Goal: Task Accomplishment & Management: Complete application form

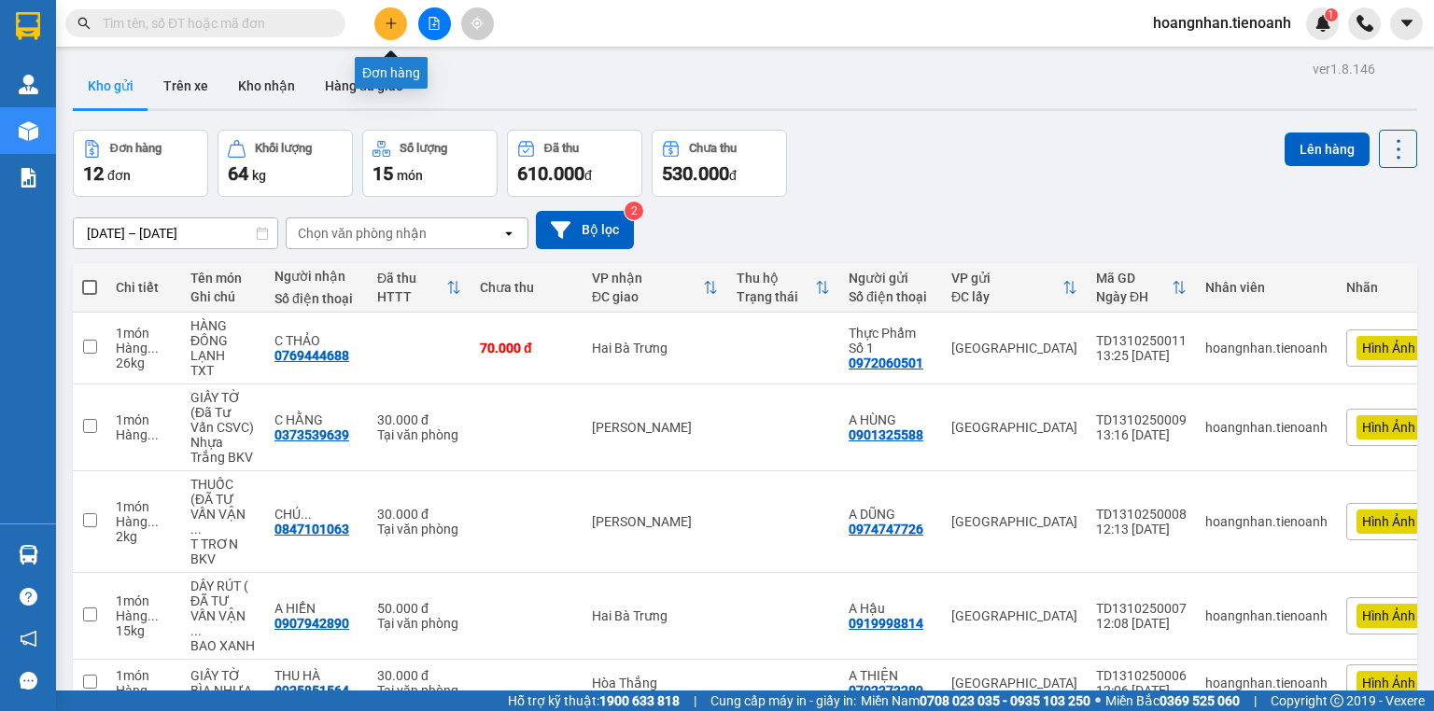
click at [393, 34] on button at bounding box center [390, 23] width 33 height 33
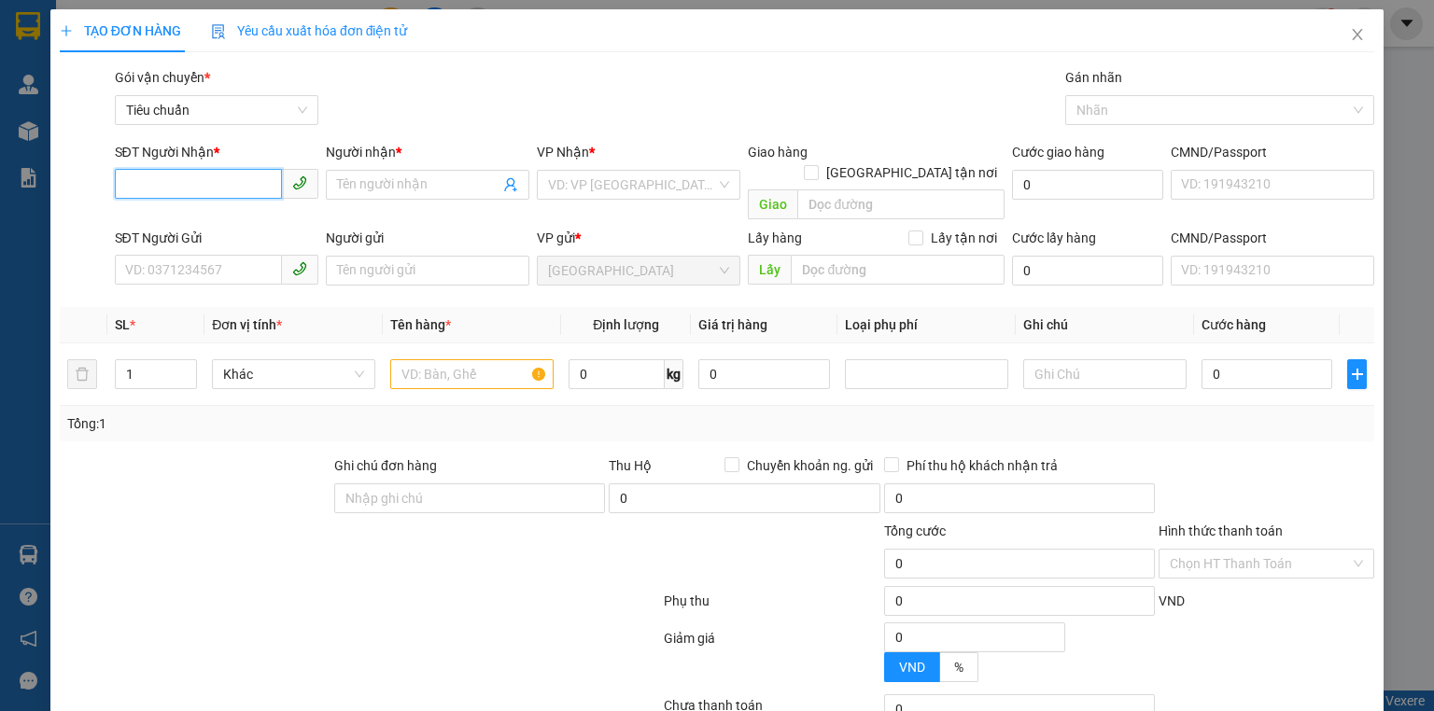
click at [218, 173] on input "SĐT Người Nhận *" at bounding box center [198, 184] width 167 height 30
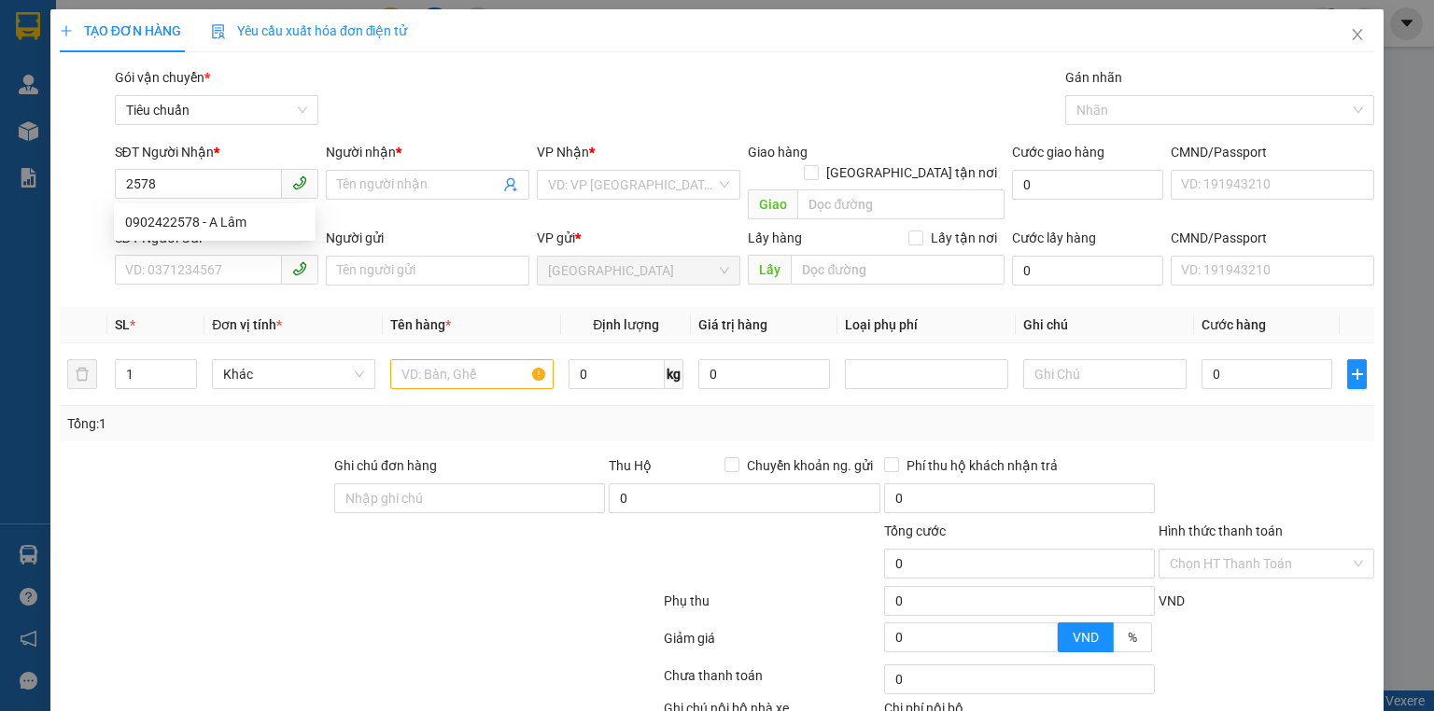
click at [168, 315] on div "SL *" at bounding box center [156, 325] width 82 height 21
click at [213, 190] on input "2578" at bounding box center [198, 184] width 167 height 30
click at [208, 214] on div "0902422578 - A Lâm" at bounding box center [214, 222] width 179 height 21
type input "0902422578"
type input "A Lâm"
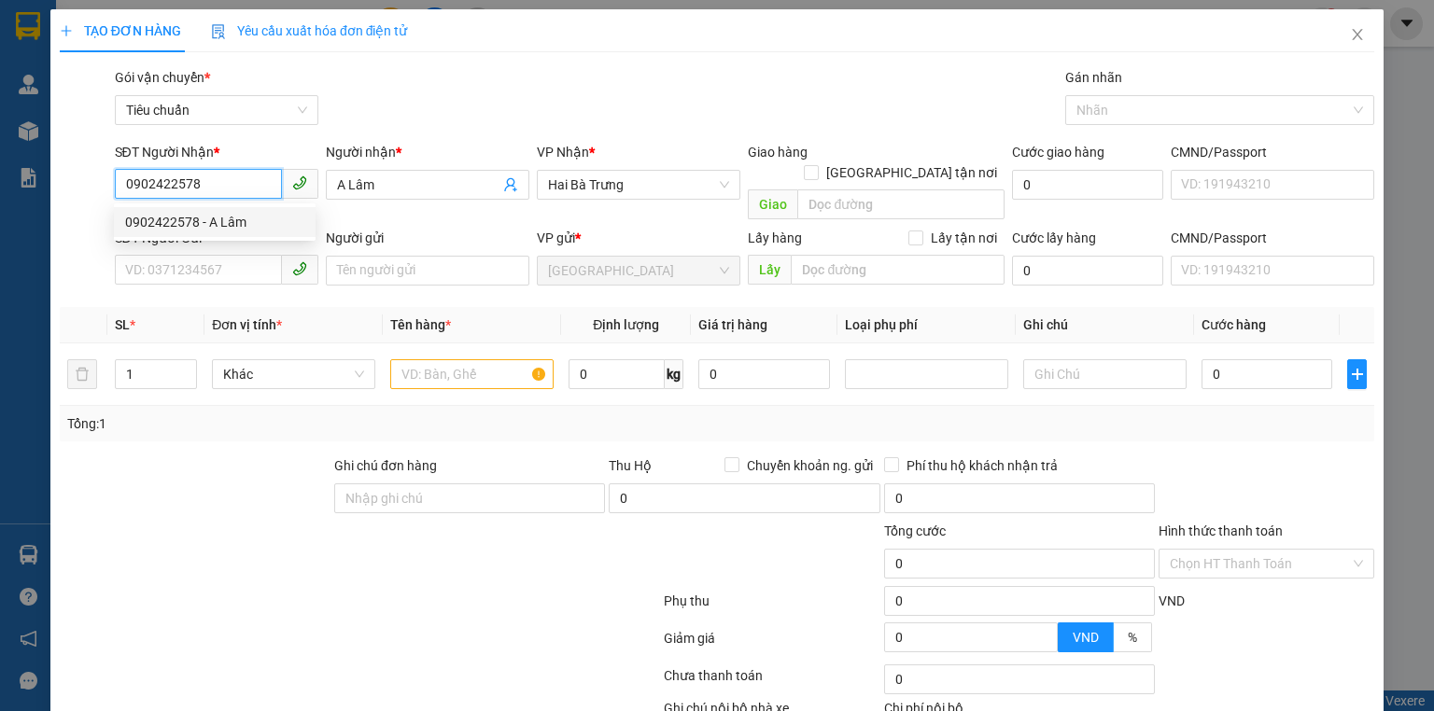
type input "40.000"
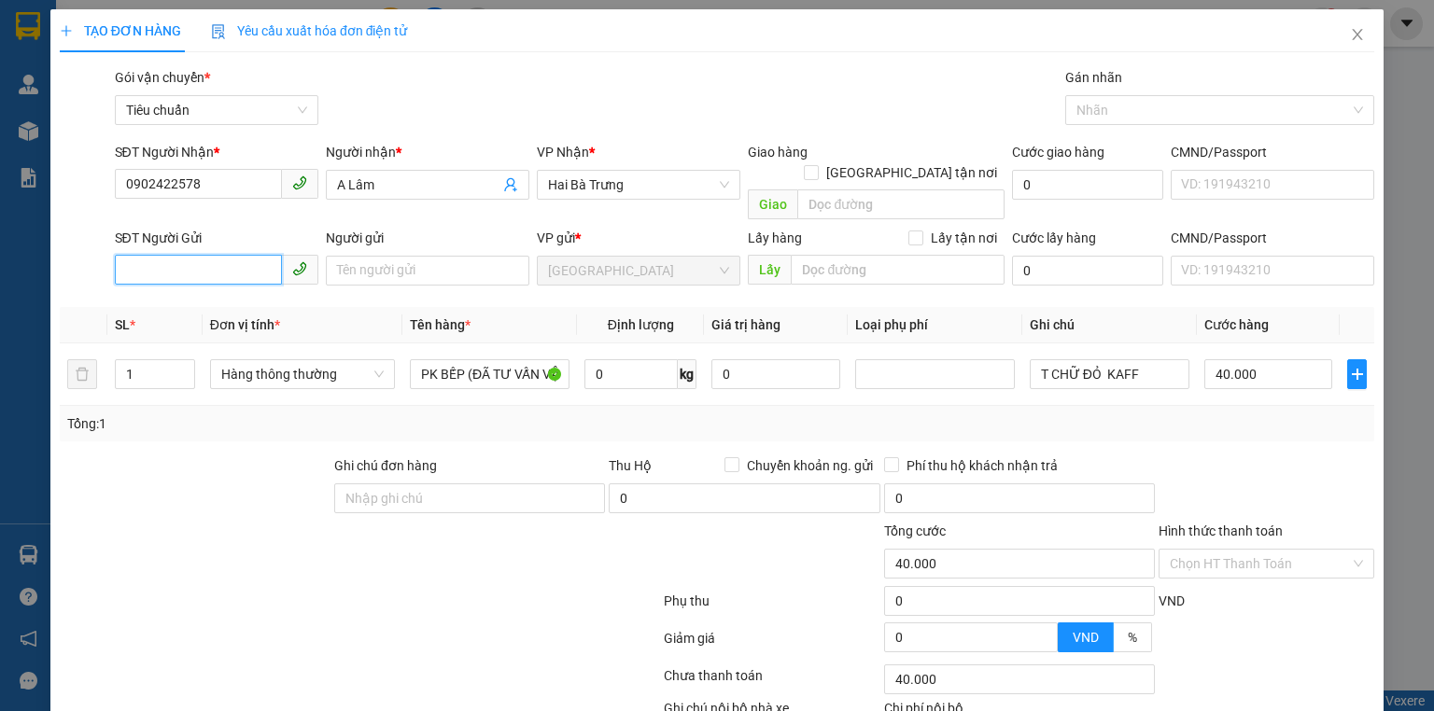
click at [204, 255] on input "SĐT Người Gửi" at bounding box center [198, 270] width 167 height 30
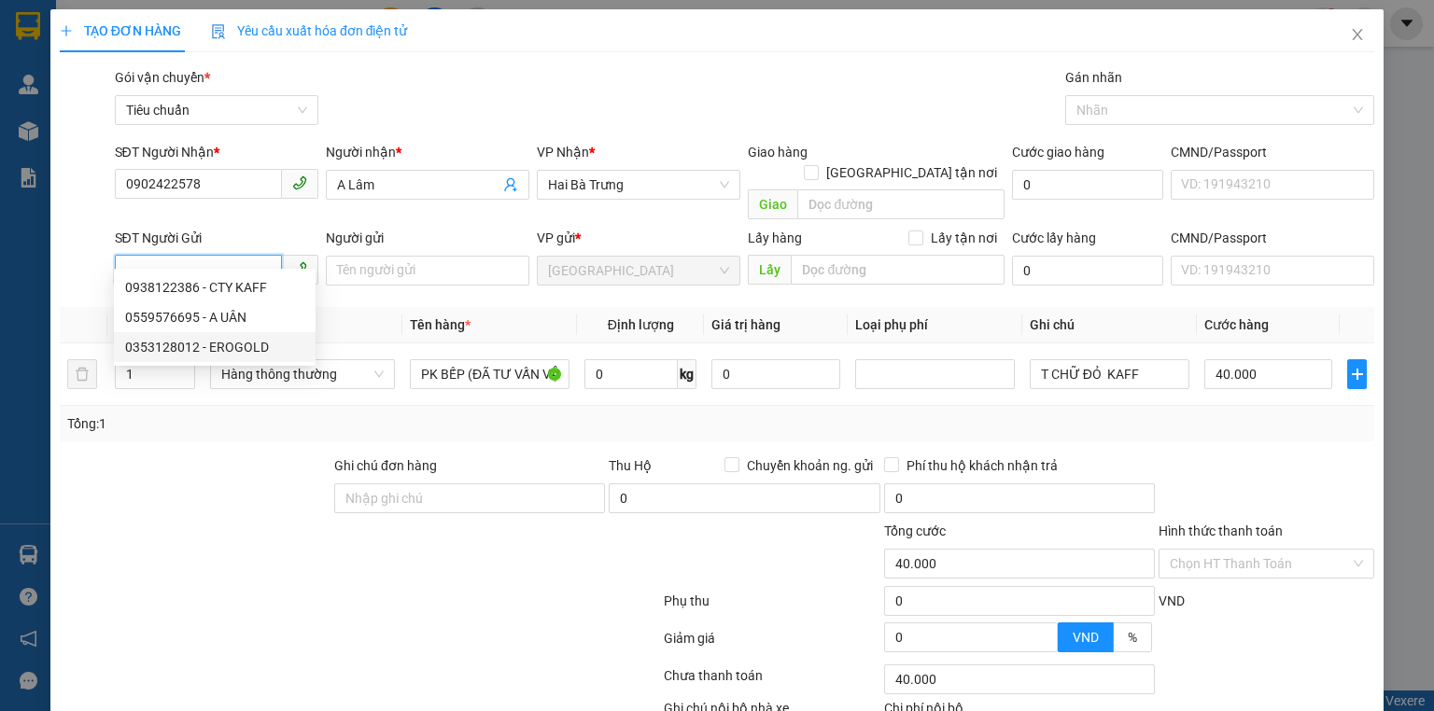
click at [229, 347] on div "0353128012 - EROGOLD" at bounding box center [214, 347] width 179 height 21
type input "0353128012"
type input "EROGOLD"
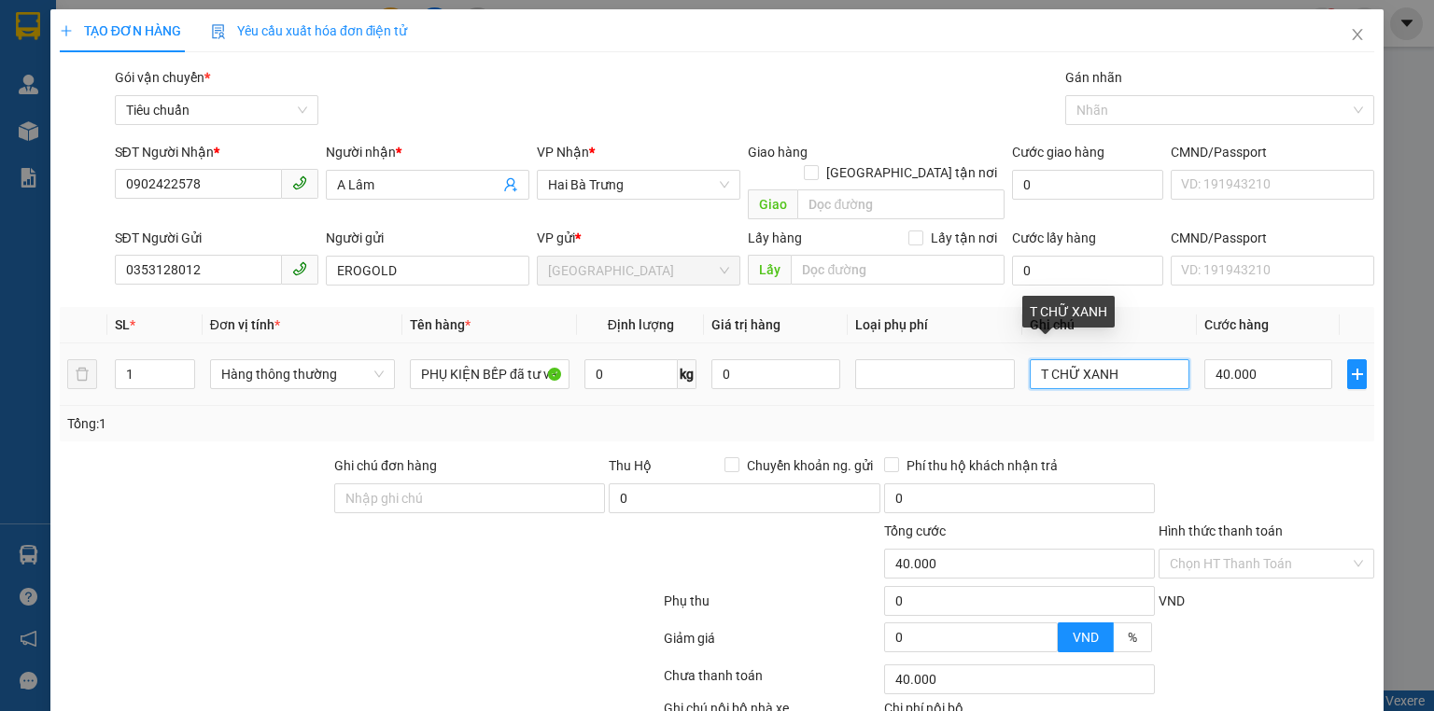
click at [1115, 359] on input "T CHỮ XANH" at bounding box center [1110, 374] width 160 height 30
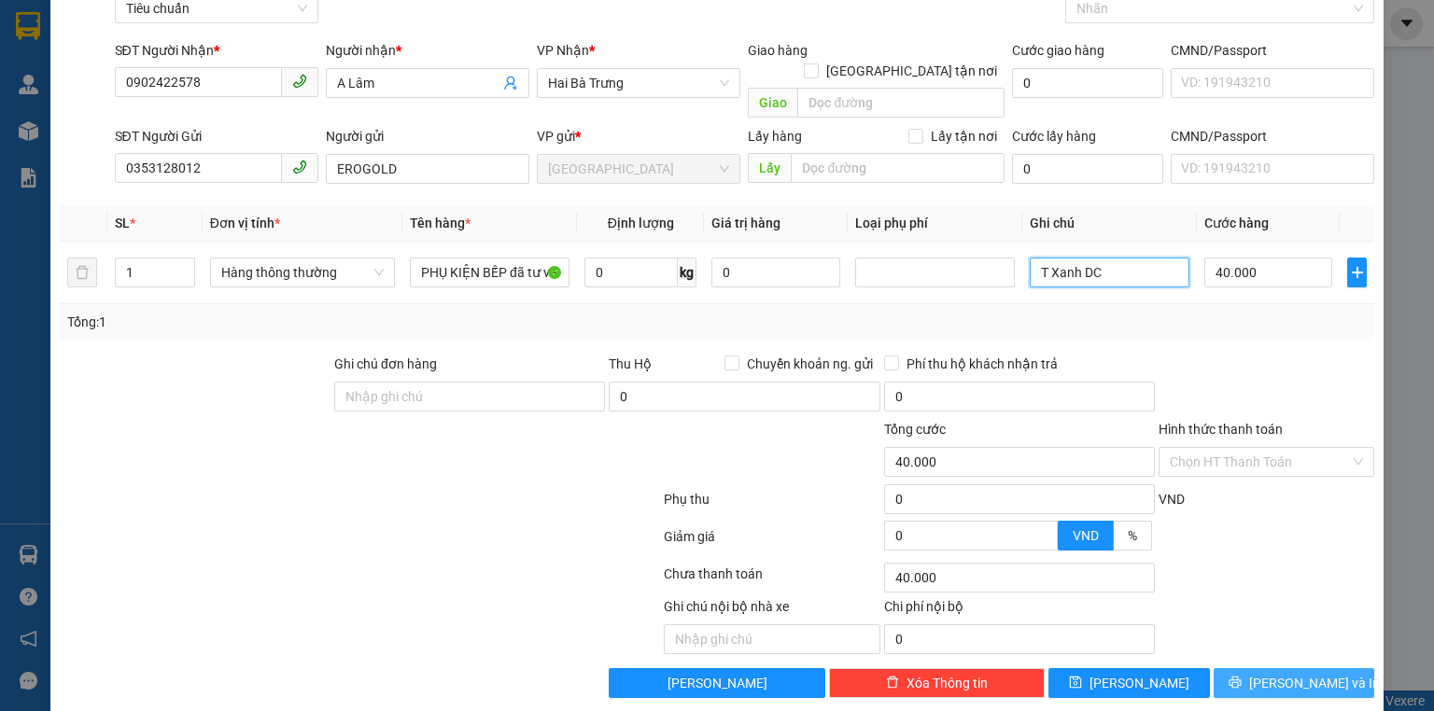
type input "T Xanh DC"
click at [1292, 673] on span "[PERSON_NAME] và In" at bounding box center [1314, 683] width 131 height 21
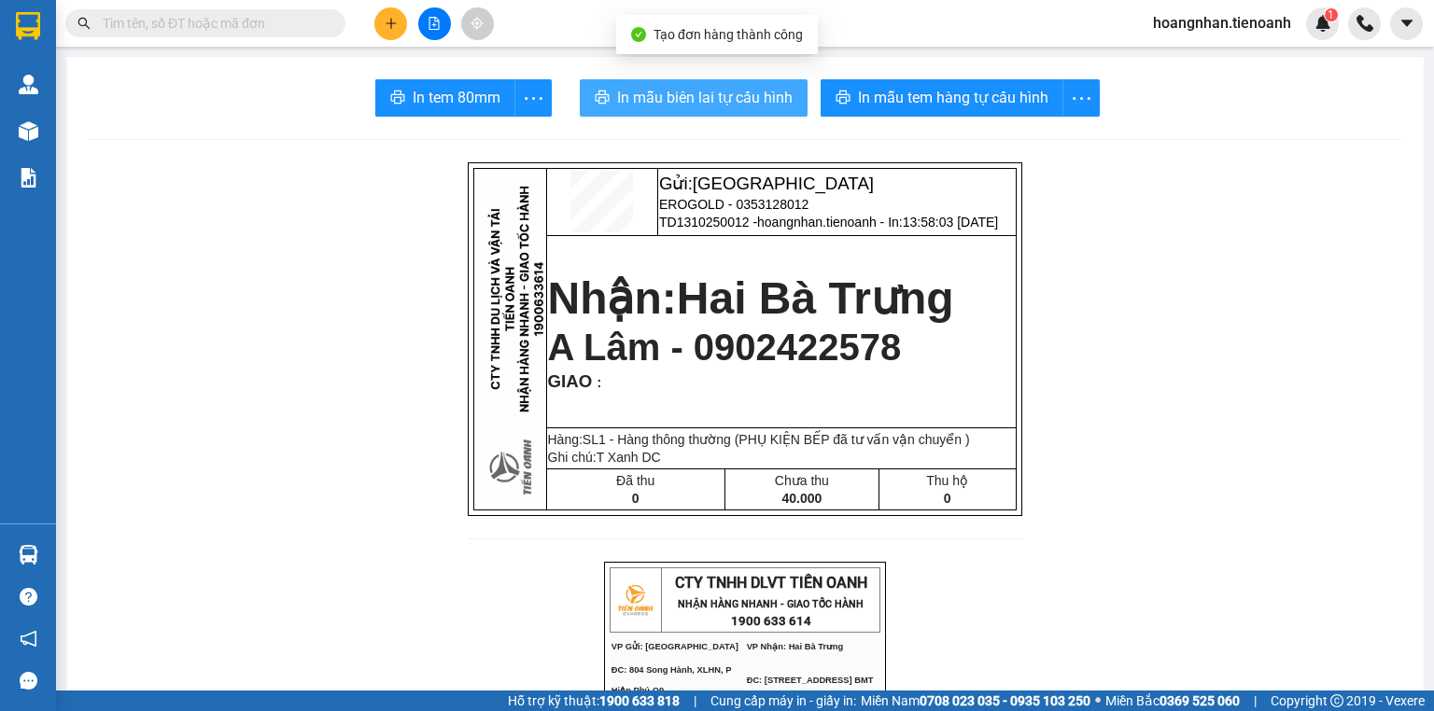
click at [713, 98] on span "In mẫu biên lai tự cấu hình" at bounding box center [705, 97] width 176 height 23
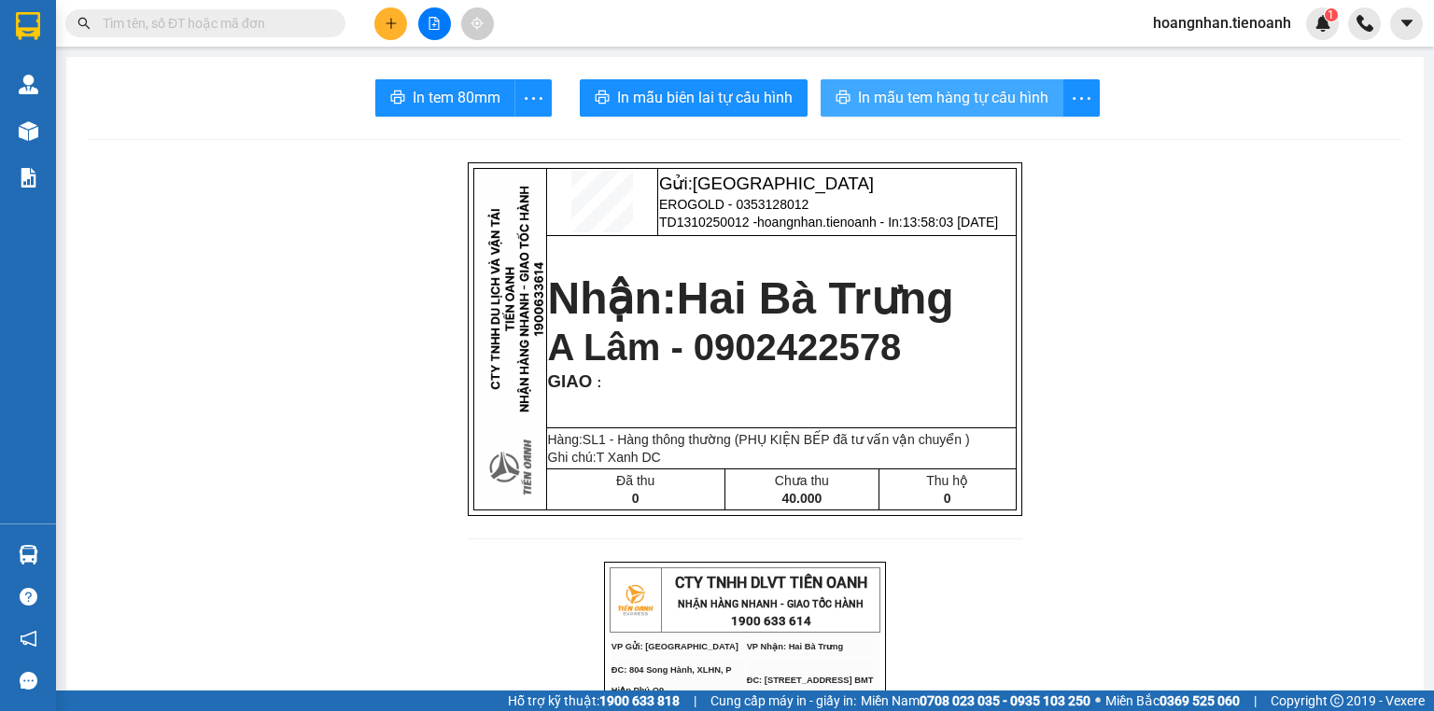
click at [922, 100] on span "In mẫu tem hàng tự cấu hình" at bounding box center [953, 97] width 190 height 23
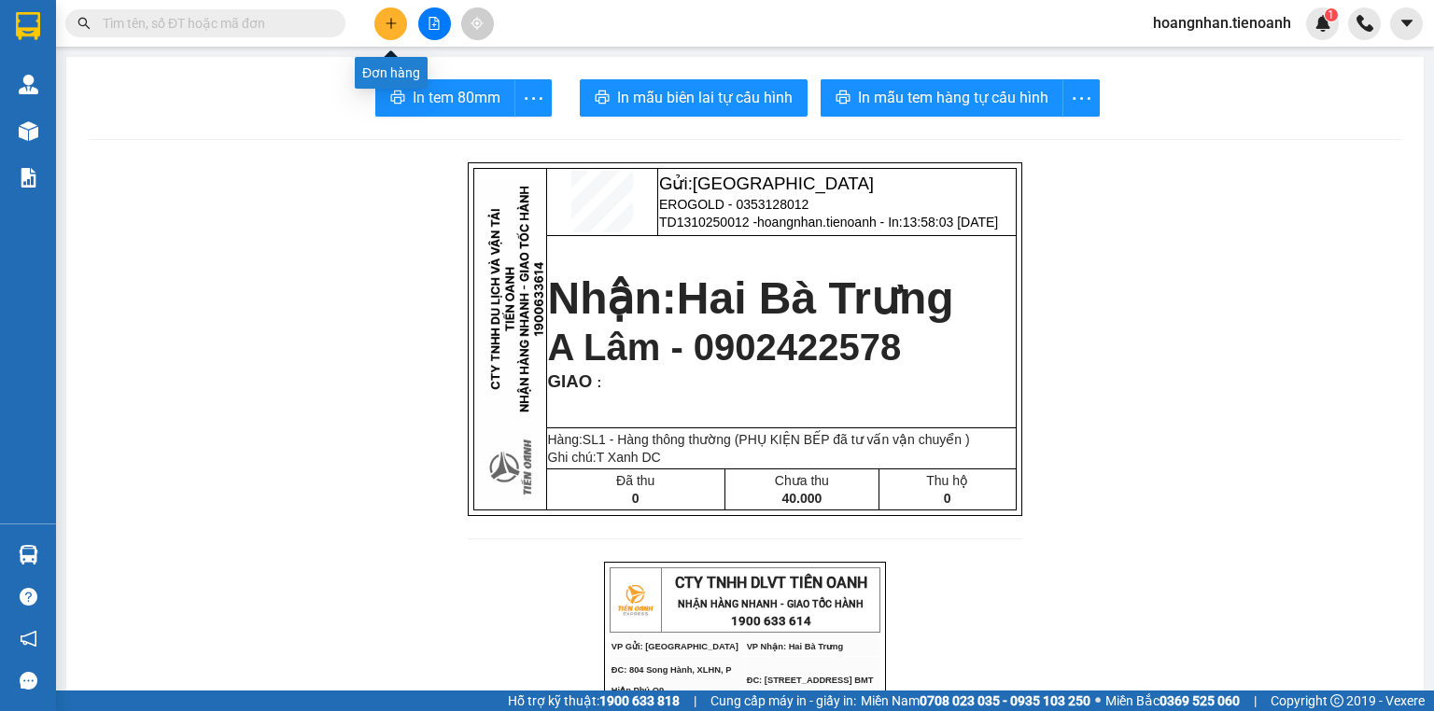
click at [396, 26] on icon "plus" at bounding box center [391, 23] width 13 height 13
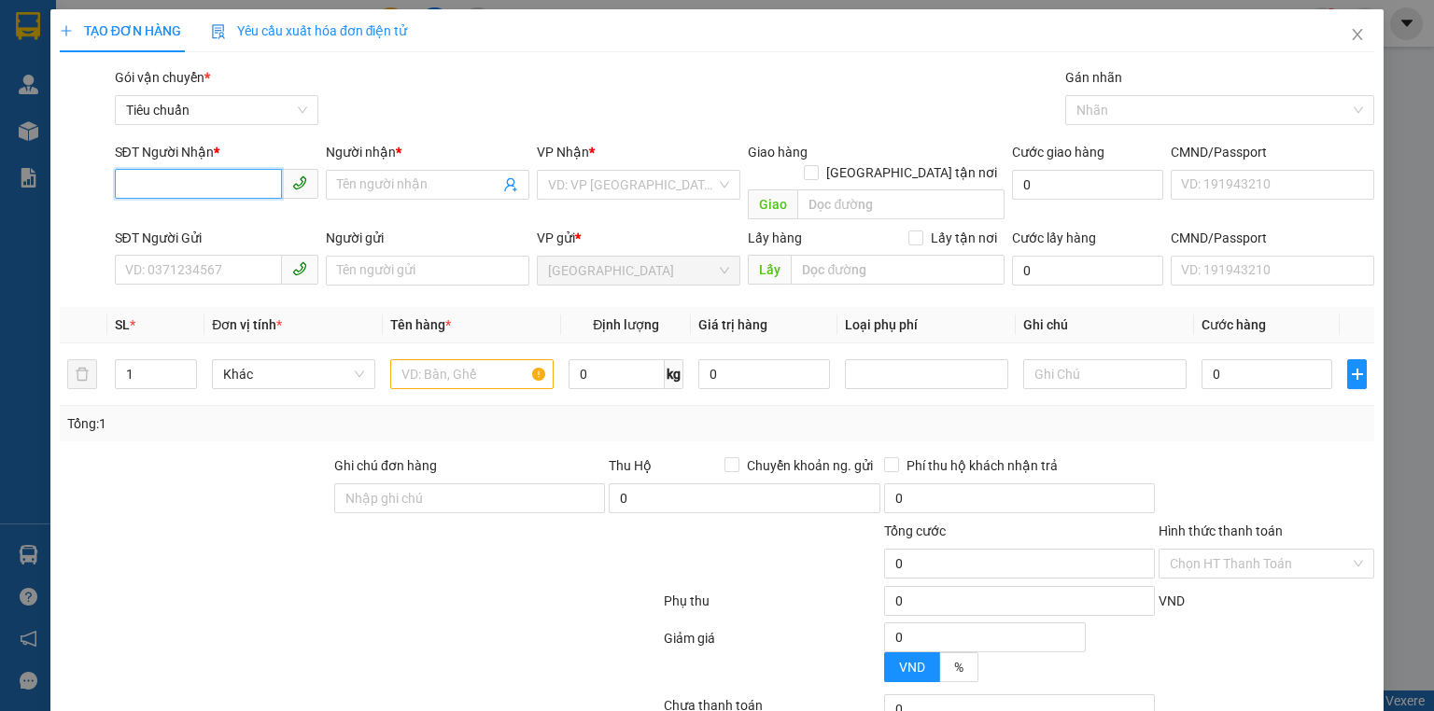
click at [190, 190] on input "SĐT Người Nhận *" at bounding box center [198, 184] width 167 height 30
click at [168, 255] on input "SĐT Người Gửi" at bounding box center [198, 270] width 167 height 30
click at [189, 255] on input "SĐT Người Gửi" at bounding box center [198, 270] width 167 height 30
click at [173, 183] on input "SĐT Người Nhận *" at bounding box center [198, 184] width 167 height 30
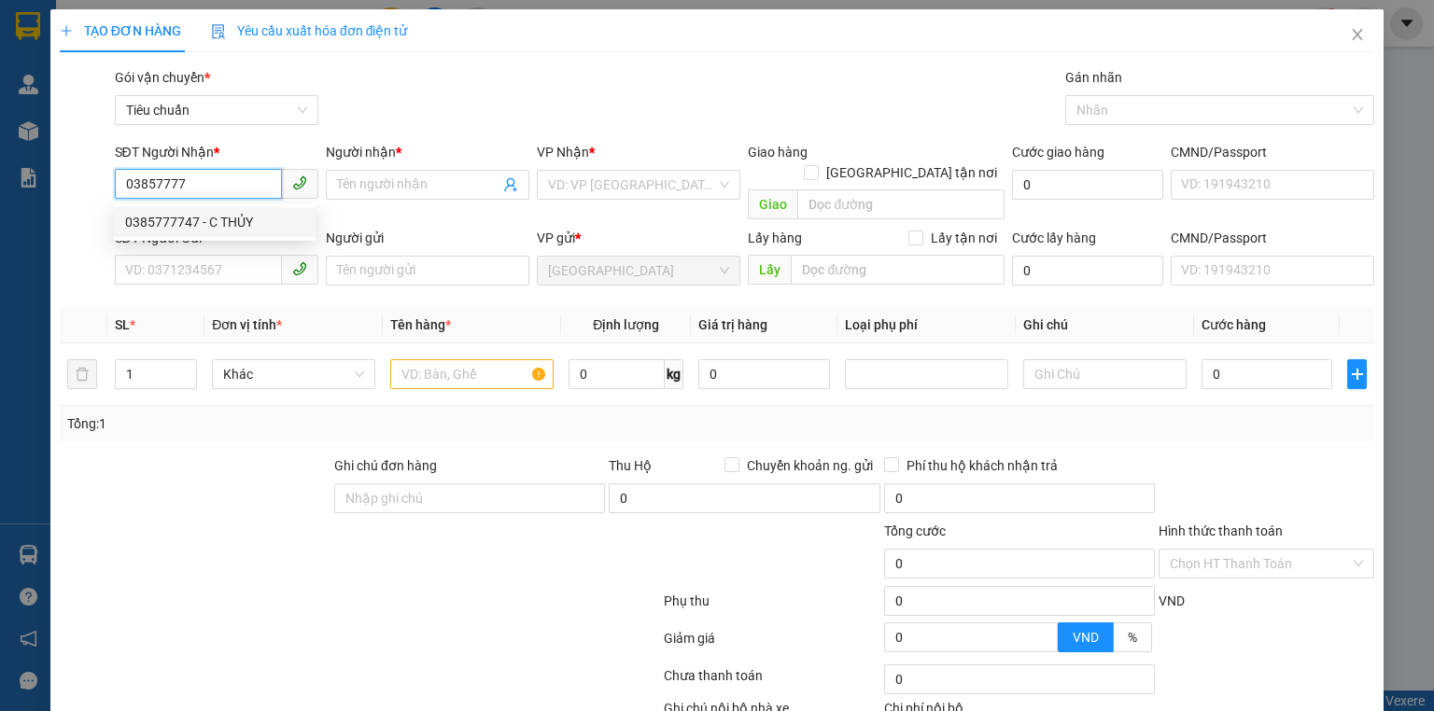
click at [202, 221] on div "0385777747 - C THỦY" at bounding box center [214, 222] width 179 height 21
type input "0385777747"
type input "C THỦY"
type input "200.000"
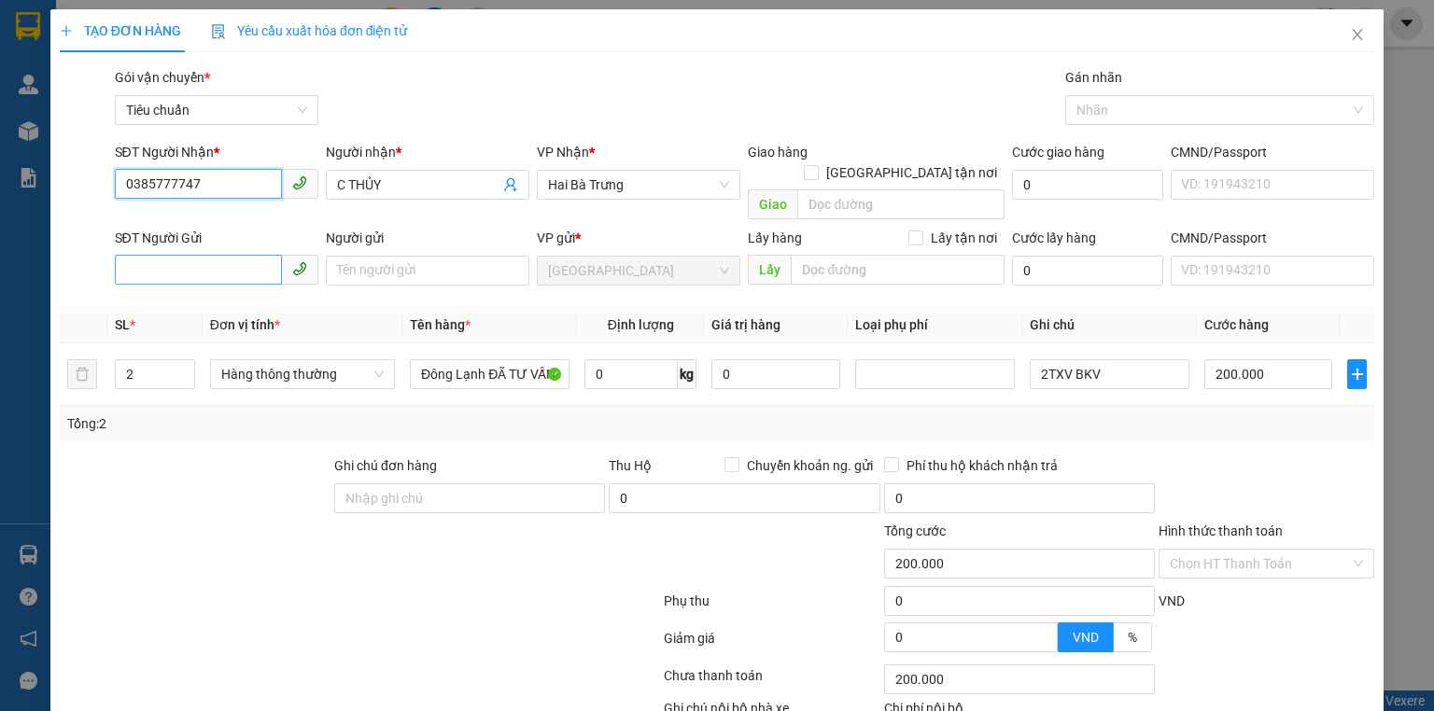
type input "0385777747"
click at [184, 255] on input "SĐT Người Gửi" at bounding box center [198, 270] width 167 height 30
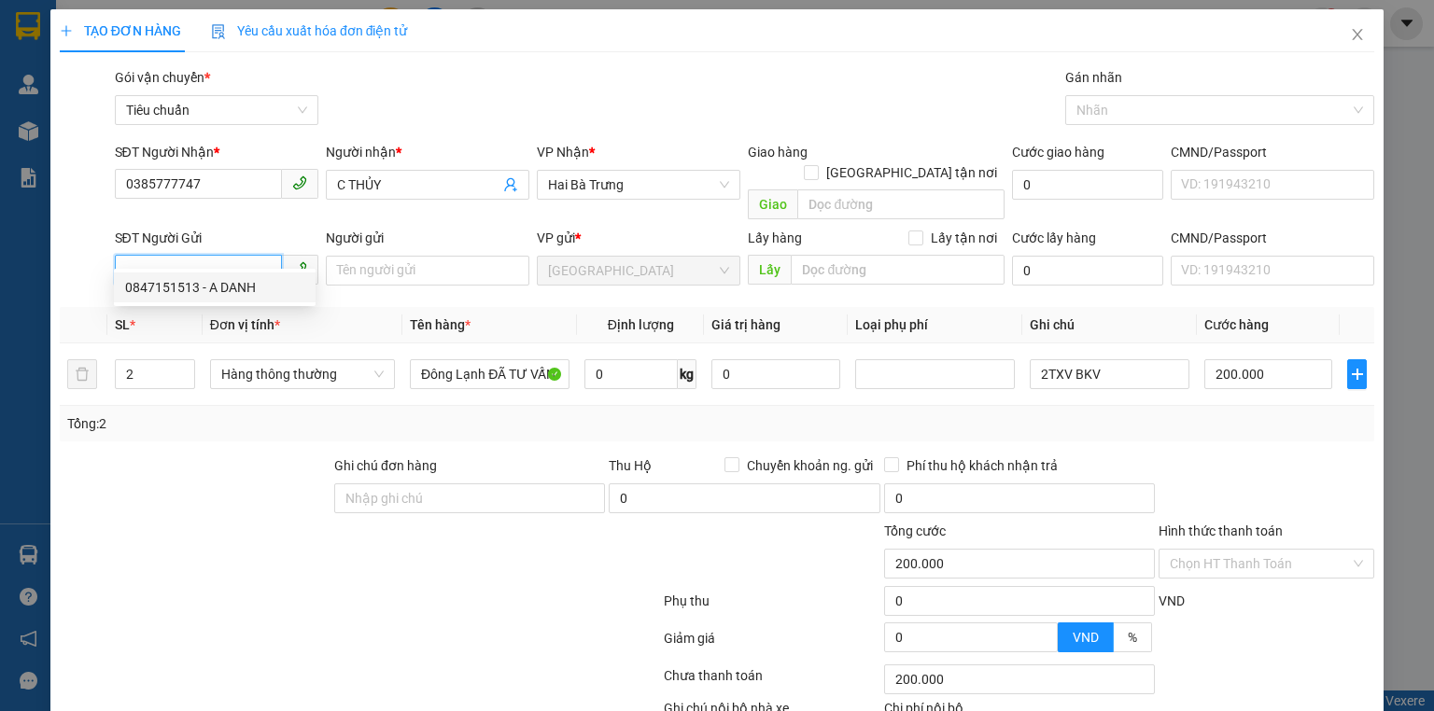
click at [204, 284] on div "0847151513 - A DANH" at bounding box center [214, 287] width 179 height 21
type input "0847151513"
type input "A DANH"
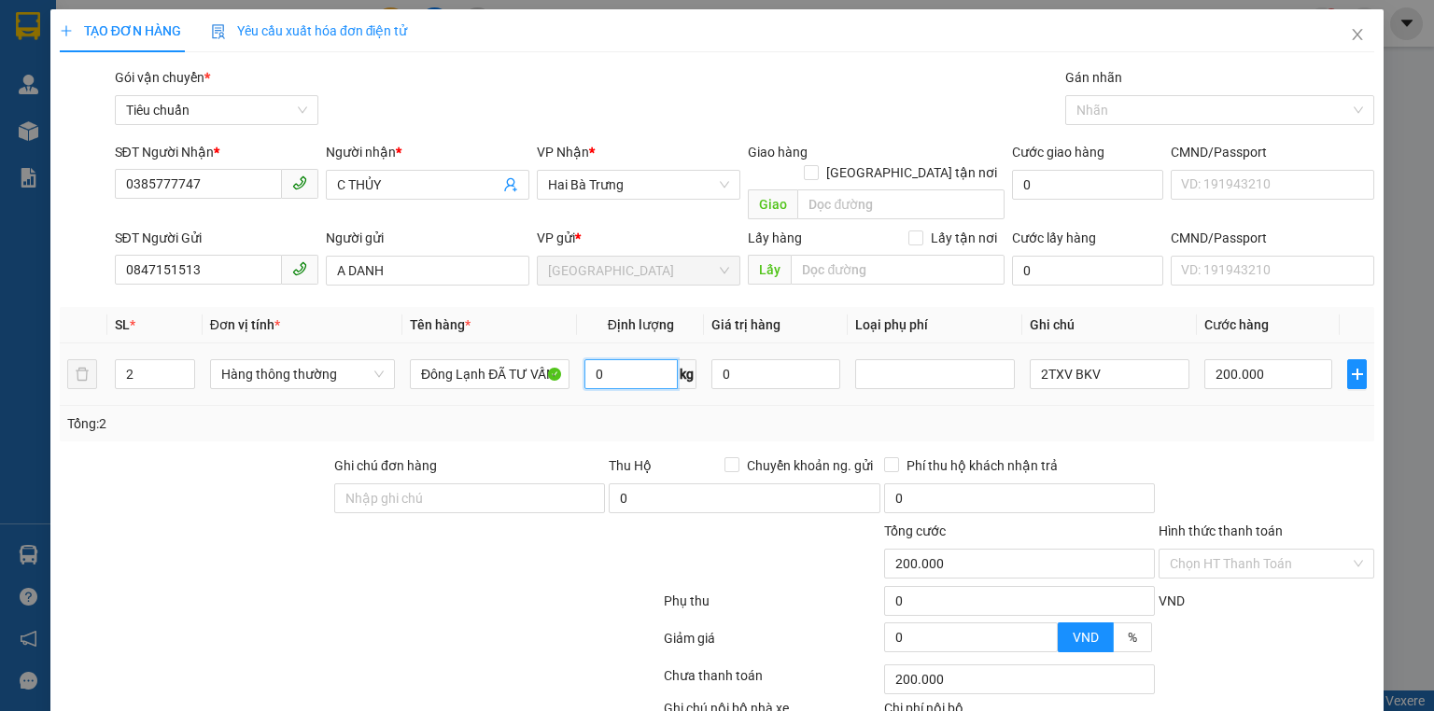
click at [632, 359] on input "0" at bounding box center [630, 374] width 93 height 30
type input "50"
click at [1147, 374] on td "2TXV BKV" at bounding box center [1109, 375] width 175 height 63
type input "90.000"
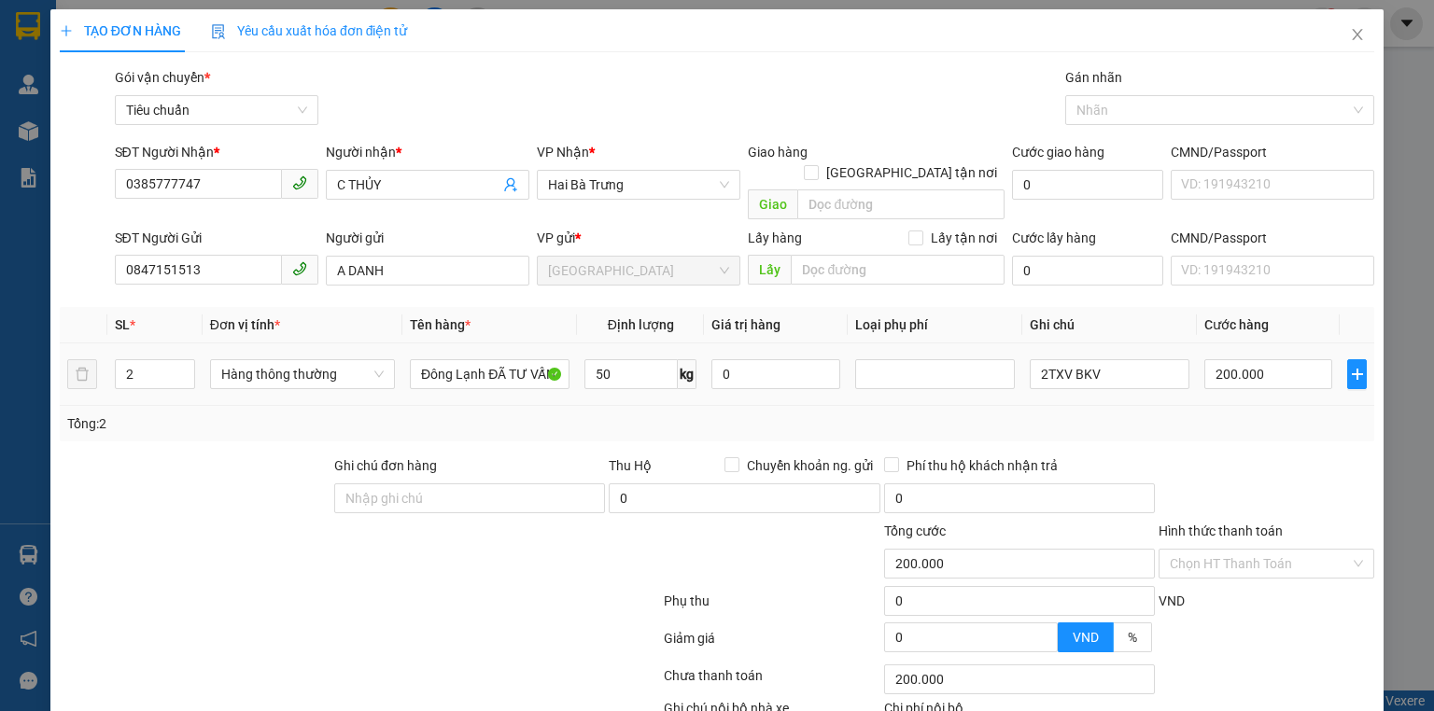
type input "90.000"
click at [1064, 359] on input "2TXV BKV" at bounding box center [1110, 374] width 160 height 30
type input "2TXT BKV"
click at [1283, 359] on input "90.000" at bounding box center [1268, 374] width 128 height 30
type input "1"
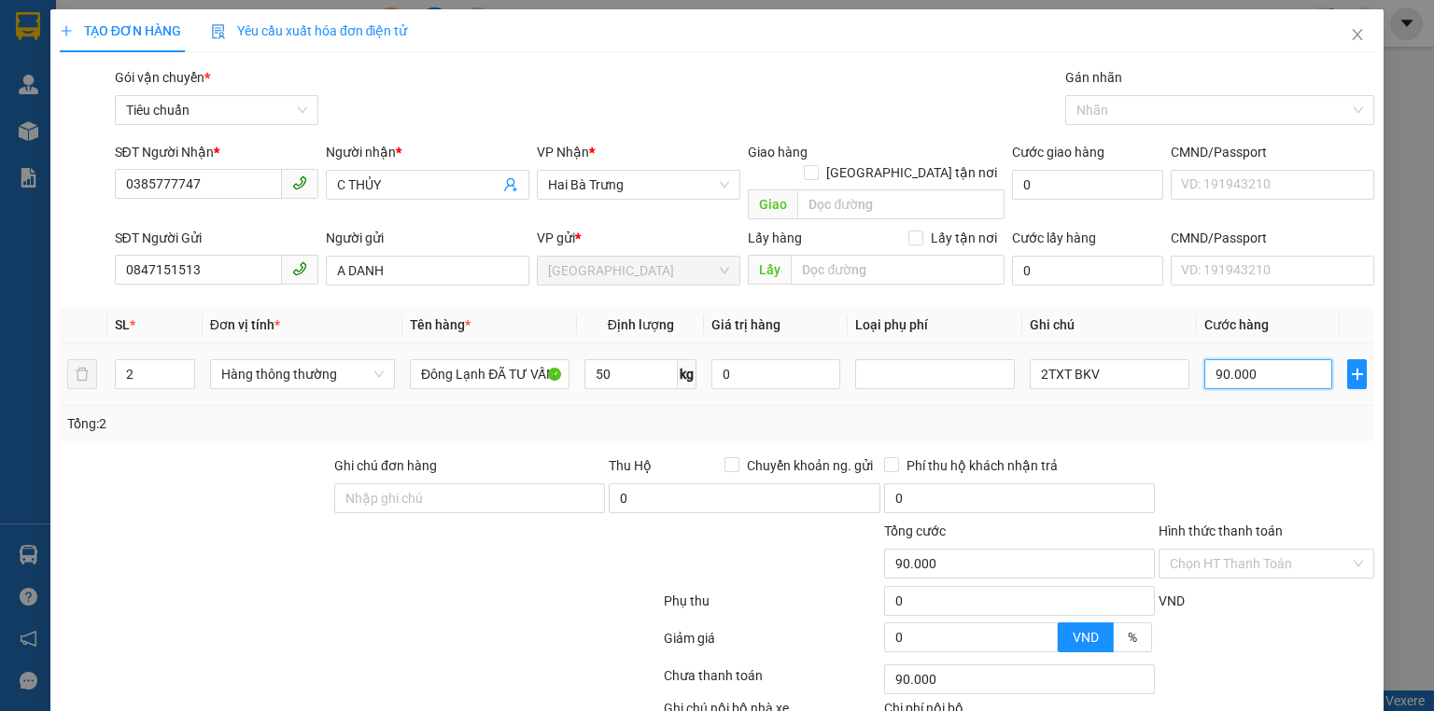
type input "1"
type input "18"
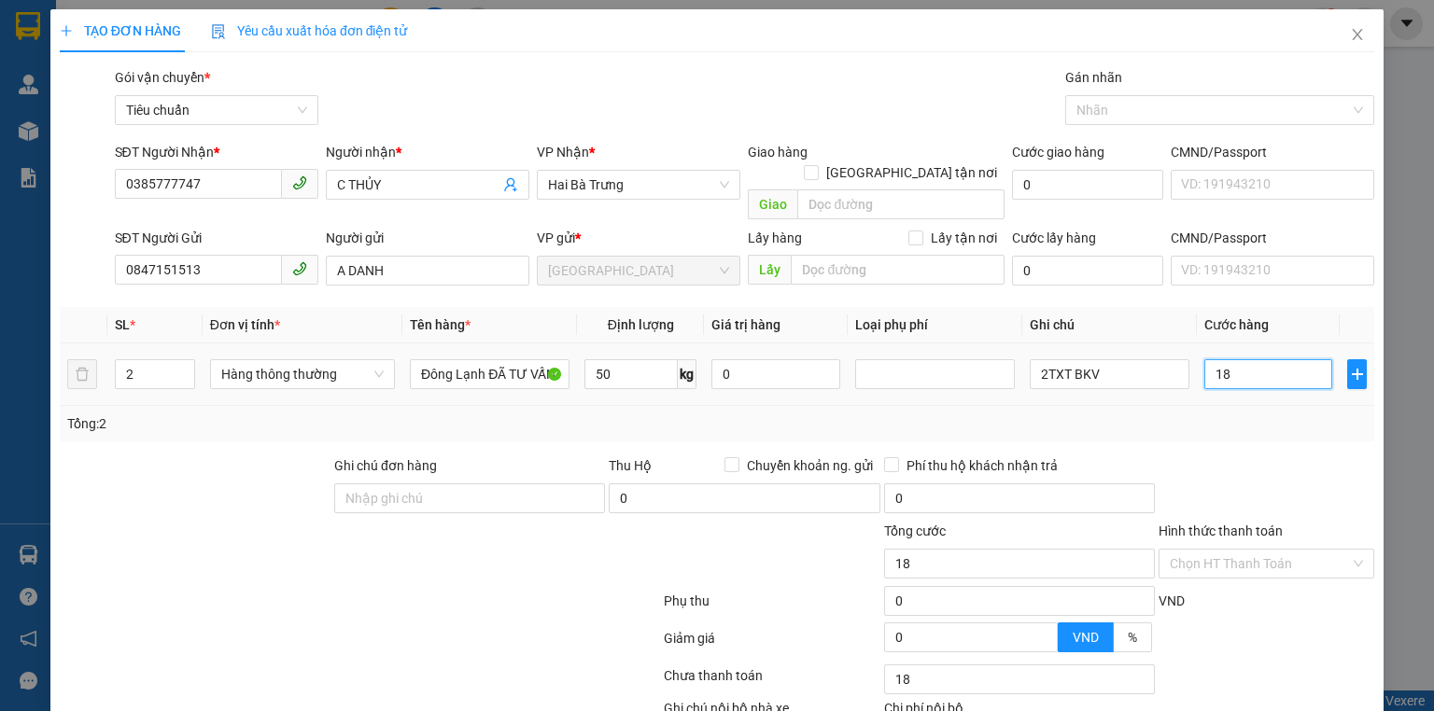
type input "180"
type input "180.000"
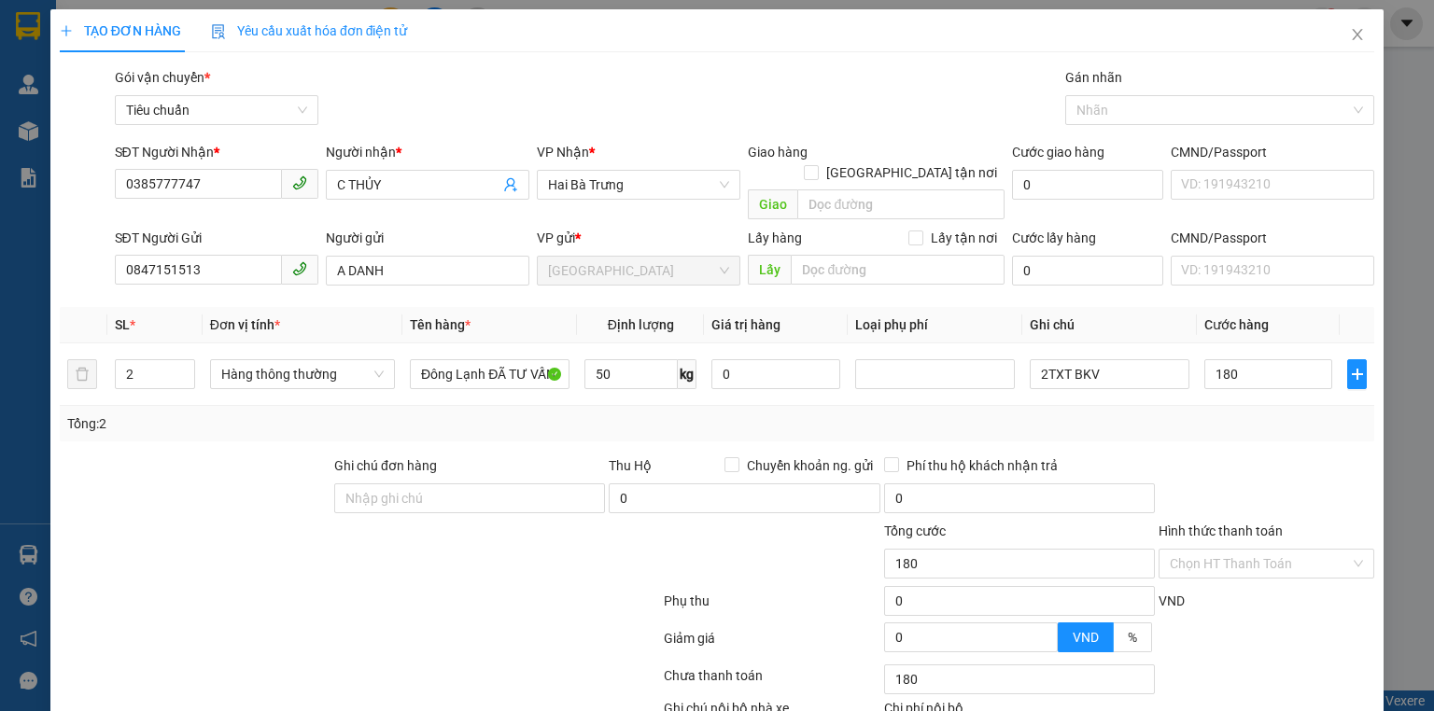
type input "180.000"
click at [1341, 414] on div "Tổng: 2" at bounding box center [717, 424] width 1300 height 21
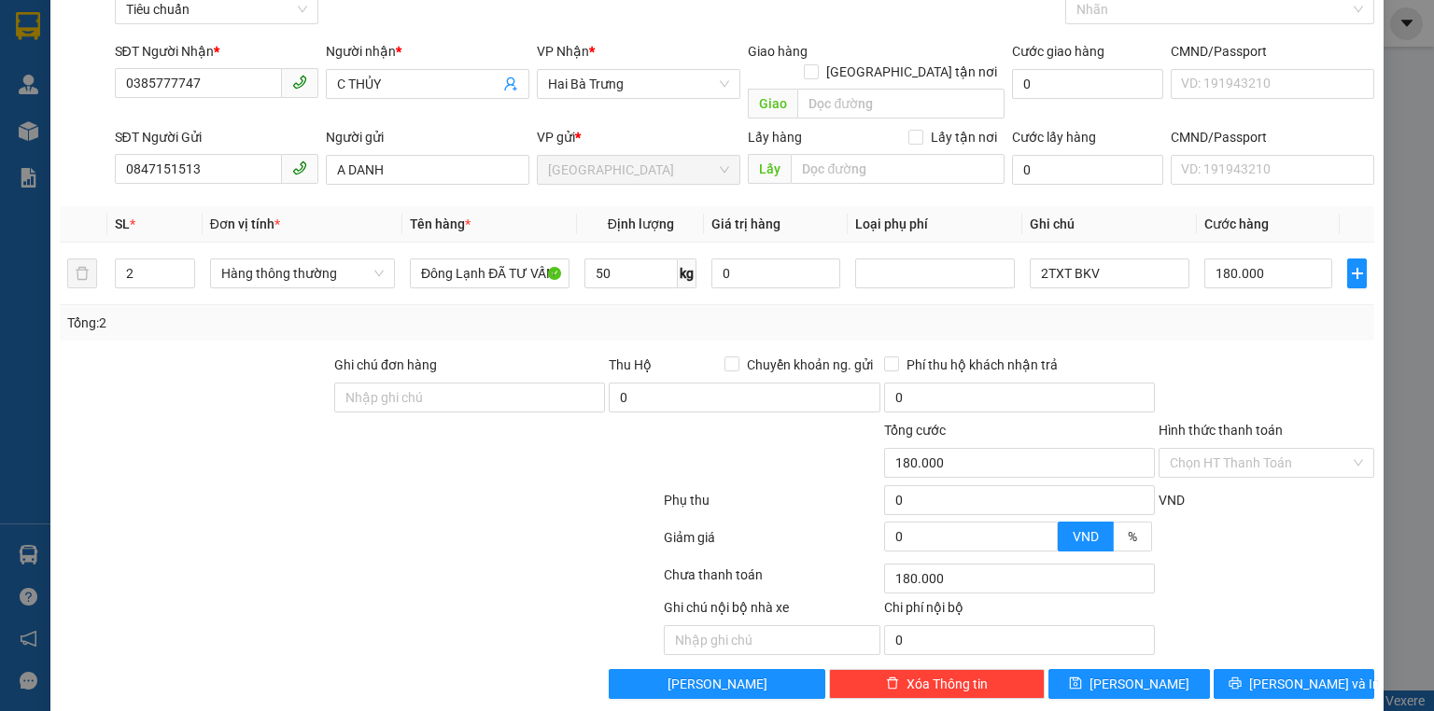
scroll to position [102, 0]
click at [1288, 673] on span "[PERSON_NAME] và In" at bounding box center [1314, 683] width 131 height 21
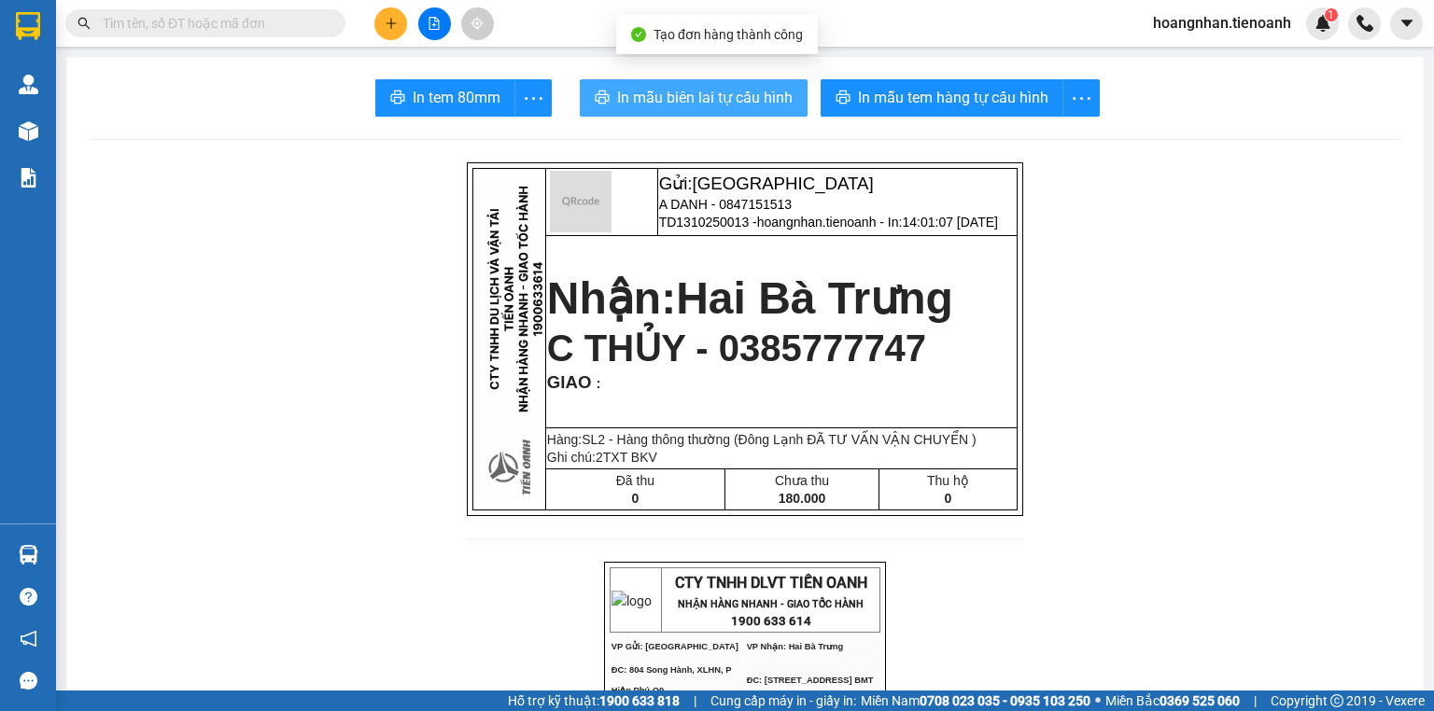
click at [676, 92] on span "In mẫu biên lai tự cấu hình" at bounding box center [705, 97] width 176 height 23
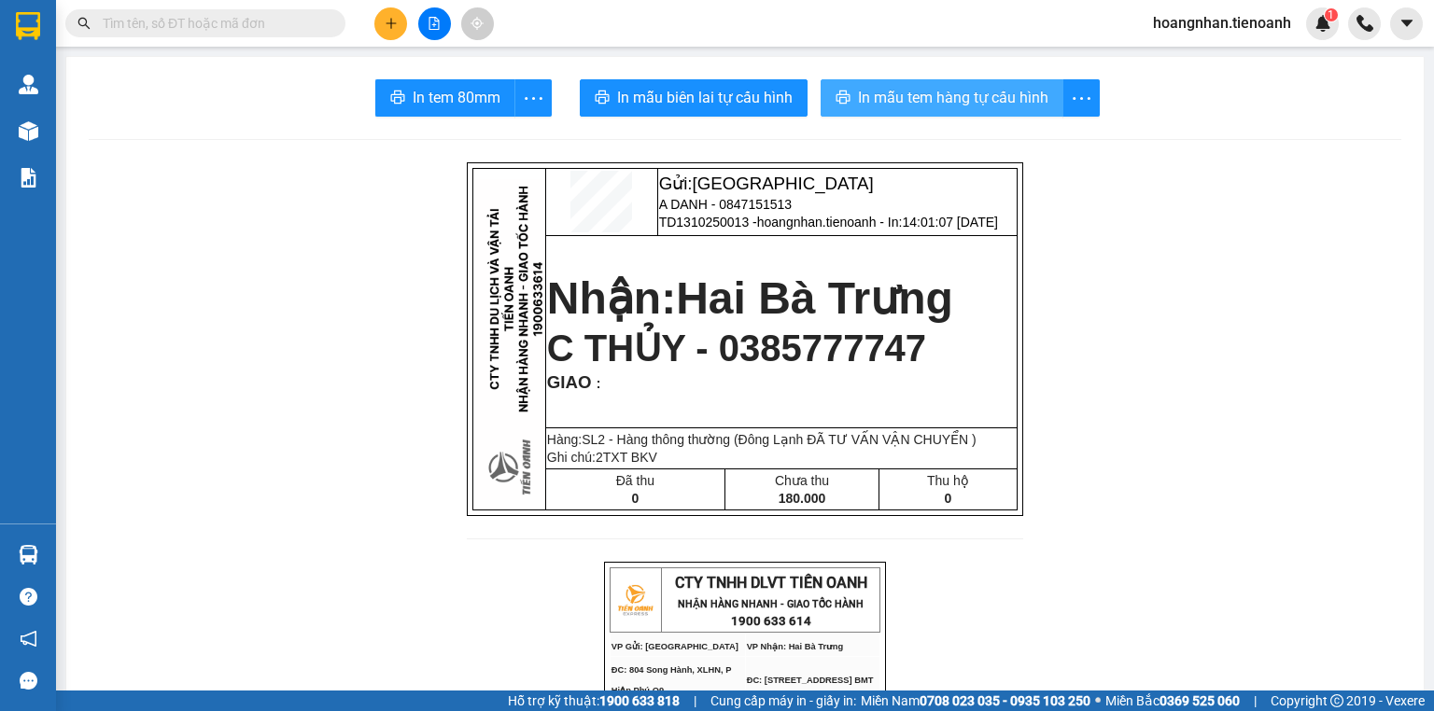
click at [934, 102] on span "In mẫu tem hàng tự cấu hình" at bounding box center [953, 97] width 190 height 23
click at [941, 106] on span "In mẫu tem hàng tự cấu hình" at bounding box center [953, 97] width 190 height 23
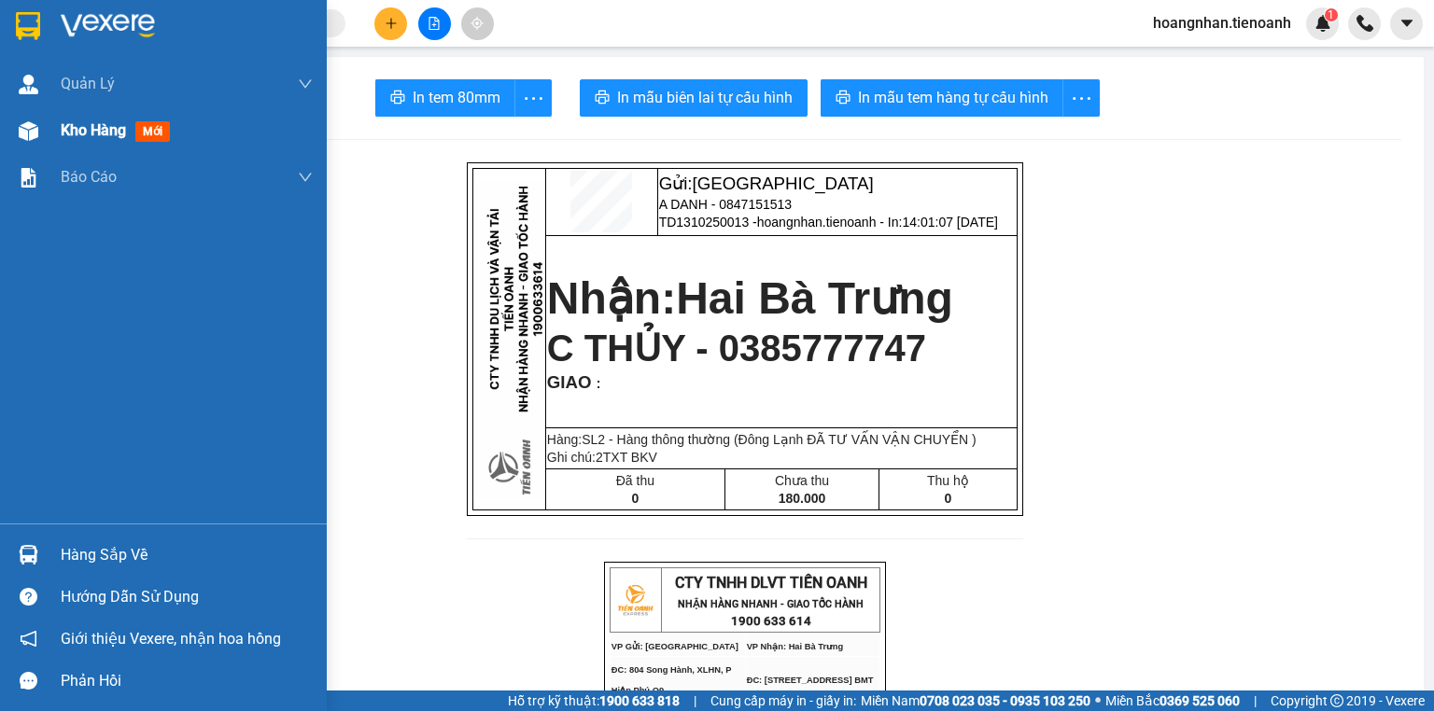
click at [37, 132] on div at bounding box center [28, 131] width 33 height 33
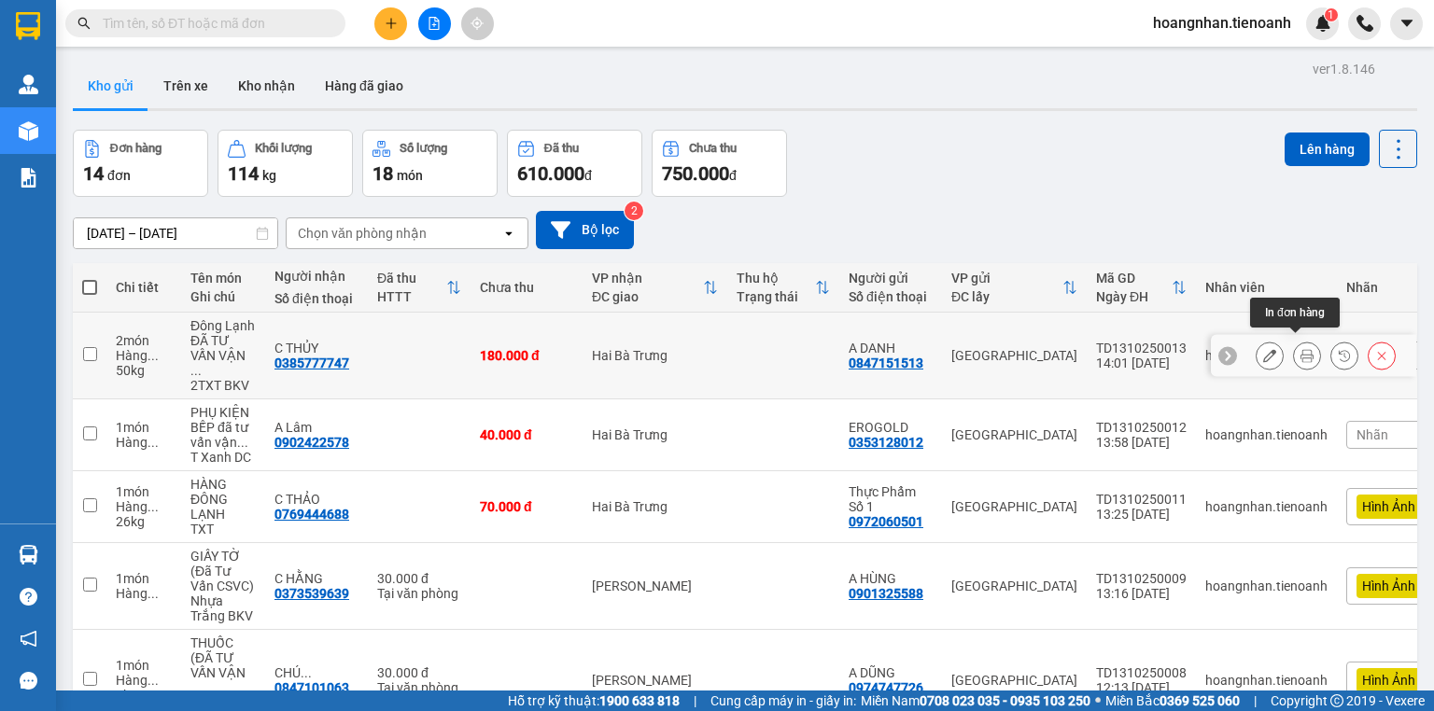
click at [1301, 349] on icon at bounding box center [1307, 355] width 13 height 13
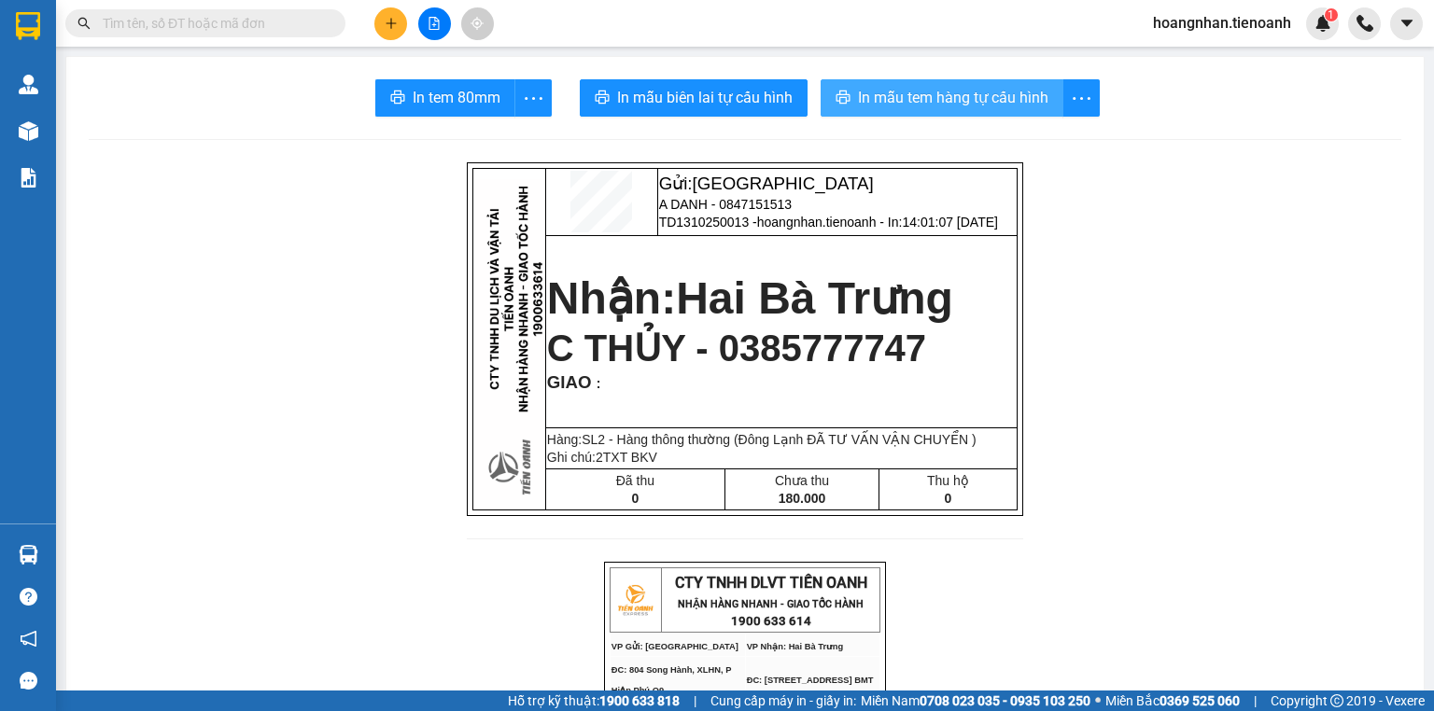
click at [974, 101] on span "In mẫu tem hàng tự cấu hình" at bounding box center [953, 97] width 190 height 23
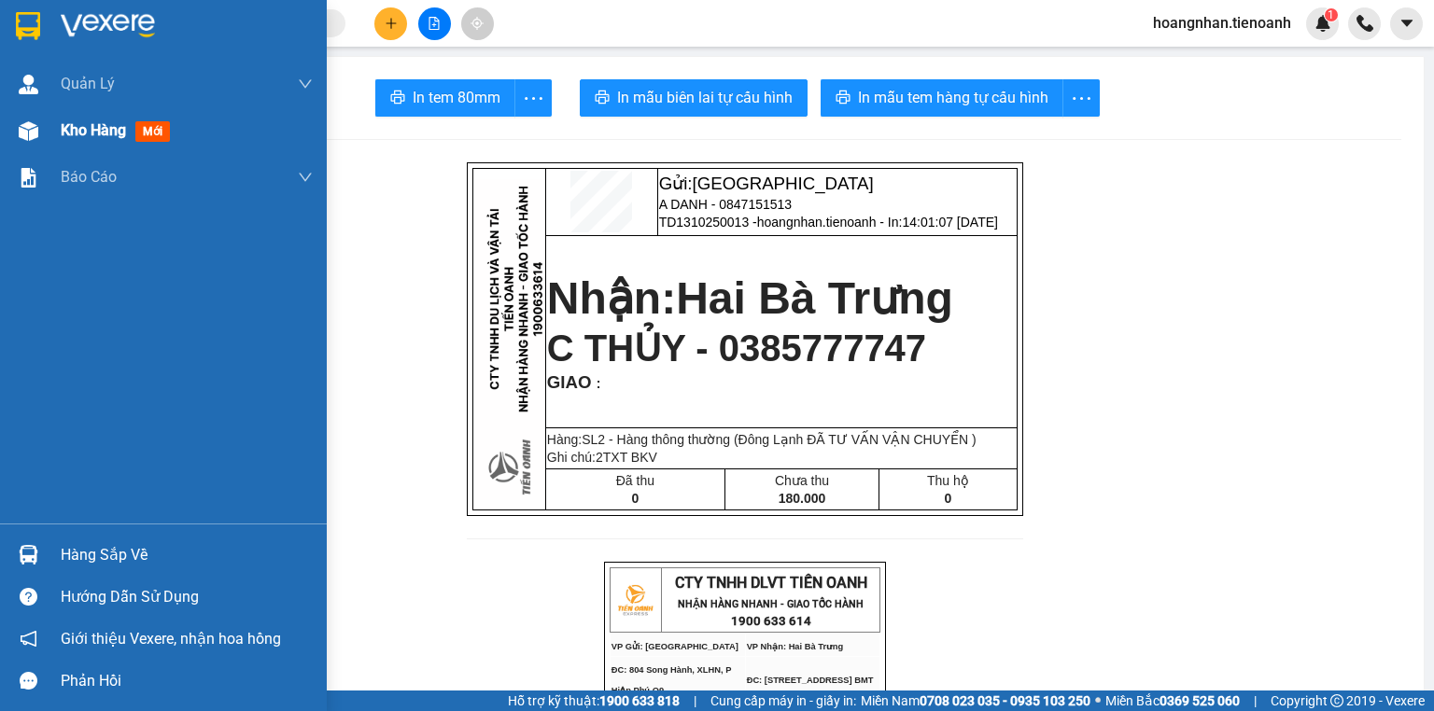
click at [27, 131] on img at bounding box center [29, 131] width 20 height 20
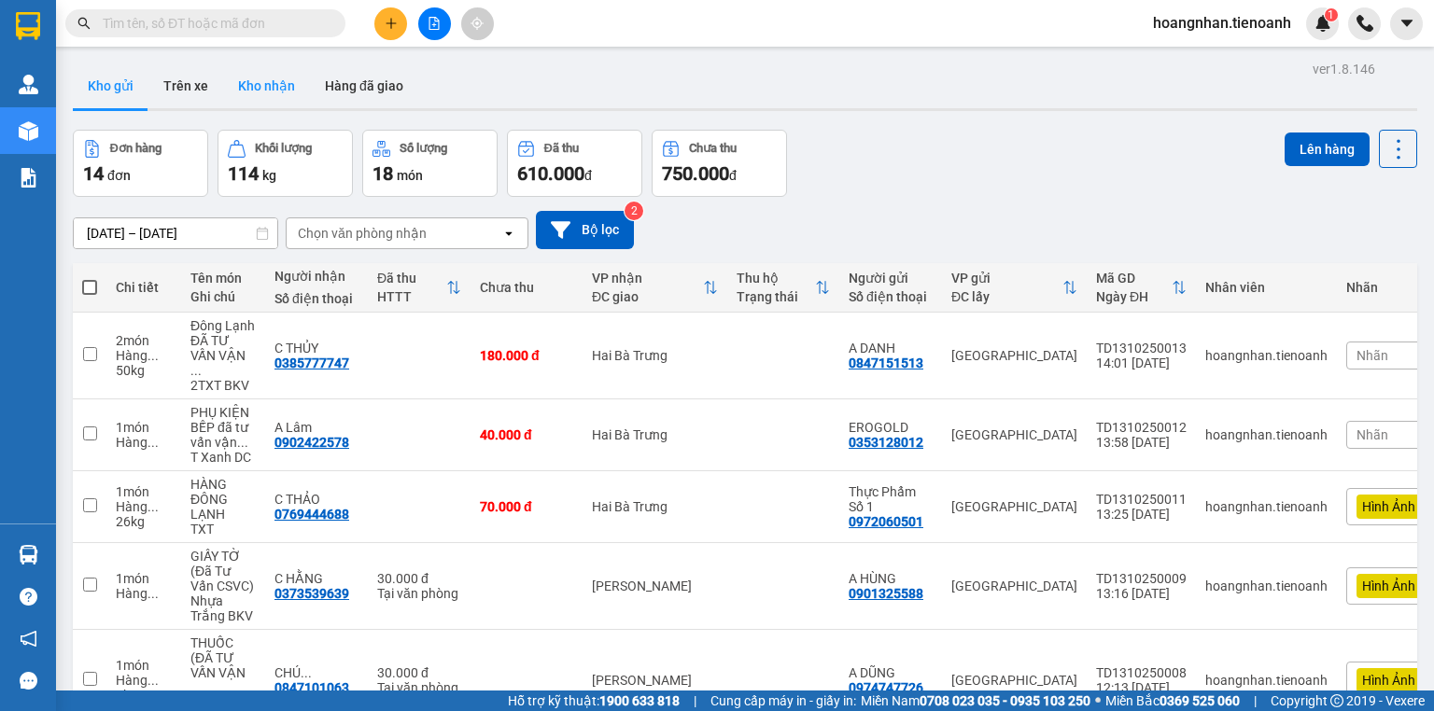
click at [261, 89] on button "Kho nhận" at bounding box center [266, 85] width 87 height 45
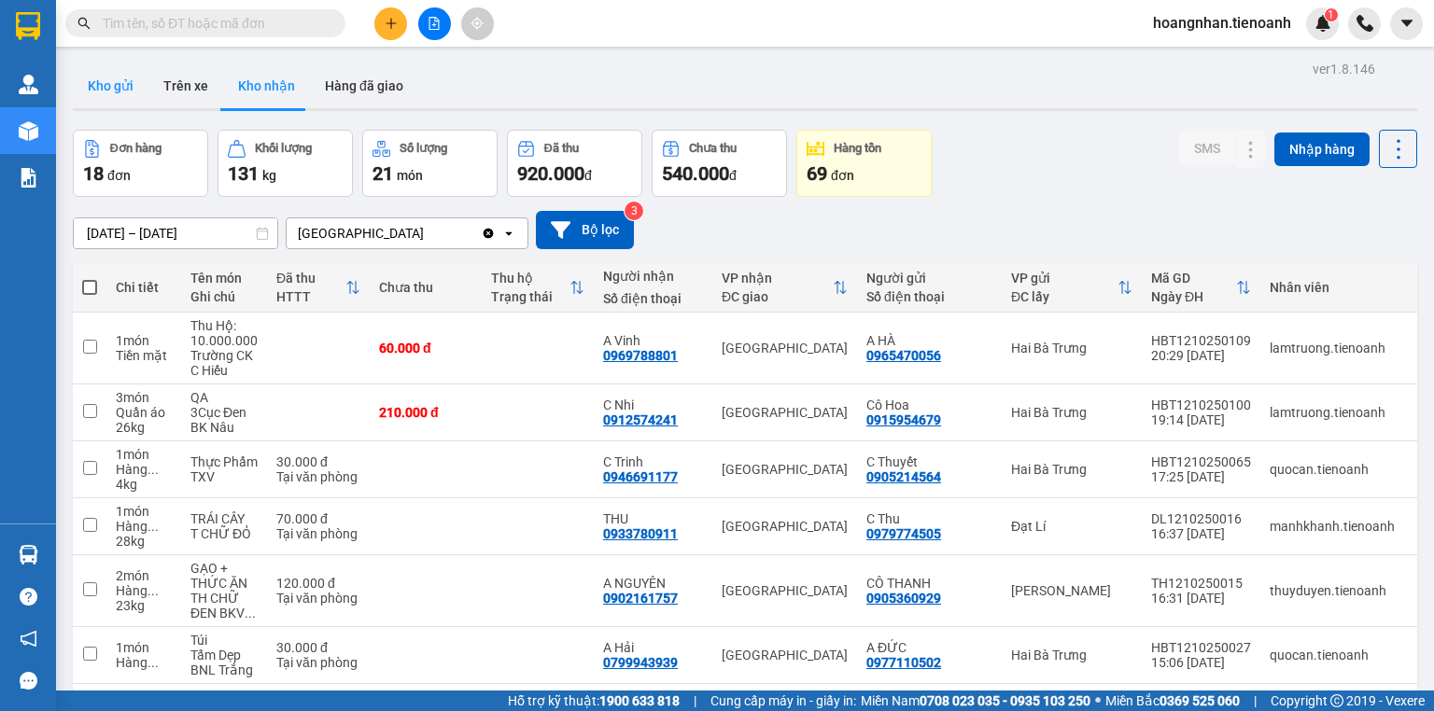
click at [120, 86] on button "Kho gửi" at bounding box center [111, 85] width 76 height 45
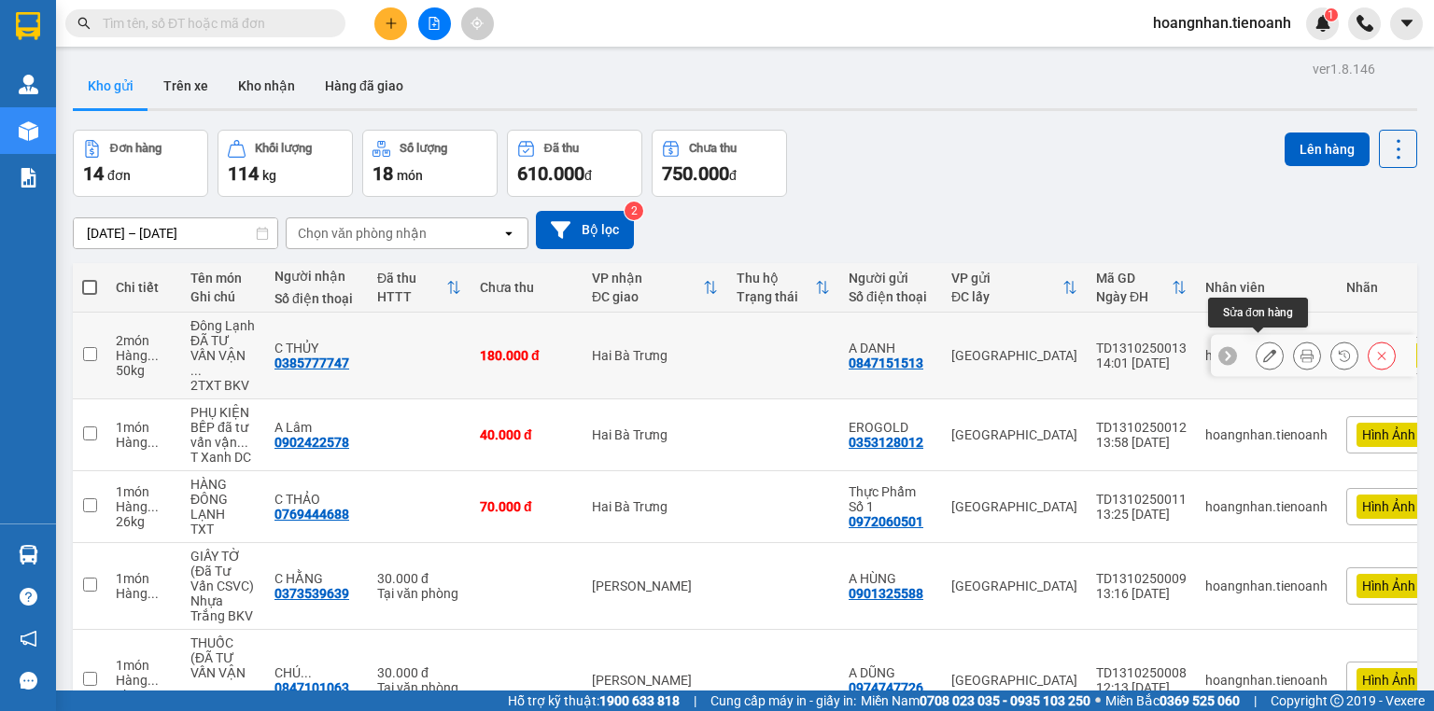
click at [1265, 349] on button at bounding box center [1270, 356] width 26 height 33
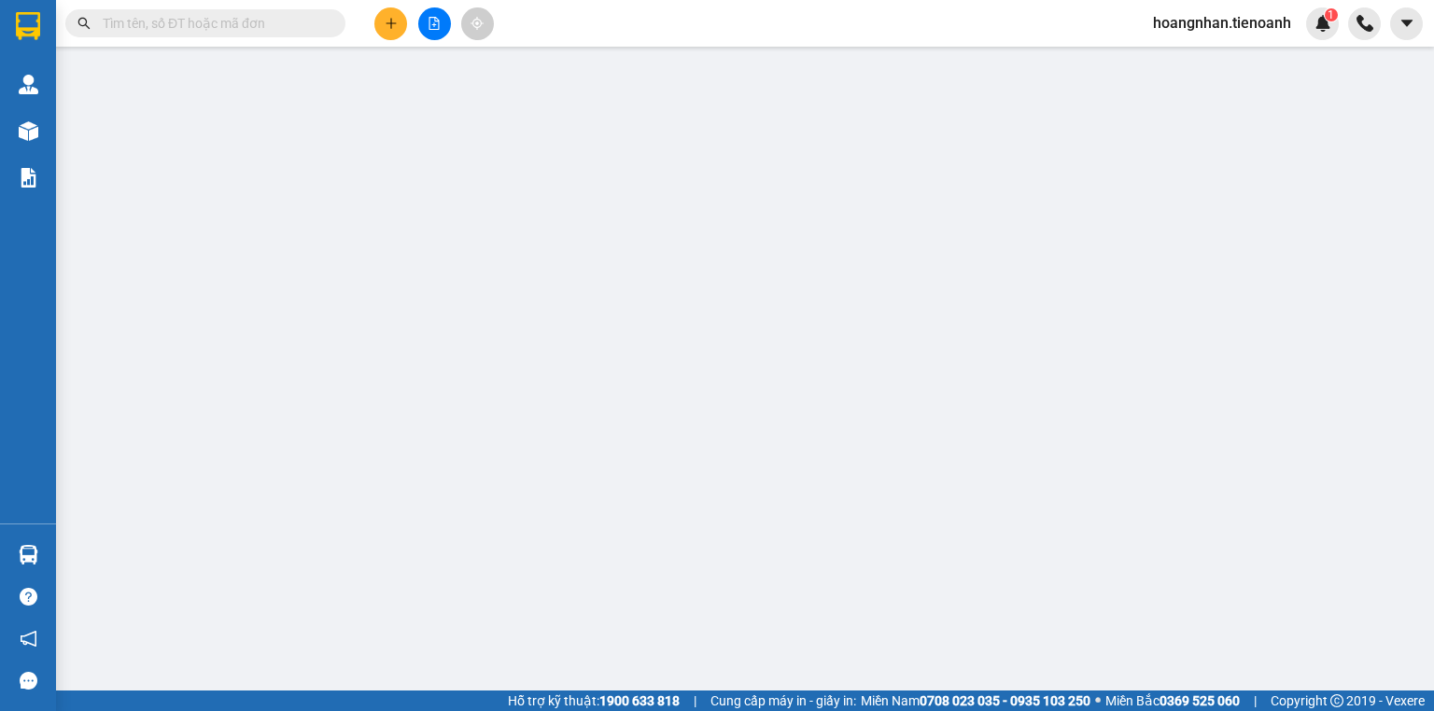
type input "0385777747"
type input "C THỦY"
type input "0847151513"
type input "A DANH"
type input "0"
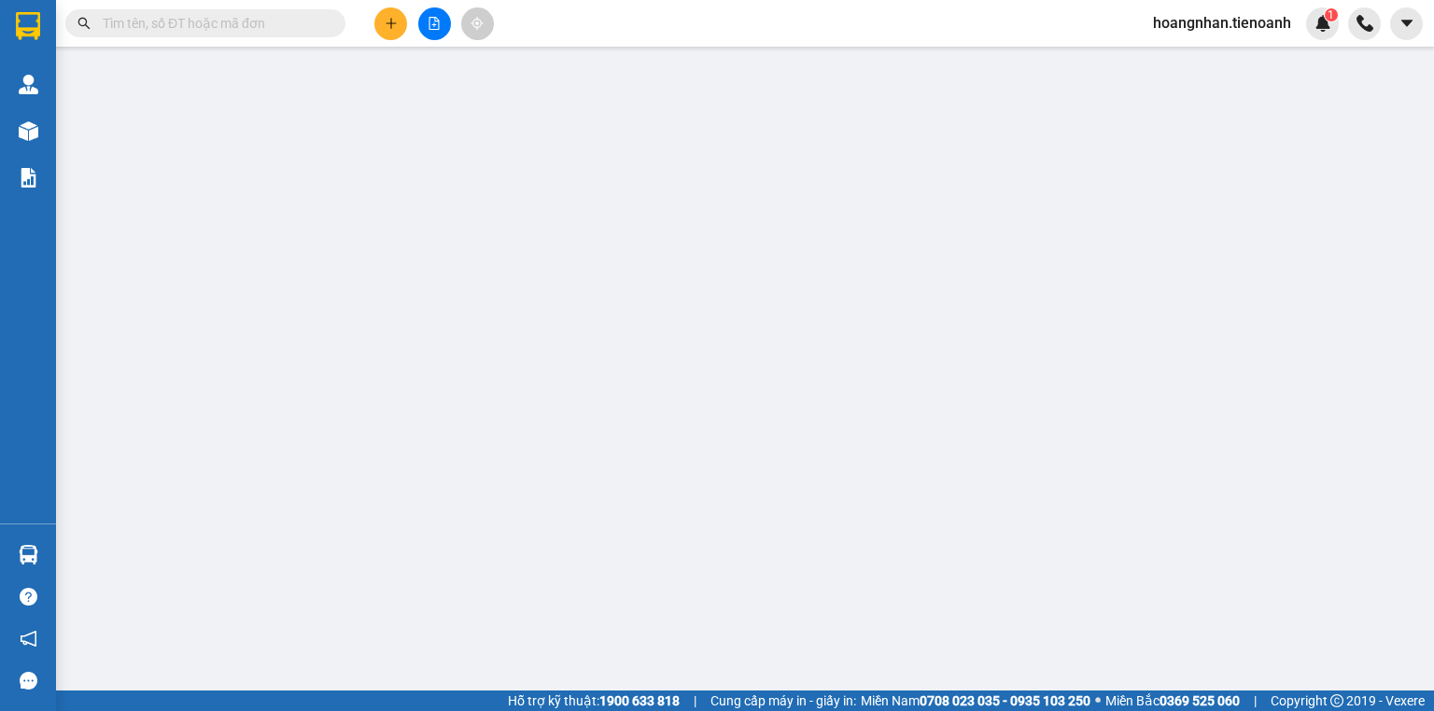
type input "180.000"
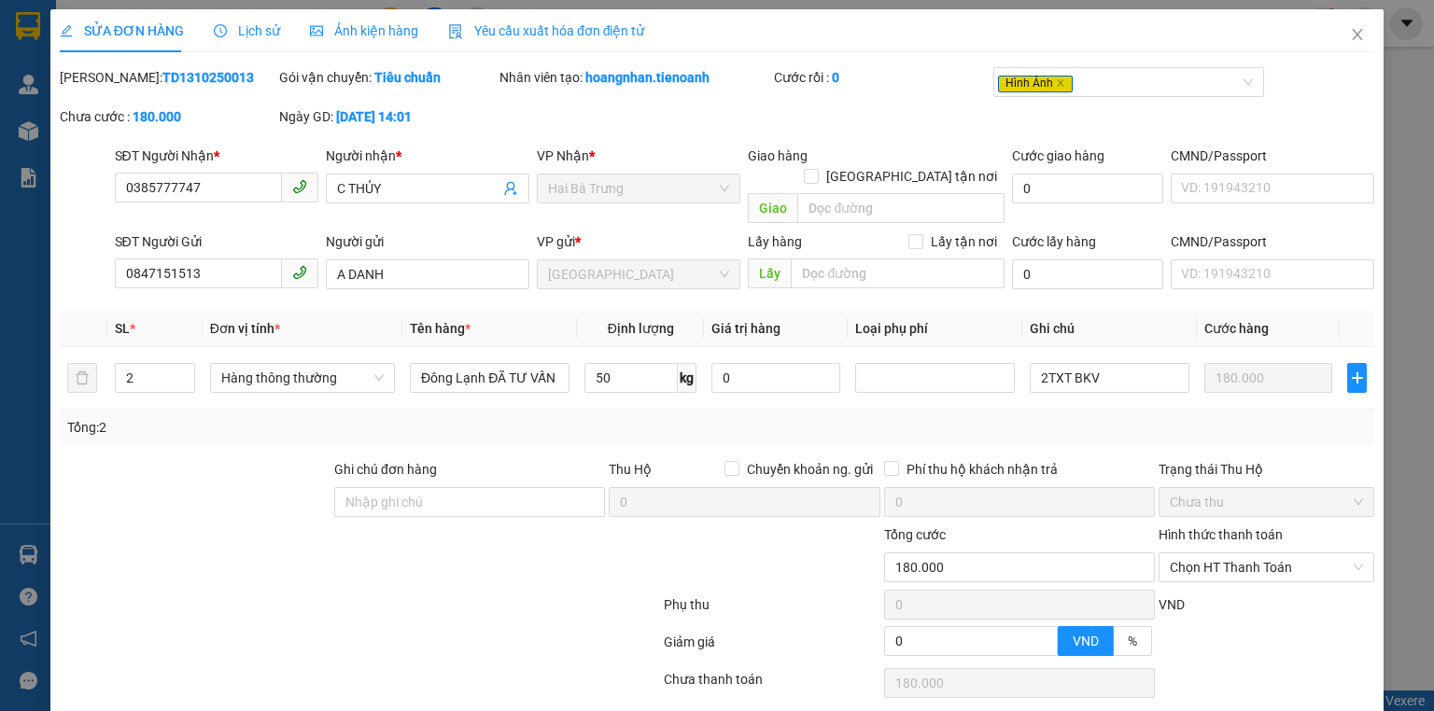
click at [365, 34] on span "Ảnh kiện hàng" at bounding box center [364, 30] width 108 height 15
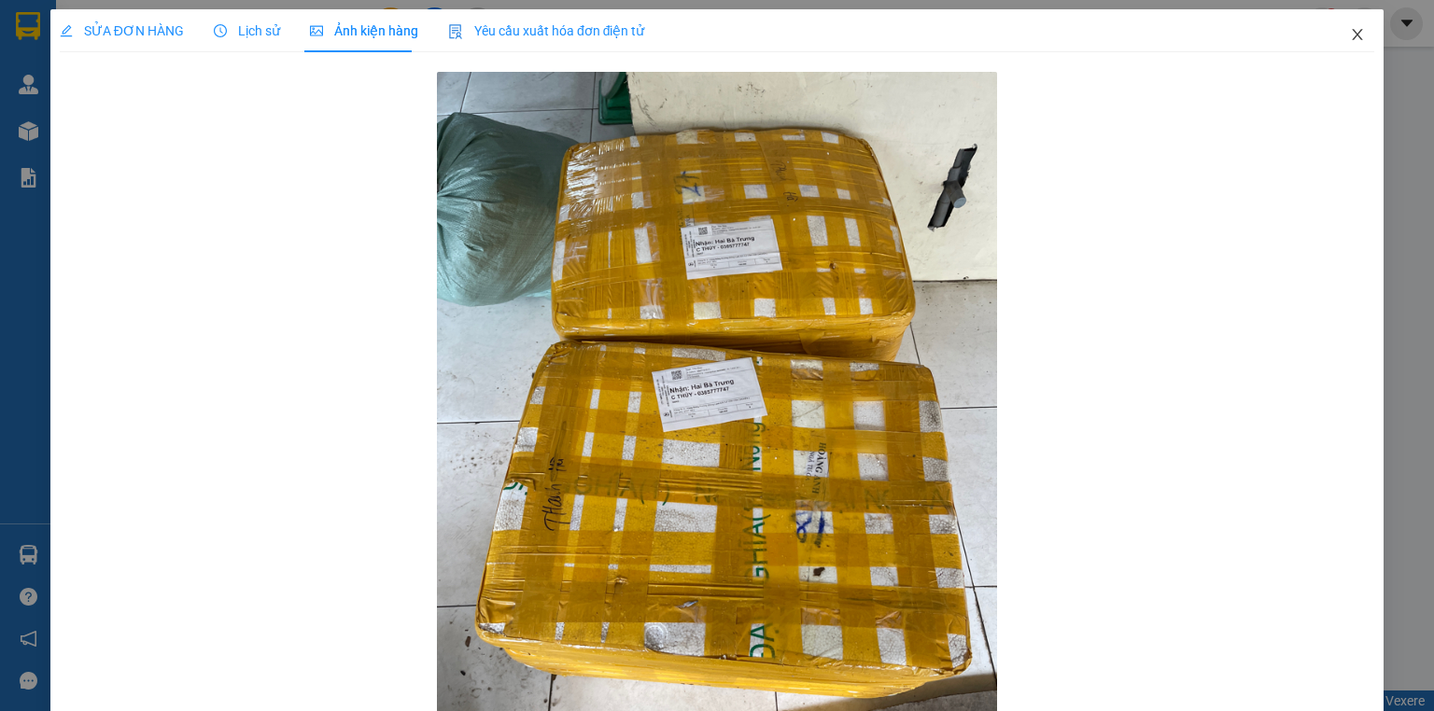
click at [1350, 30] on icon "close" at bounding box center [1357, 34] width 15 height 15
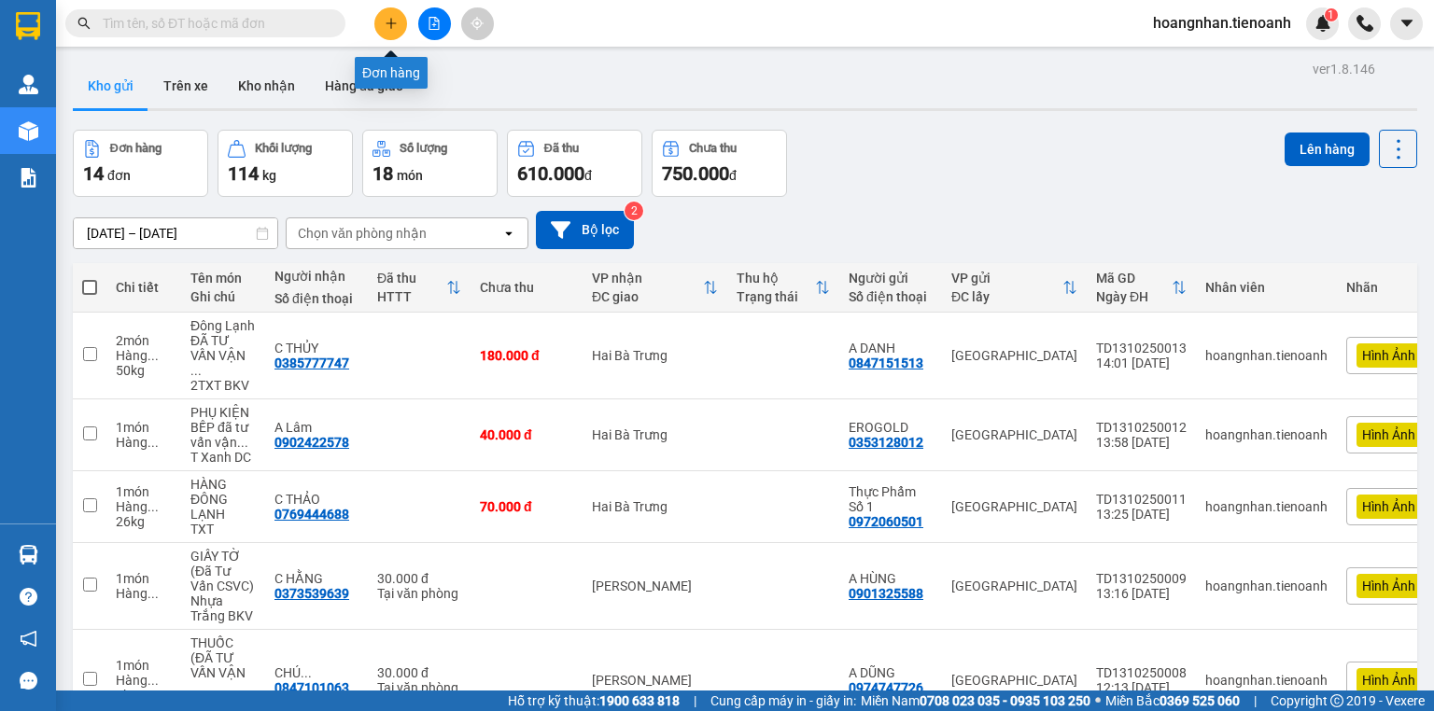
click at [387, 22] on icon "plus" at bounding box center [391, 22] width 10 height 1
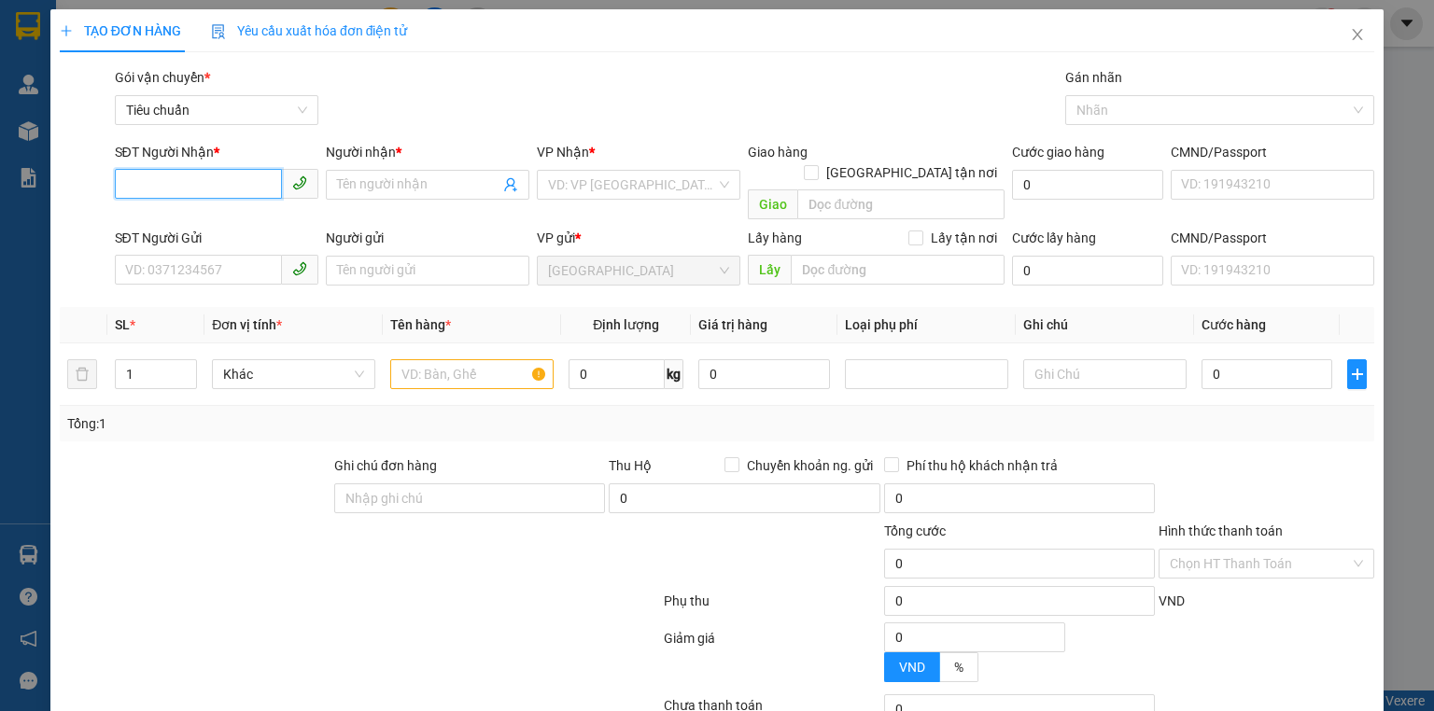
click at [215, 183] on input "SĐT Người Nhận *" at bounding box center [198, 184] width 167 height 30
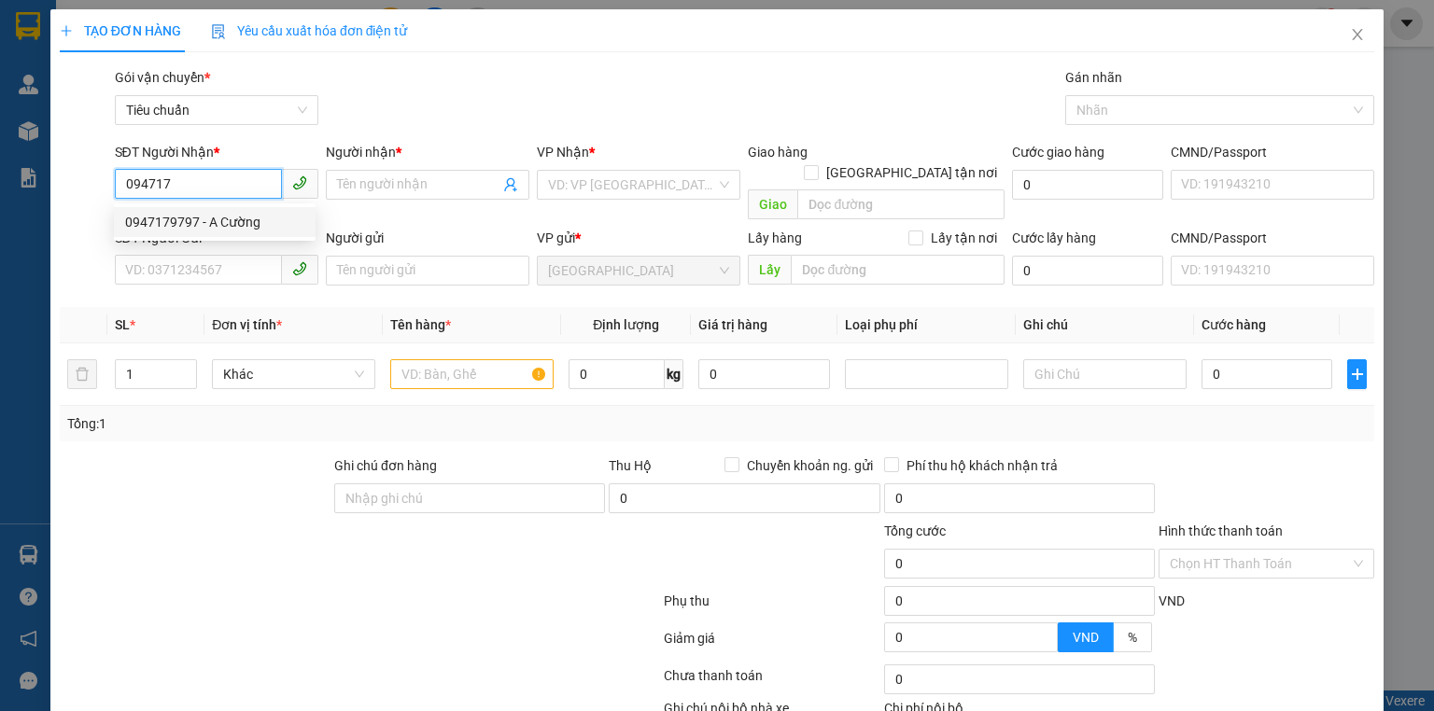
click at [248, 228] on div "0947179797 - A Cường" at bounding box center [214, 222] width 179 height 21
type input "0947179797"
type input "A Cường"
type input "70.000"
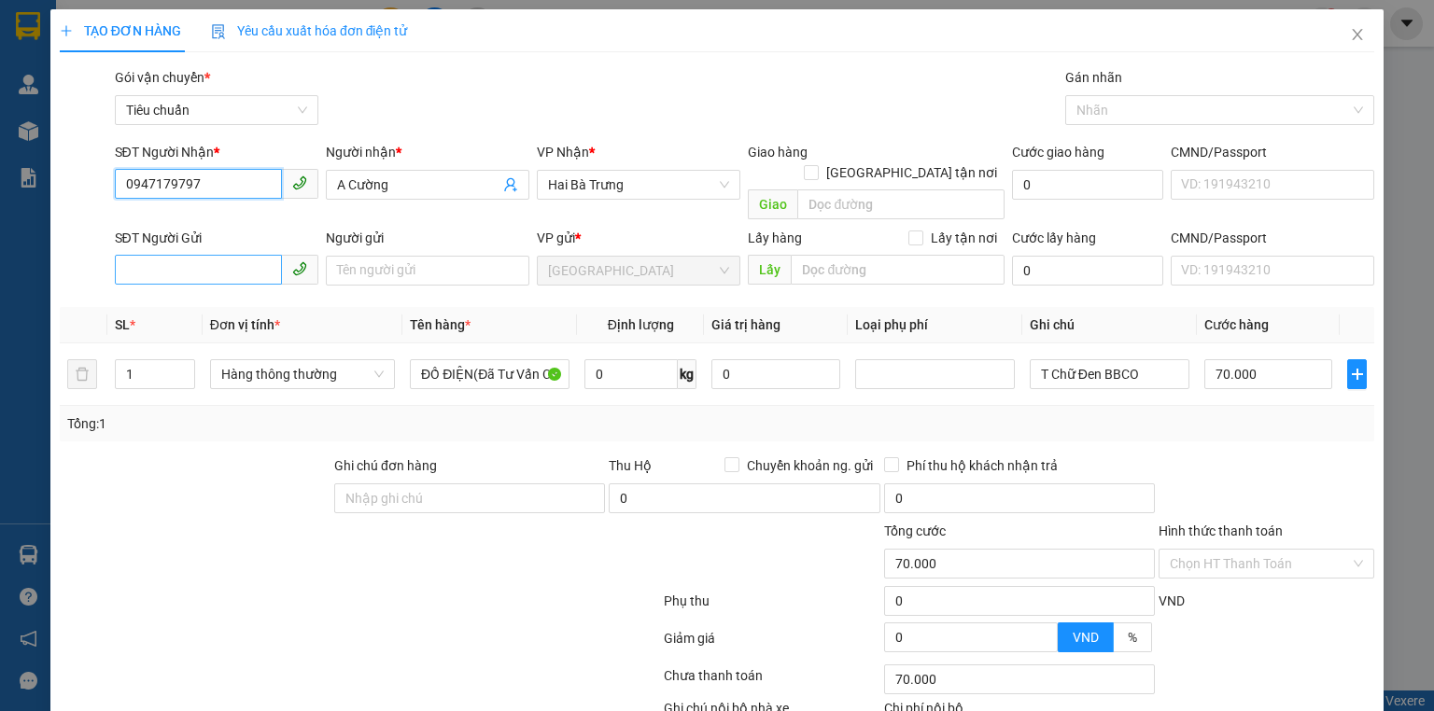
type input "0947179797"
click at [214, 255] on input "SĐT Người Gửi" at bounding box center [198, 270] width 167 height 30
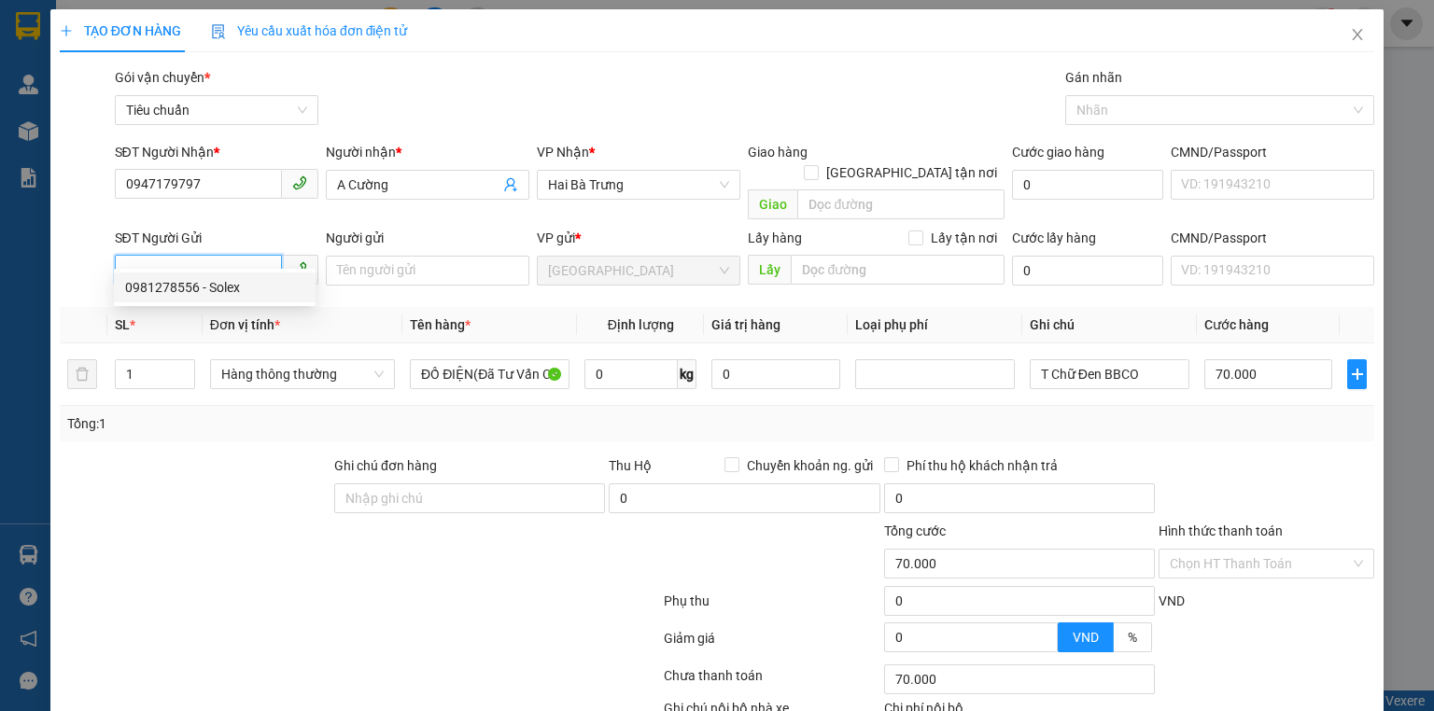
click at [237, 283] on div "0981278556 - Solex" at bounding box center [214, 287] width 179 height 21
type input "0981278556"
type input "Solex"
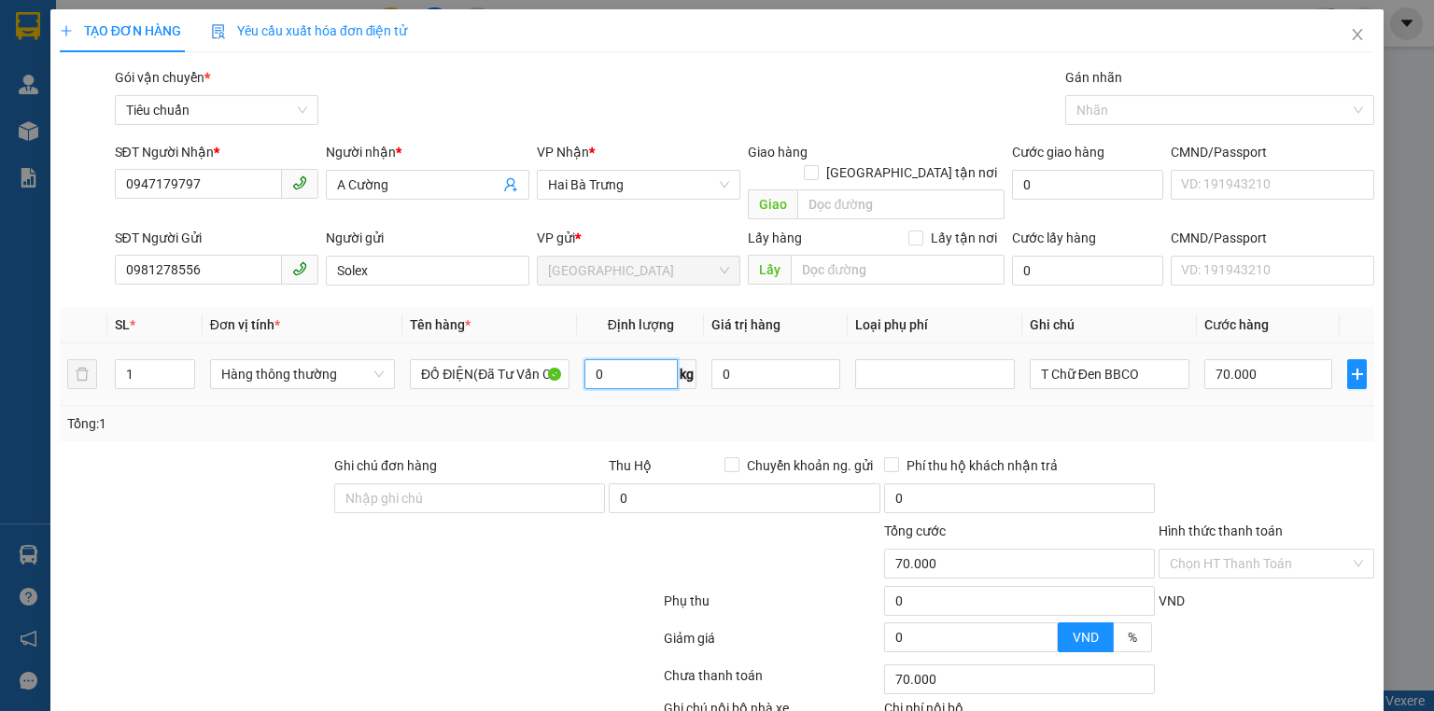
click at [620, 359] on input "0" at bounding box center [630, 374] width 93 height 30
type input "29"
click at [1208, 459] on div at bounding box center [1266, 488] width 219 height 65
type input "65.000"
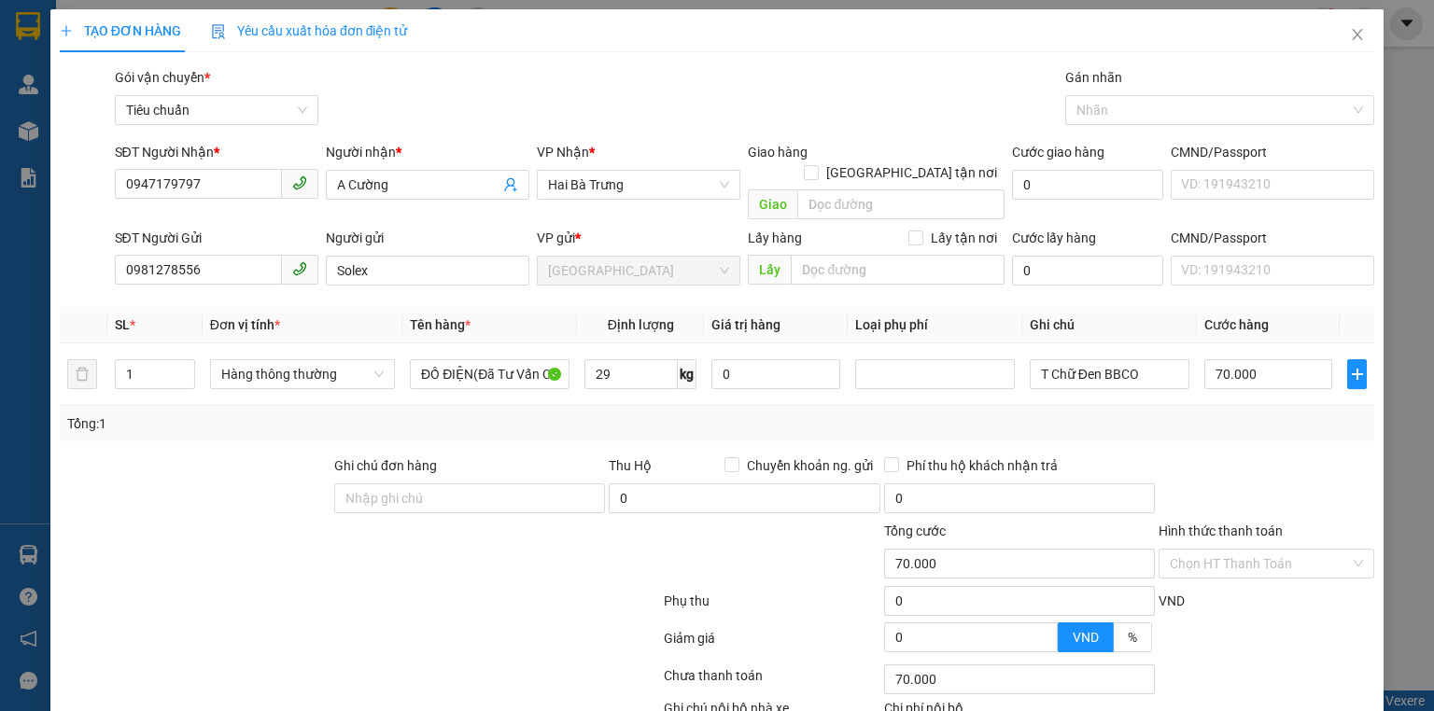
type input "65.000"
click at [1277, 360] on input "65.000" at bounding box center [1268, 374] width 128 height 30
type input "7"
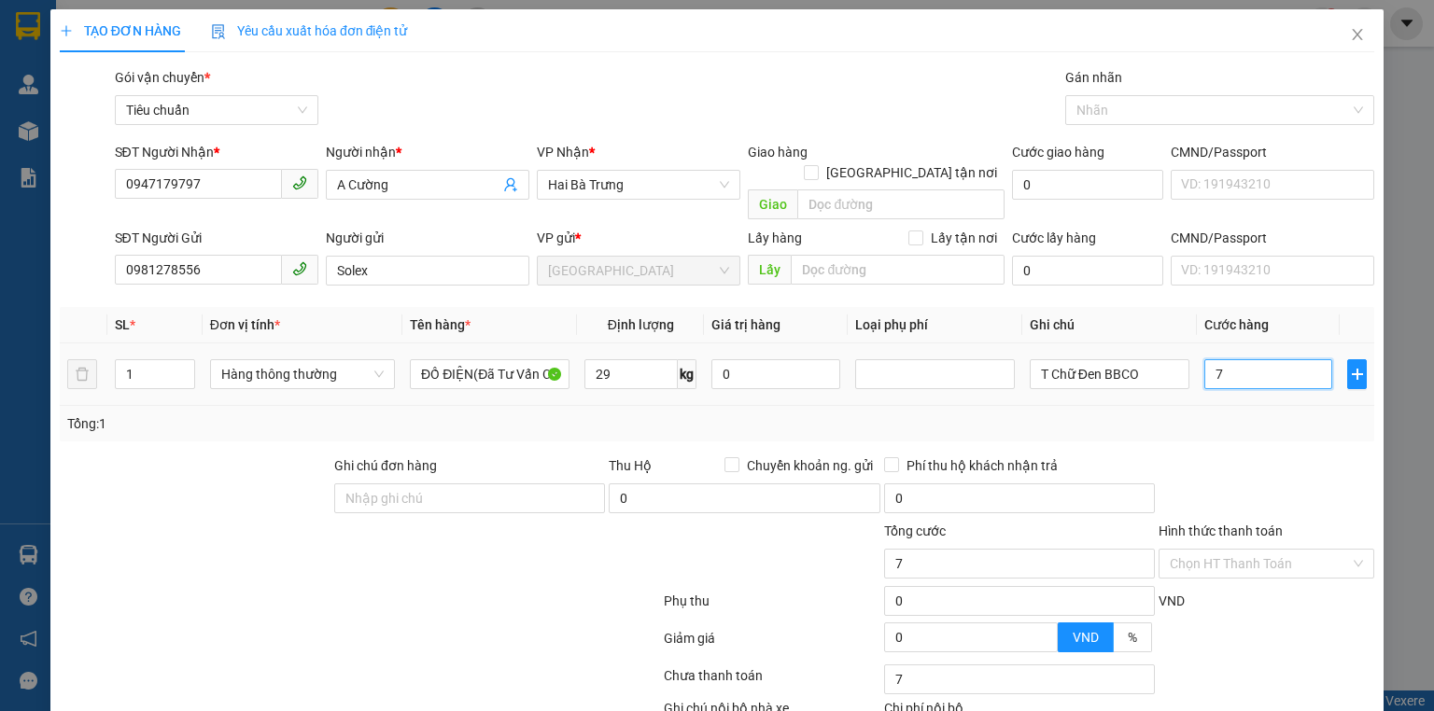
type input "70"
type input "70.000"
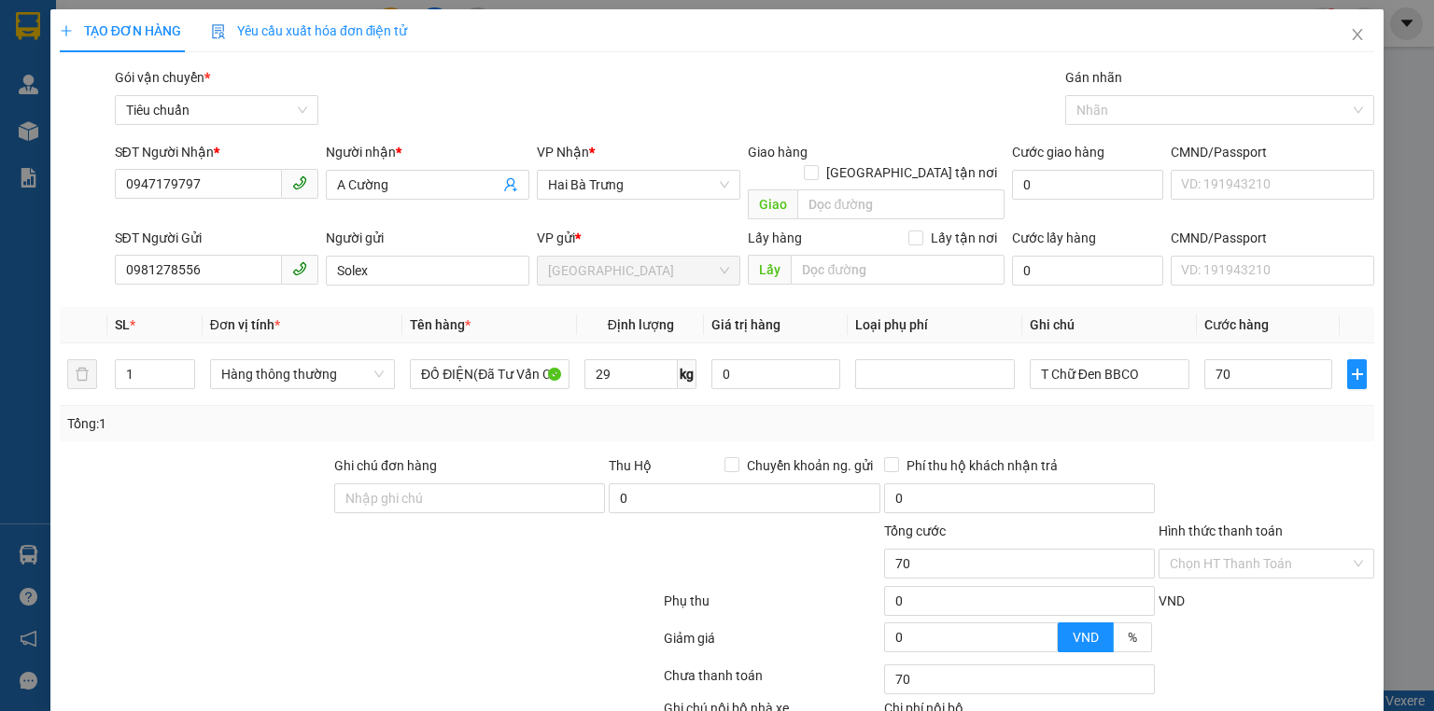
type input "70.000"
click at [1270, 414] on div "Tổng: 1" at bounding box center [717, 424] width 1300 height 21
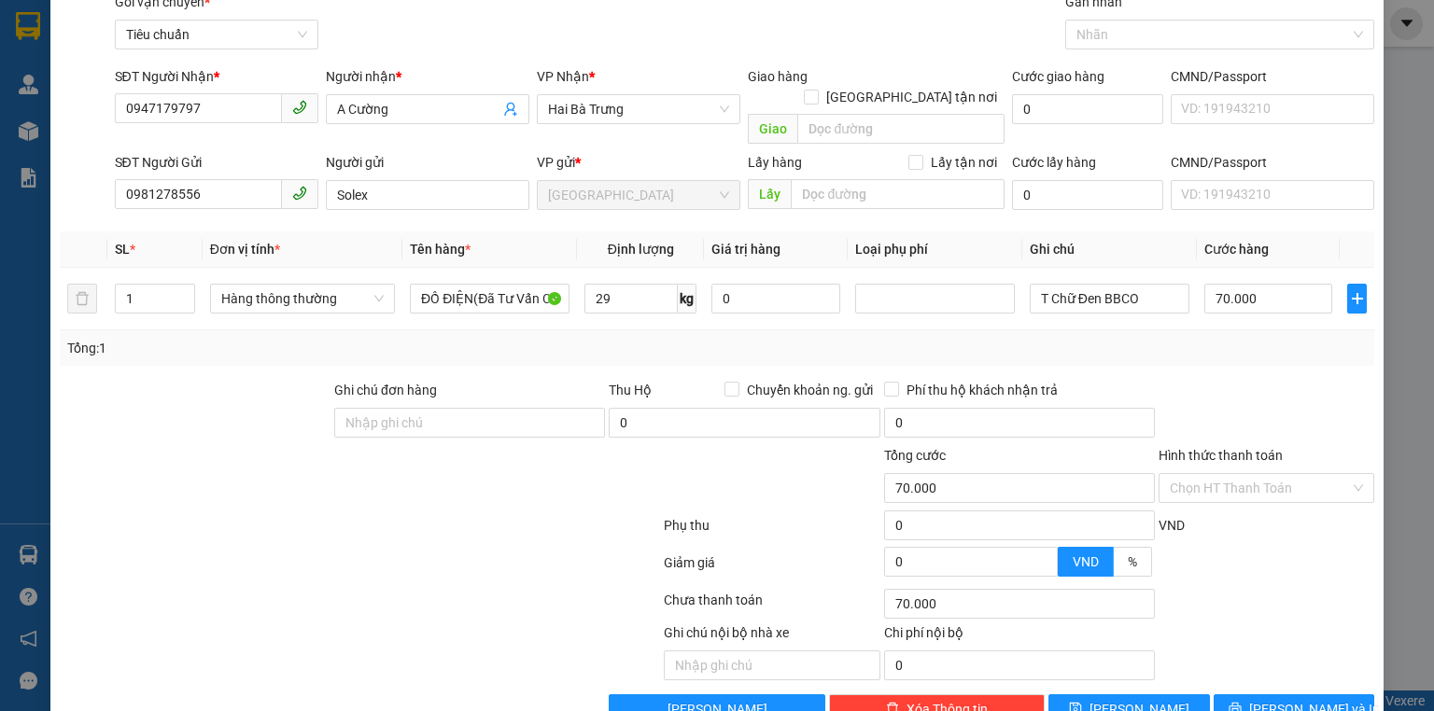
scroll to position [102, 0]
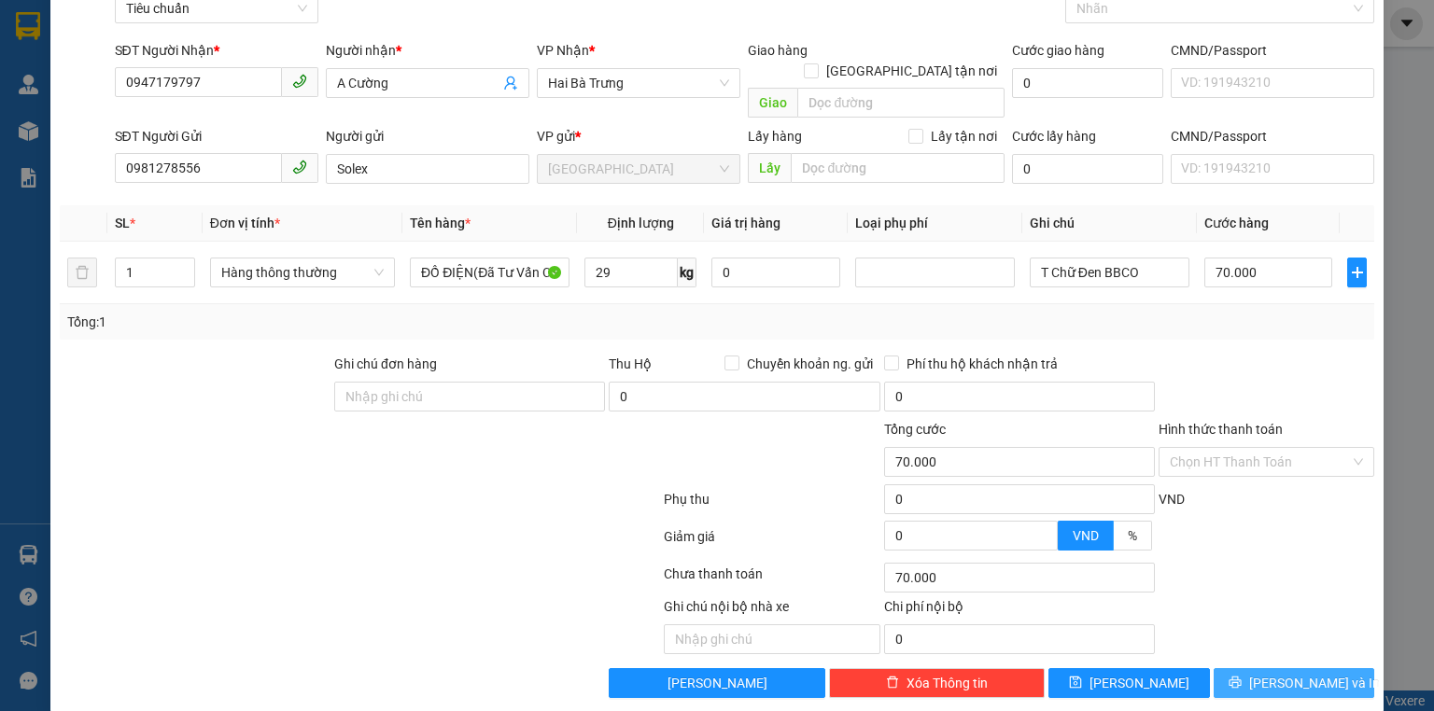
click at [1311, 673] on span "[PERSON_NAME] và In" at bounding box center [1314, 683] width 131 height 21
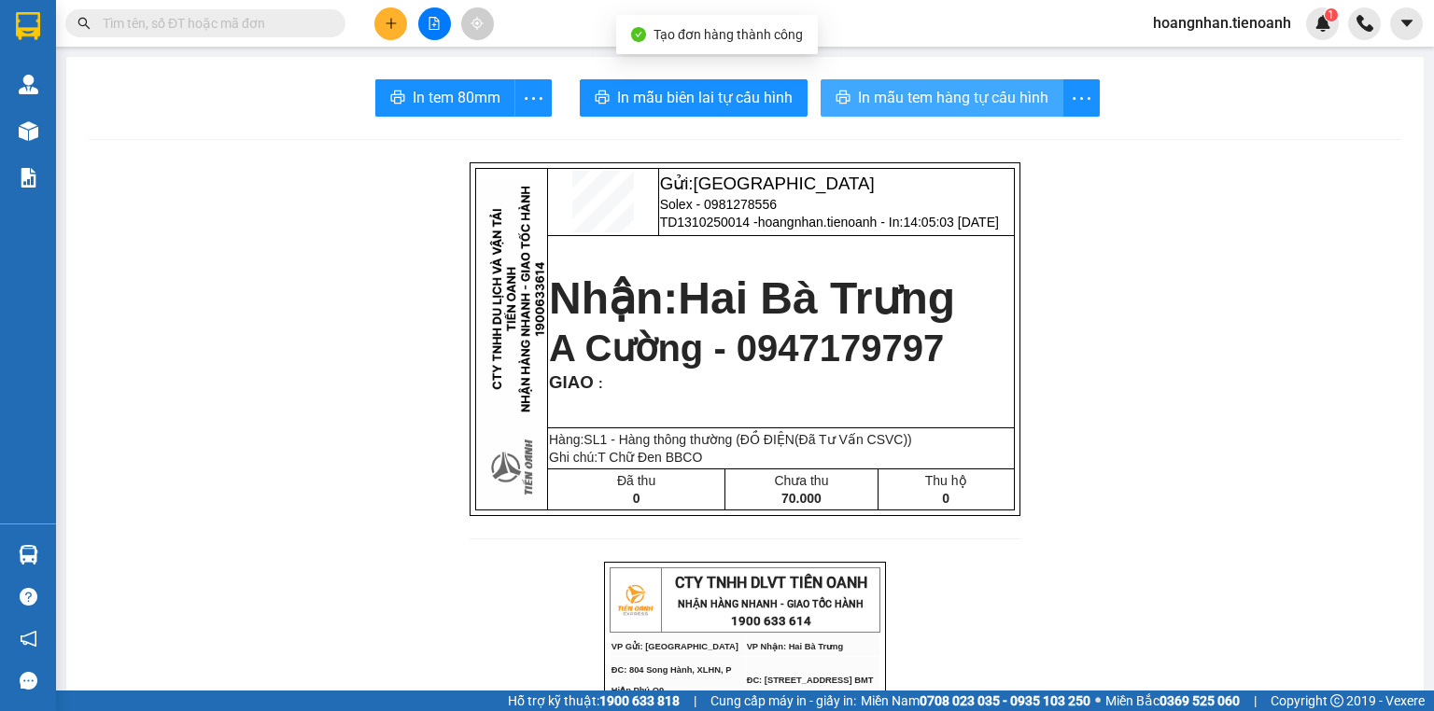
click at [926, 109] on button "In mẫu tem hàng tự cấu hình" at bounding box center [942, 97] width 243 height 37
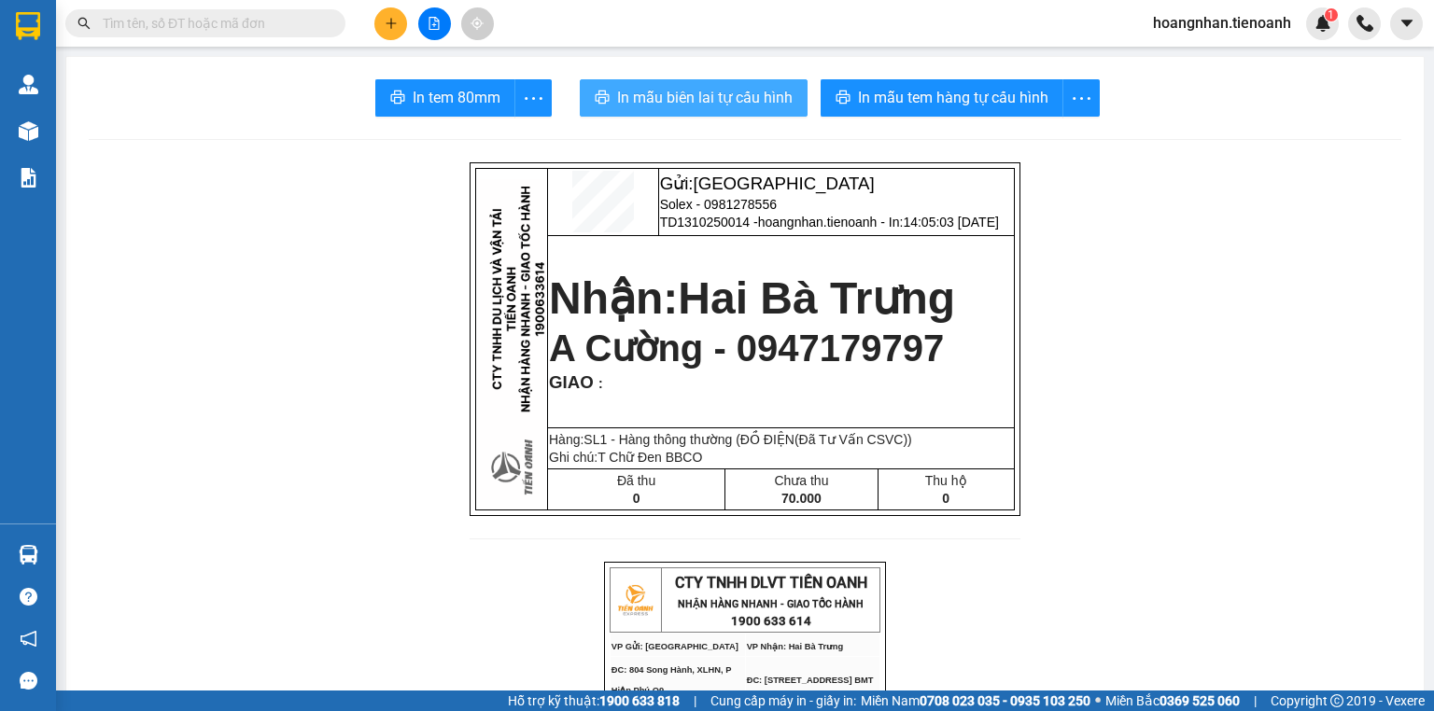
click at [739, 92] on span "In mẫu biên lai tự cấu hình" at bounding box center [705, 97] width 176 height 23
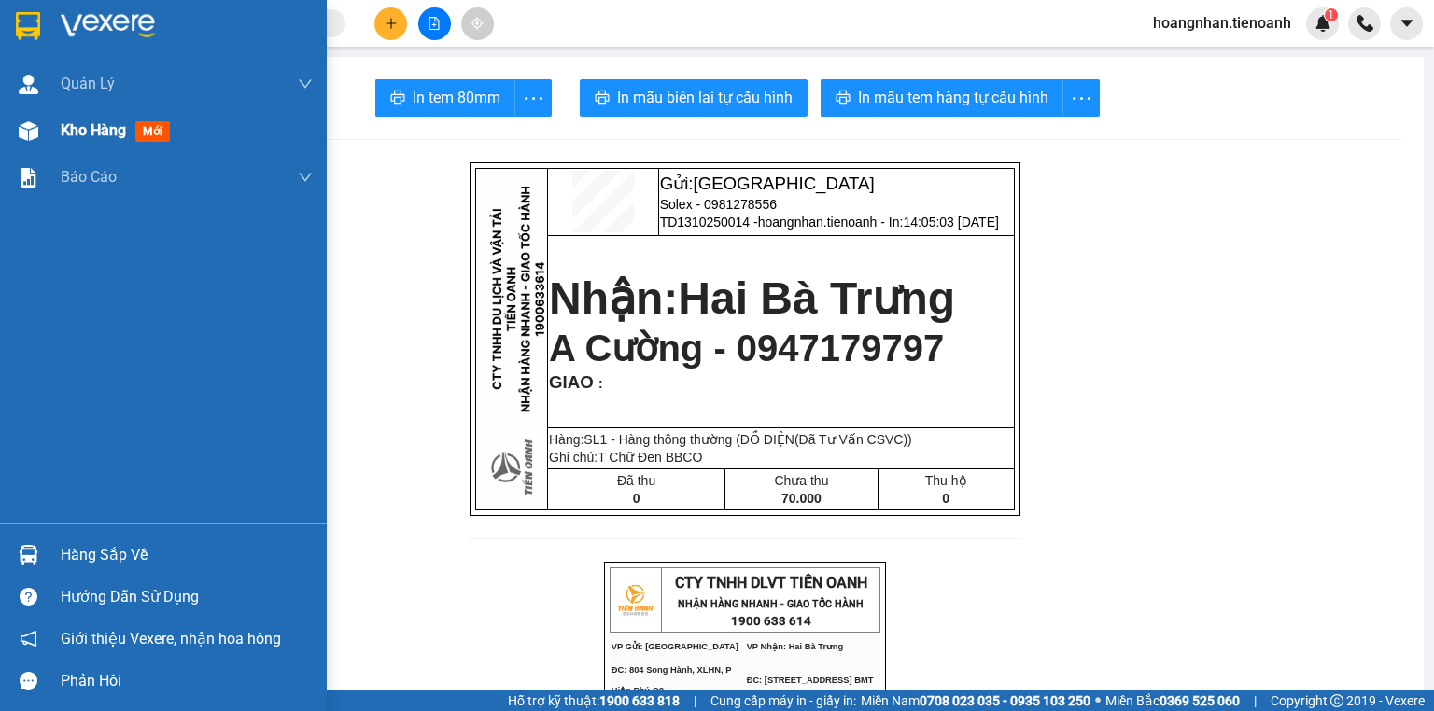
click at [35, 127] on img at bounding box center [29, 131] width 20 height 20
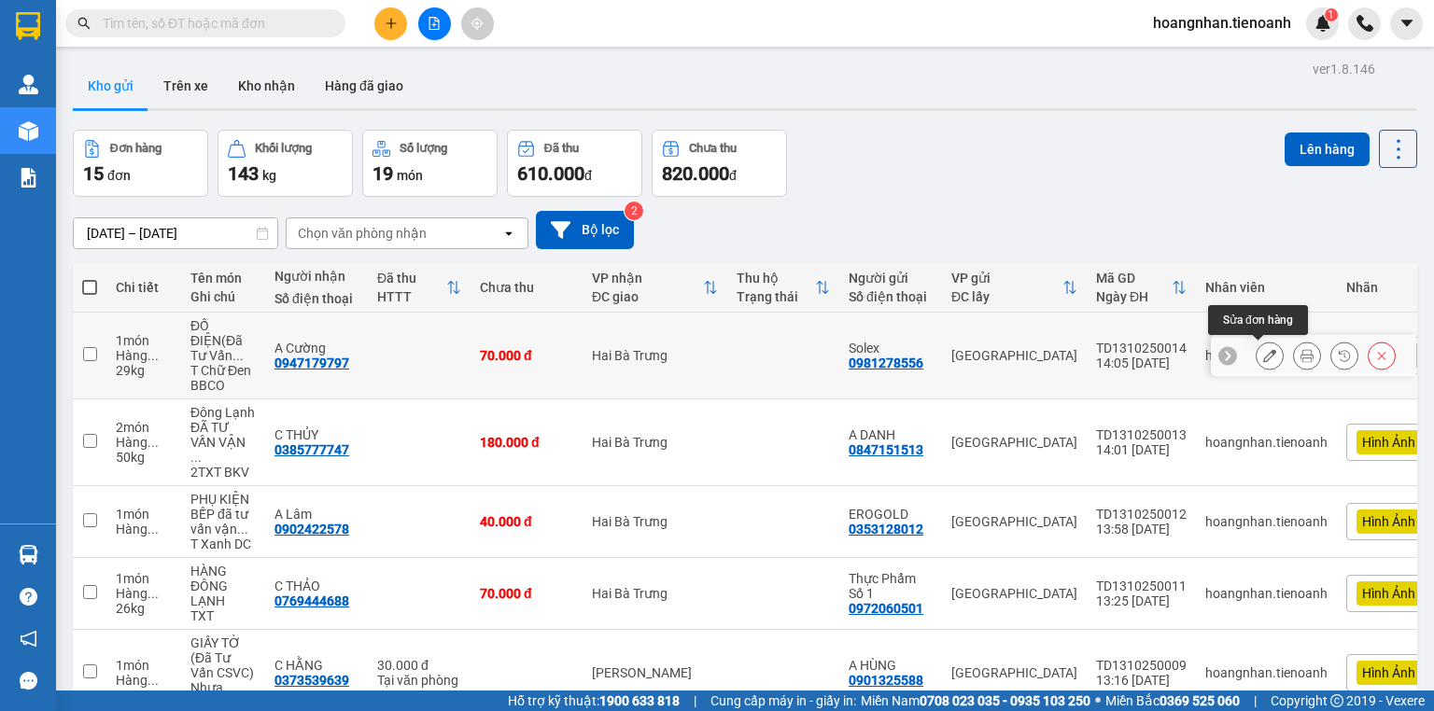
click at [1257, 358] on button at bounding box center [1270, 356] width 26 height 33
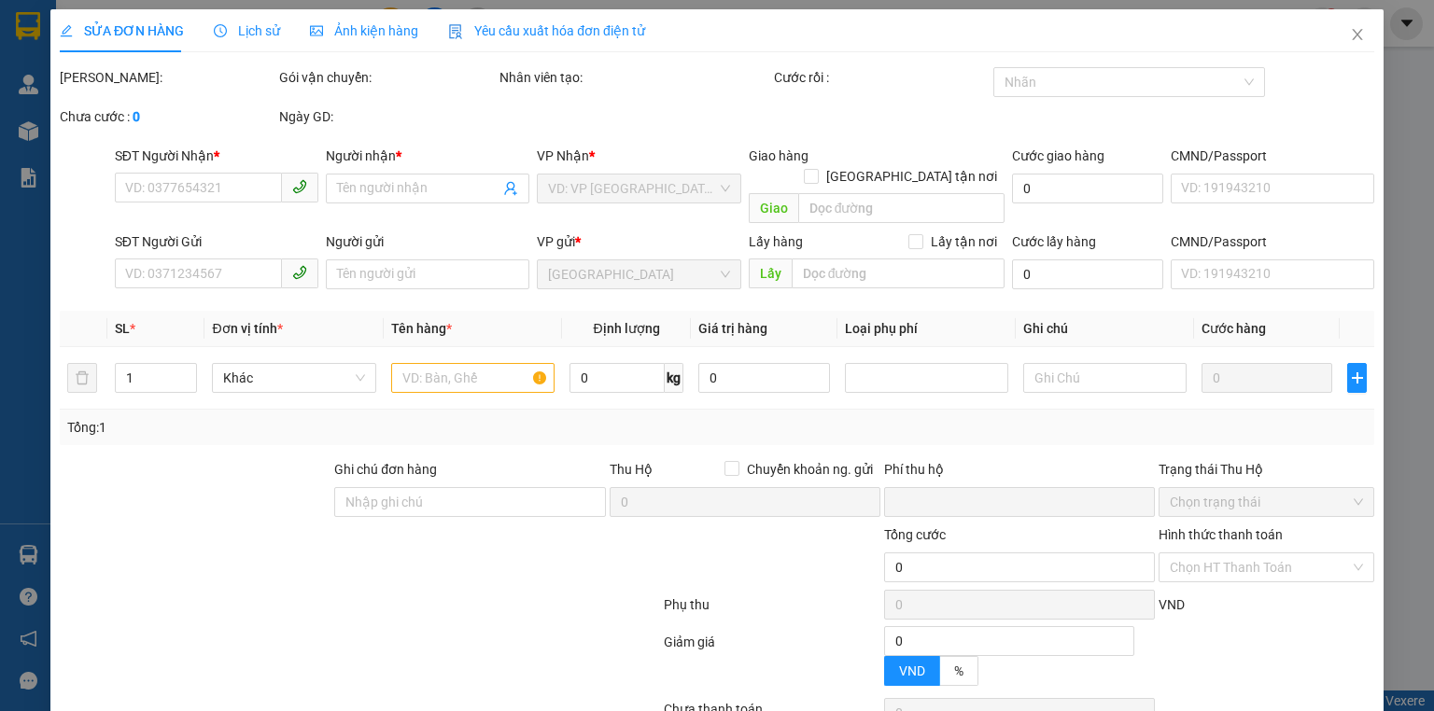
type input "0947179797"
type input "A Cường"
type input "0981278556"
type input "Solex"
type input "0"
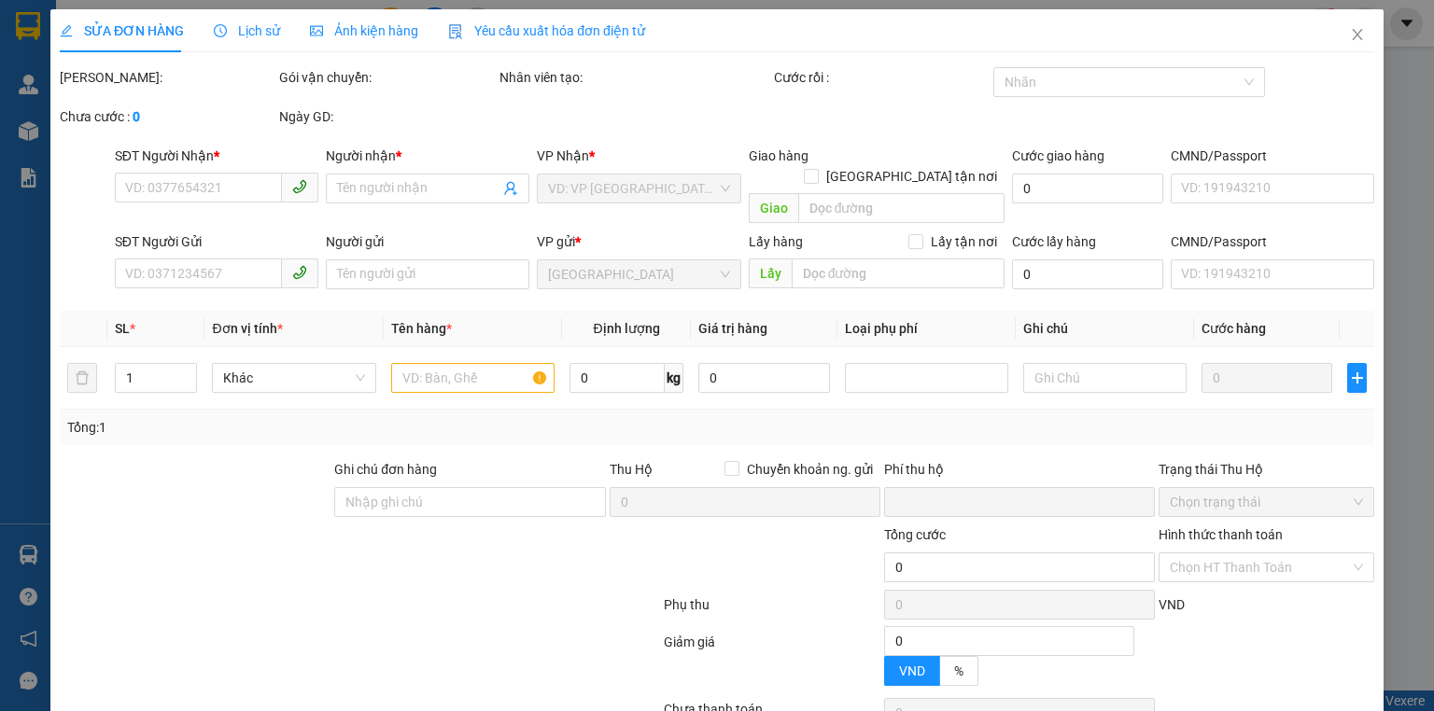
type input "70.000"
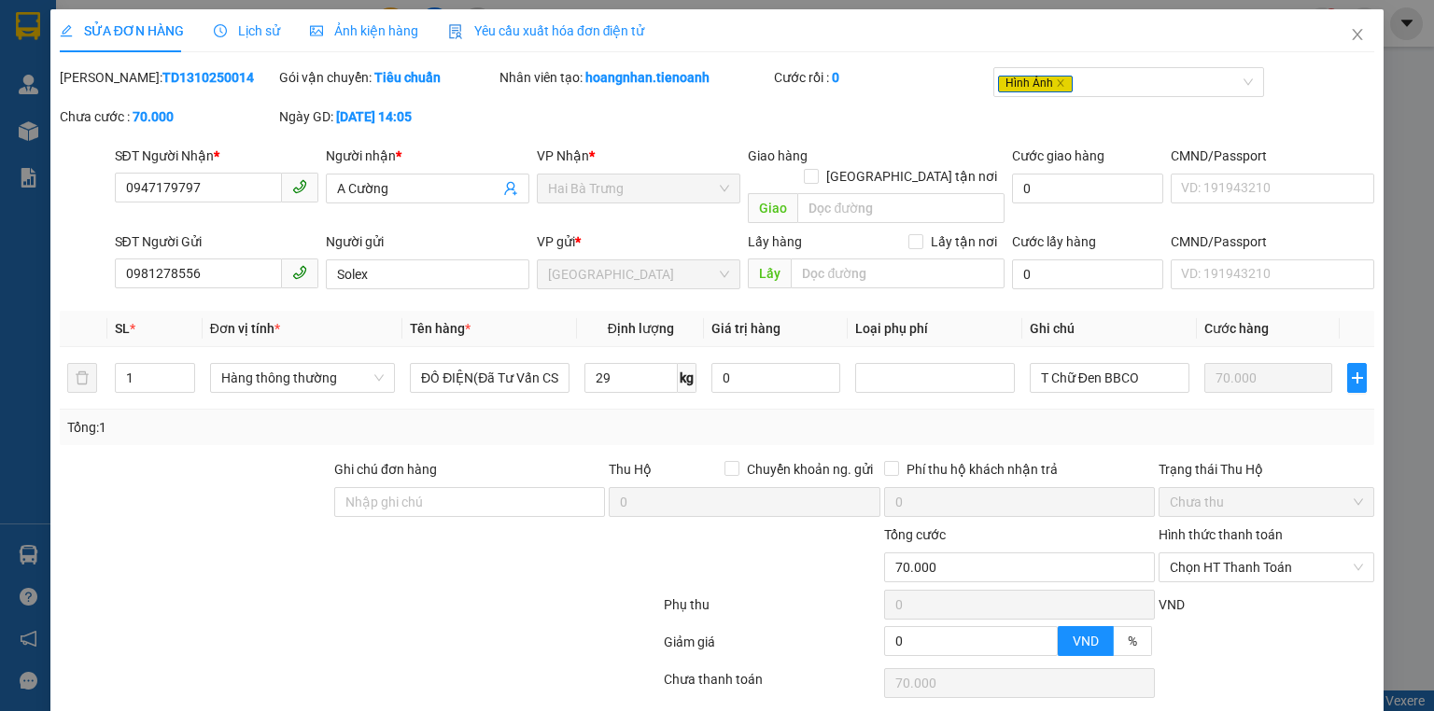
click at [359, 31] on span "Ảnh kiện hàng" at bounding box center [364, 30] width 108 height 15
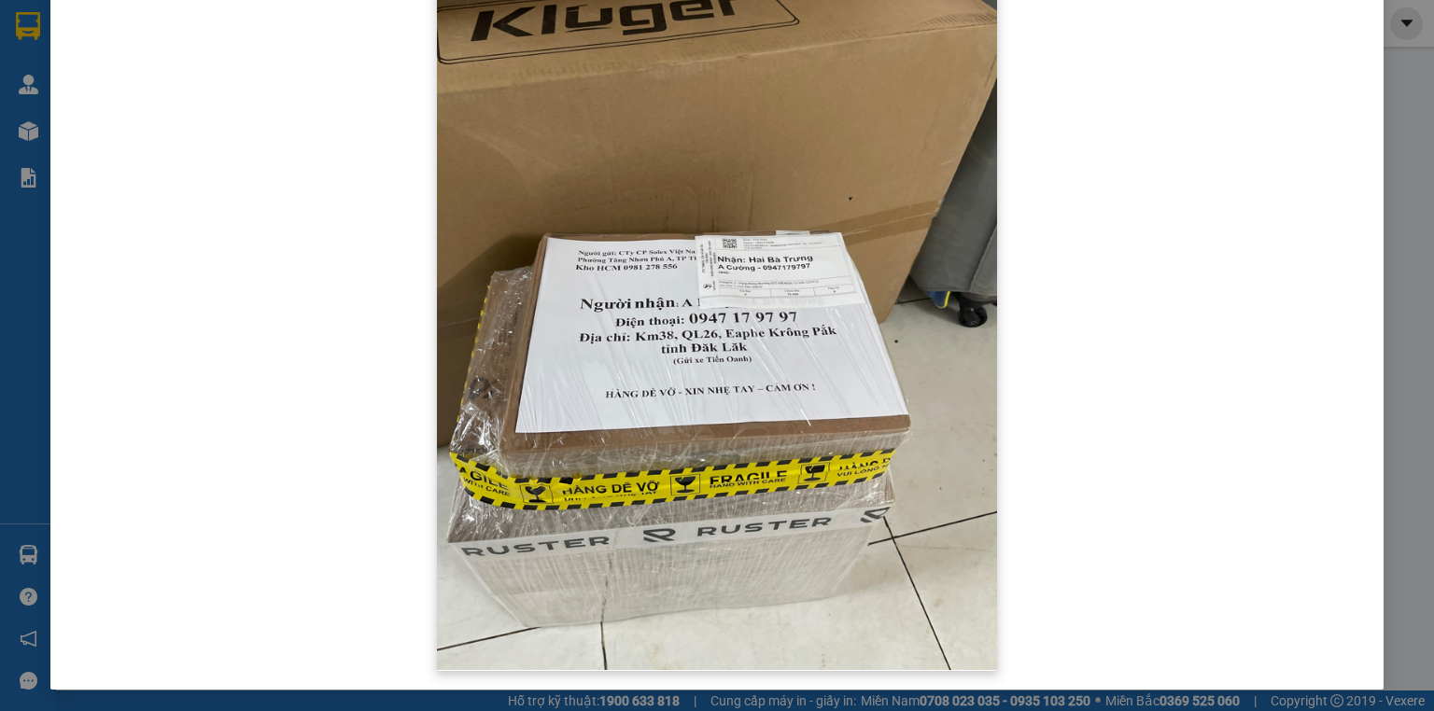
scroll to position [149, 0]
click at [30, 93] on div "SỬA ĐƠN HÀNG Lịch sử Ảnh kiện hàng Yêu cầu xuất hóa đơn điện tử Total Paid Fee …" at bounding box center [717, 355] width 1434 height 711
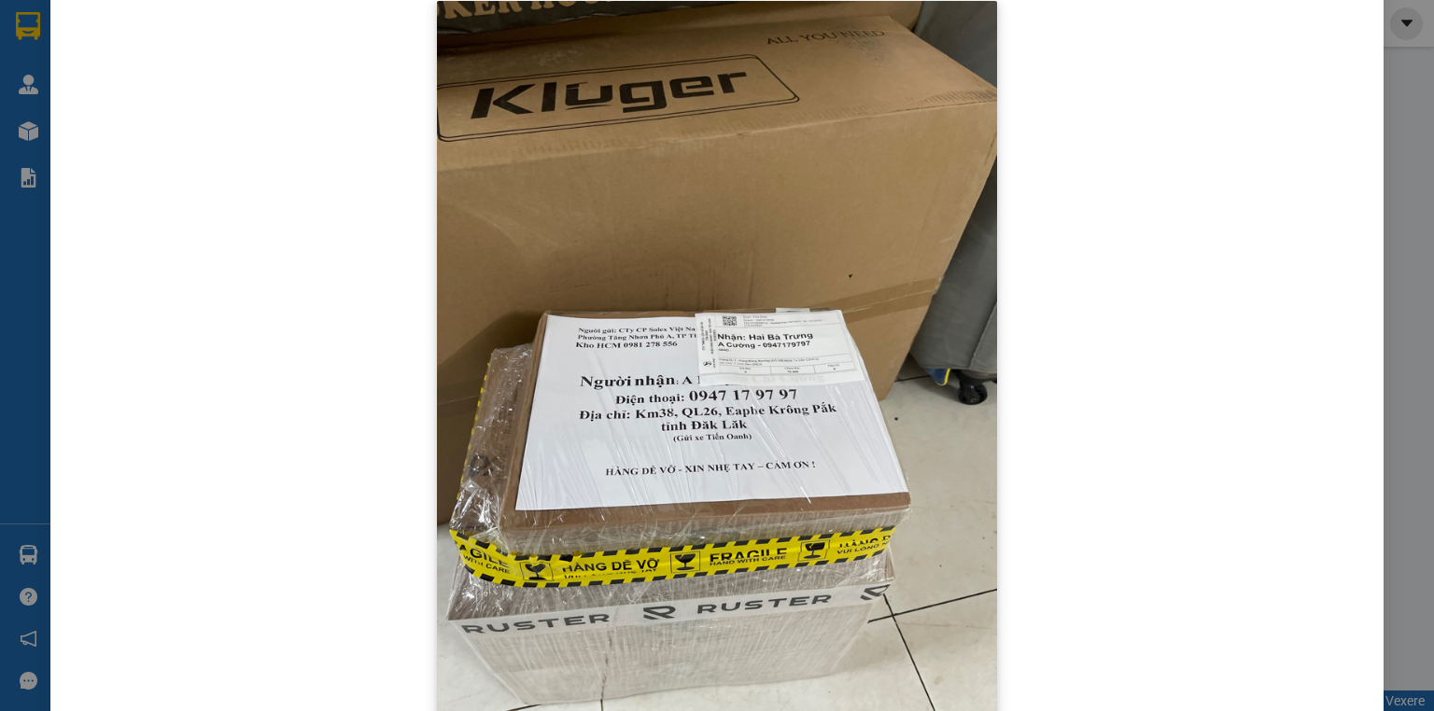
scroll to position [0, 0]
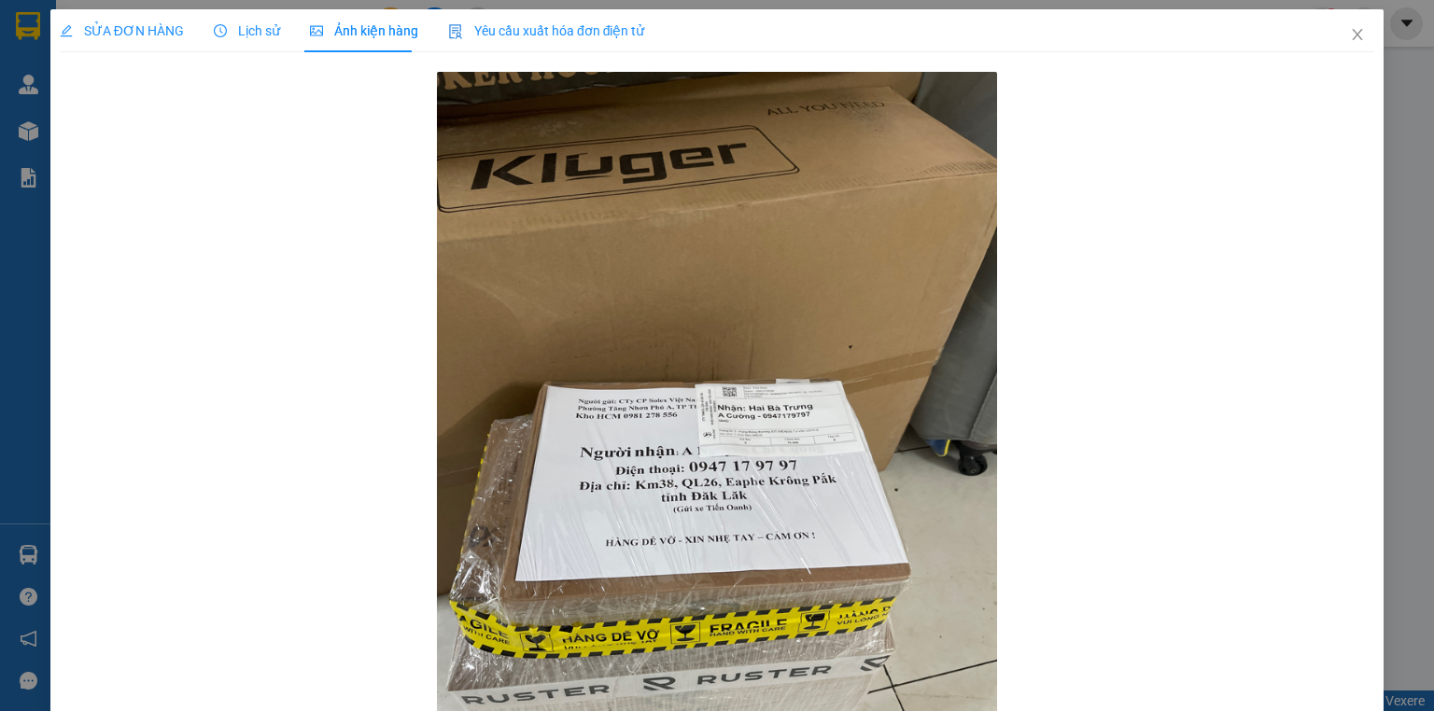
click at [21, 129] on div "SỬA ĐƠN HÀNG Lịch sử Ảnh kiện hàng Yêu cầu xuất hóa đơn điện tử Total Paid Fee …" at bounding box center [717, 355] width 1434 height 711
click at [1353, 37] on icon "close" at bounding box center [1358, 34] width 10 height 11
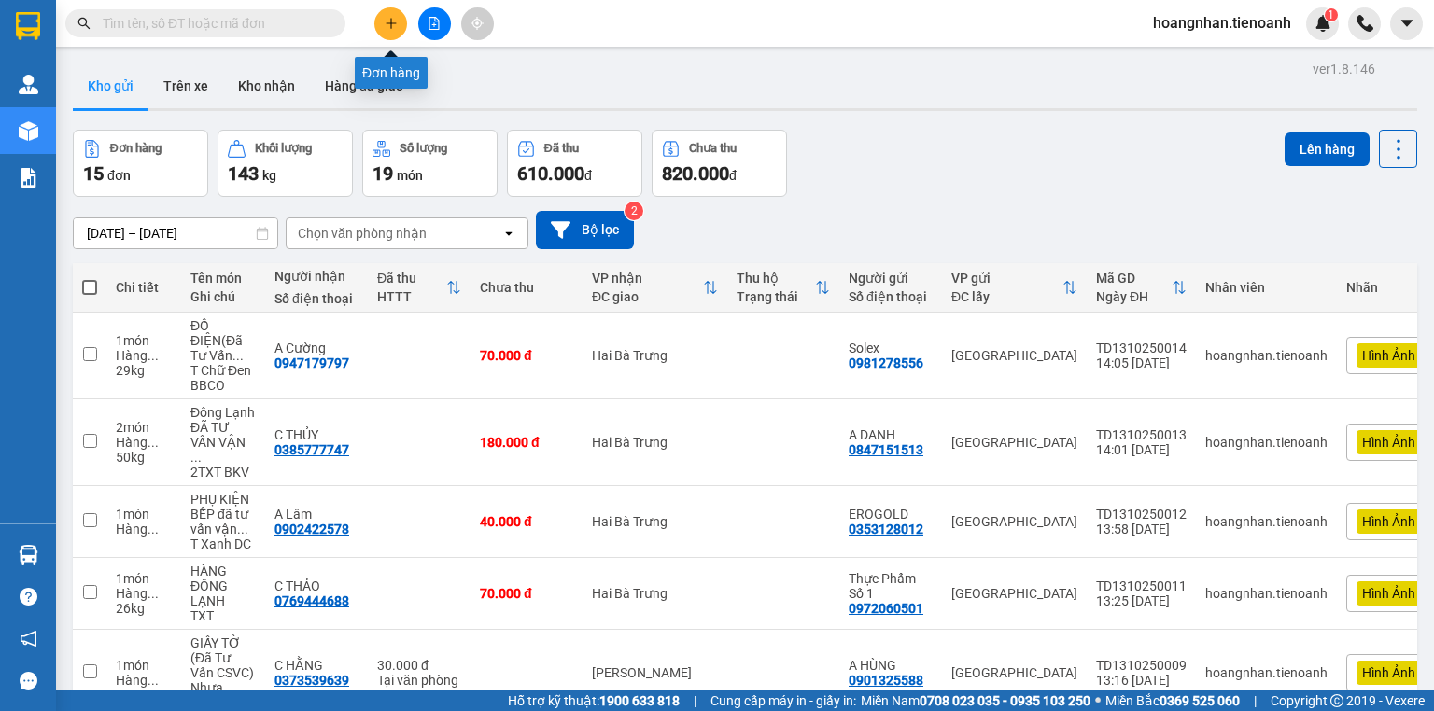
click at [389, 25] on icon "plus" at bounding box center [391, 23] width 13 height 13
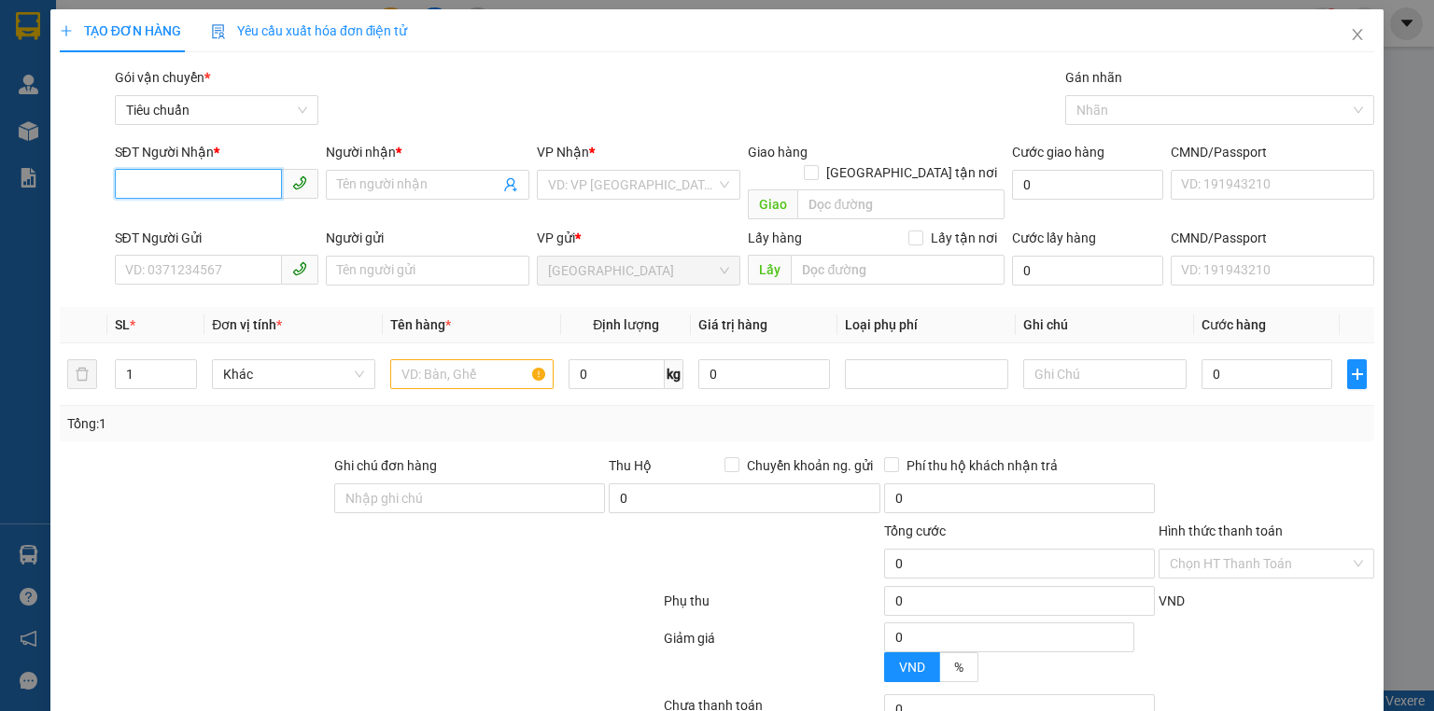
click at [215, 184] on input "SĐT Người Nhận *" at bounding box center [198, 184] width 167 height 30
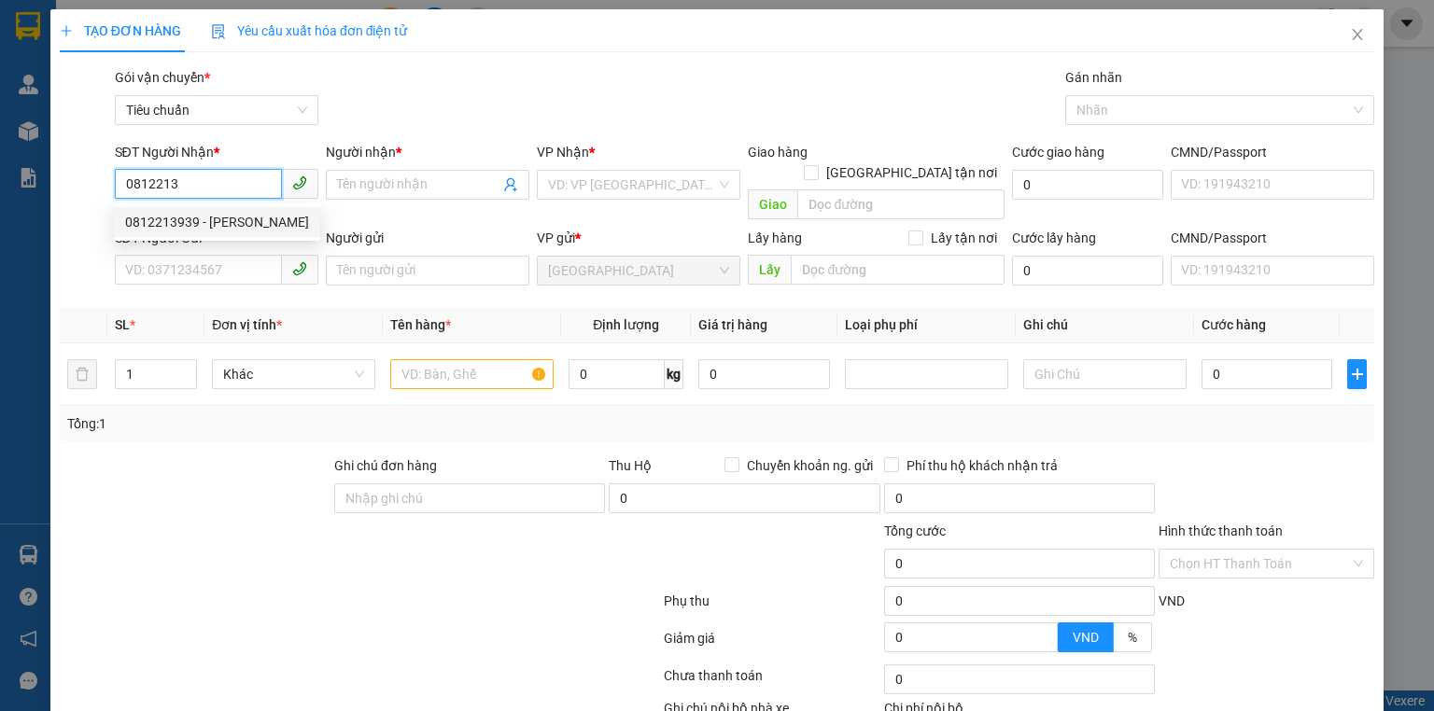
click at [245, 214] on div "0812213939 - [PERSON_NAME]" at bounding box center [217, 222] width 184 height 21
type input "0812213939"
type input "[PERSON_NAME]"
type input "T ướt sẵn"
type input "150.000"
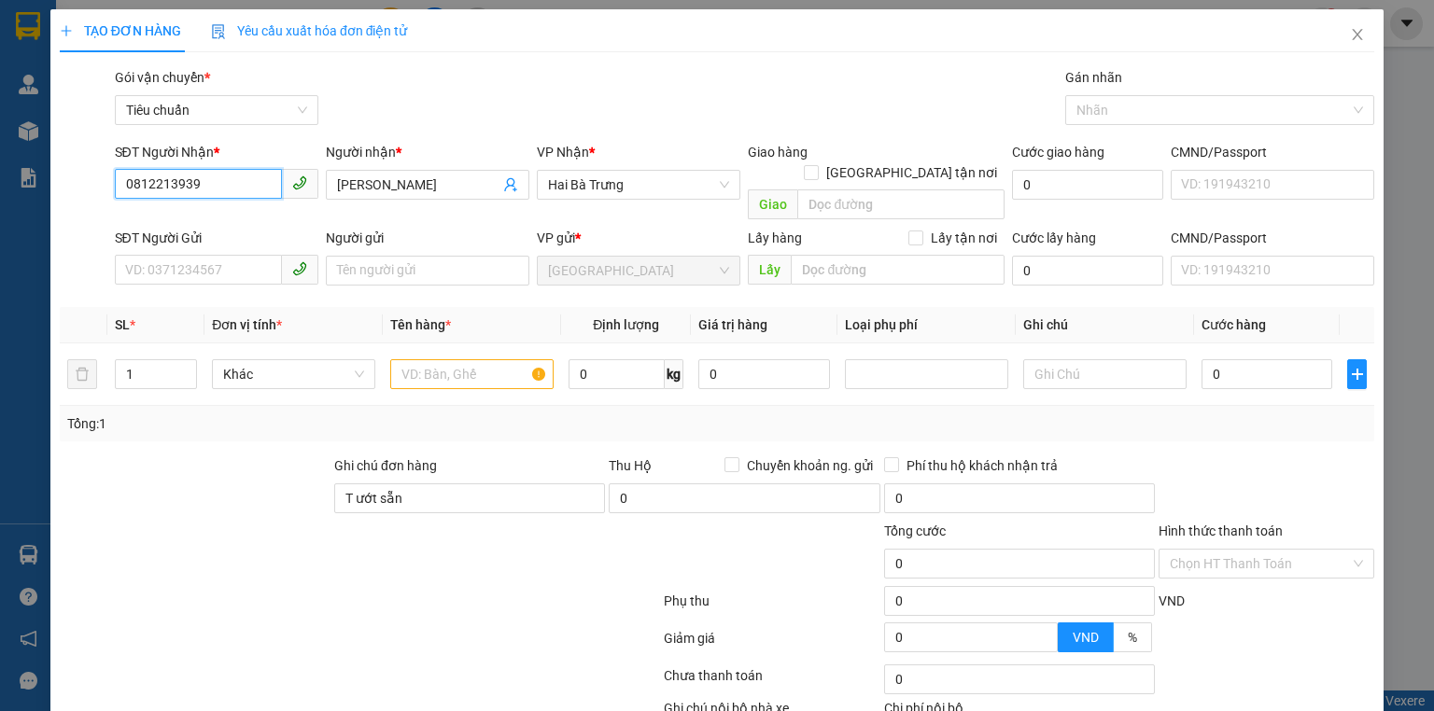
type input "150.000"
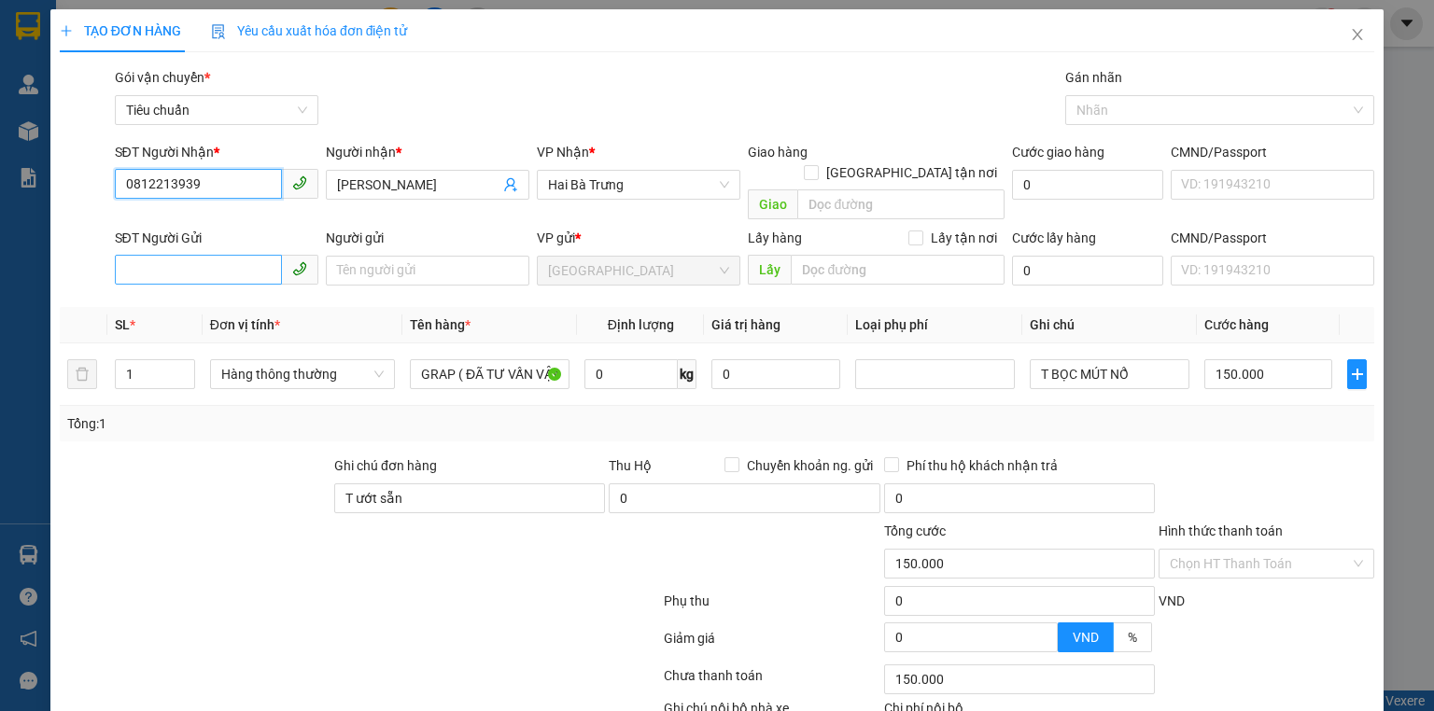
type input "0812213939"
click at [204, 255] on input "SĐT Người Gửi" at bounding box center [198, 270] width 167 height 30
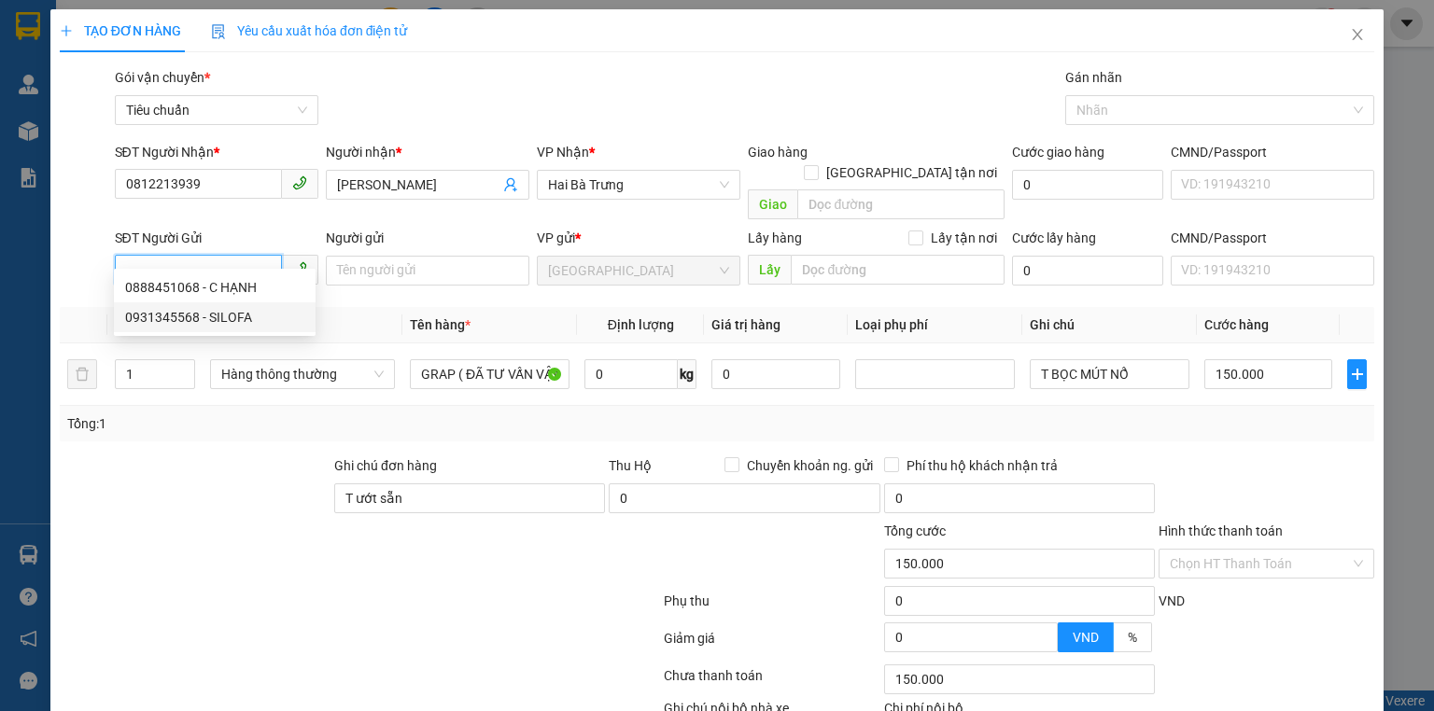
click at [198, 310] on div "0931345568 - SILOFA" at bounding box center [214, 317] width 179 height 21
type input "0931345568"
type input "SILOFA"
type input "50.000"
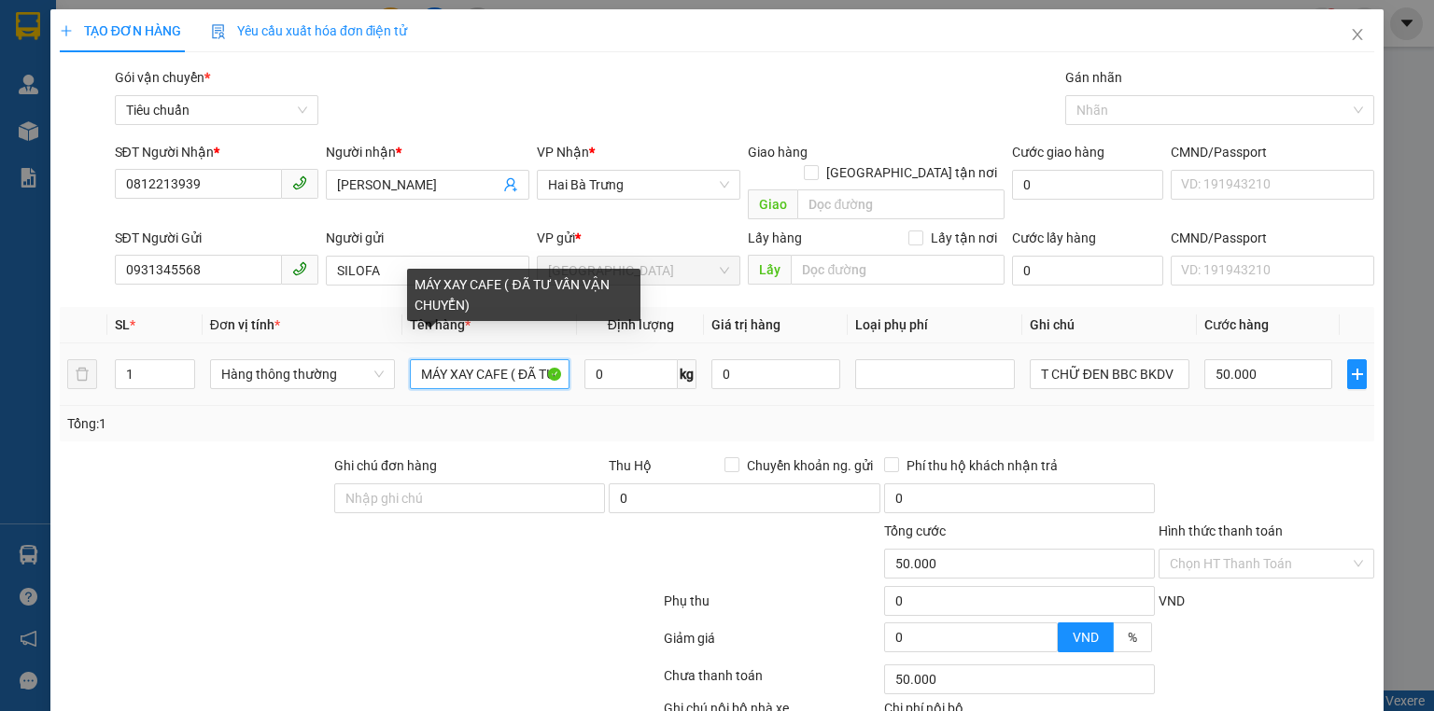
click at [472, 359] on input "MÁY XAY CAFE ( ĐÃ TƯ VẤN VẬN CHUYỂN)" at bounding box center [490, 374] width 160 height 30
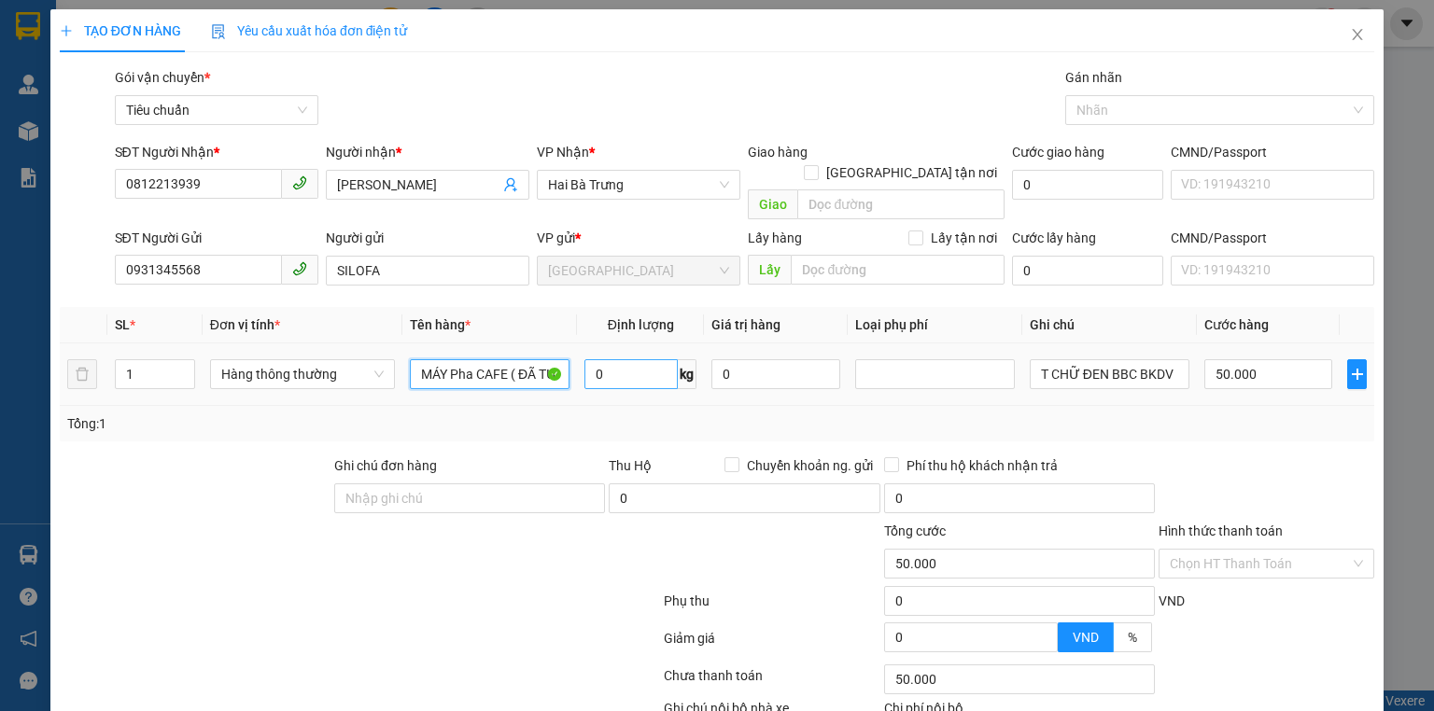
type input "MÁY Pha CAFE ( ĐÃ TƯ VẤN VẬN CHUYỂN)"
click at [633, 359] on input "0" at bounding box center [630, 374] width 93 height 30
type input "26"
click at [787, 414] on div "Tổng: 1" at bounding box center [717, 424] width 1300 height 21
type input "65.000"
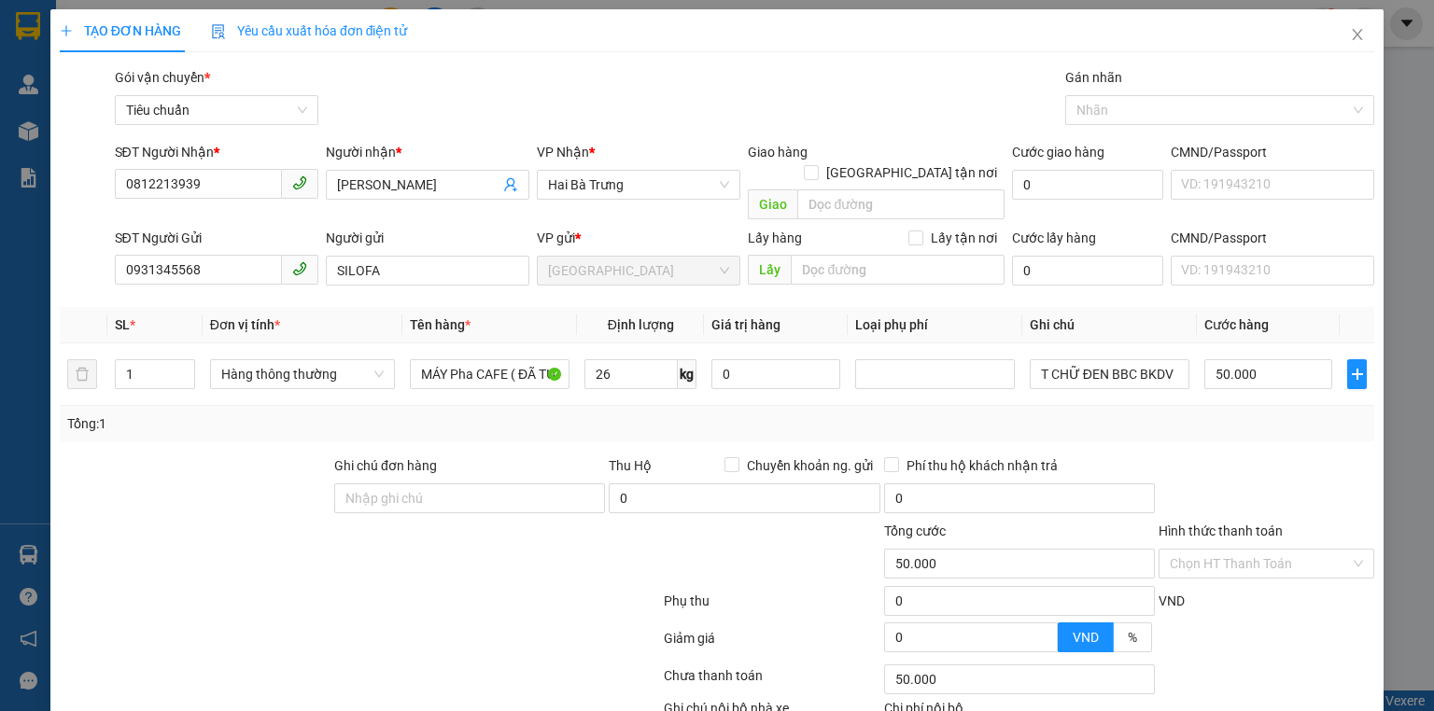
type input "65.000"
click at [1259, 360] on input "65.000" at bounding box center [1268, 374] width 128 height 30
type input "7"
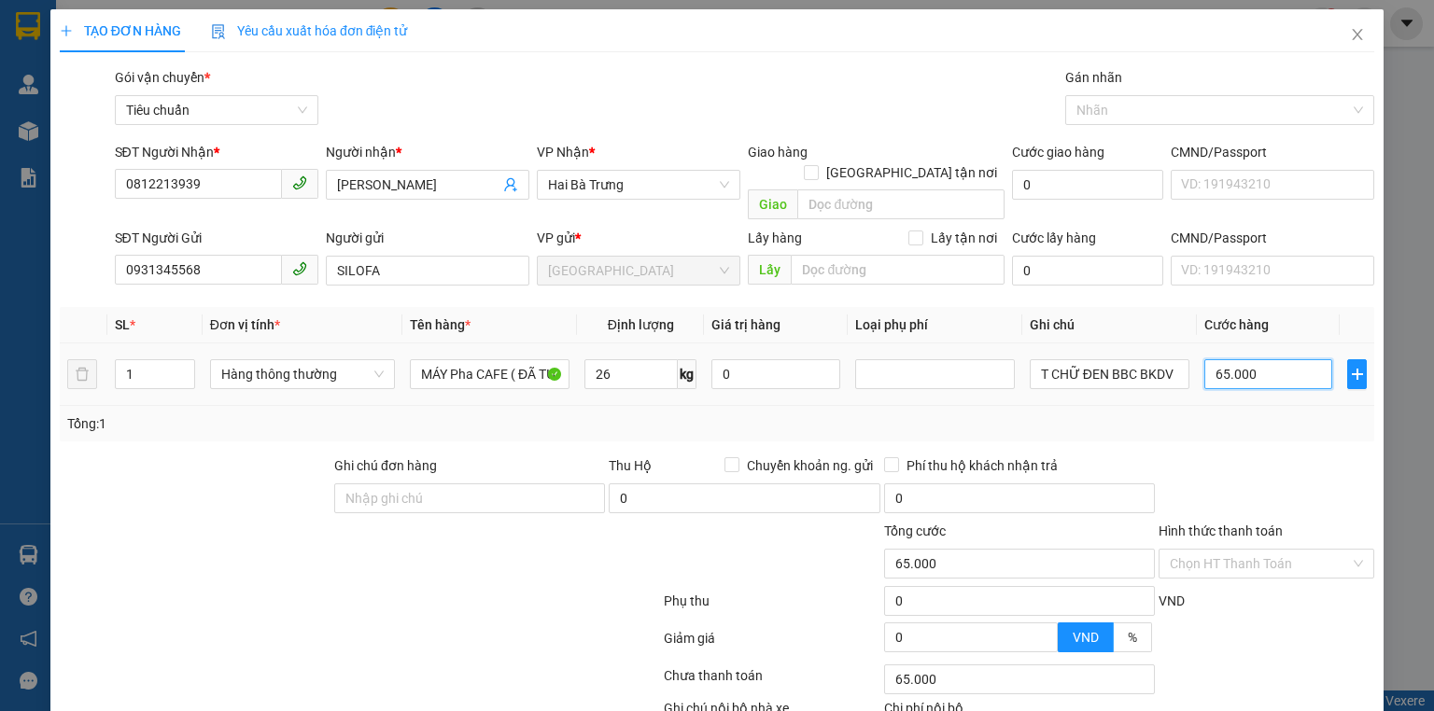
type input "7"
type input "70"
type input "70.000"
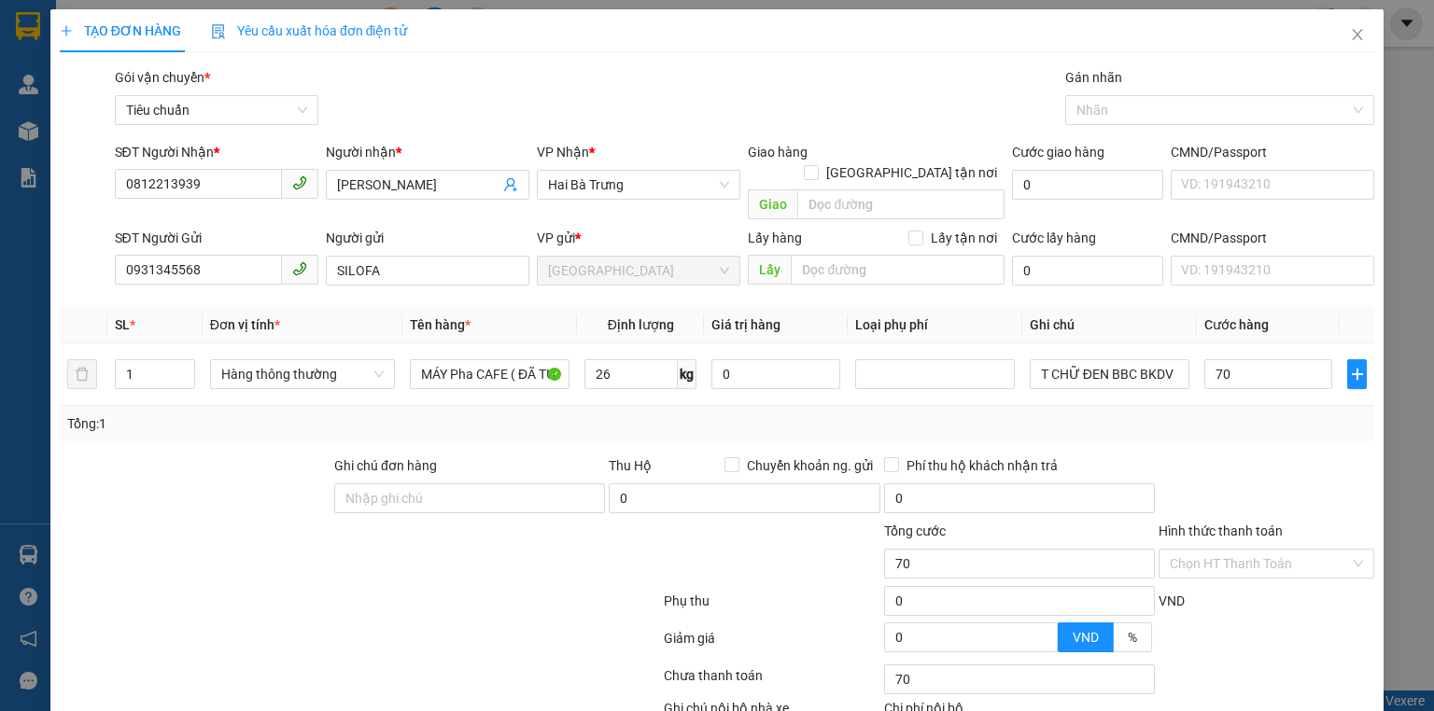
type input "70.000"
click at [1279, 465] on div at bounding box center [1266, 488] width 219 height 65
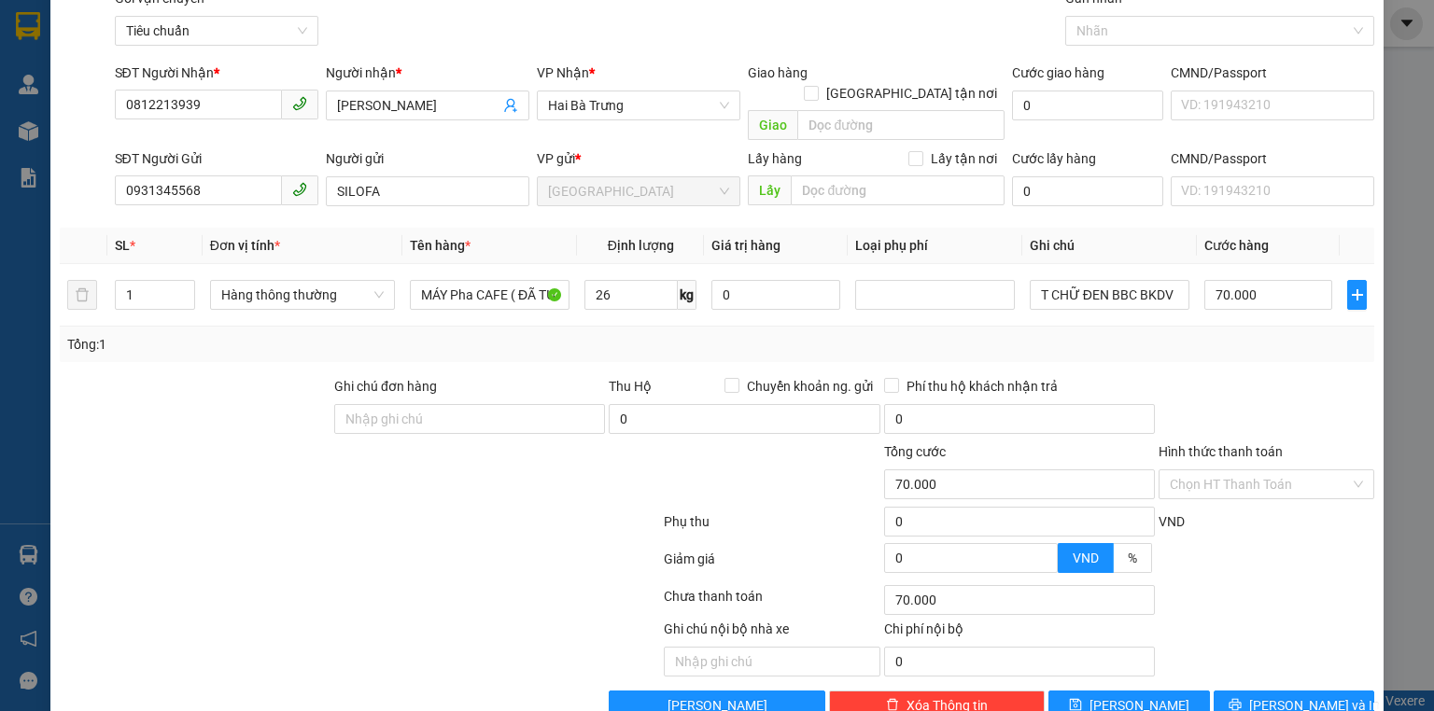
scroll to position [102, 0]
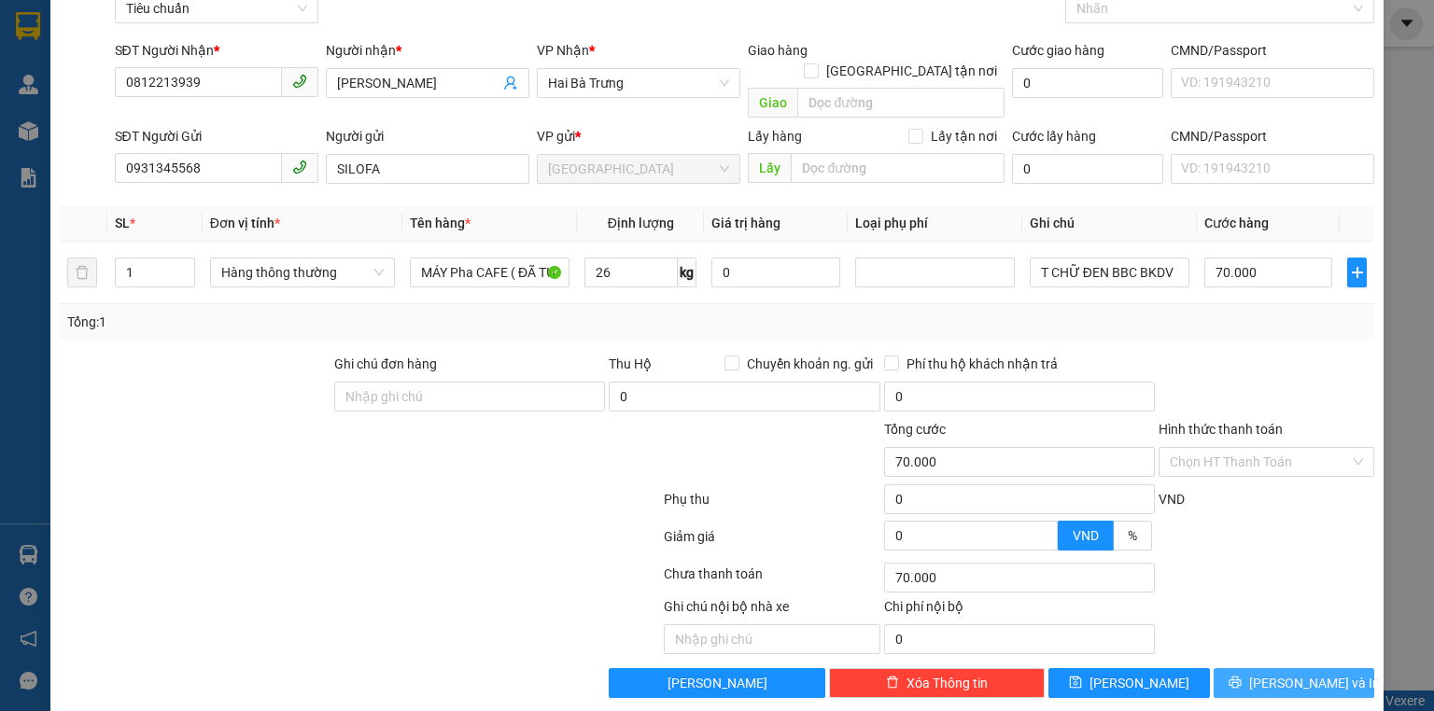
click at [1287, 673] on span "[PERSON_NAME] và In" at bounding box center [1314, 683] width 131 height 21
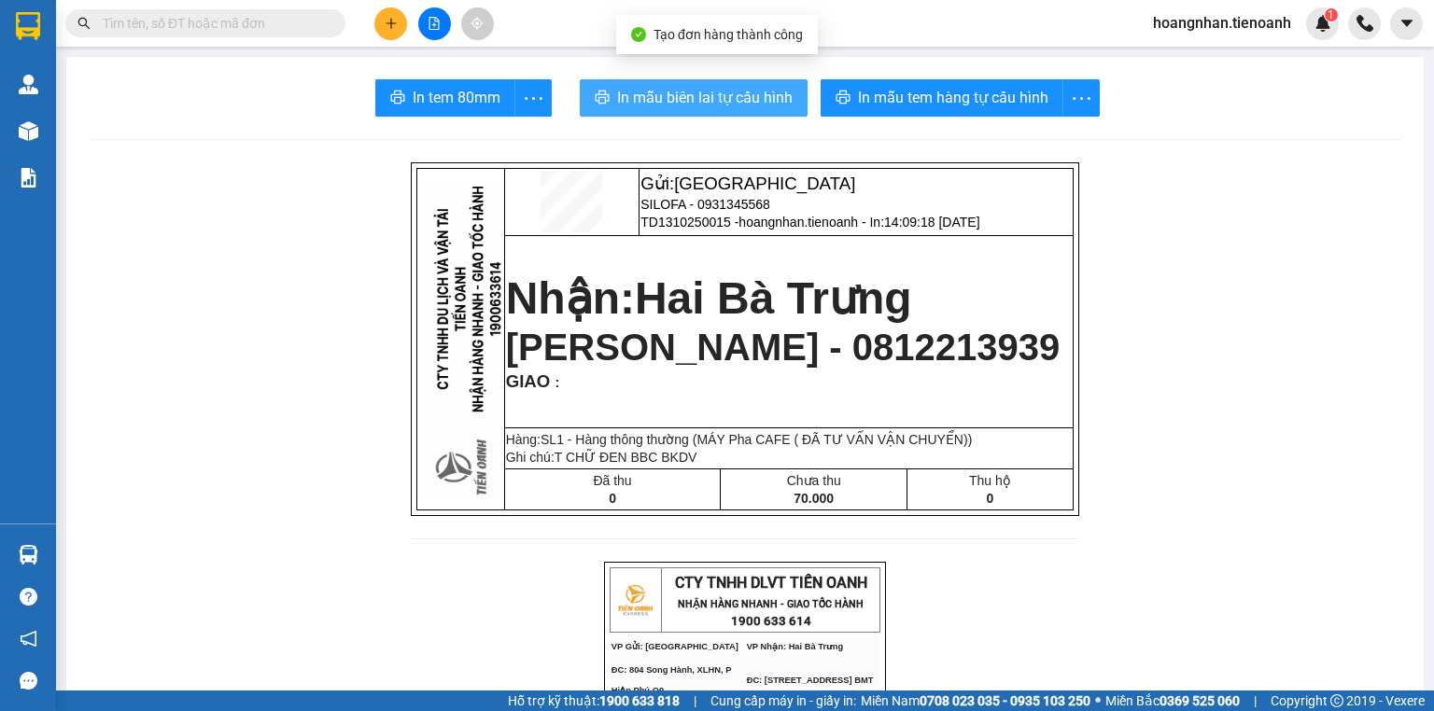
click at [728, 98] on span "In mẫu biên lai tự cấu hình" at bounding box center [705, 97] width 176 height 23
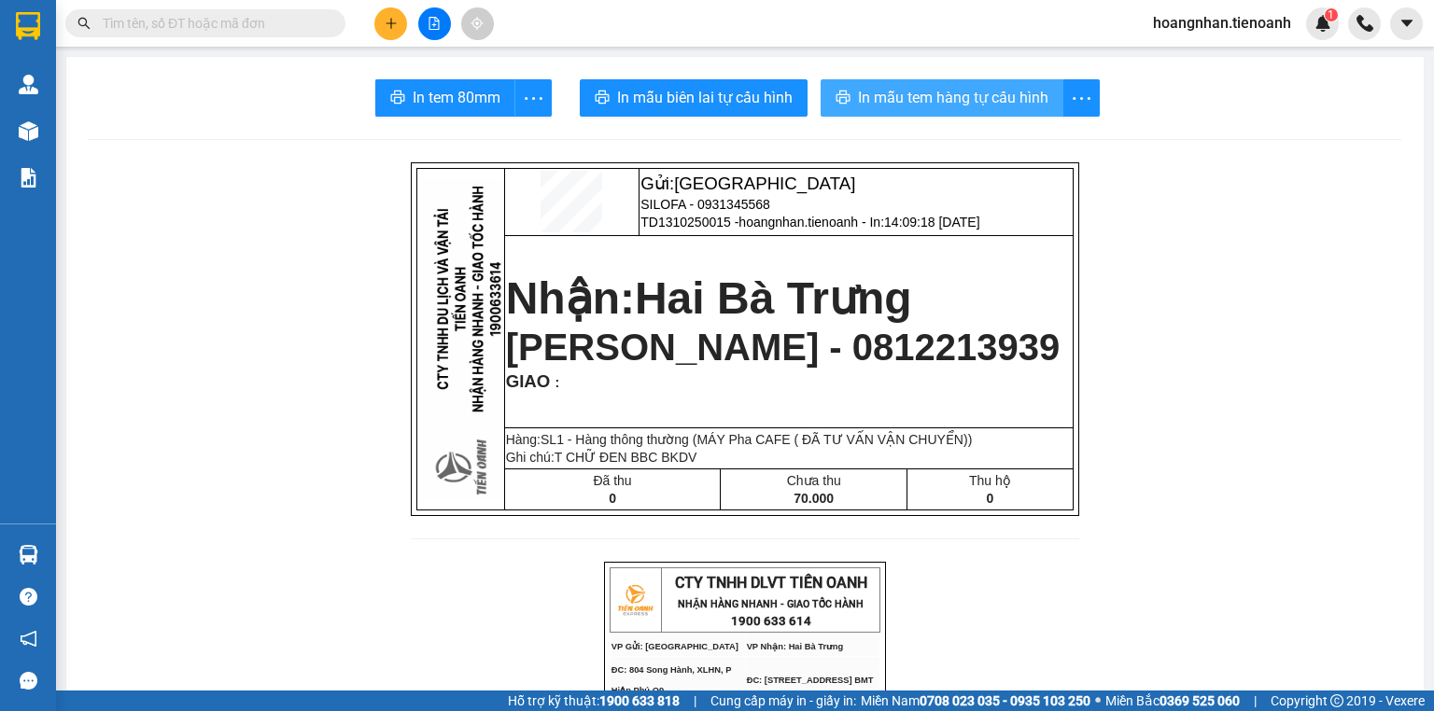
click at [932, 99] on span "In mẫu tem hàng tự cấu hình" at bounding box center [953, 97] width 190 height 23
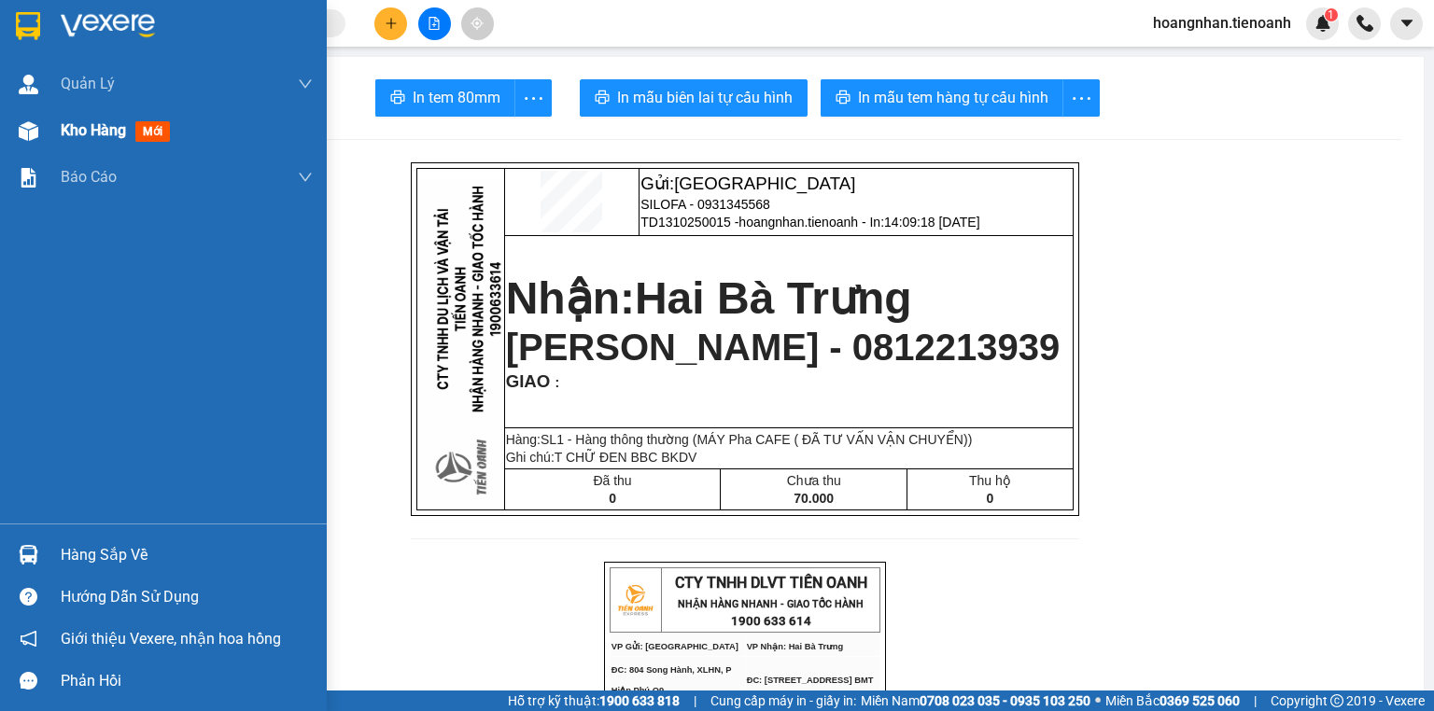
click at [32, 121] on img at bounding box center [29, 131] width 20 height 20
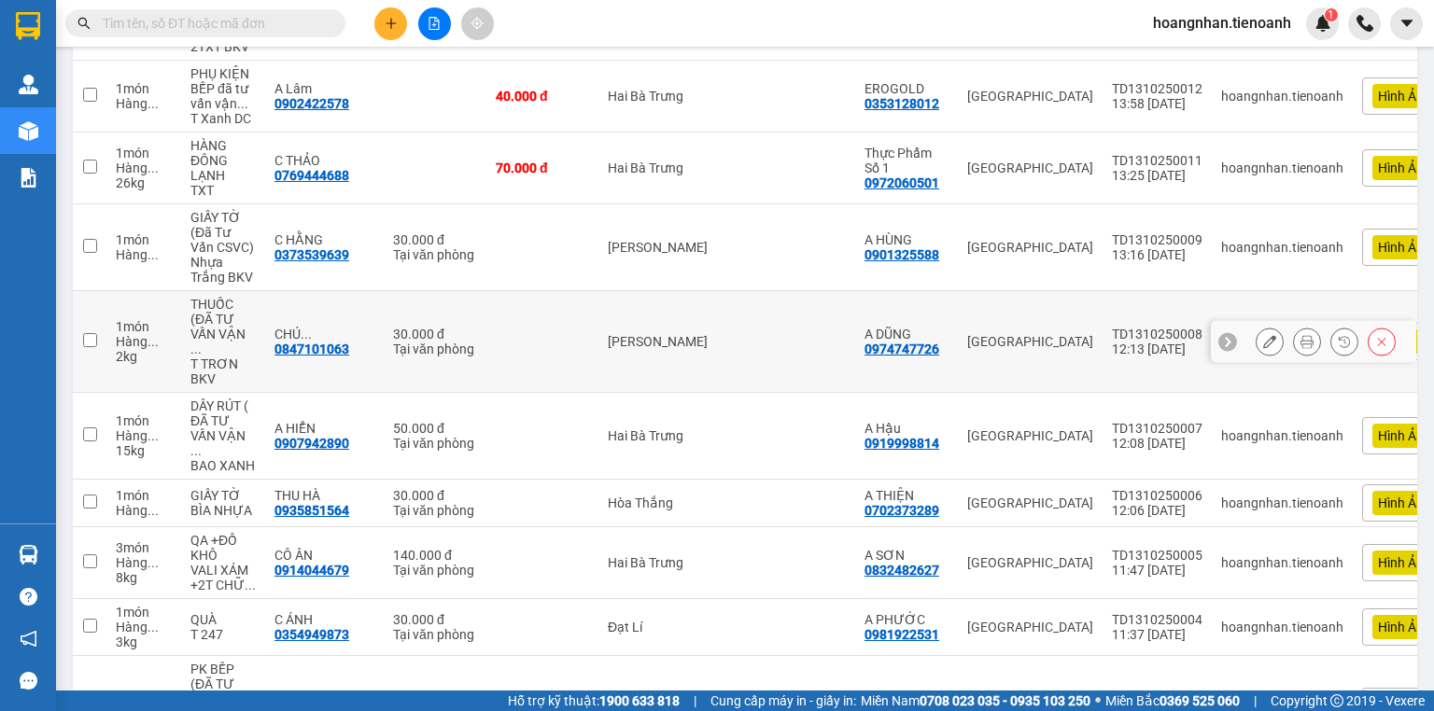
scroll to position [747, 0]
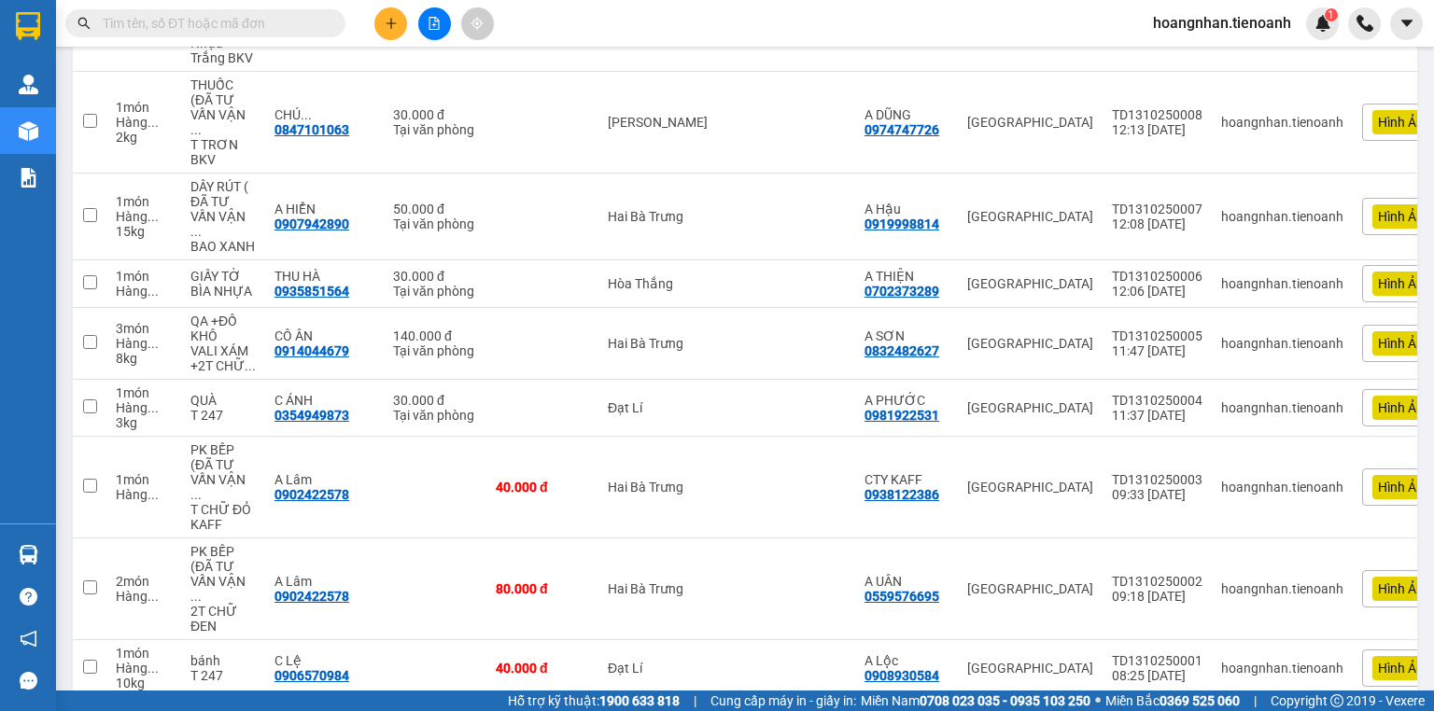
click at [1378, 479] on span "Hình Ảnh" at bounding box center [1404, 487] width 53 height 17
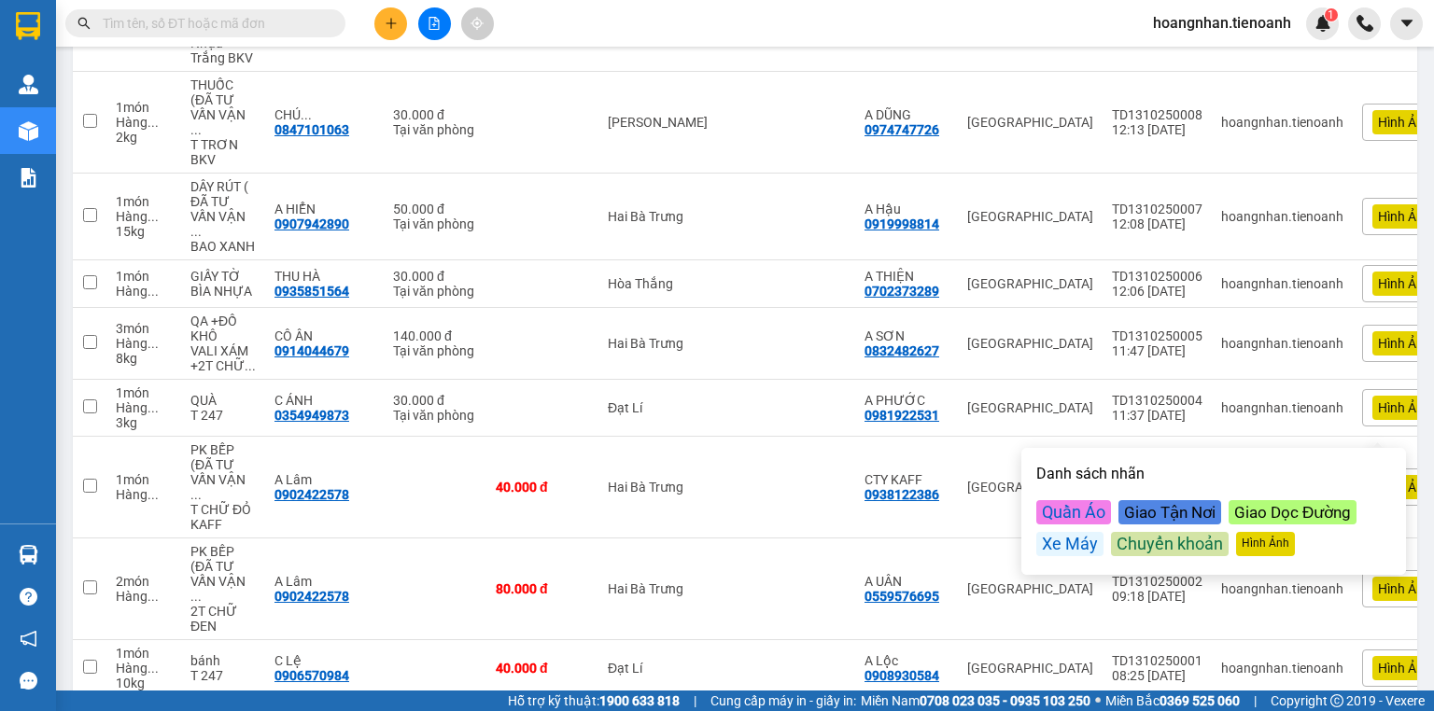
click at [598, 24] on div "Kết quả tìm kiếm ( 6 ) Bộ lọc Mã ĐH Trạng thái Món hàng Thu hộ Tổng cước Chưa c…" at bounding box center [717, 23] width 1434 height 47
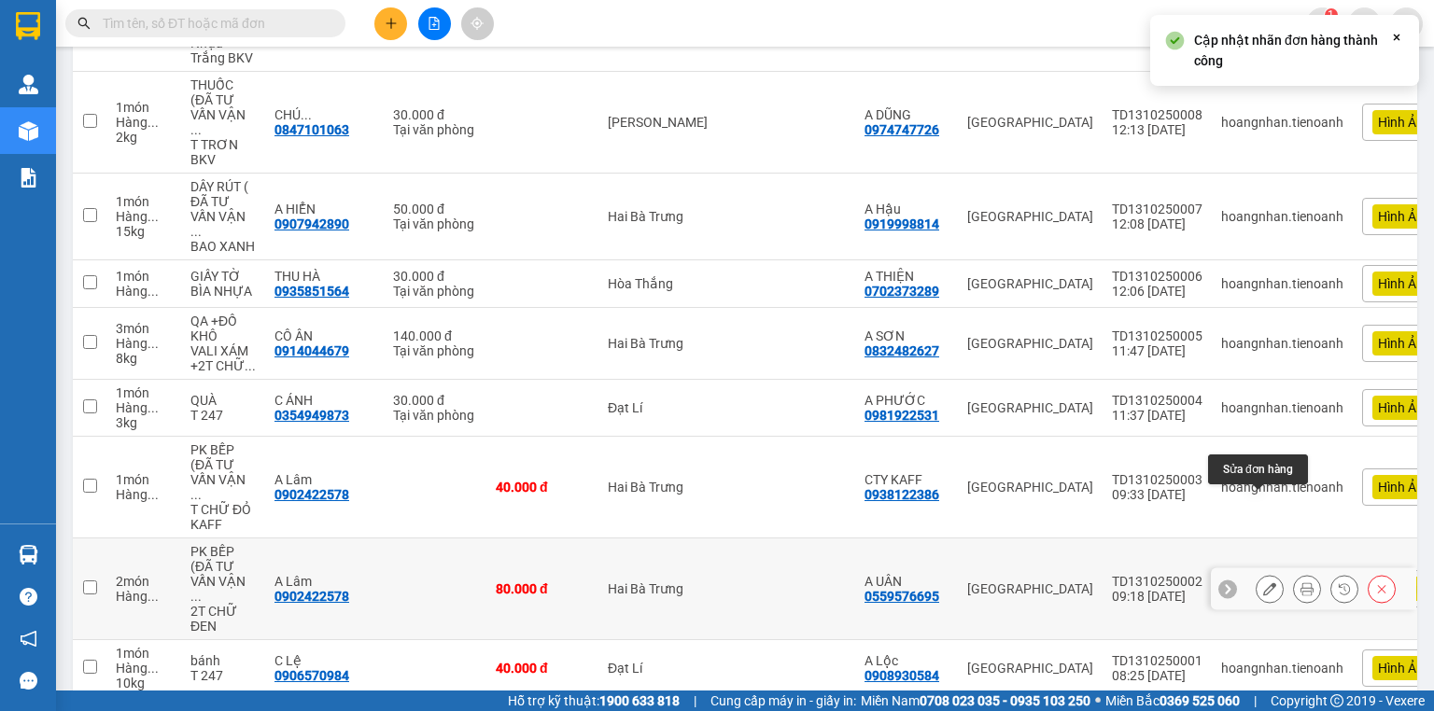
click at [1266, 573] on button at bounding box center [1270, 589] width 26 height 33
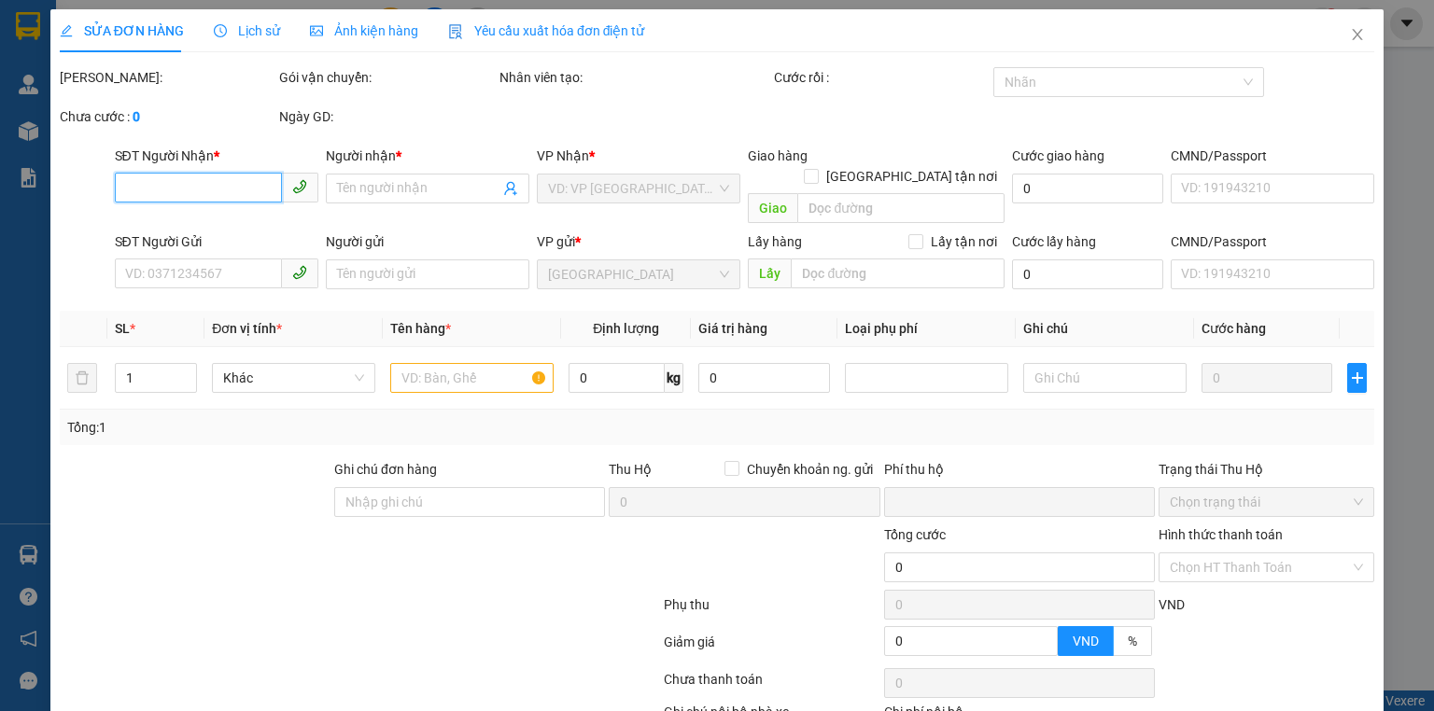
type input "0902422578"
type input "A Lâm"
type input "0559576695"
type input "A UÂN"
type input "0"
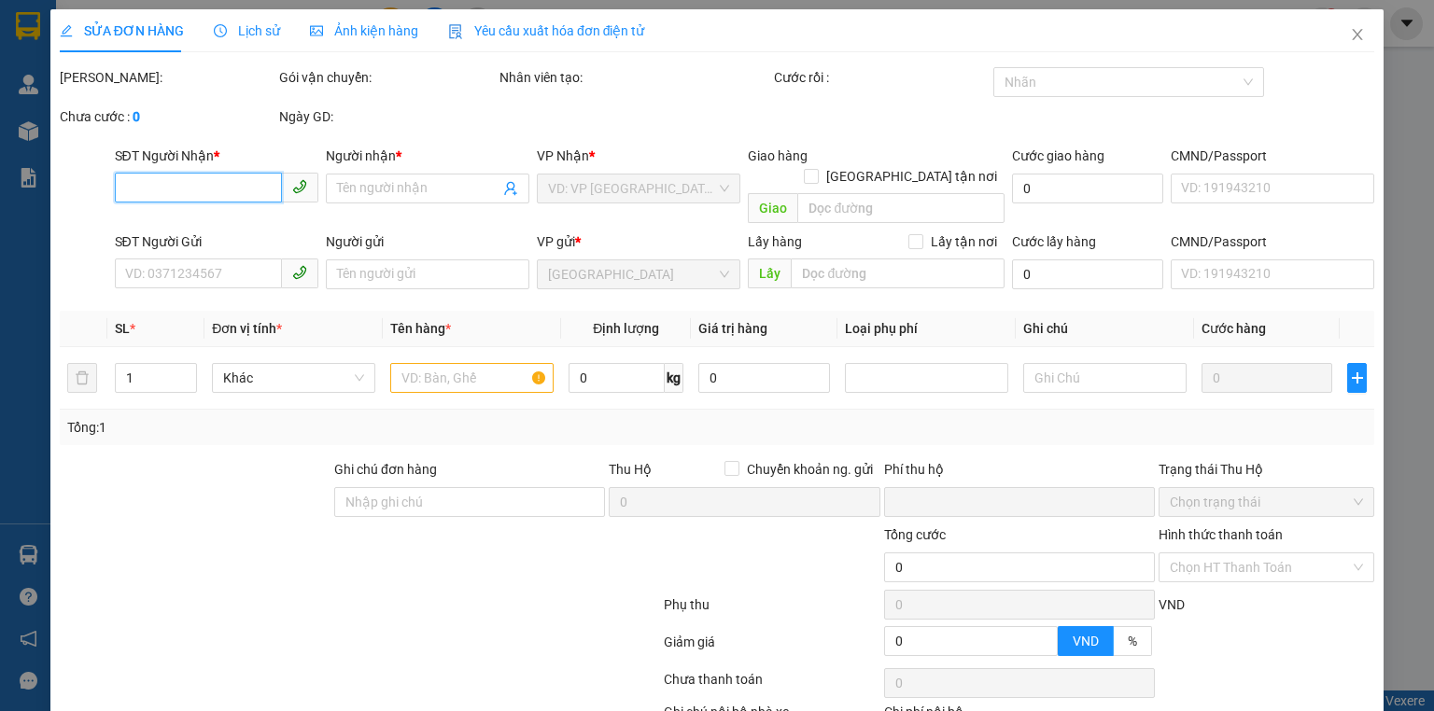
type input "80.000"
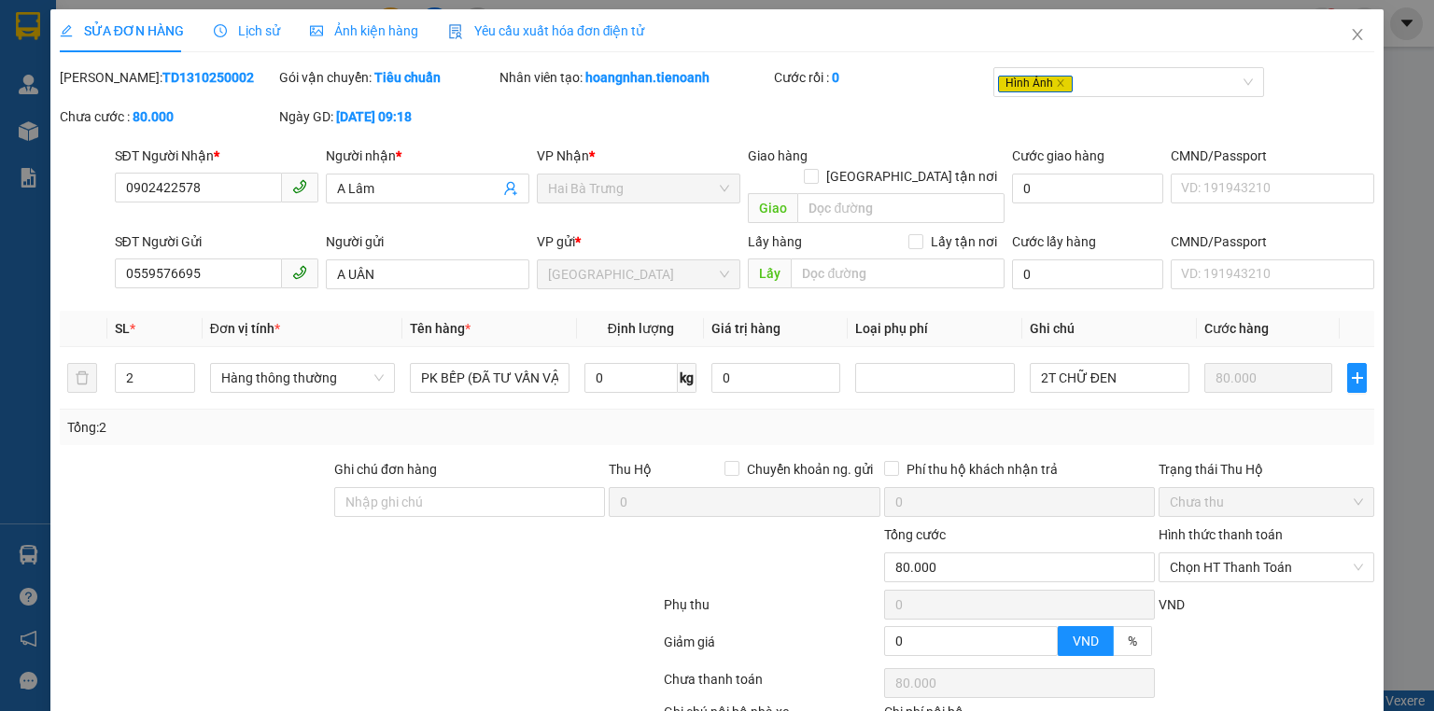
click at [387, 35] on span "Ảnh kiện hàng" at bounding box center [364, 30] width 108 height 15
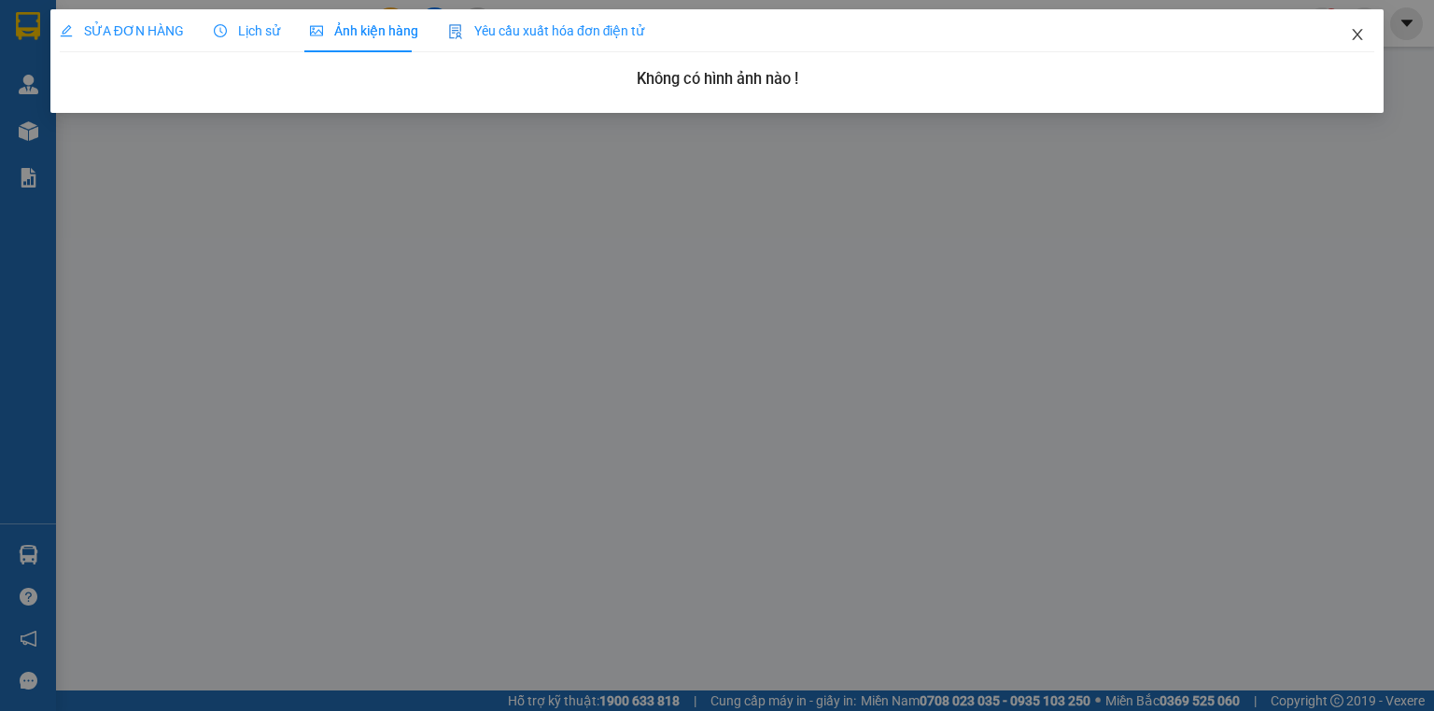
click at [1357, 30] on icon "close" at bounding box center [1357, 34] width 15 height 15
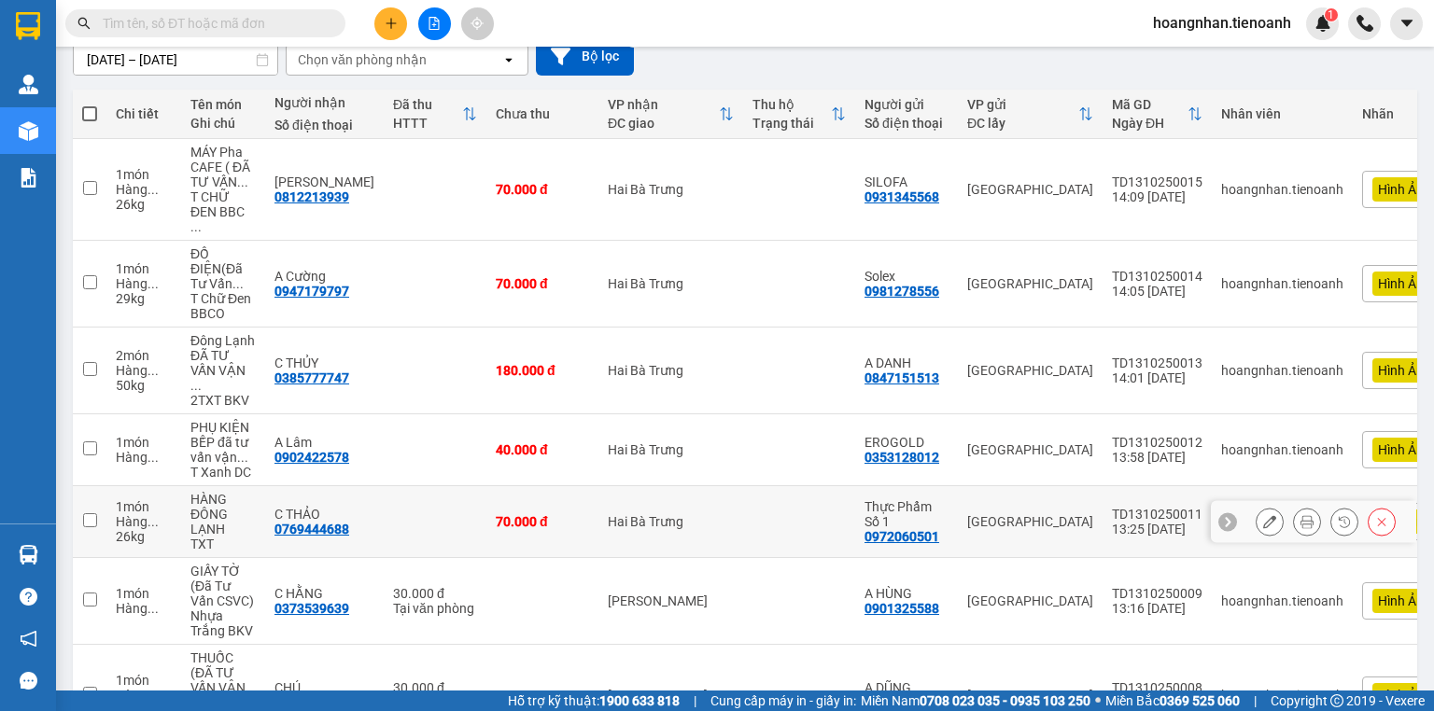
scroll to position [224, 0]
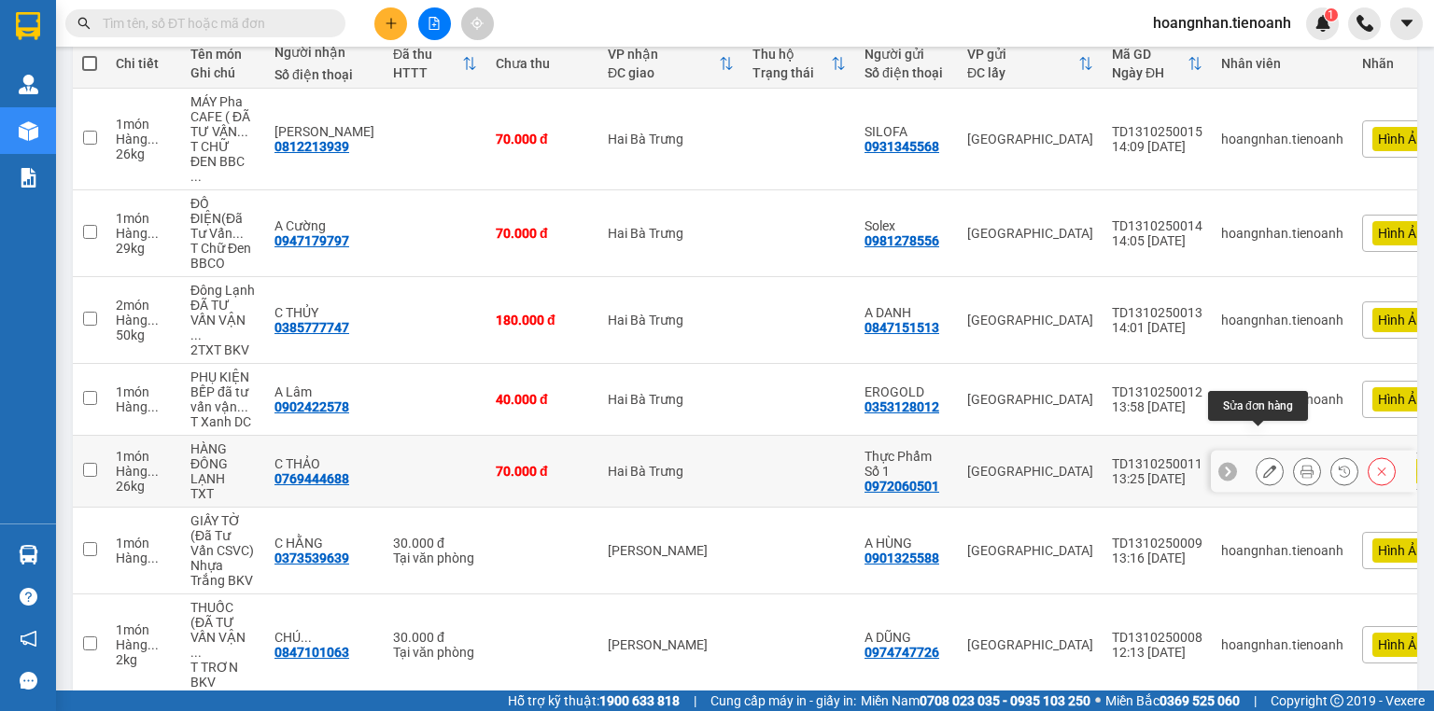
click at [1263, 465] on icon at bounding box center [1269, 471] width 13 height 13
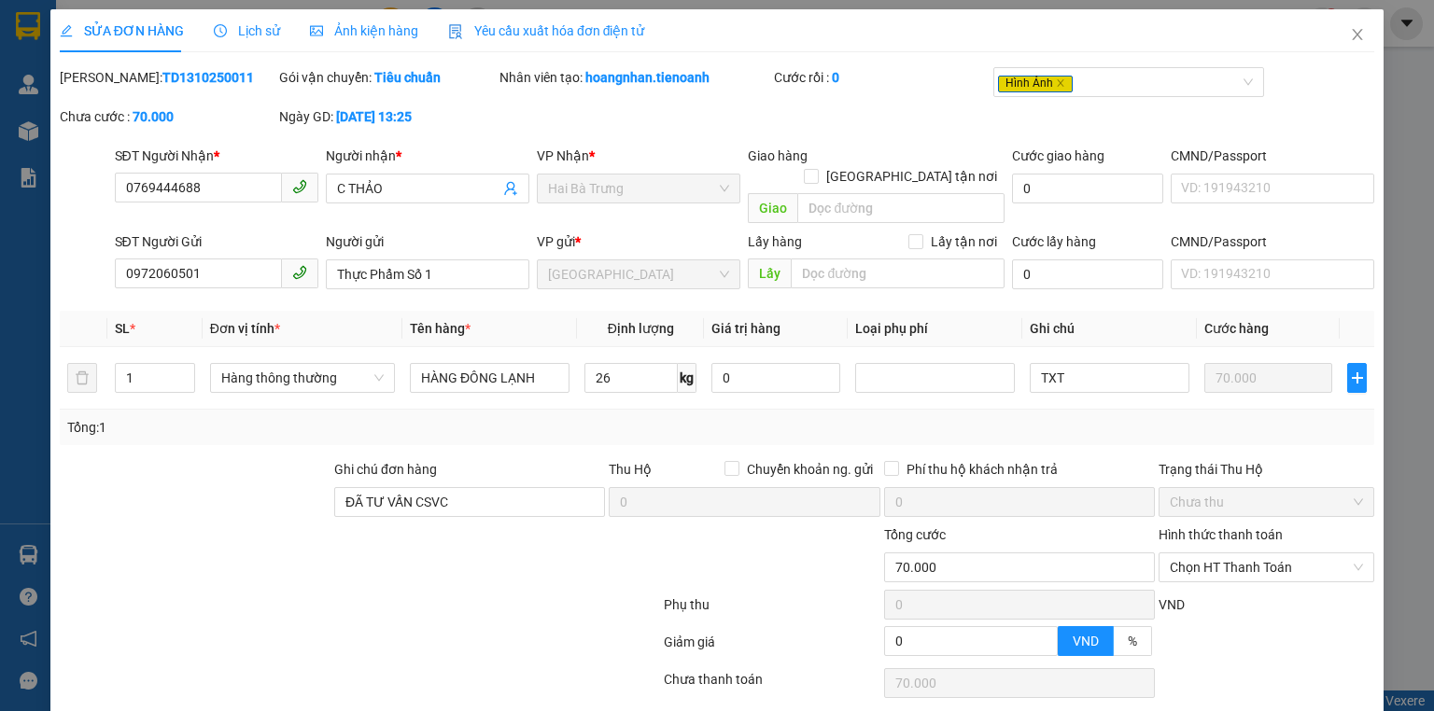
click at [354, 40] on div "Ảnh kiện hàng" at bounding box center [364, 31] width 108 height 21
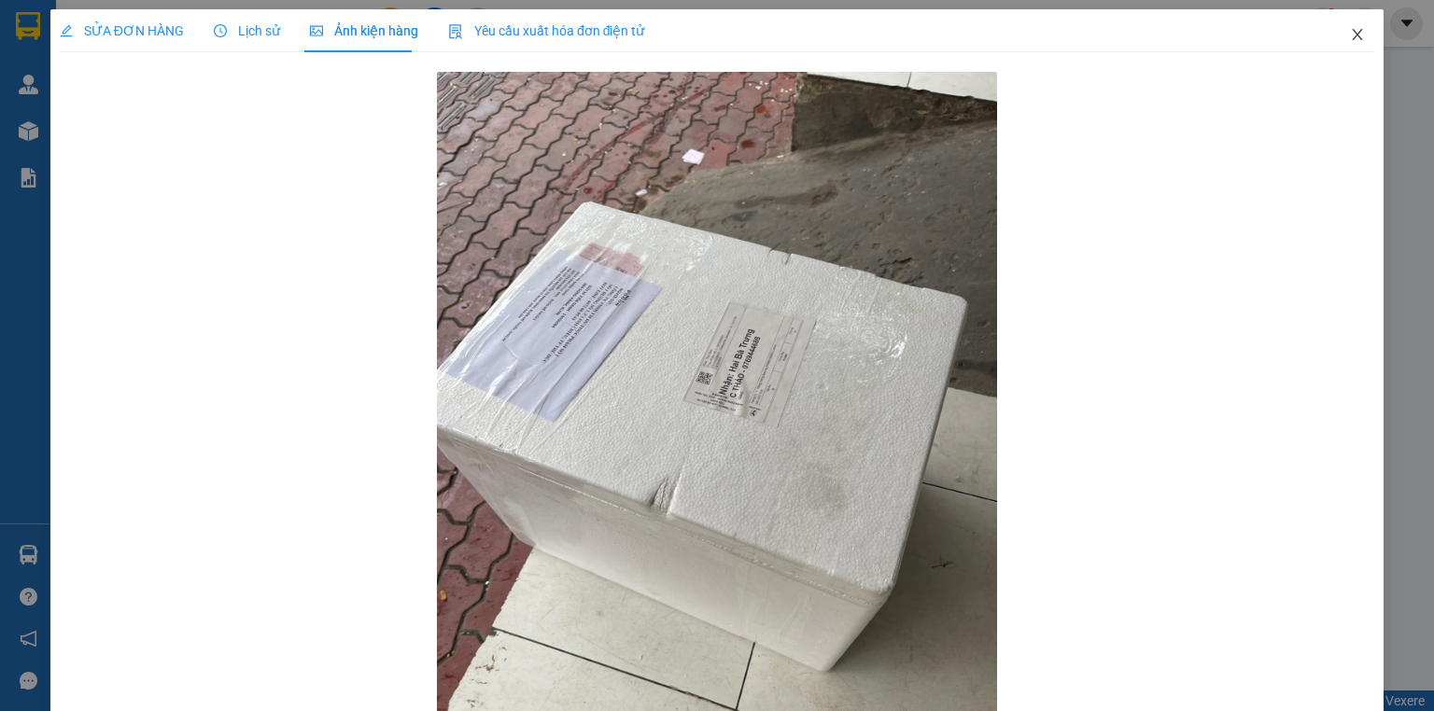
click at [1353, 33] on icon "close" at bounding box center [1358, 34] width 10 height 11
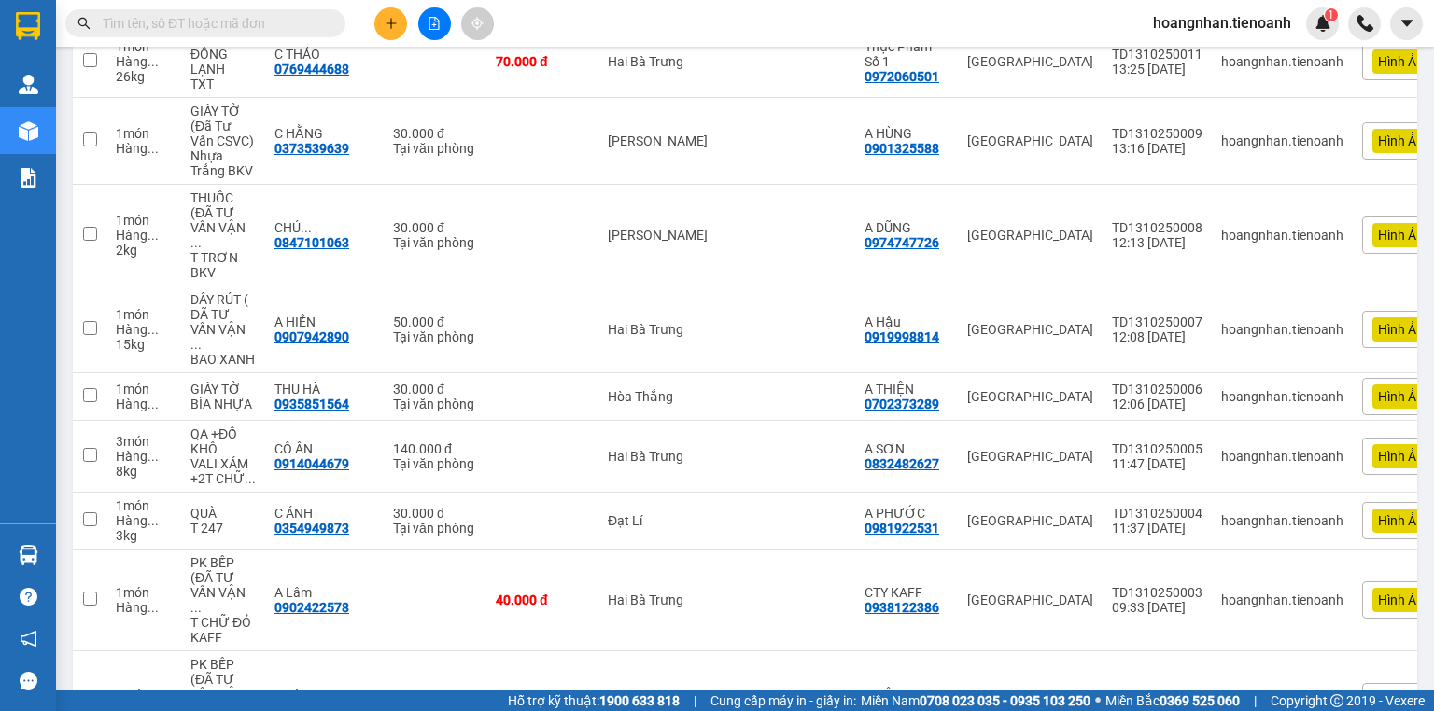
scroll to position [822, 0]
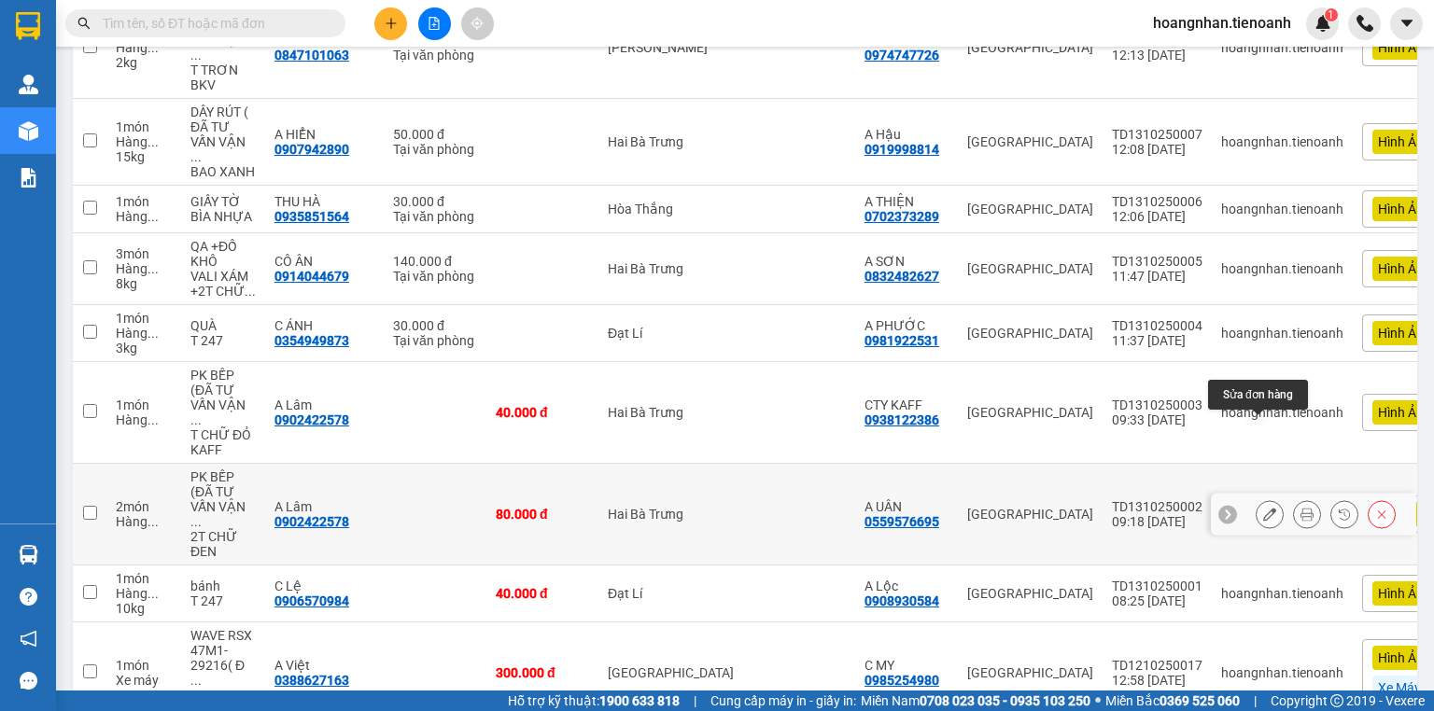
click at [1263, 508] on icon at bounding box center [1269, 514] width 13 height 13
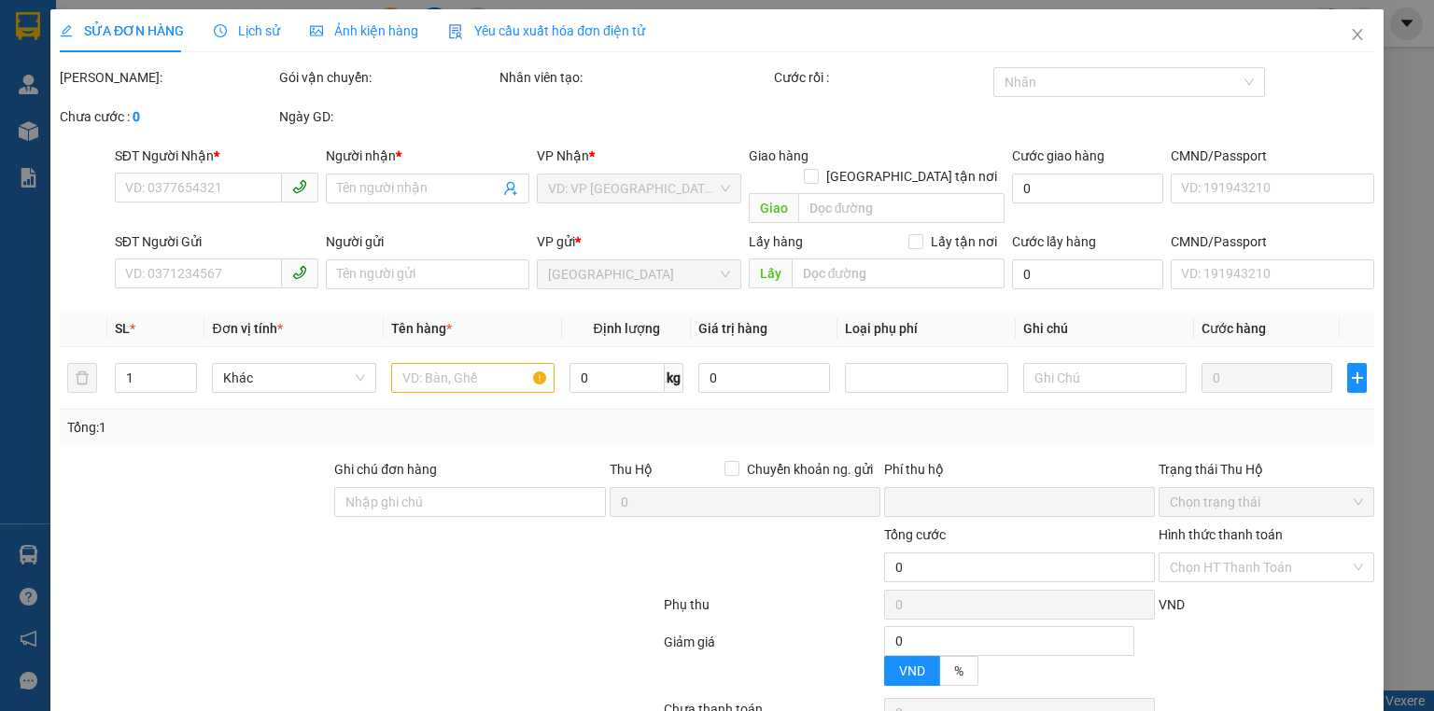
type input "0902422578"
type input "A Lâm"
type input "0559576695"
type input "A UÂN"
type input "0"
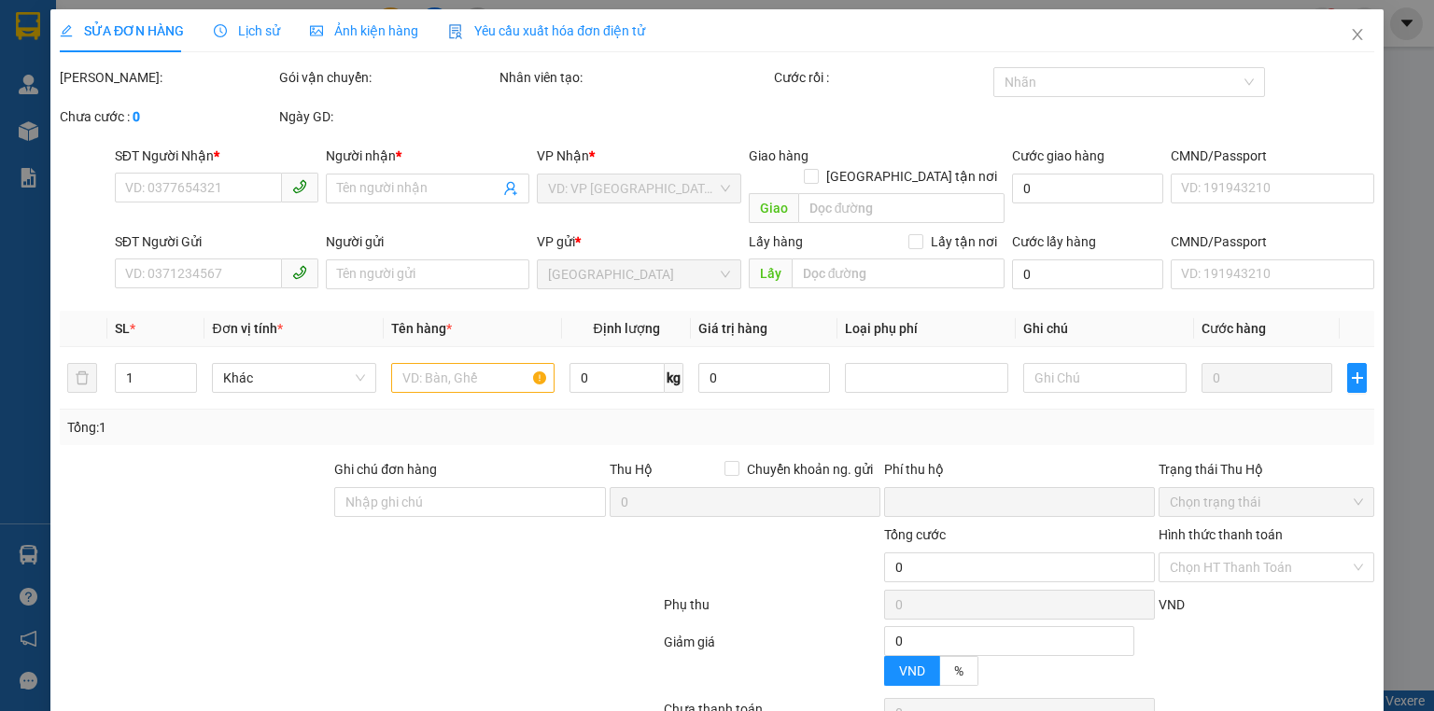
type input "80.000"
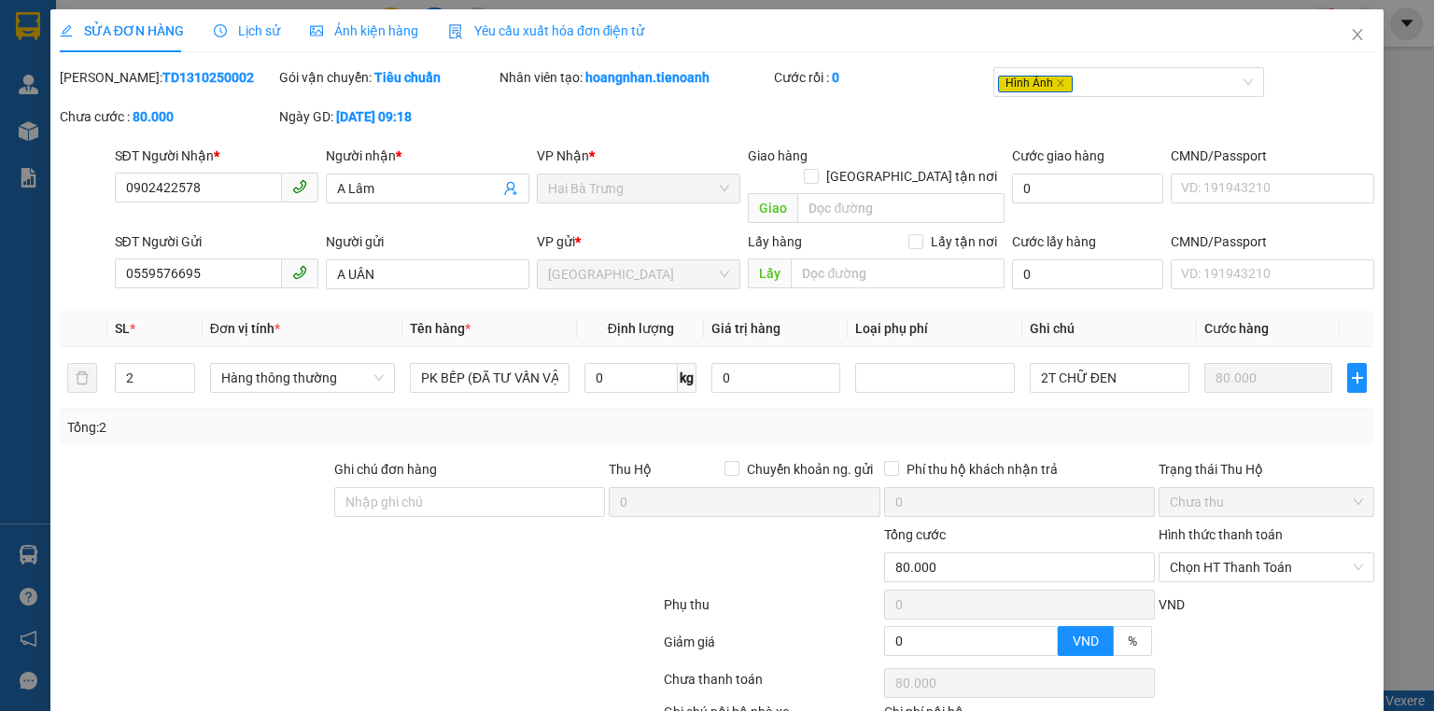
click at [354, 32] on span "Ảnh kiện hàng" at bounding box center [364, 30] width 108 height 15
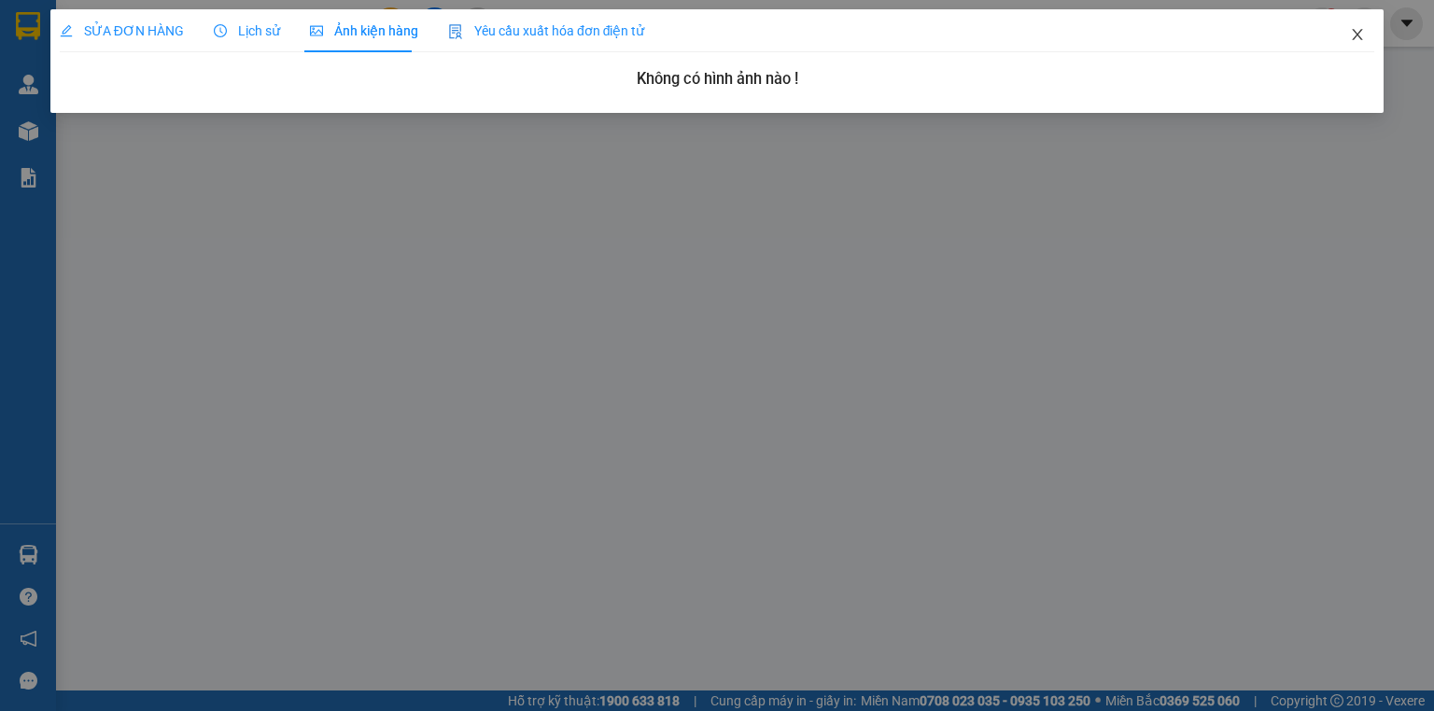
click at [1359, 34] on icon "close" at bounding box center [1357, 34] width 15 height 15
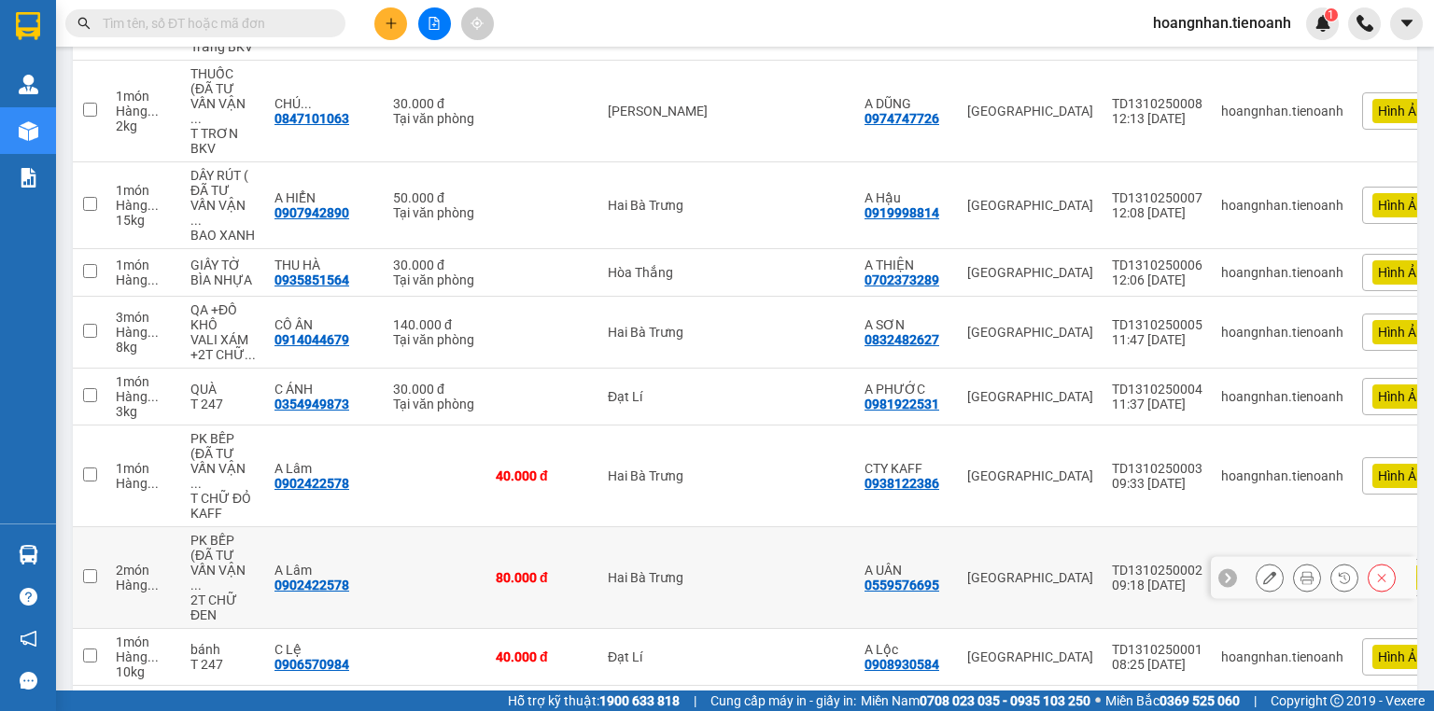
scroll to position [896, 0]
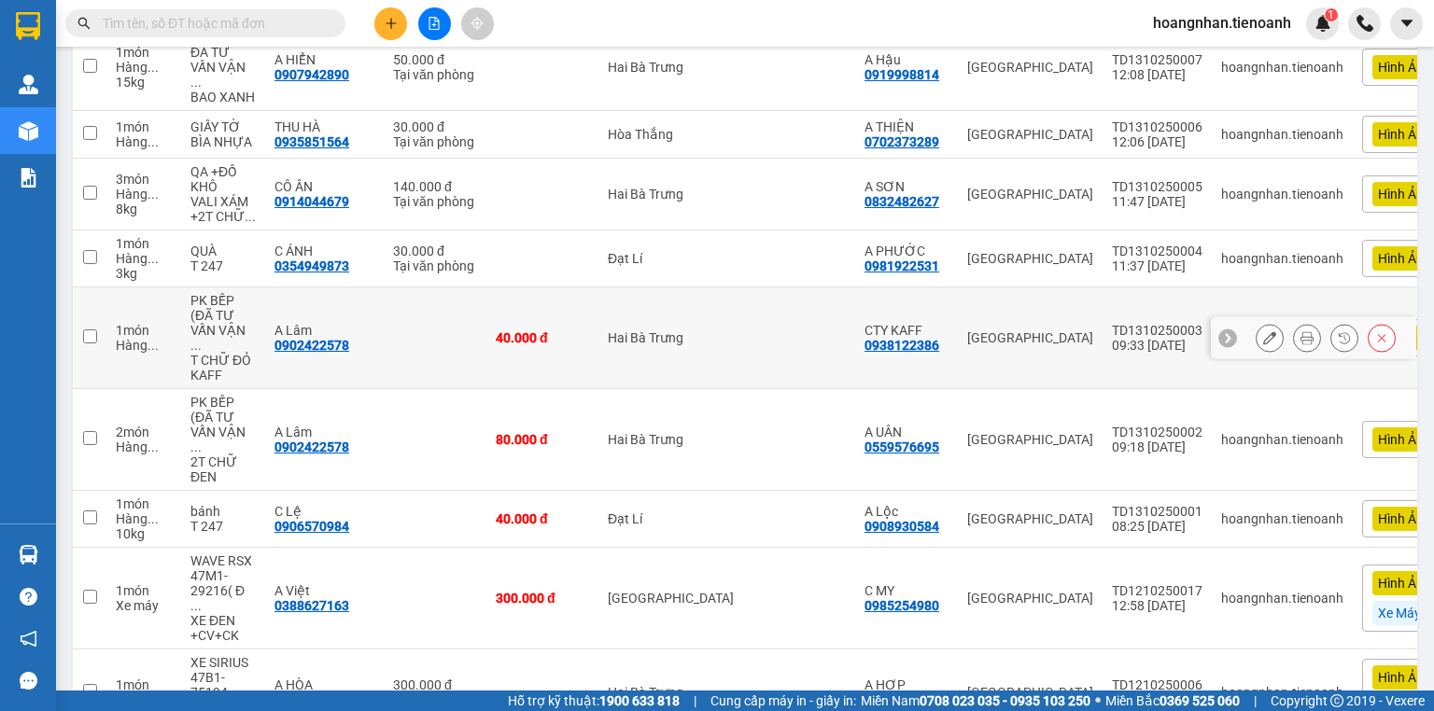
click at [1263, 331] on icon at bounding box center [1269, 337] width 13 height 13
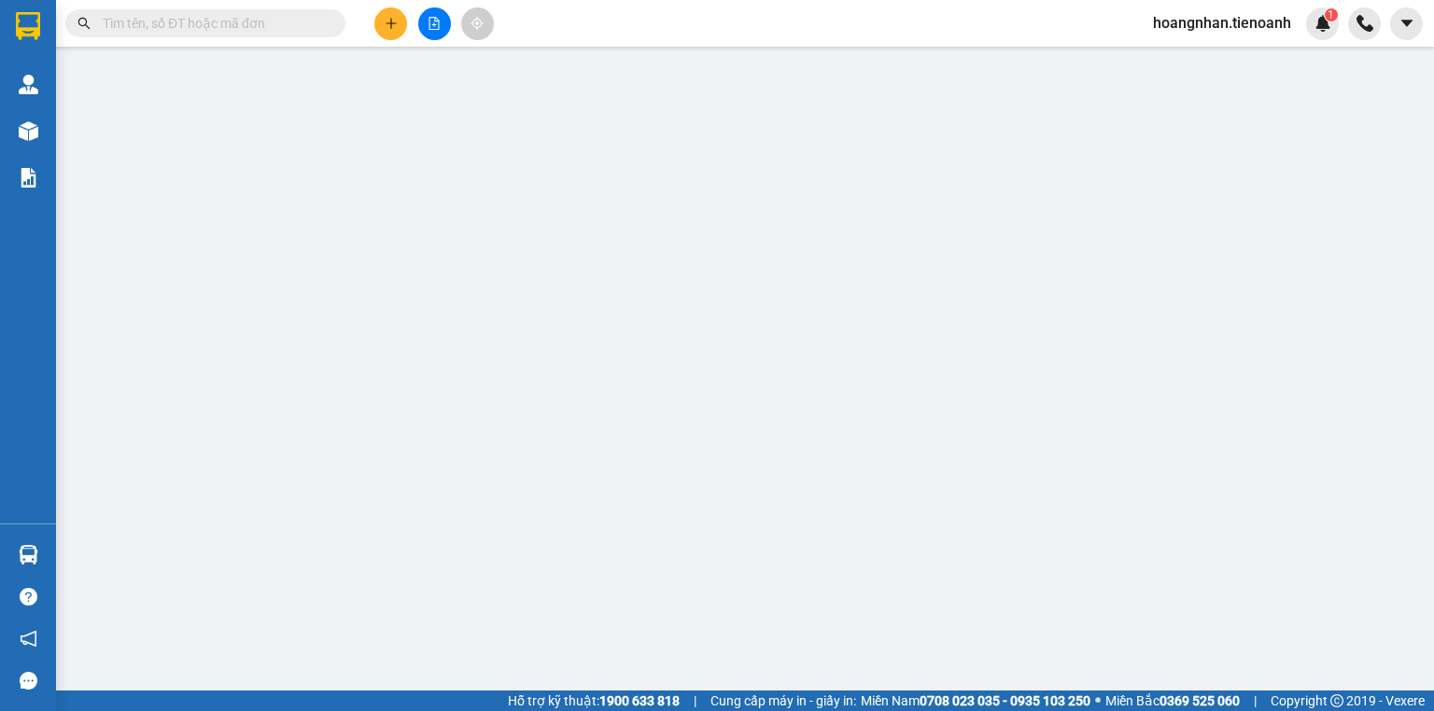
type input "0902422578"
type input "A Lâm"
type input "0938122386"
type input "CTY KAFF"
type input "0"
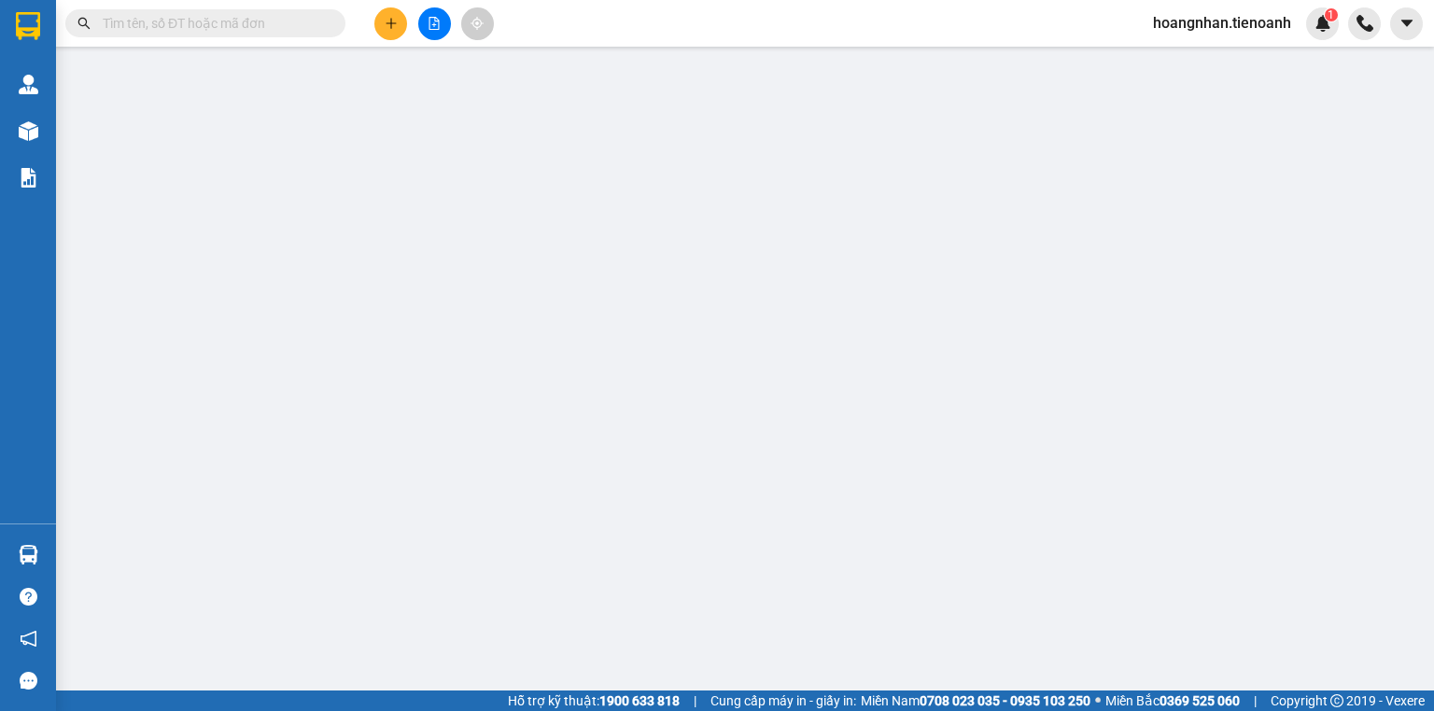
type input "40.000"
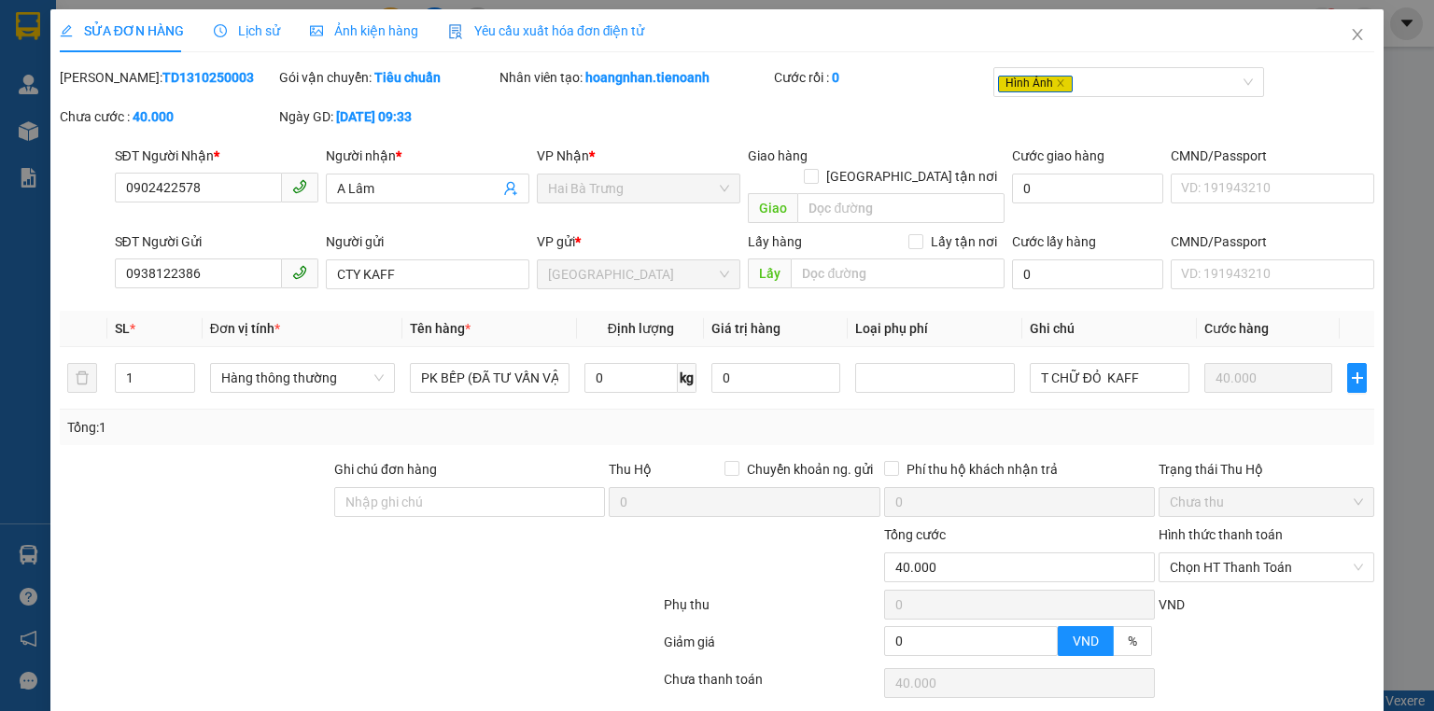
click at [361, 34] on span "Ảnh kiện hàng" at bounding box center [364, 30] width 108 height 15
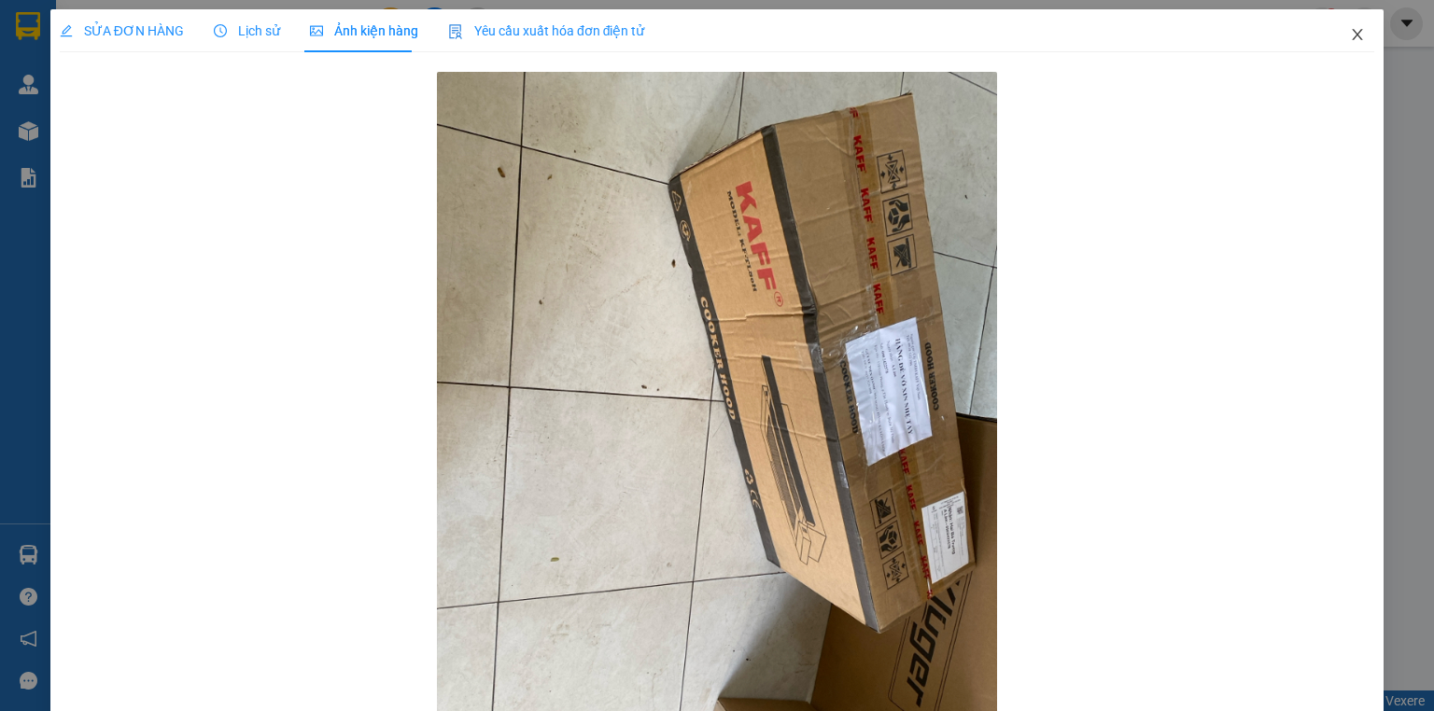
click at [1353, 34] on icon "close" at bounding box center [1358, 34] width 10 height 11
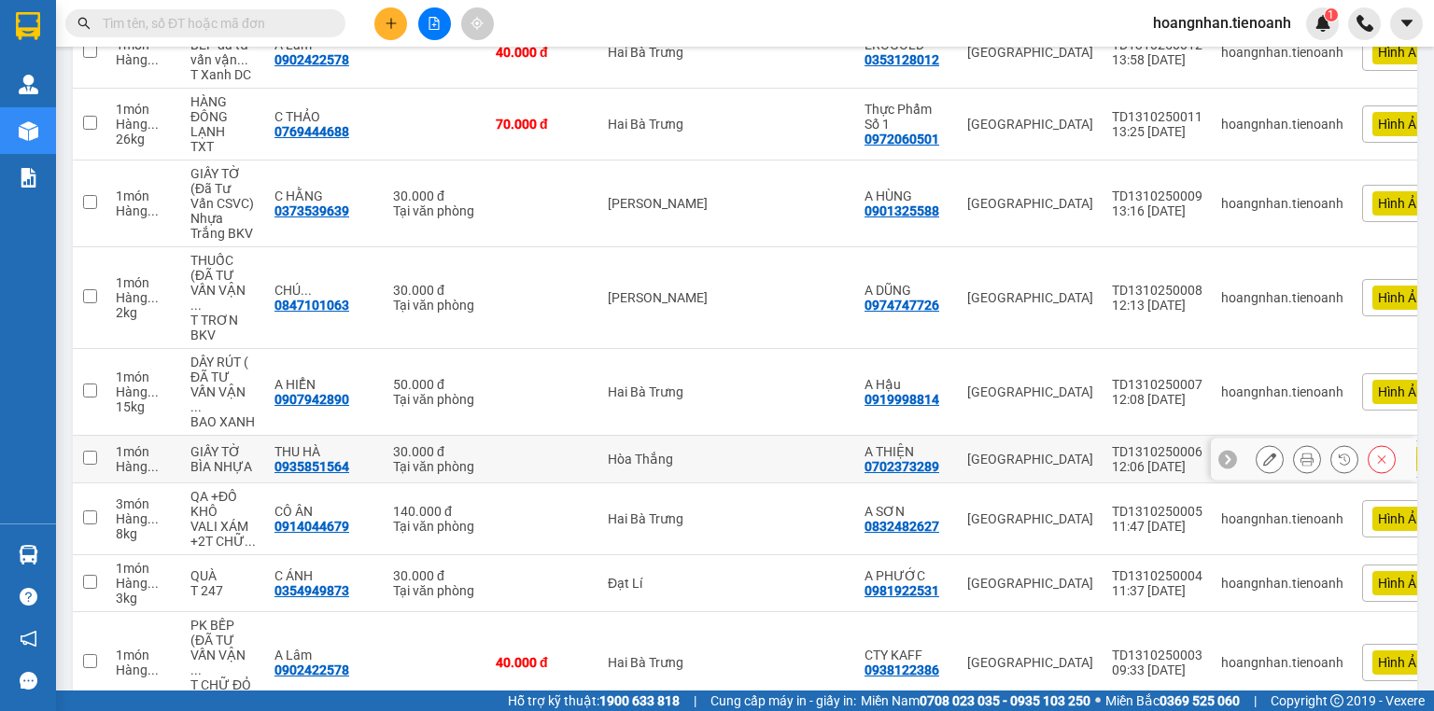
scroll to position [598, 0]
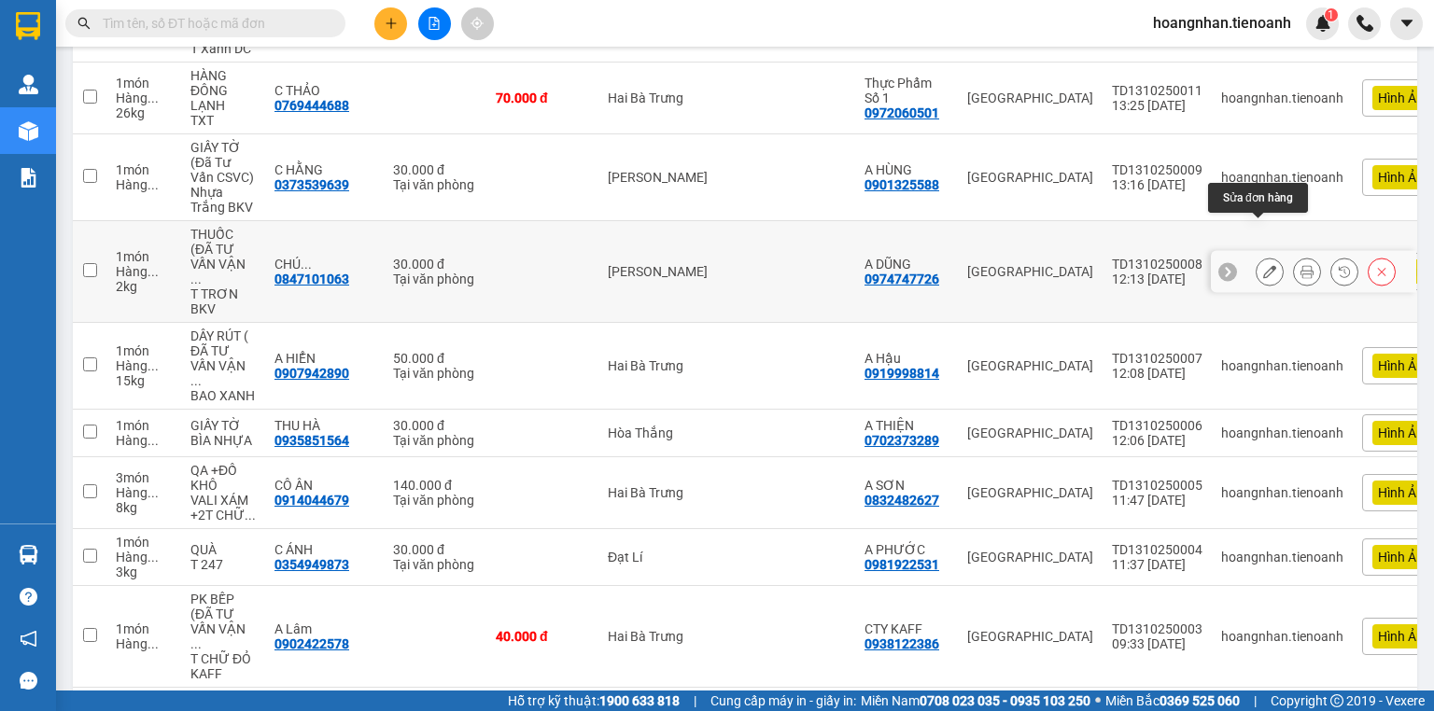
click at [1263, 265] on icon at bounding box center [1269, 271] width 13 height 13
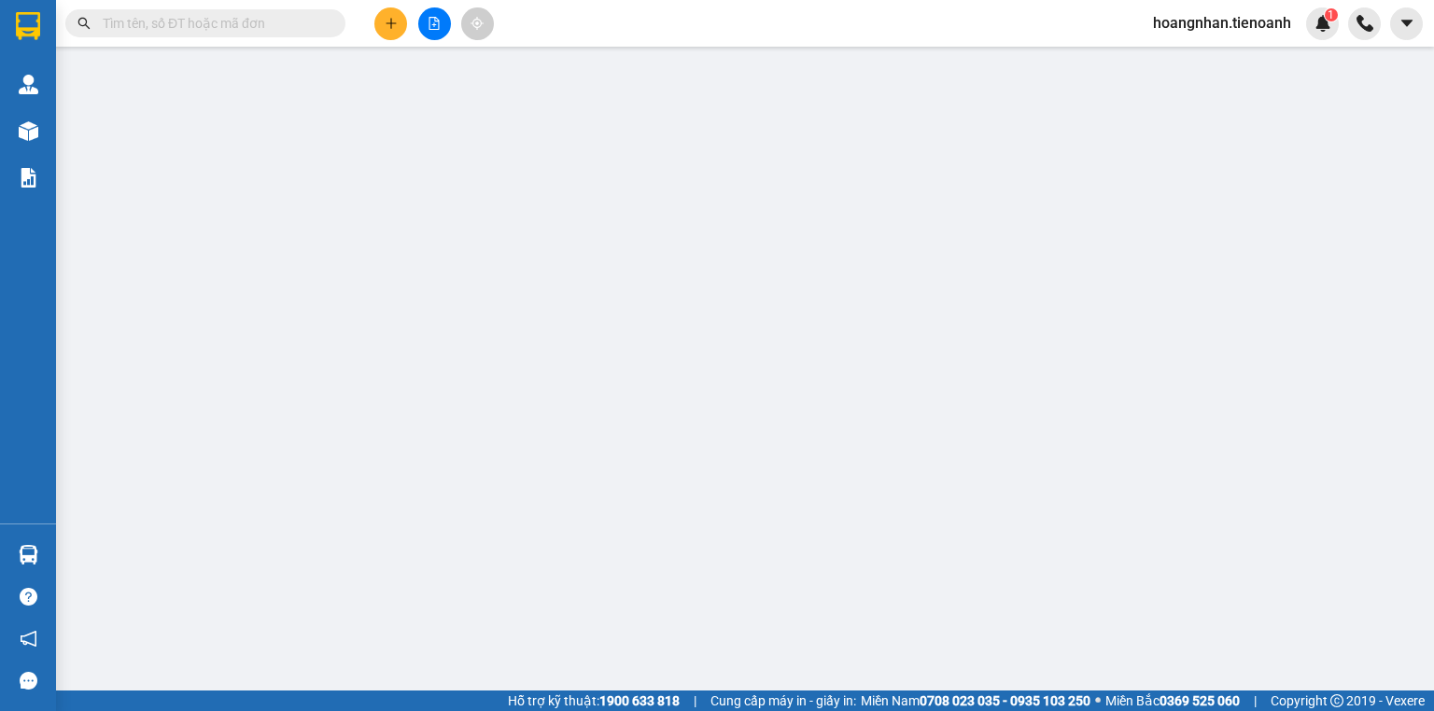
type input "0847101063"
type input "CHÚ NHƯƠNG"
type input "0974747726"
type input "A DŨNG"
type input "0"
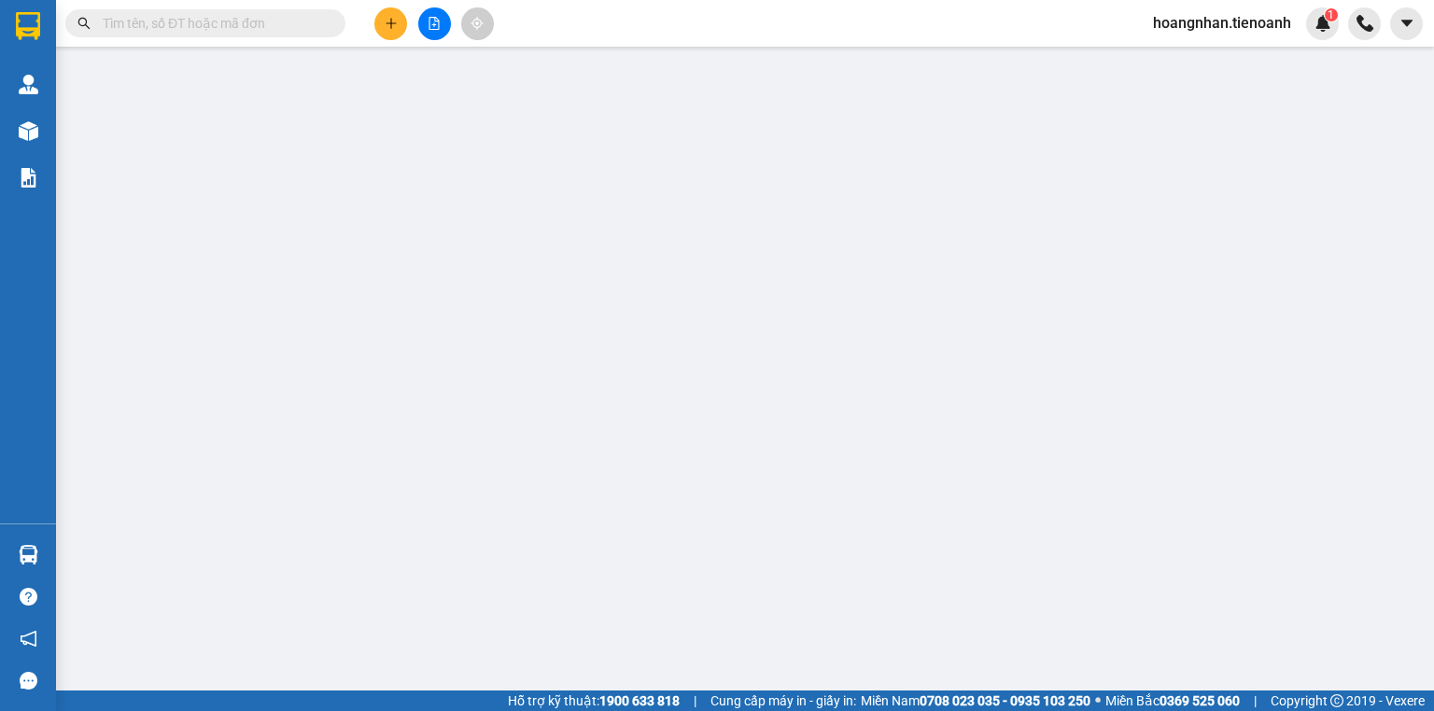
type input "30.000"
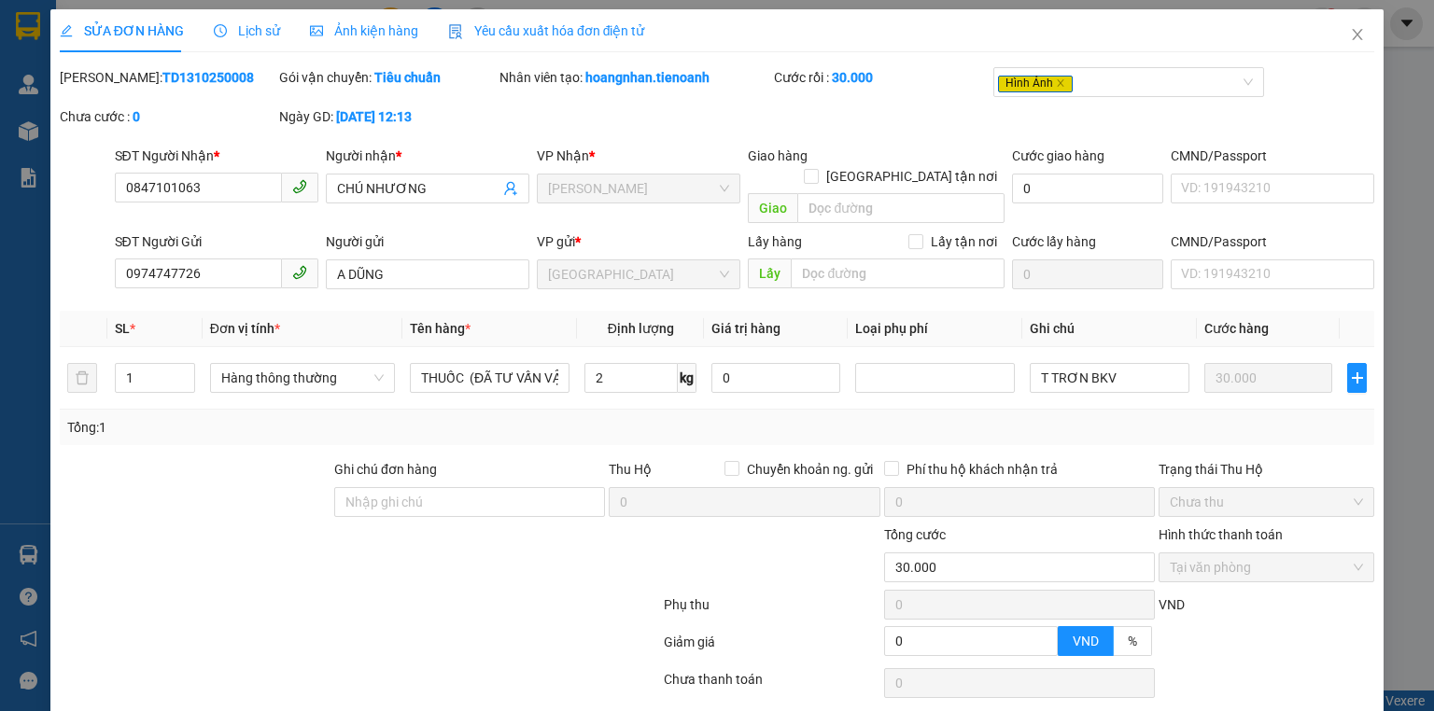
click at [396, 27] on span "Ảnh kiện hàng" at bounding box center [364, 30] width 108 height 15
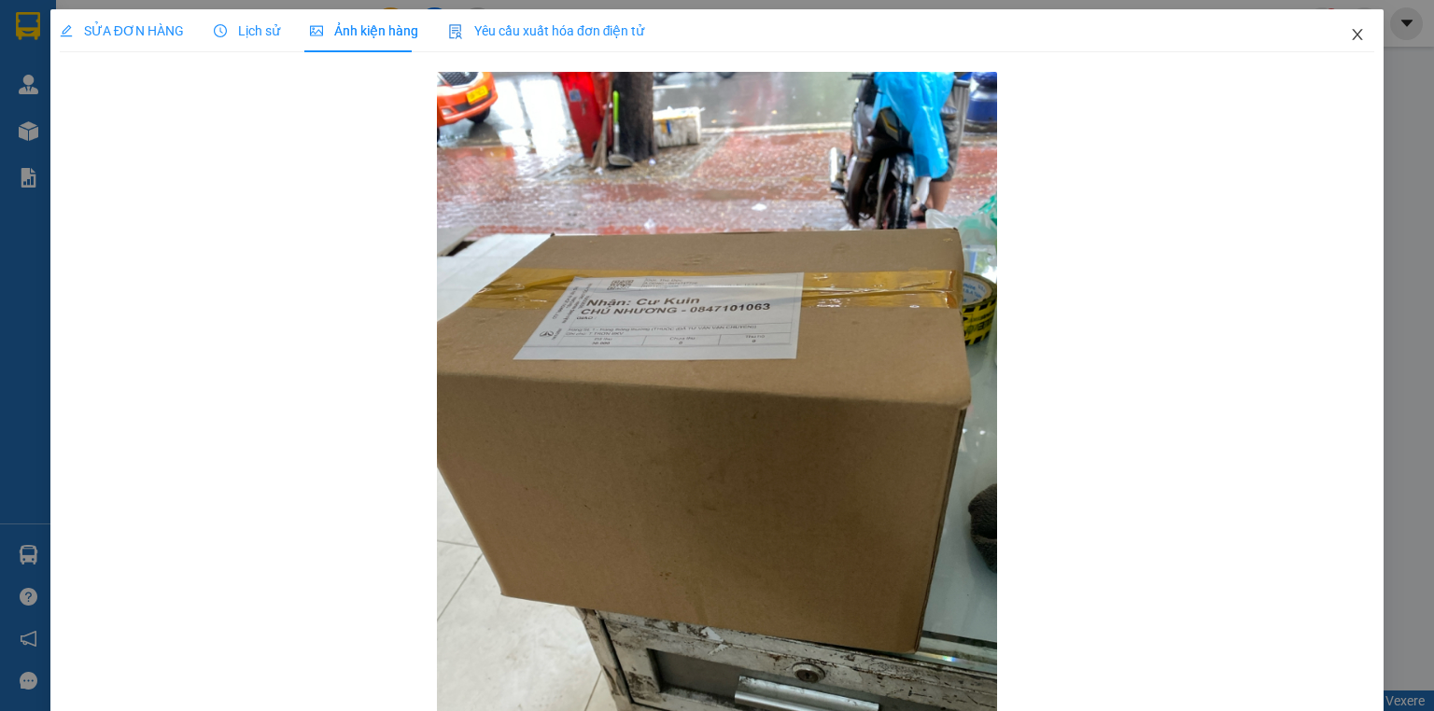
click at [1350, 35] on icon "close" at bounding box center [1357, 34] width 15 height 15
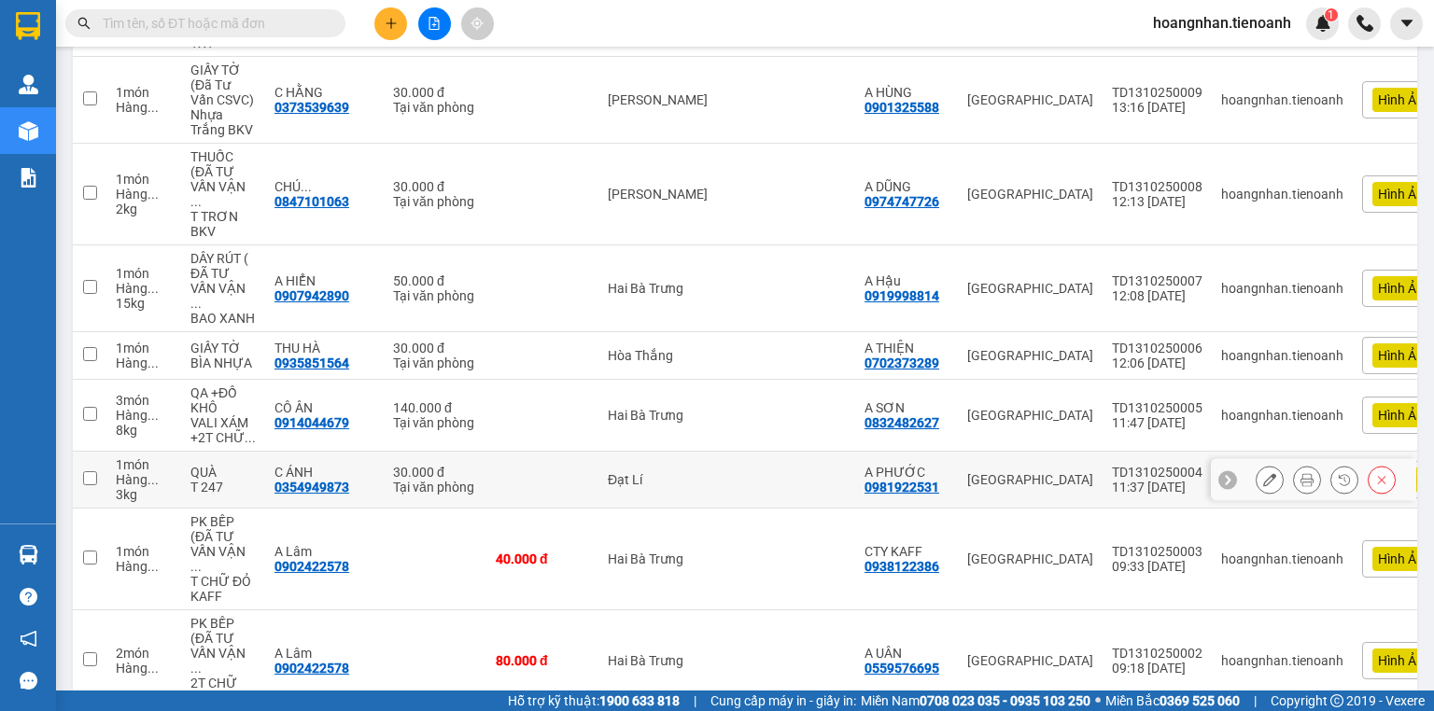
scroll to position [824, 0]
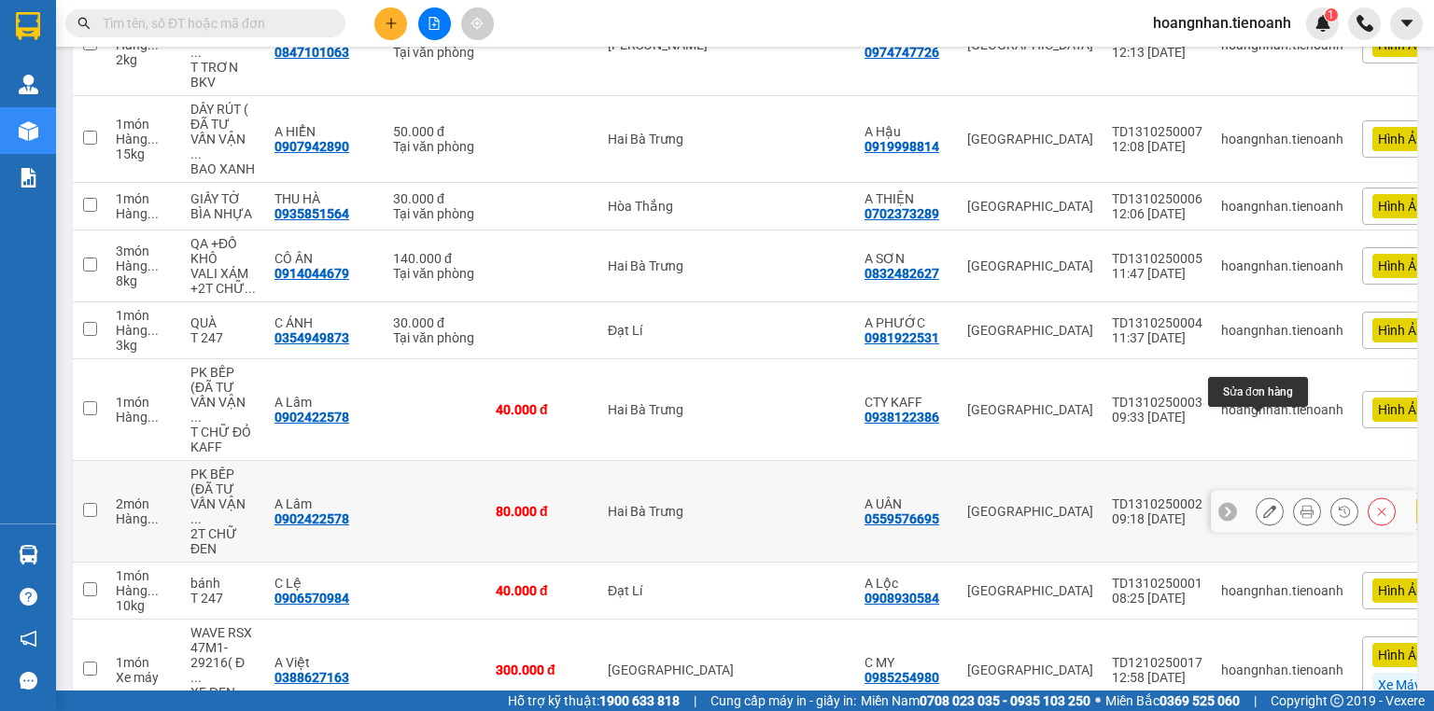
click at [1263, 505] on icon at bounding box center [1269, 511] width 13 height 13
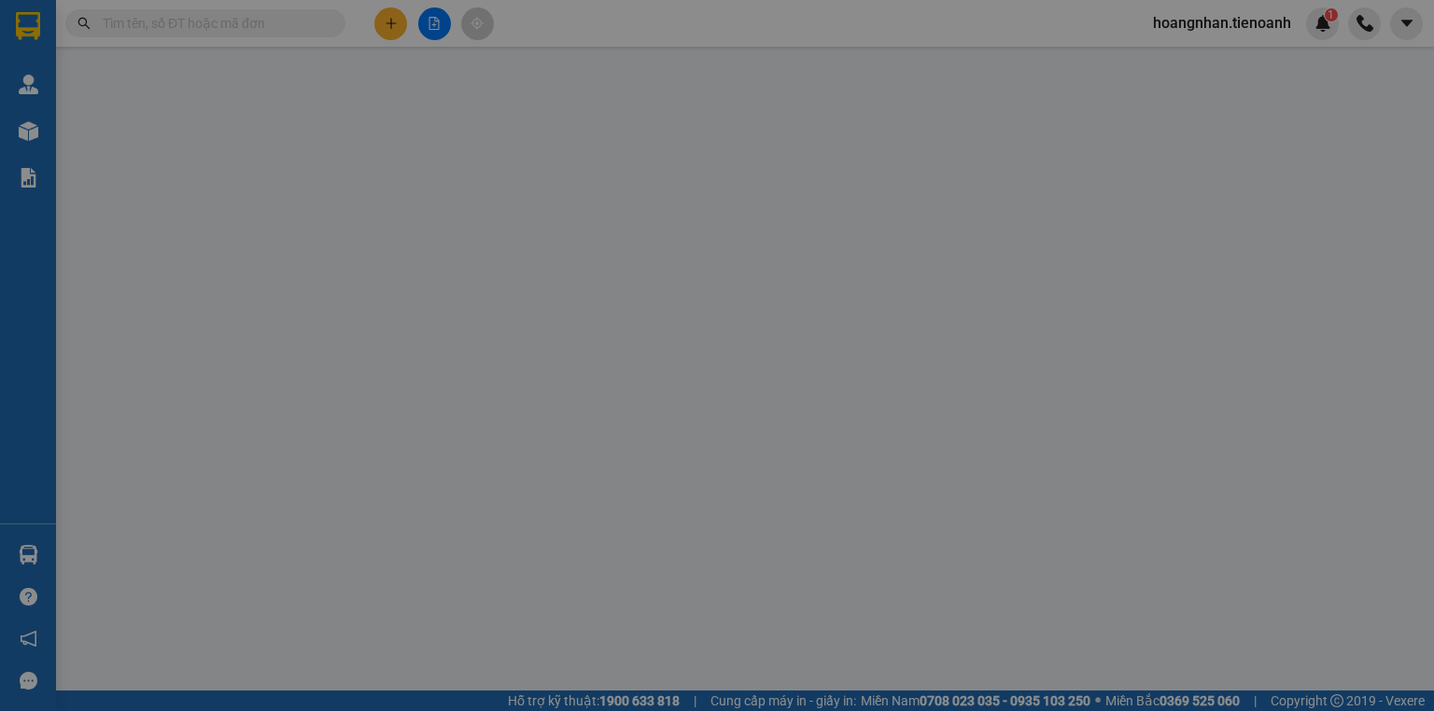
type input "0902422578"
type input "A Lâm"
type input "0559576695"
type input "A UÂN"
type input "0"
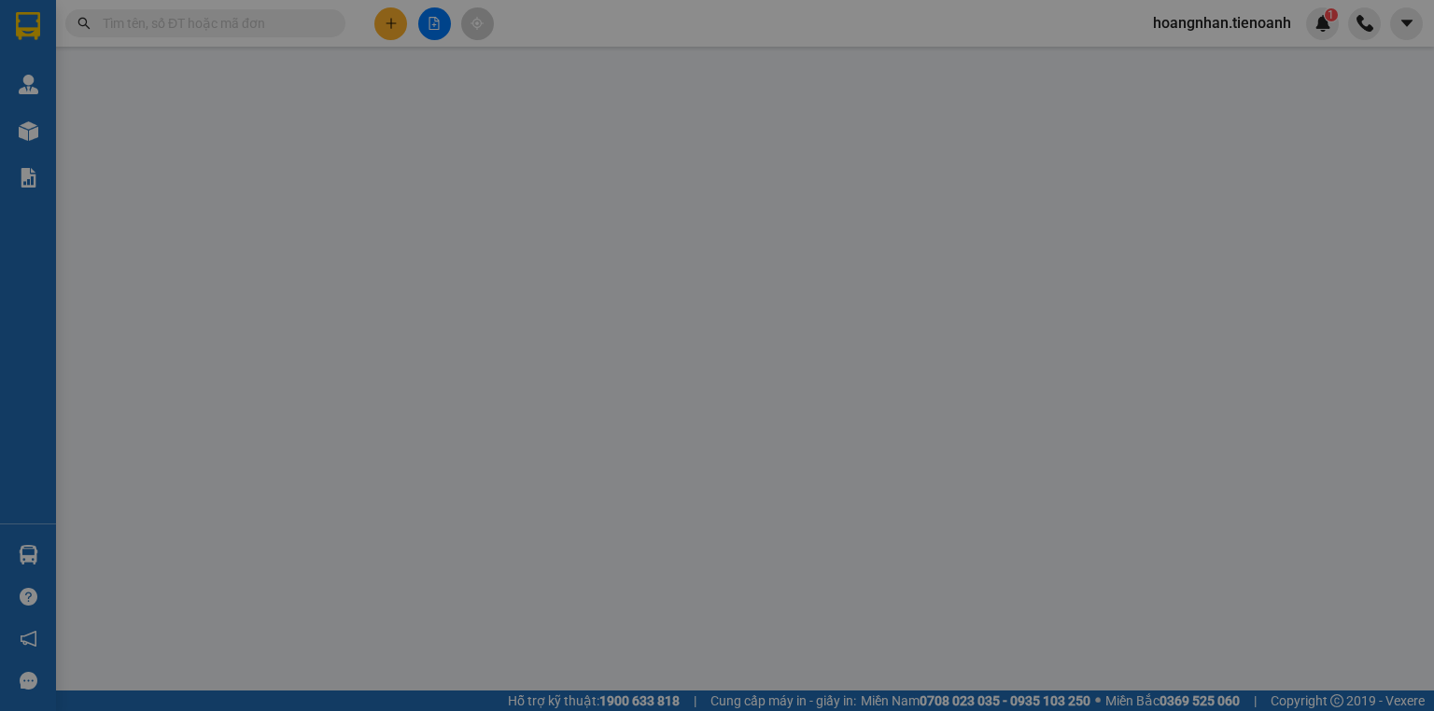
type input "80.000"
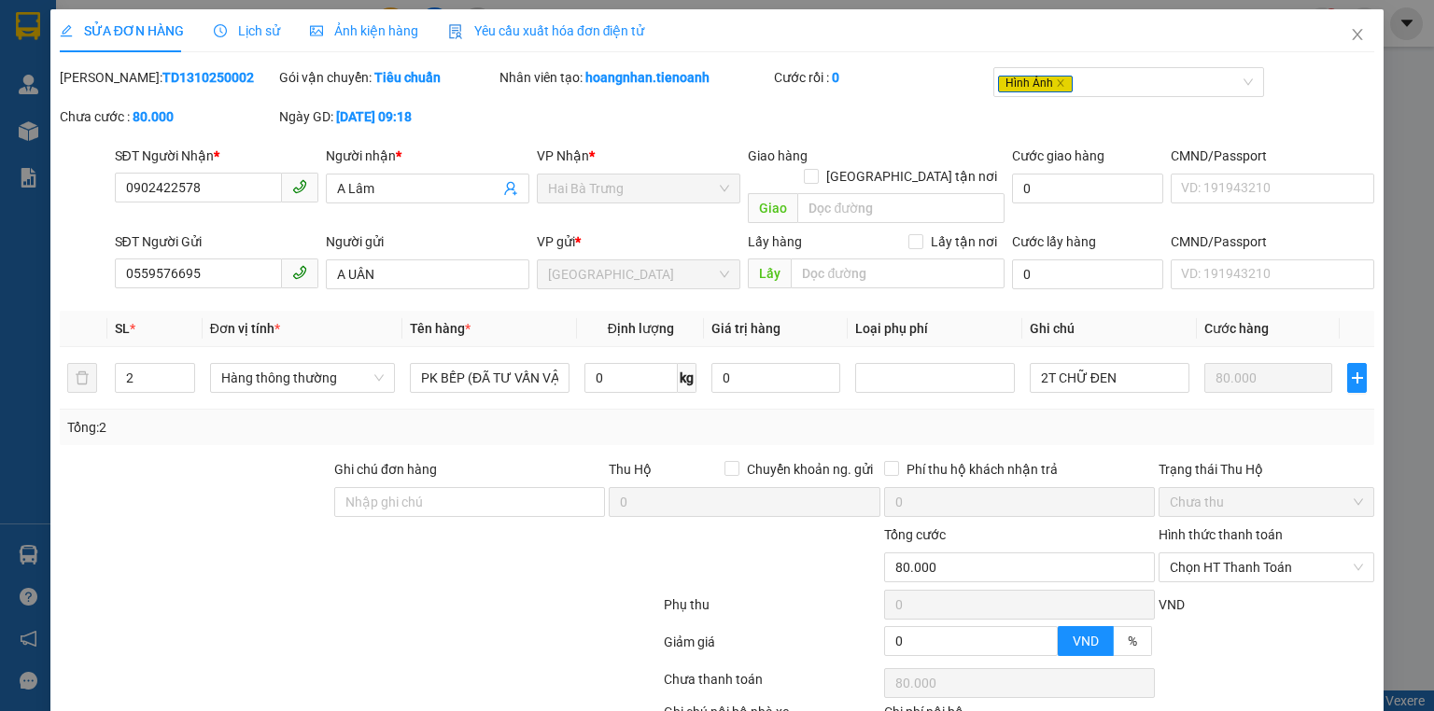
click at [377, 32] on span "Ảnh kiện hàng" at bounding box center [364, 30] width 108 height 15
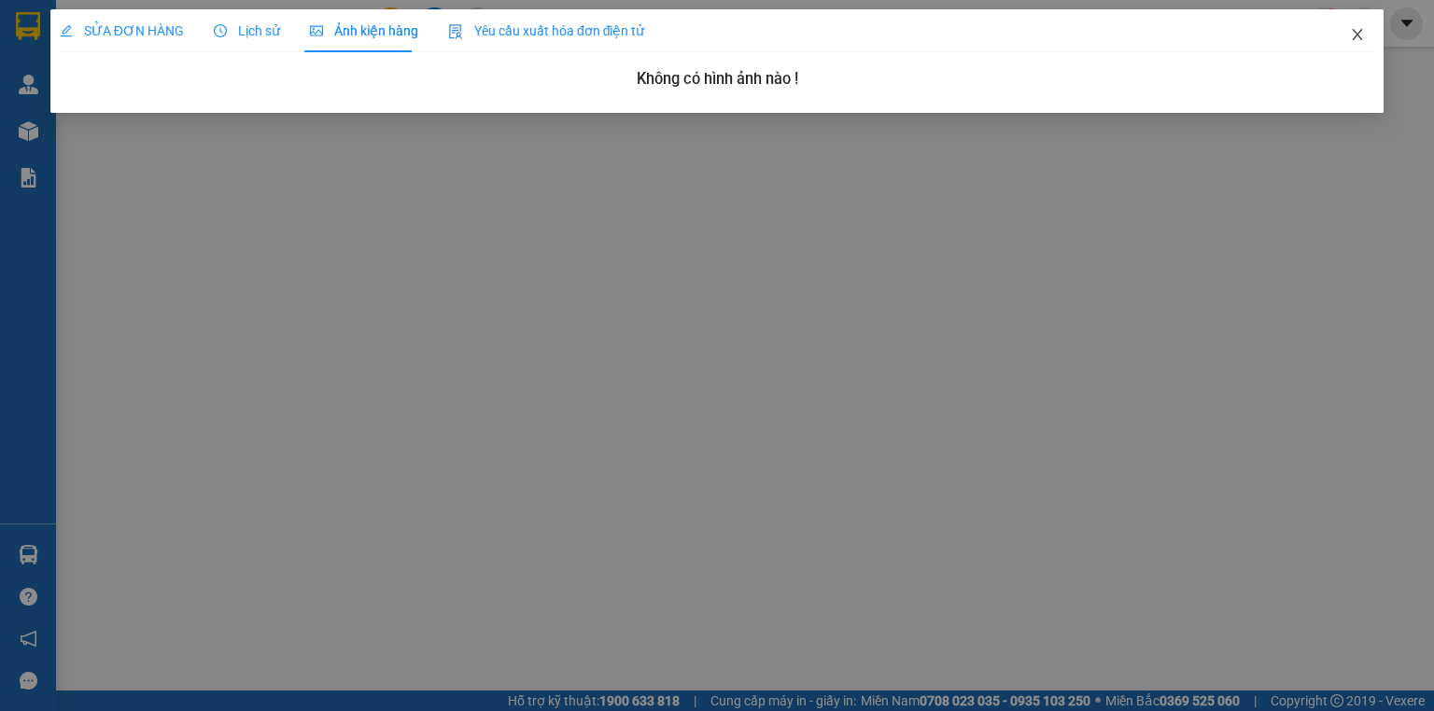
click at [1361, 34] on icon "close" at bounding box center [1357, 34] width 15 height 15
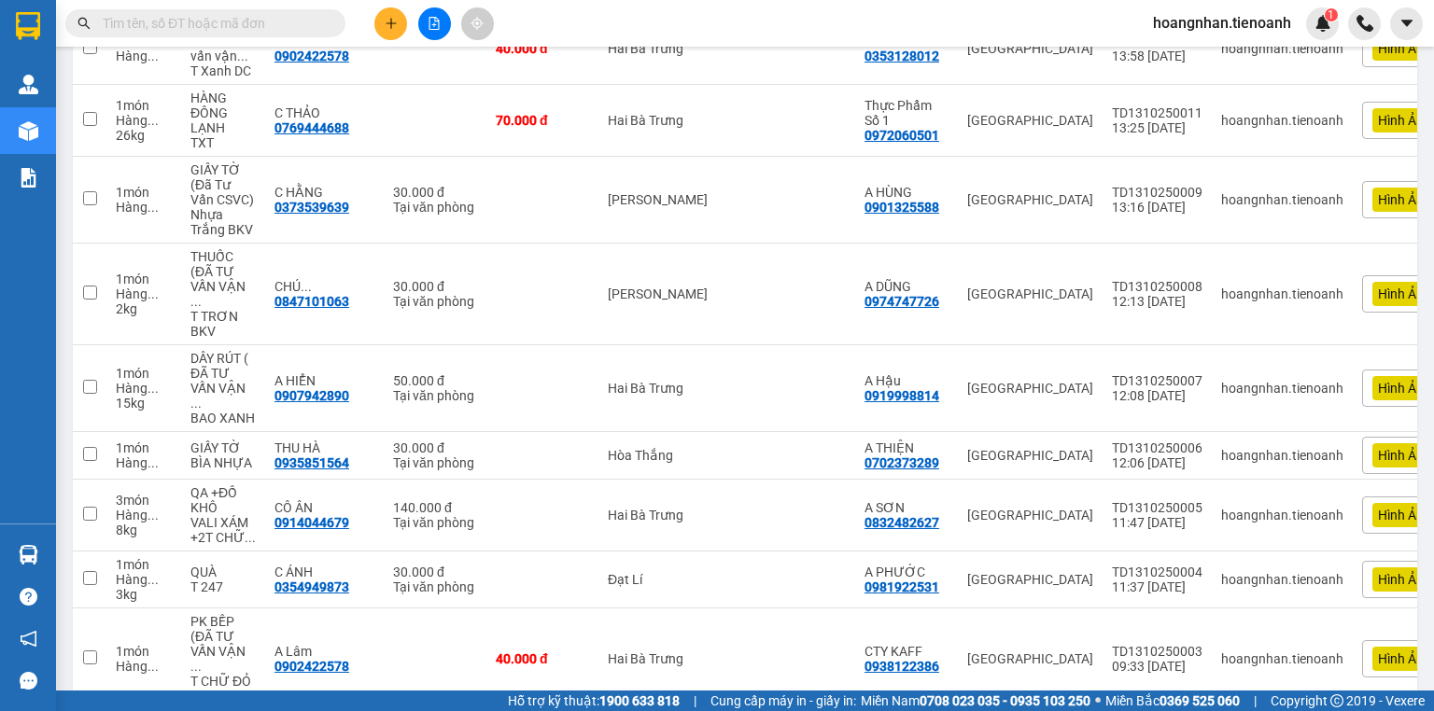
scroll to position [822, 0]
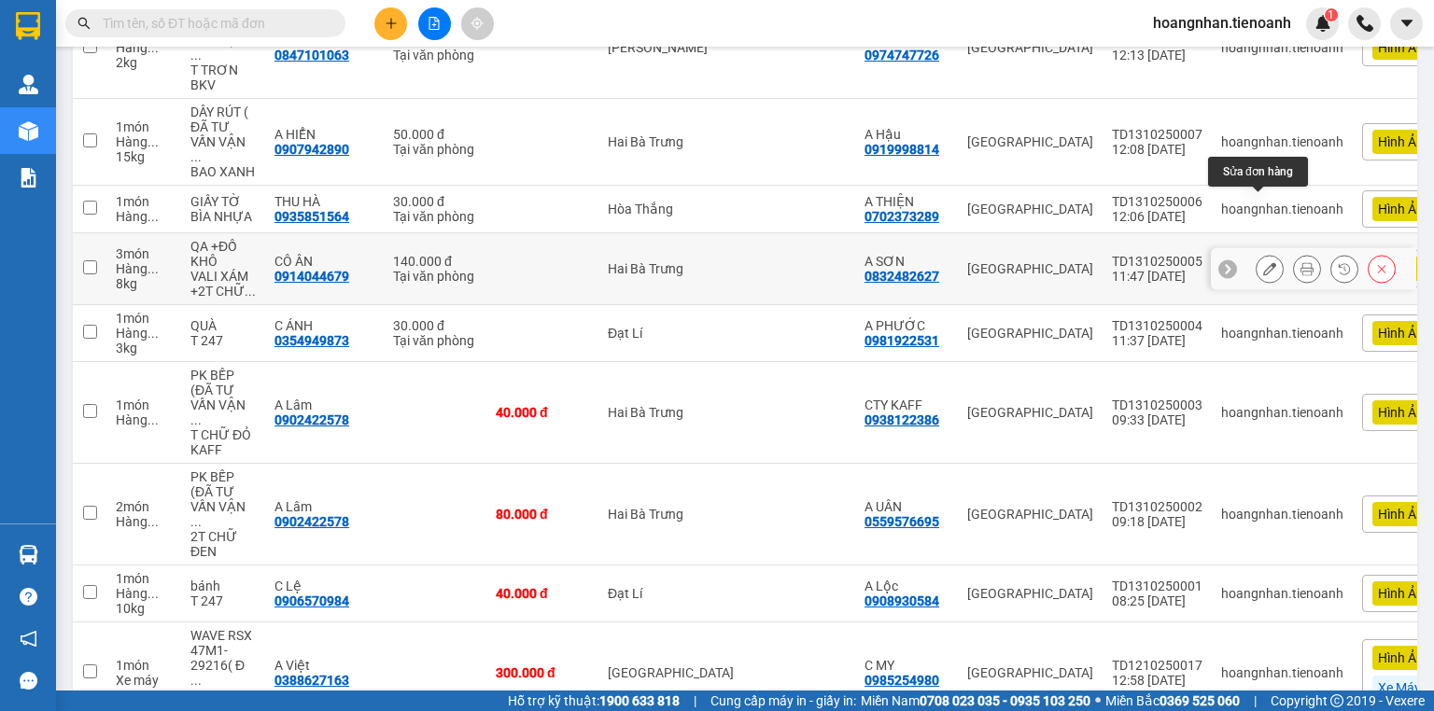
click at [1263, 262] on icon at bounding box center [1269, 268] width 13 height 13
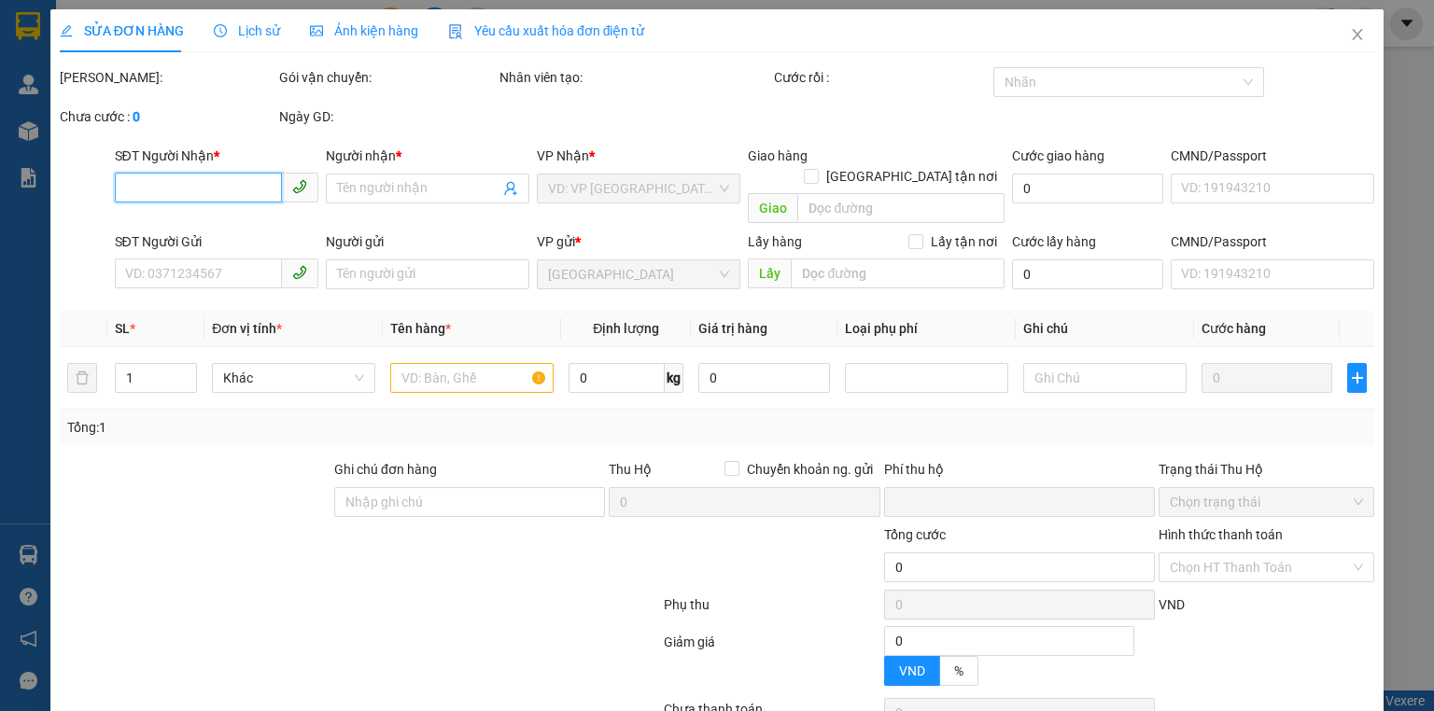
type input "0914044679"
type input "CÔ ÂN"
type input "0832482627"
type input "A SƠN"
type input "0"
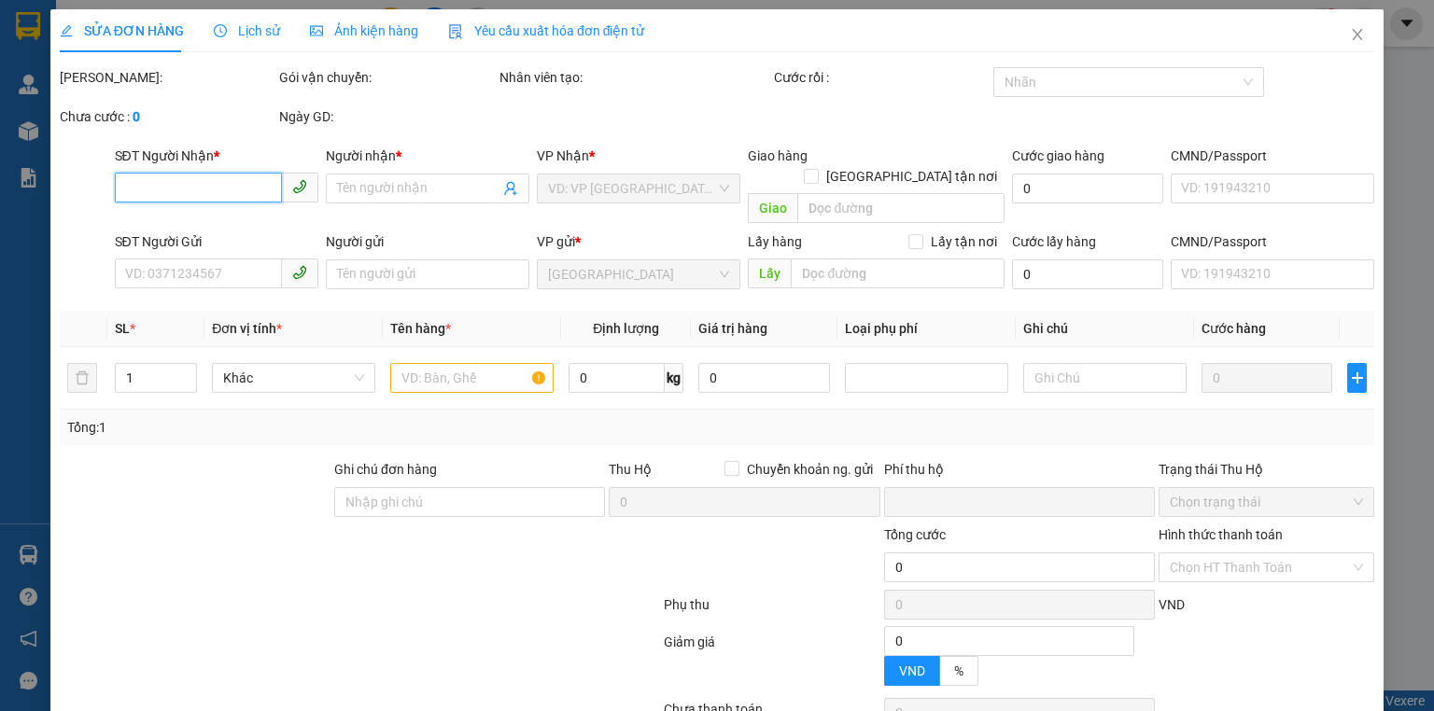
type input "140.000"
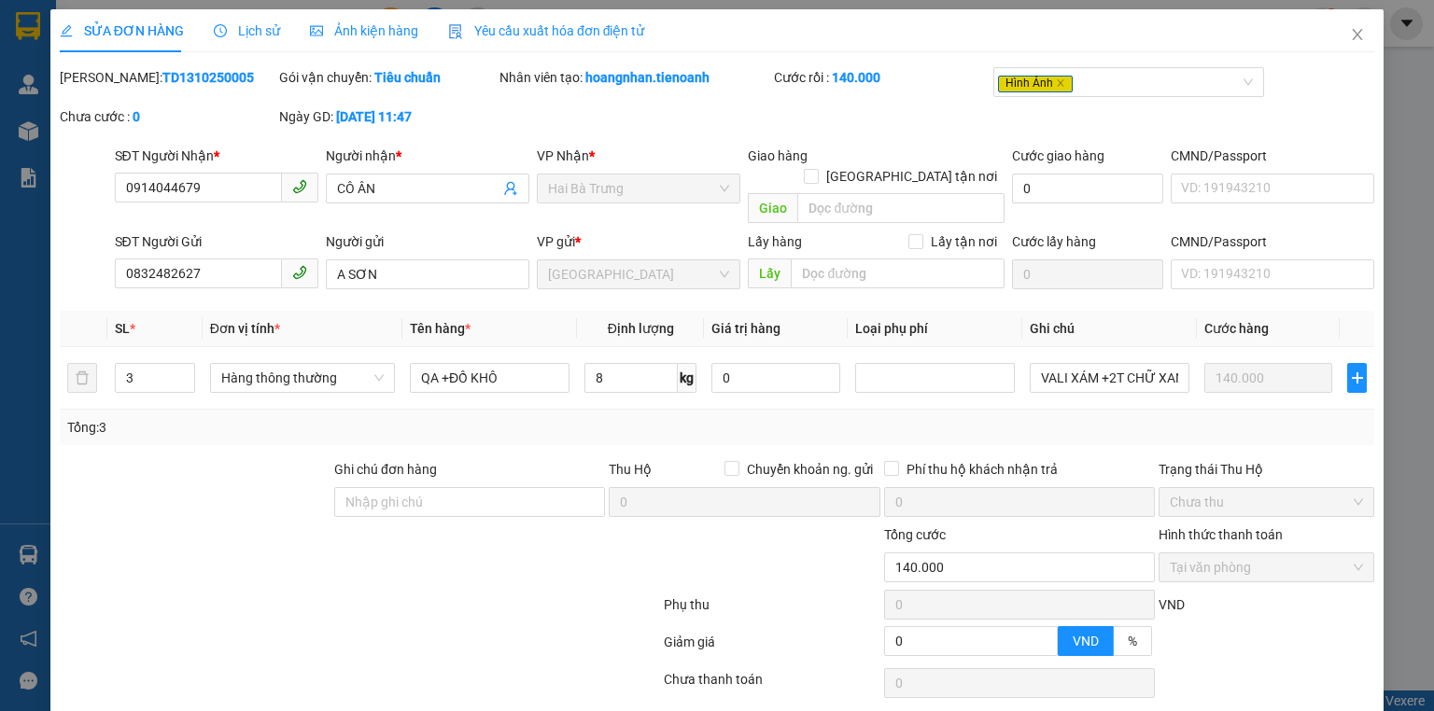
click at [359, 33] on span "Ảnh kiện hàng" at bounding box center [364, 30] width 108 height 15
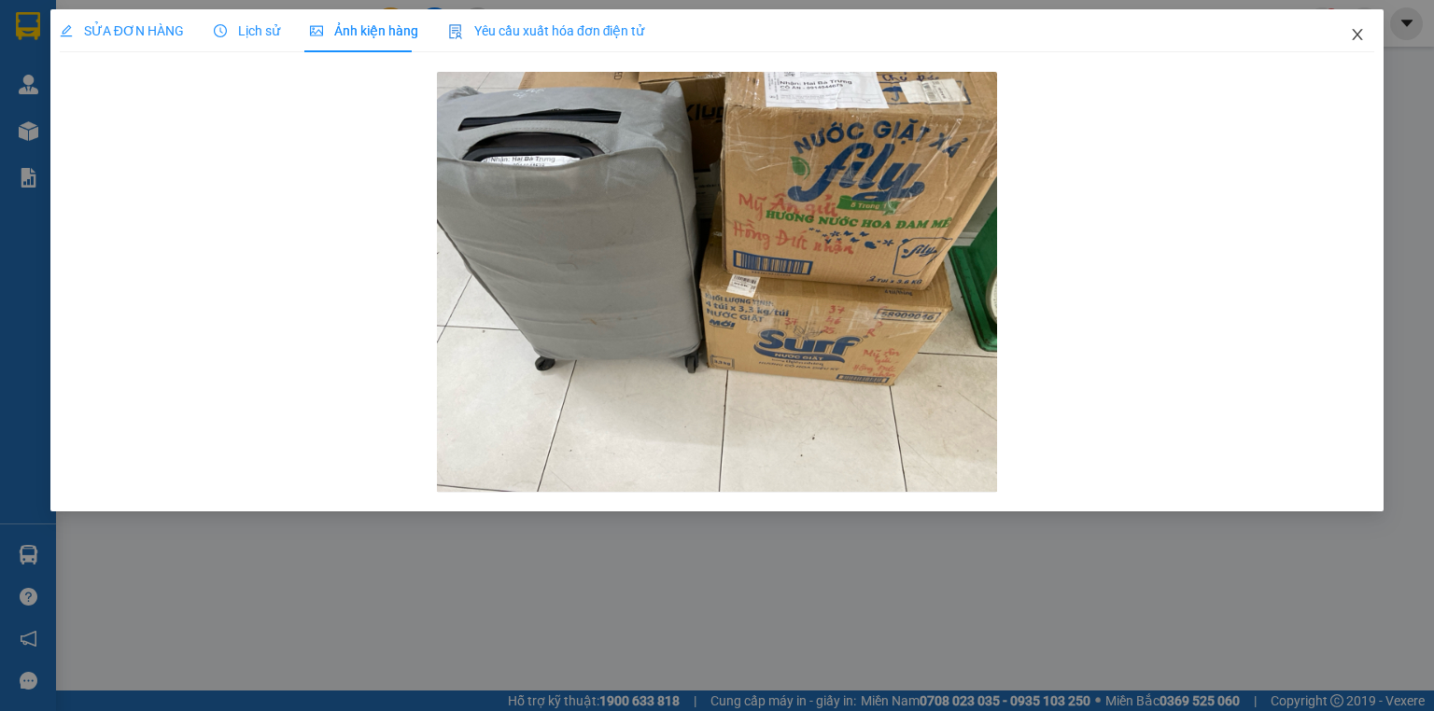
click at [1359, 34] on icon "close" at bounding box center [1357, 34] width 15 height 15
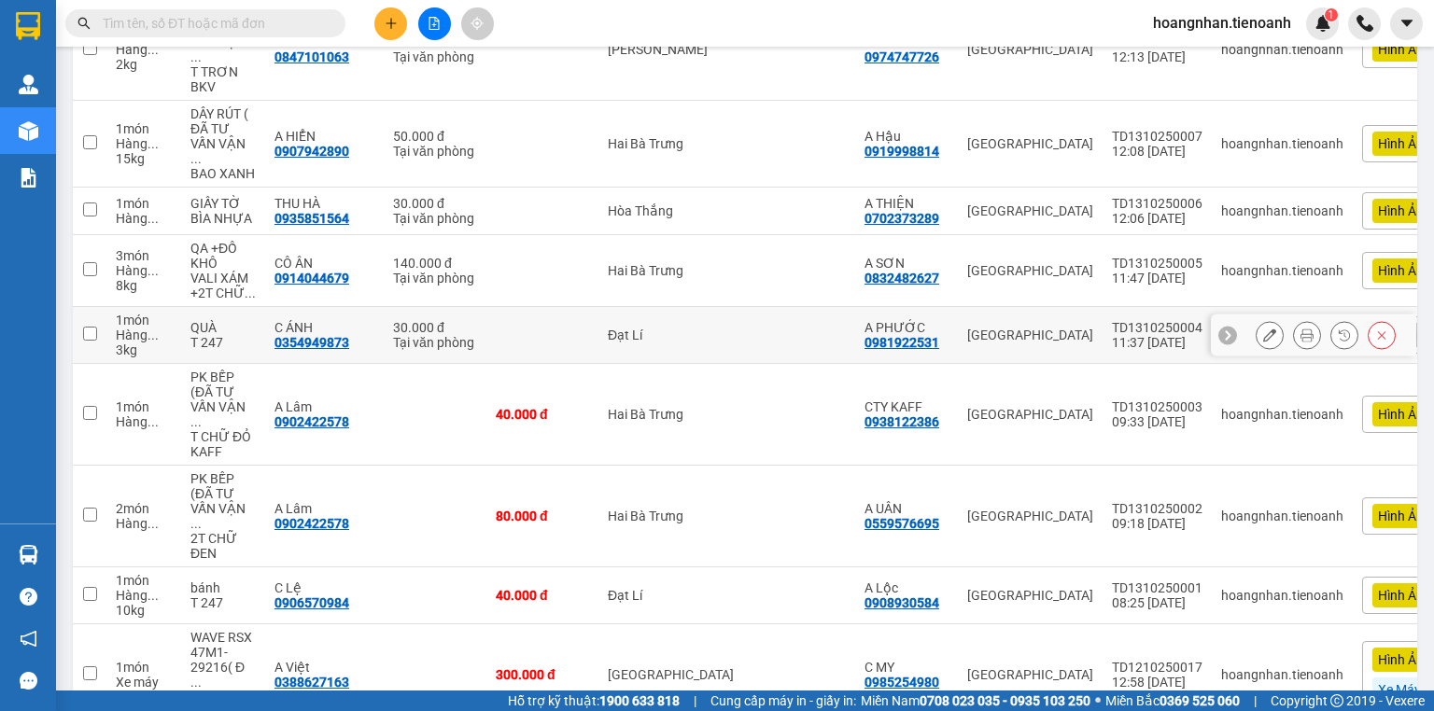
scroll to position [822, 0]
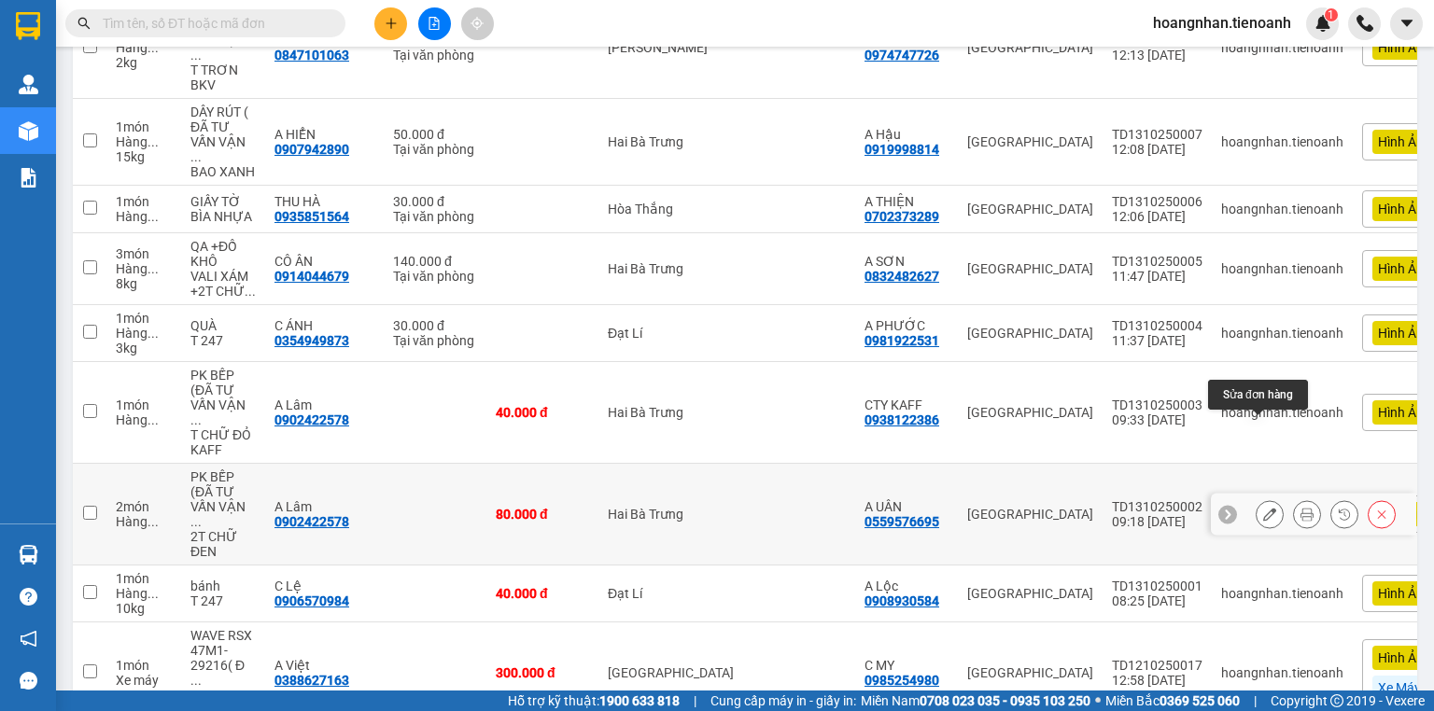
click at [1263, 508] on icon at bounding box center [1269, 514] width 13 height 13
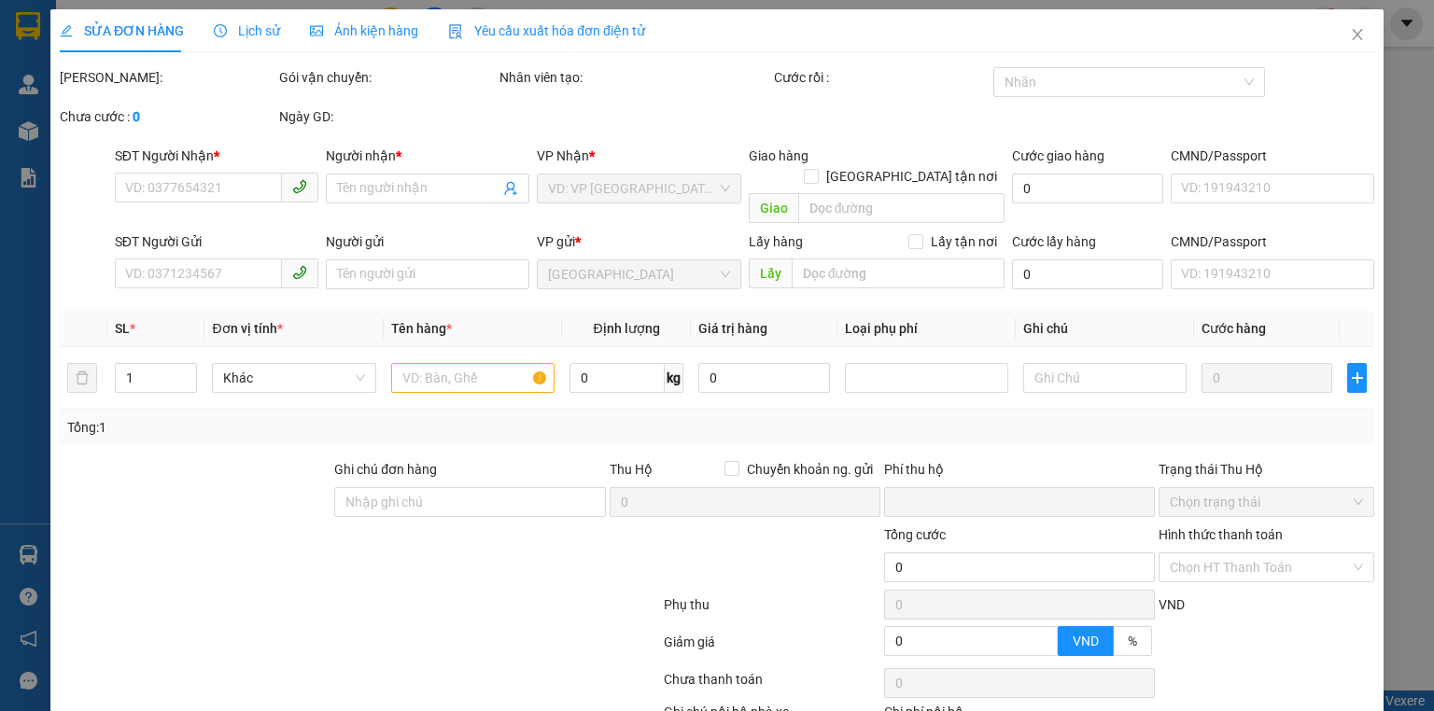
type input "0902422578"
type input "A Lâm"
type input "0559576695"
type input "A UÂN"
type input "0"
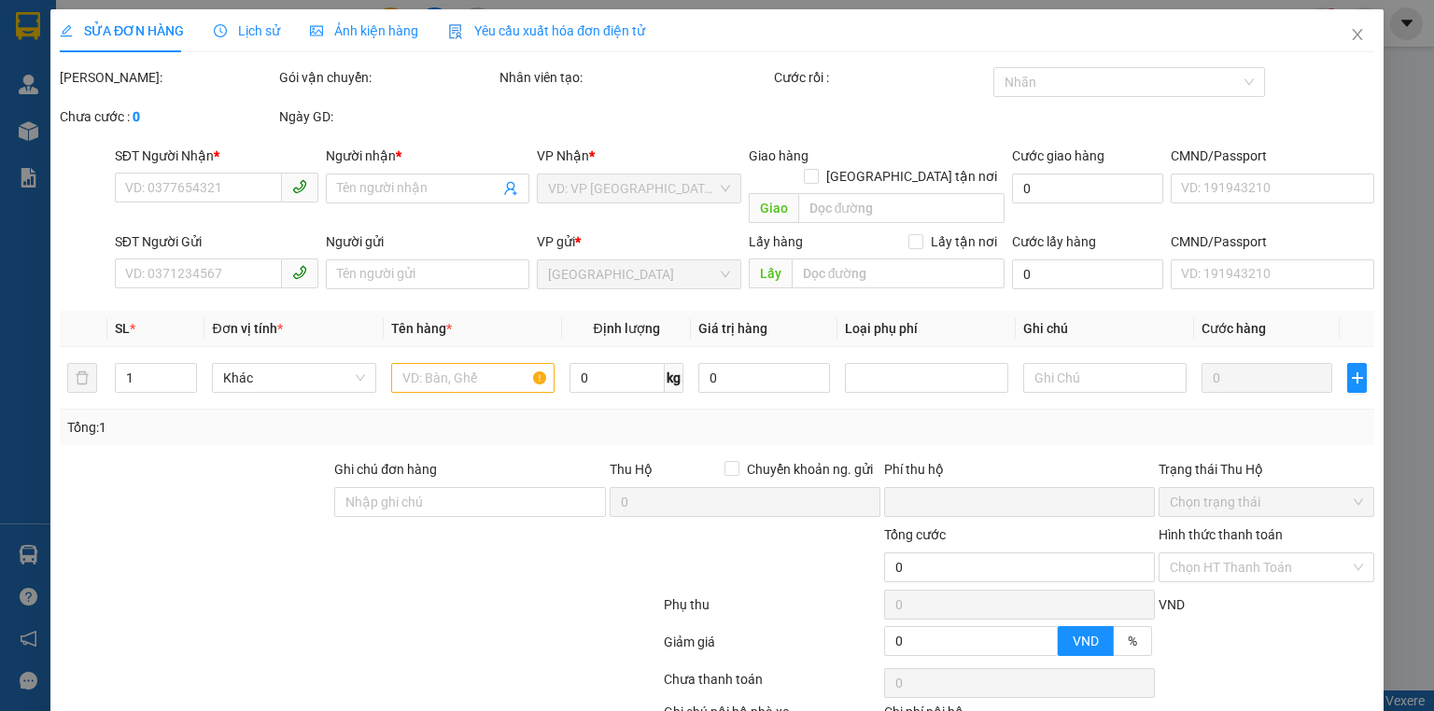
type input "80.000"
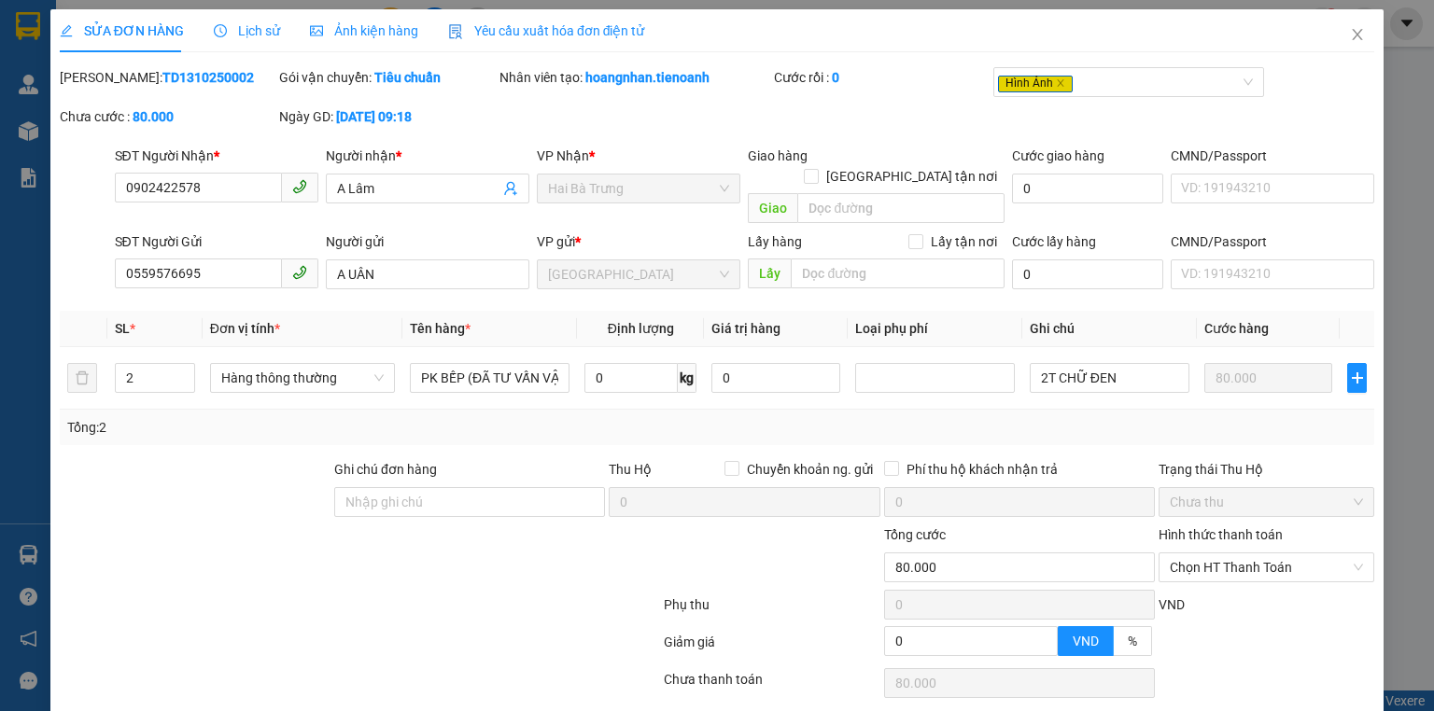
click at [379, 26] on span "Ảnh kiện hàng" at bounding box center [364, 30] width 108 height 15
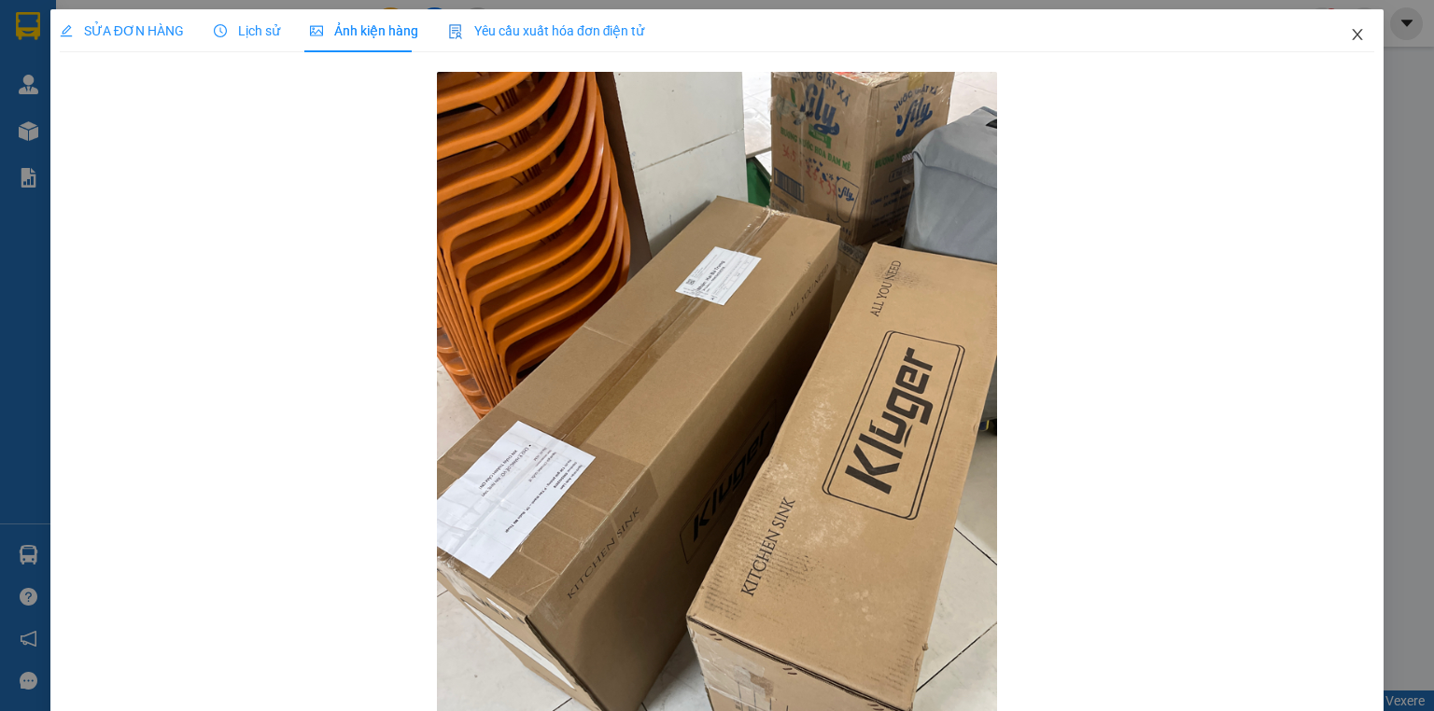
click at [1350, 37] on icon "close" at bounding box center [1357, 34] width 15 height 15
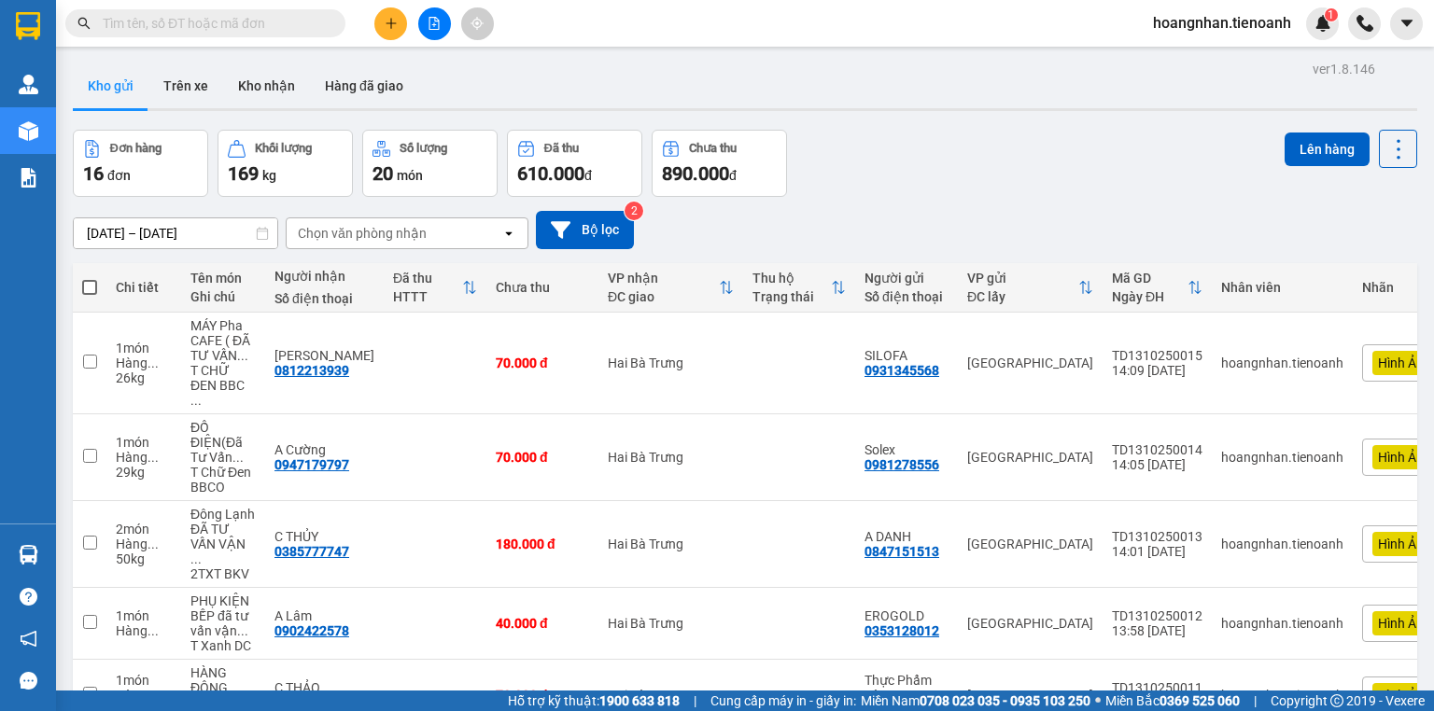
click at [499, 88] on div "Kho gửi Trên xe Kho nhận Hàng đã giao" at bounding box center [745, 87] width 1345 height 49
click at [198, 77] on button "Trên xe" at bounding box center [185, 85] width 75 height 45
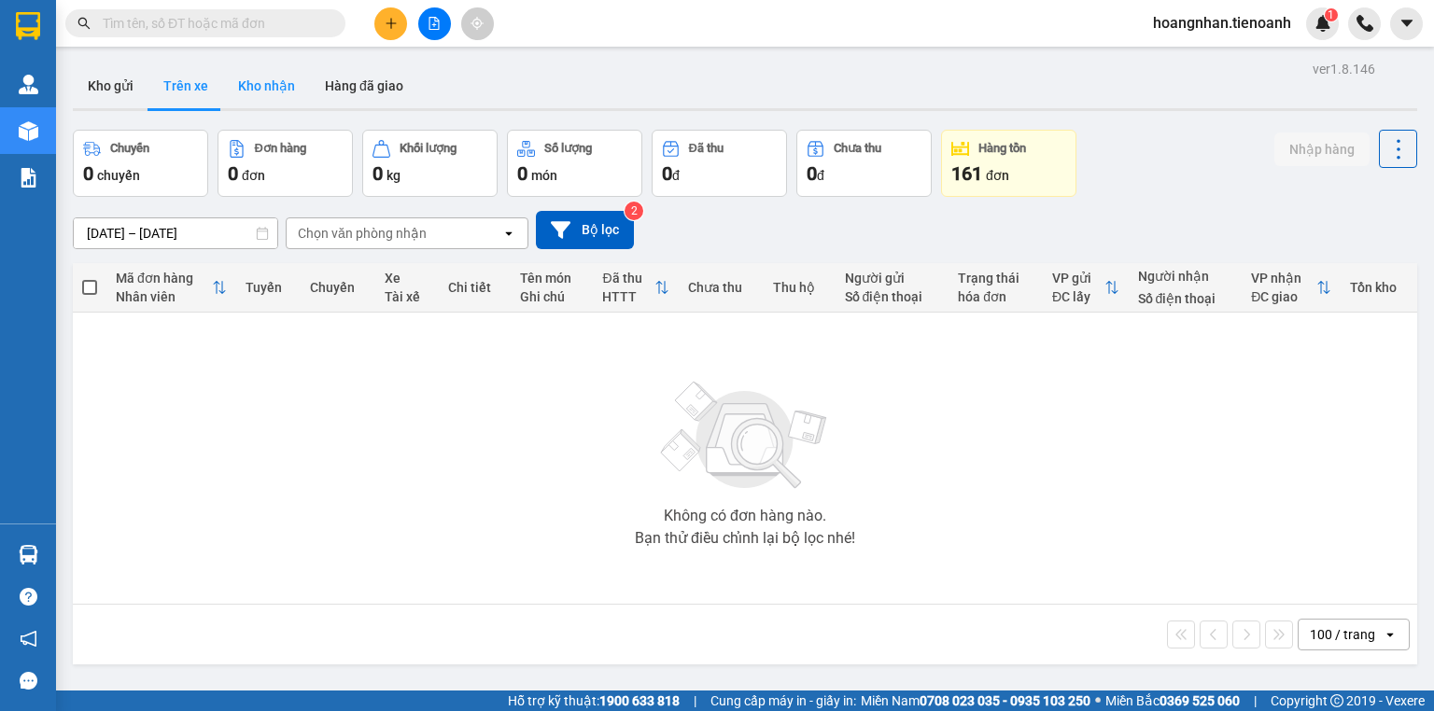
click at [252, 78] on button "Kho nhận" at bounding box center [266, 85] width 87 height 45
type input "[DATE] – [DATE]"
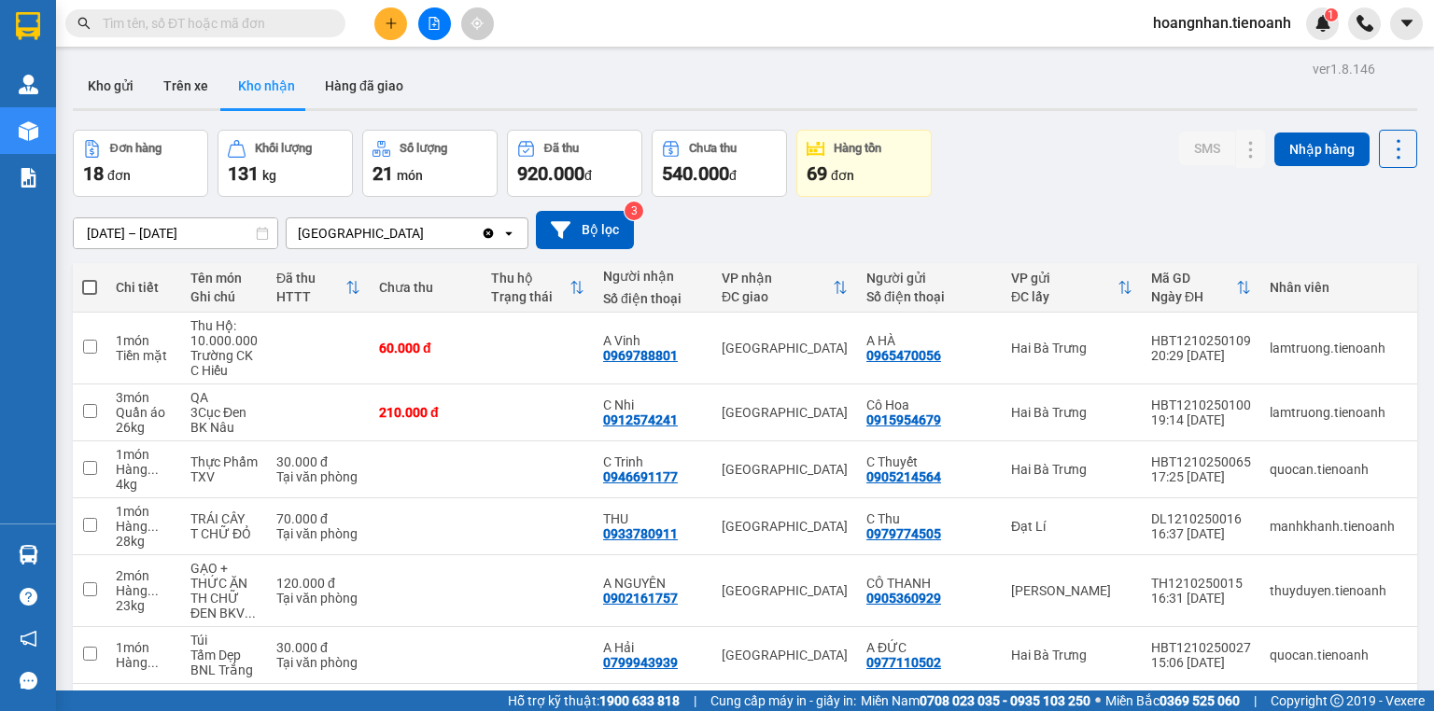
click at [549, 75] on div "Kho gửi Trên xe Kho nhận Hàng đã giao" at bounding box center [745, 87] width 1345 height 49
drag, startPoint x: 499, startPoint y: 67, endPoint x: 508, endPoint y: 14, distance: 54.0
click at [500, 63] on div "Kho gửi Trên xe Kho nhận Hàng đã giao" at bounding box center [745, 87] width 1345 height 49
click at [493, 77] on div "Kho gửi Trên xe Kho nhận Hàng đã giao" at bounding box center [745, 87] width 1345 height 49
click at [473, 83] on div "Kho gửi Trên xe Kho nhận Hàng đã giao" at bounding box center [745, 87] width 1345 height 49
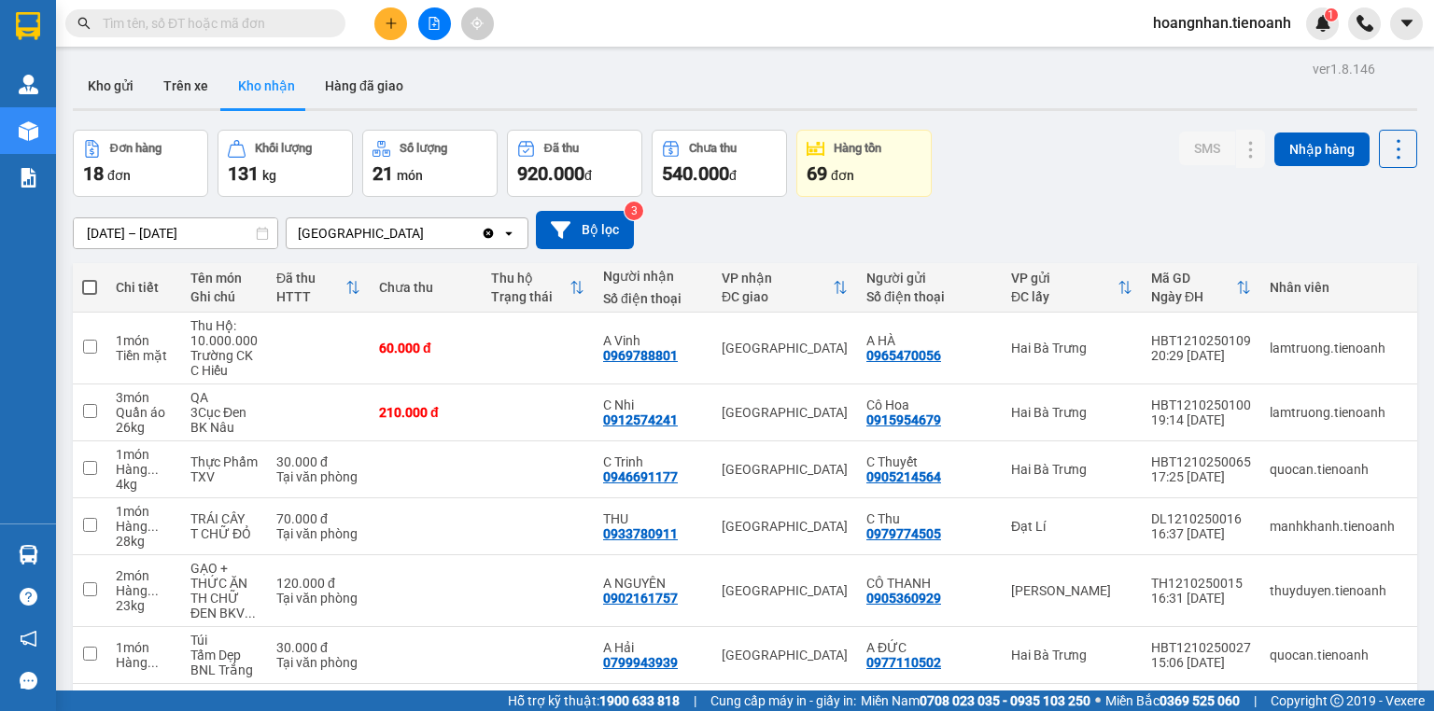
click at [393, 34] on button at bounding box center [390, 23] width 33 height 33
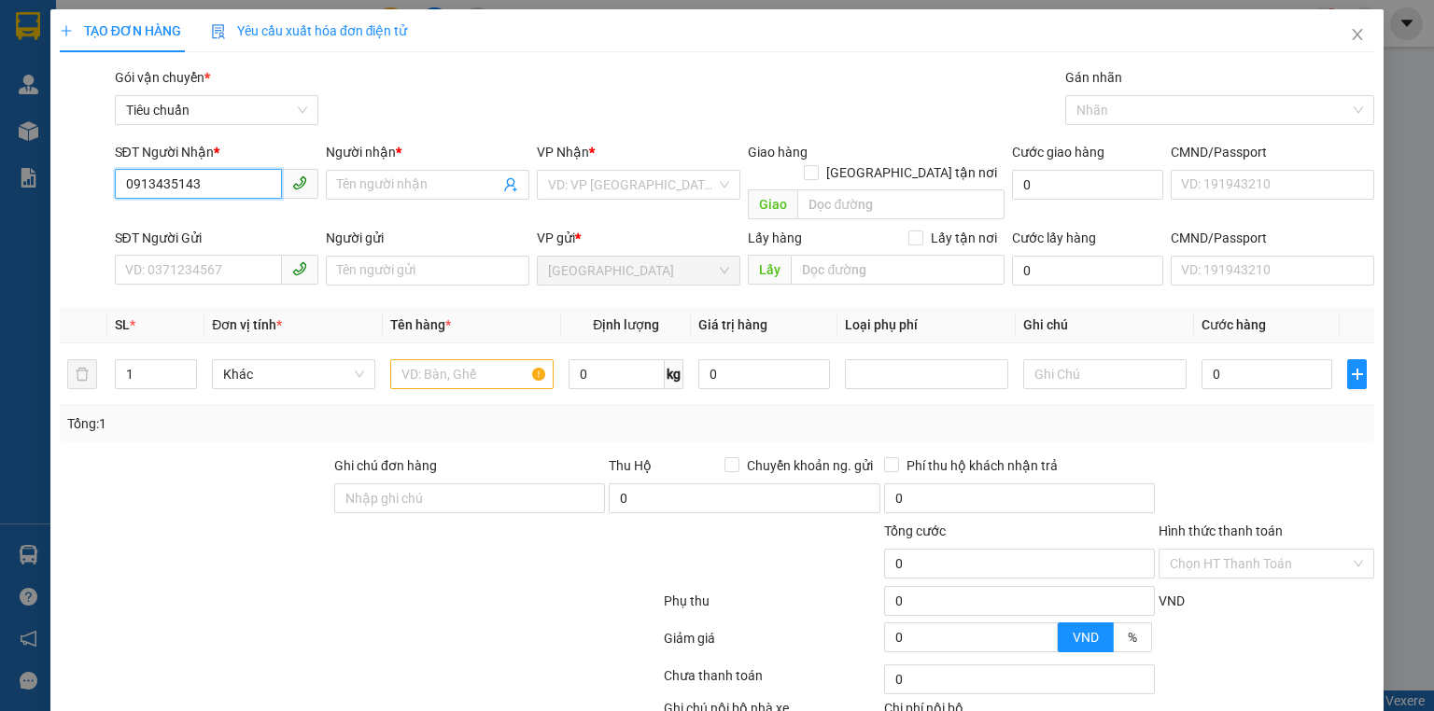
type input "0913435143"
click at [380, 161] on div "Người nhận *" at bounding box center [428, 152] width 204 height 21
click at [380, 175] on input "Người nhận *" at bounding box center [418, 185] width 162 height 21
click at [381, 184] on input "Người nhận *" at bounding box center [418, 185] width 162 height 21
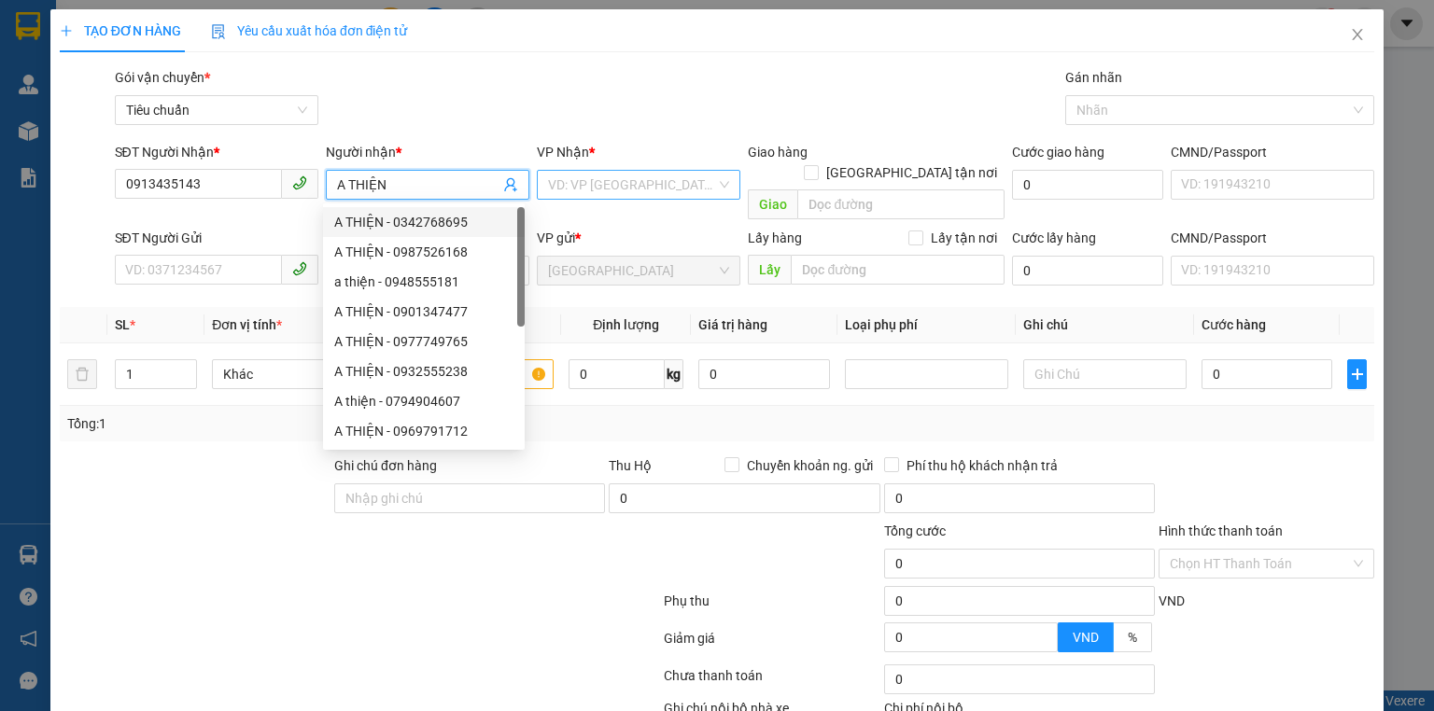
type input "A THIỆN"
click at [579, 179] on input "search" at bounding box center [632, 185] width 168 height 28
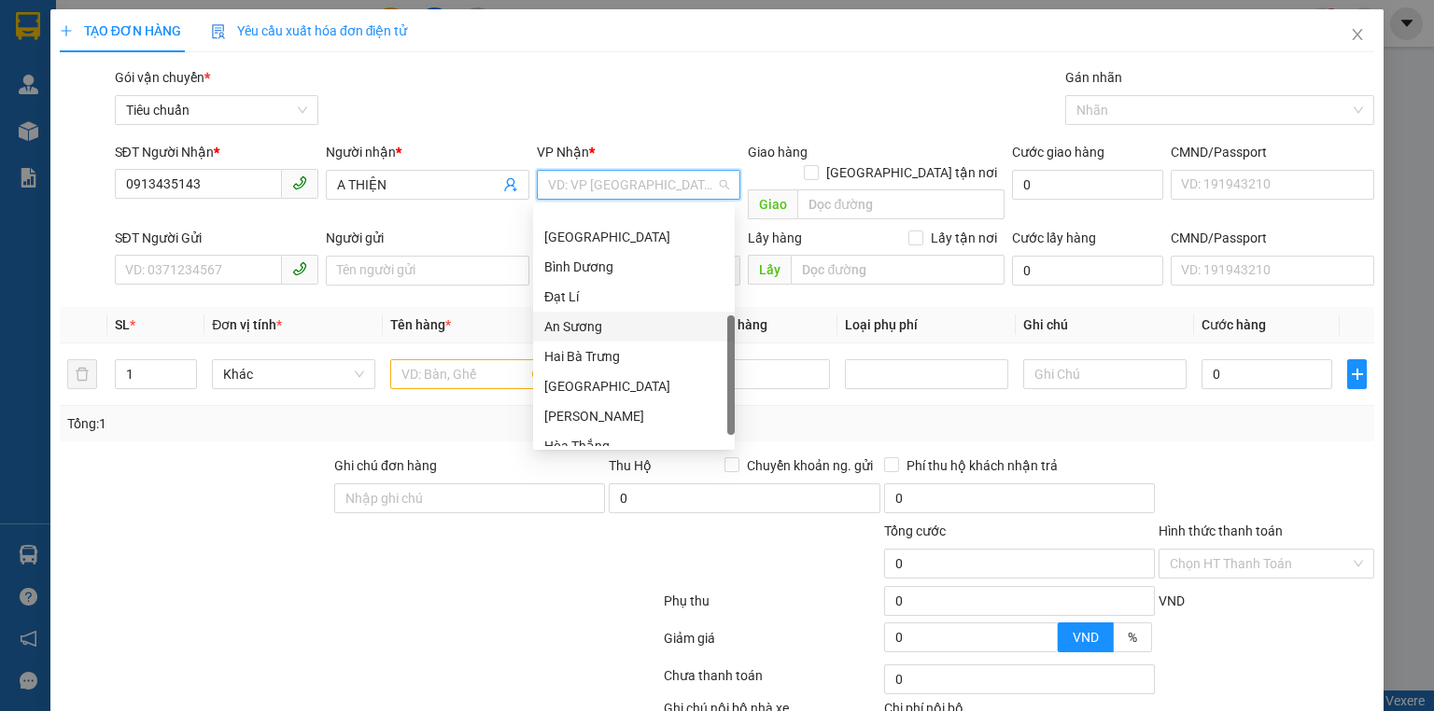
scroll to position [179, 0]
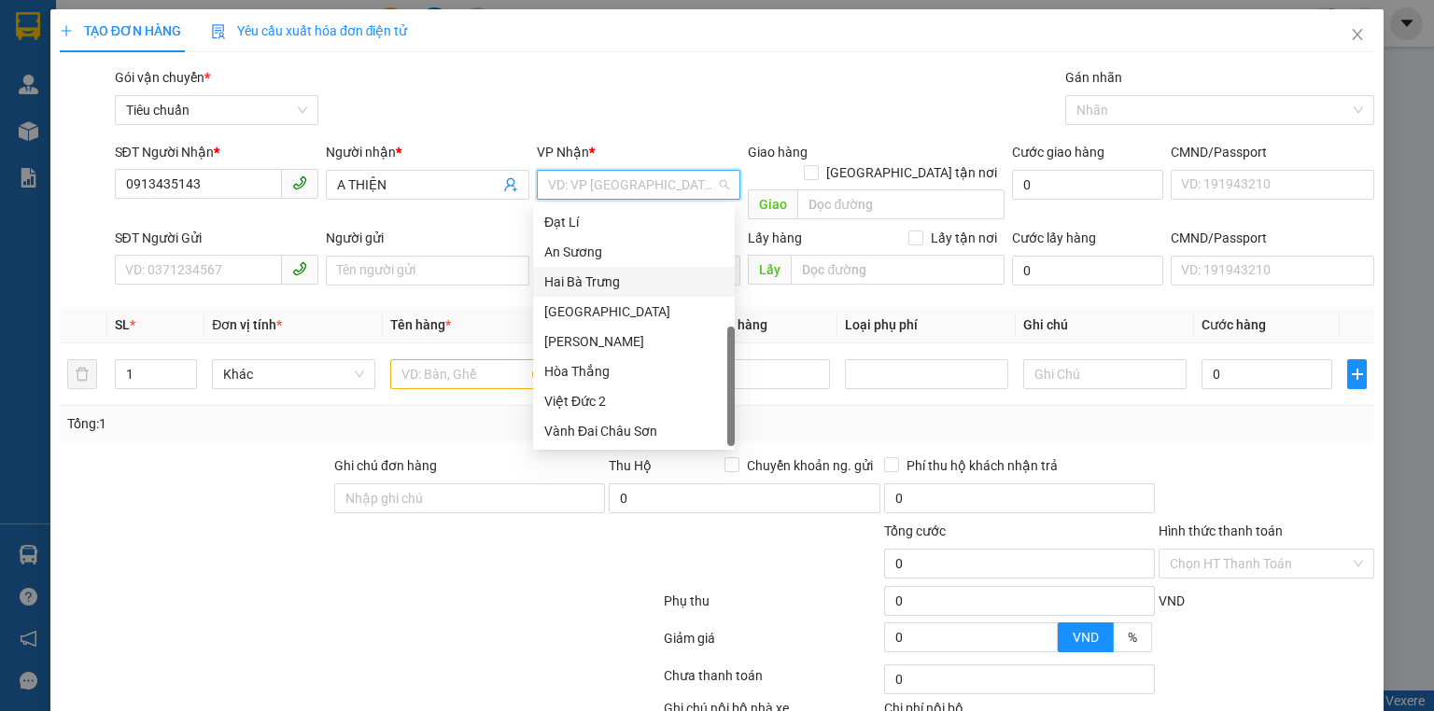
click at [617, 286] on div "Hai Bà Trưng" at bounding box center [633, 282] width 179 height 21
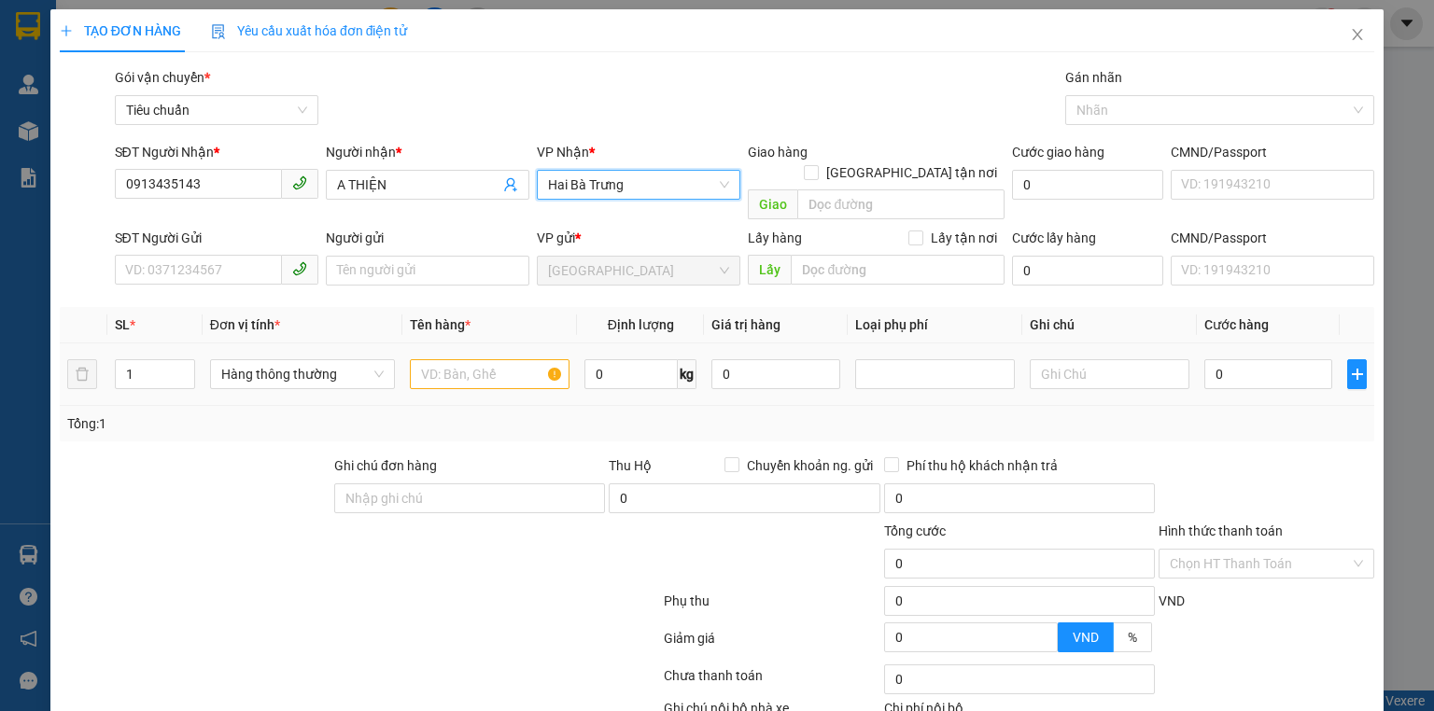
click at [286, 415] on div "Transit Pickup Surcharge Ids Transit Deliver Surcharge Ids Transit Deliver Surc…" at bounding box center [717, 433] width 1315 height 733
click at [216, 255] on input "SĐT Người Gửi" at bounding box center [198, 270] width 167 height 30
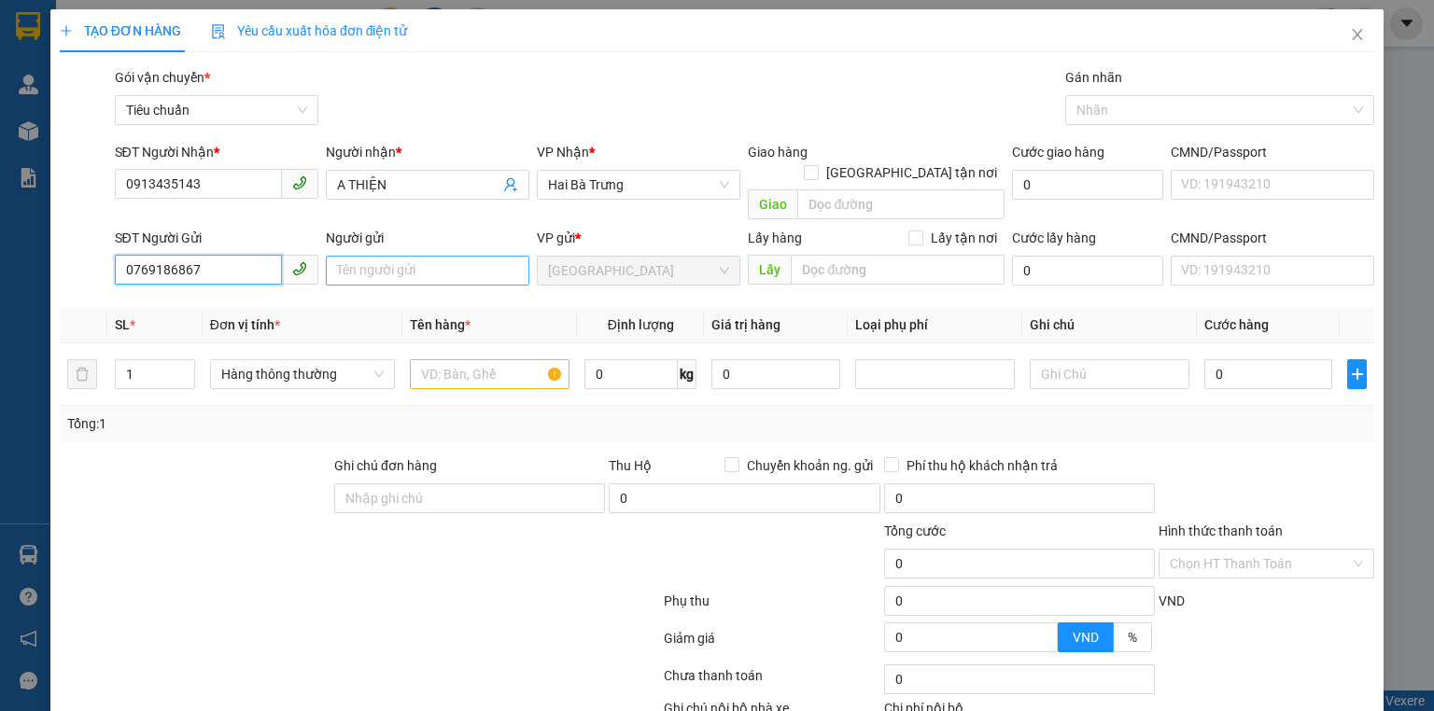
type input "0769186867"
click at [365, 260] on input "Người gửi" at bounding box center [428, 271] width 204 height 30
type input "A TR ƯỞNG"
click at [258, 406] on div "Tổng: 1" at bounding box center [717, 423] width 1315 height 35
click at [429, 359] on input "text" at bounding box center [490, 374] width 160 height 30
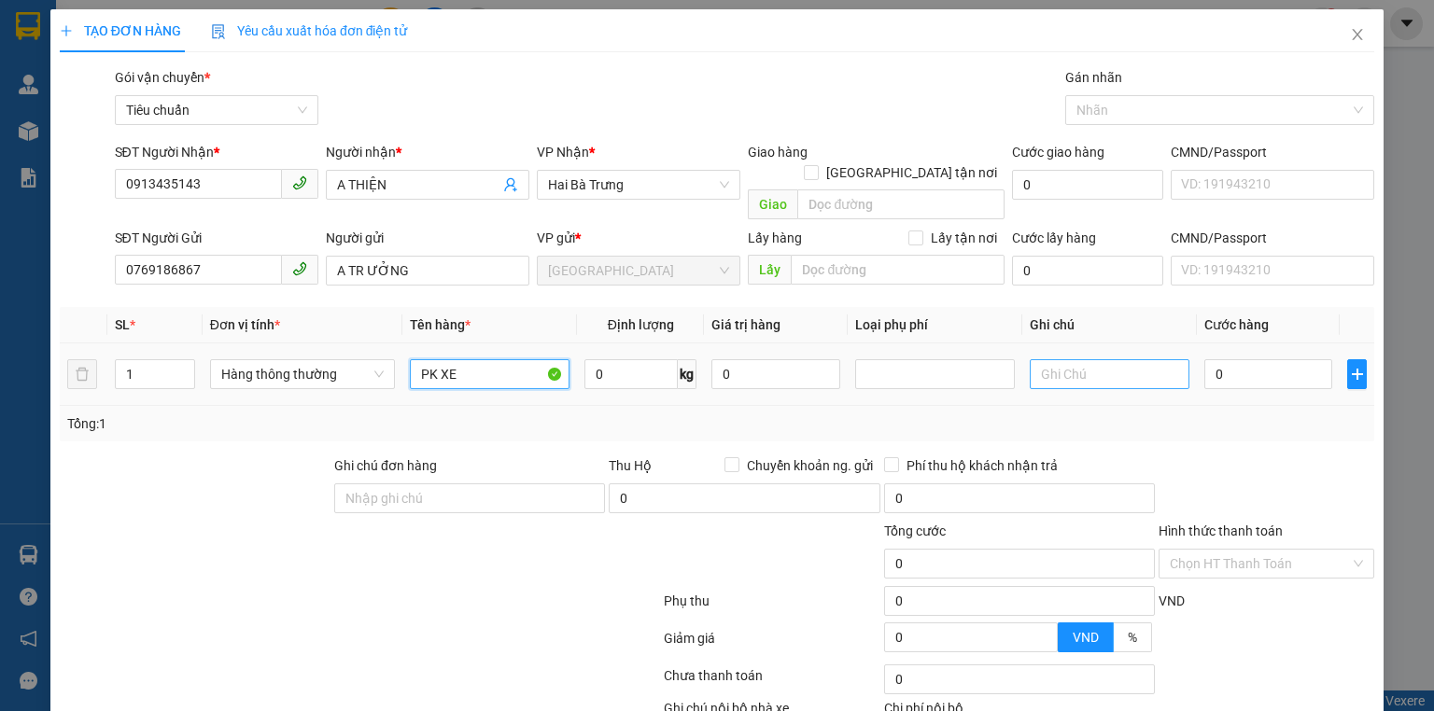
type input "PK XE"
click at [1101, 359] on input "text" at bounding box center [1110, 374] width 160 height 30
type input "HỘP TRƠN"
click at [1257, 359] on input "0" at bounding box center [1268, 374] width 128 height 30
type input "3"
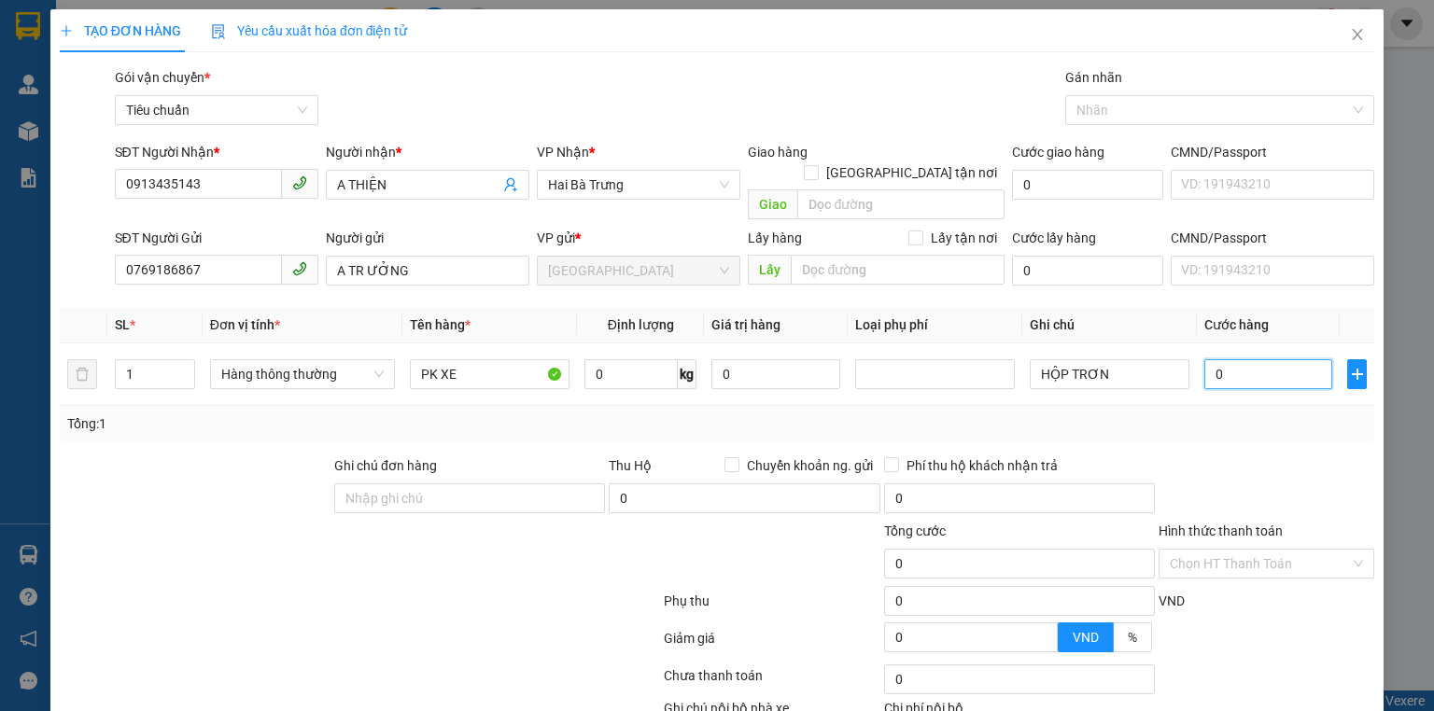
type input "3"
type input "30"
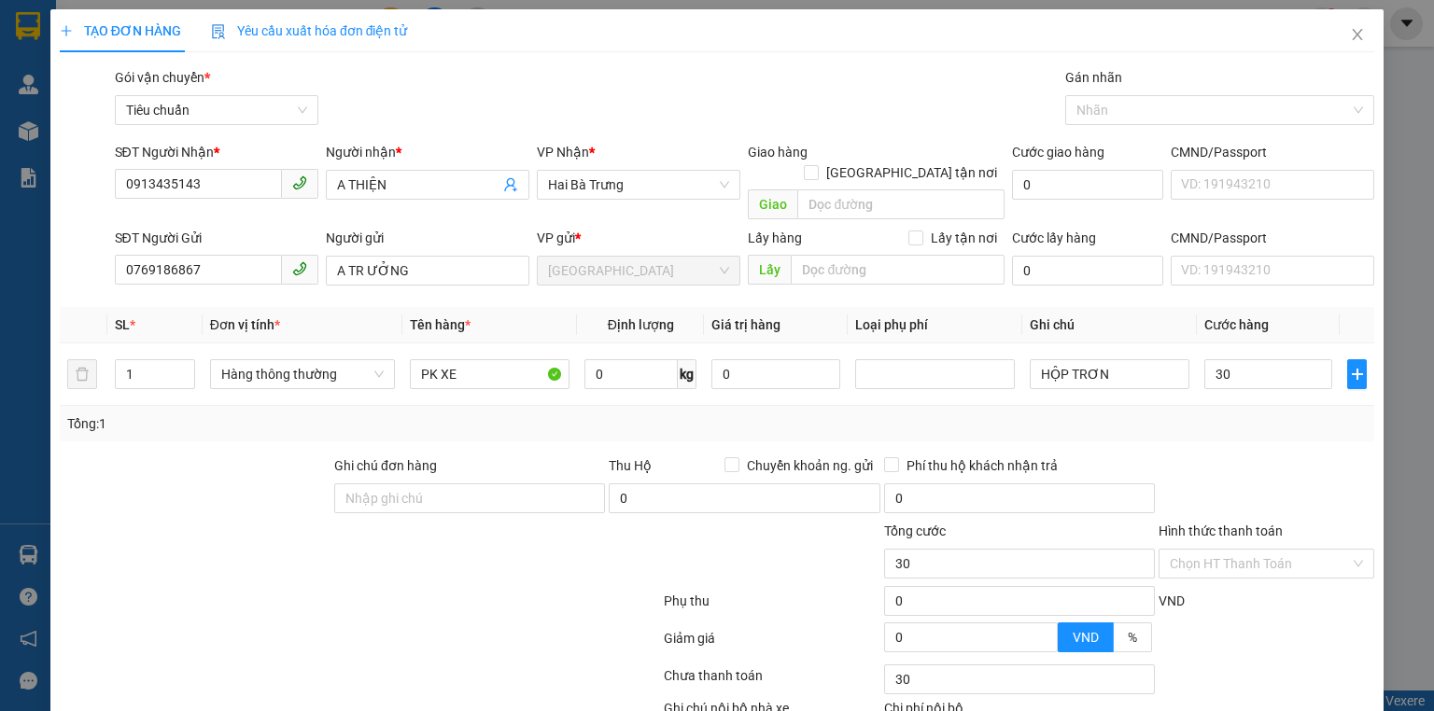
type input "30.000"
click at [1225, 416] on div "Tổng: 1" at bounding box center [717, 423] width 1315 height 35
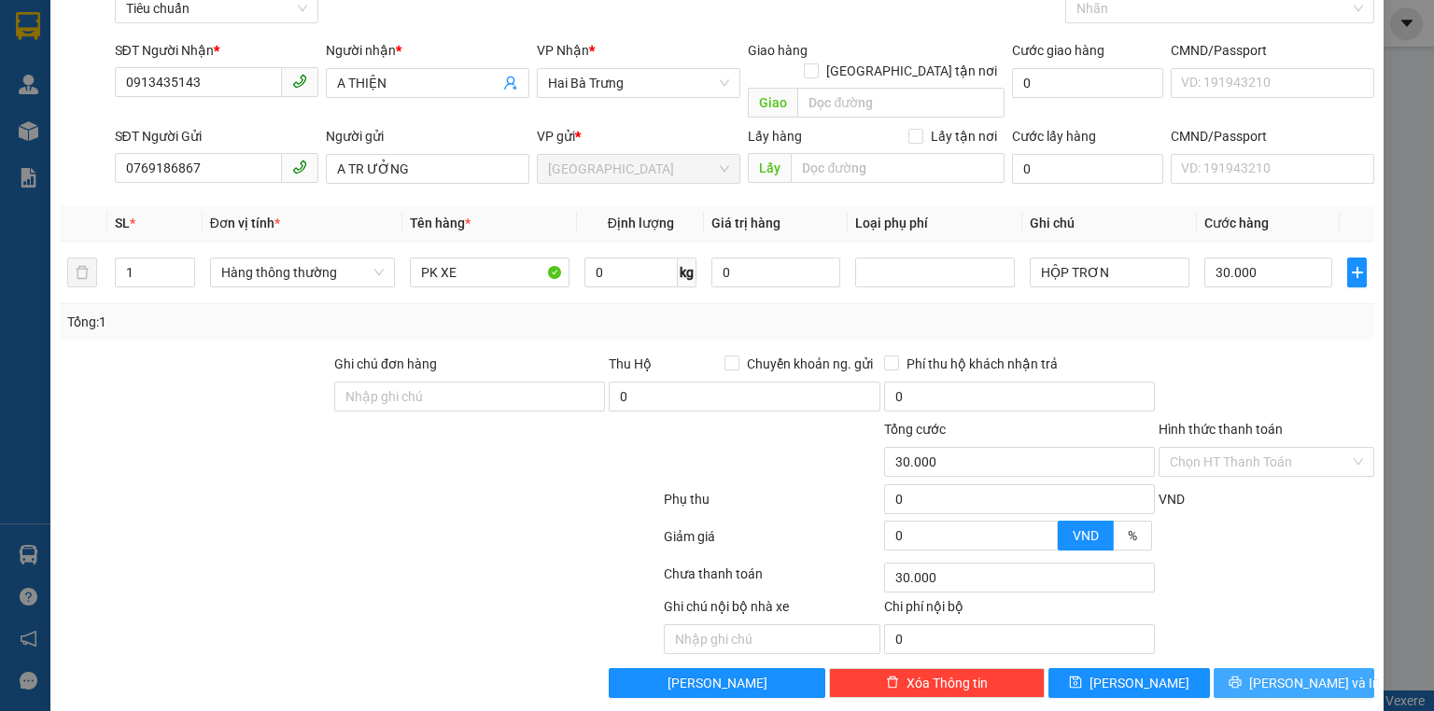
click at [1293, 673] on span "[PERSON_NAME] và In" at bounding box center [1314, 683] width 131 height 21
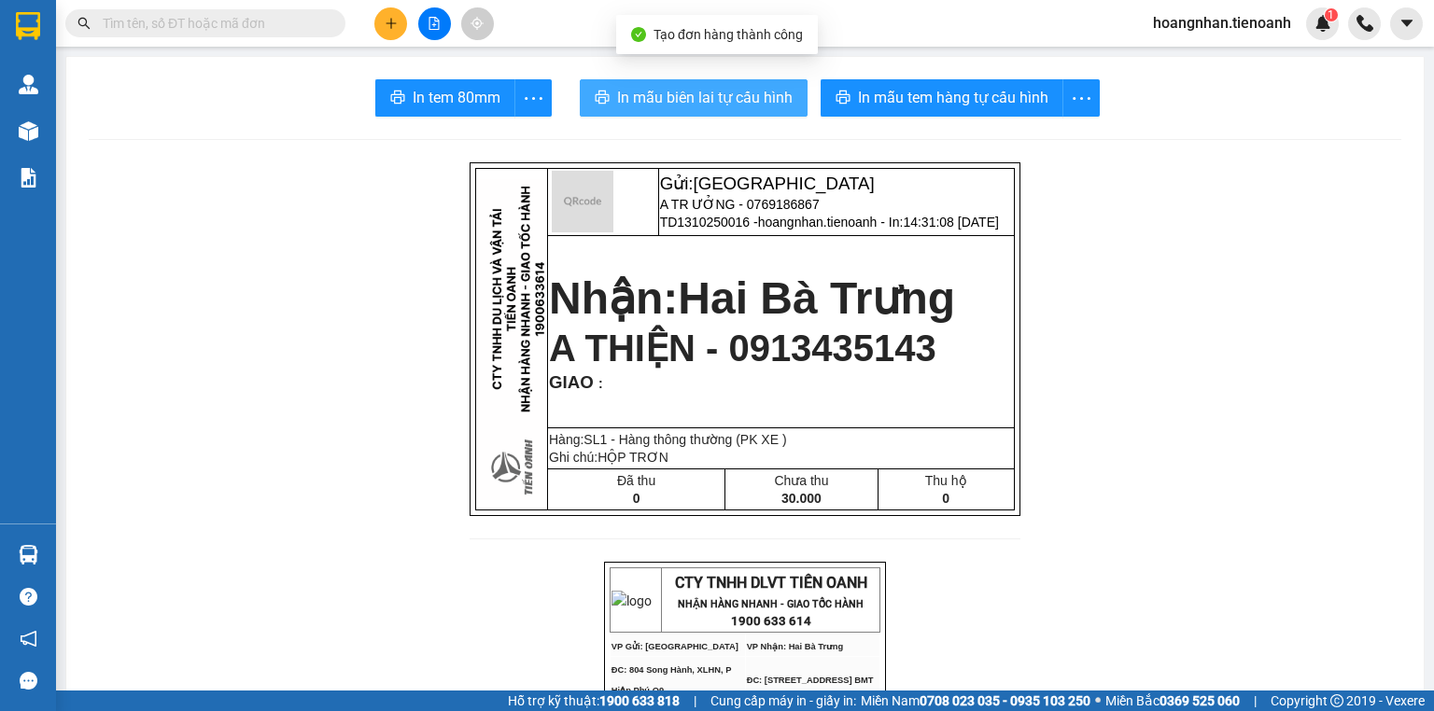
click at [747, 94] on span "In mẫu biên lai tự cấu hình" at bounding box center [705, 97] width 176 height 23
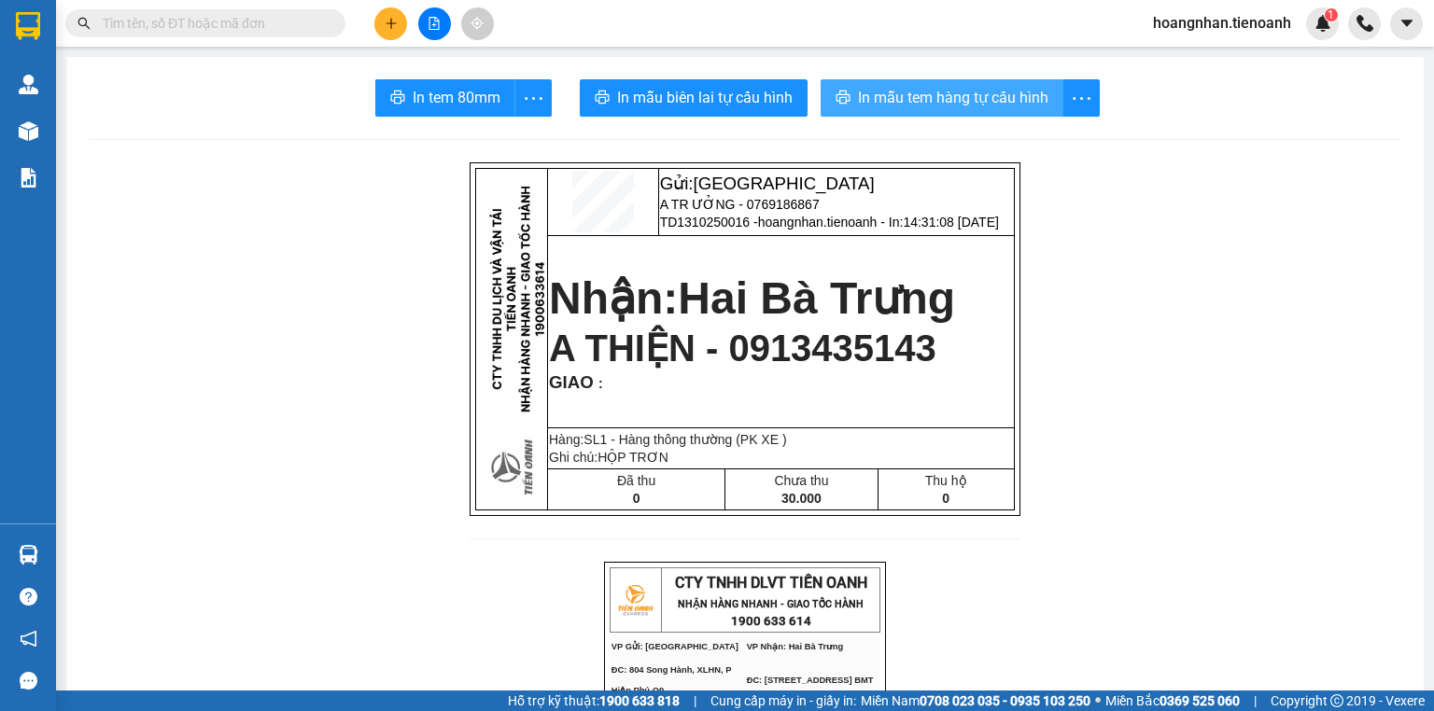
click at [1005, 108] on span "In mẫu tem hàng tự cấu hình" at bounding box center [953, 97] width 190 height 23
drag, startPoint x: 1287, startPoint y: 439, endPoint x: 1291, endPoint y: 375, distance: 63.7
drag, startPoint x: 351, startPoint y: 228, endPoint x: 425, endPoint y: 52, distance: 190.4
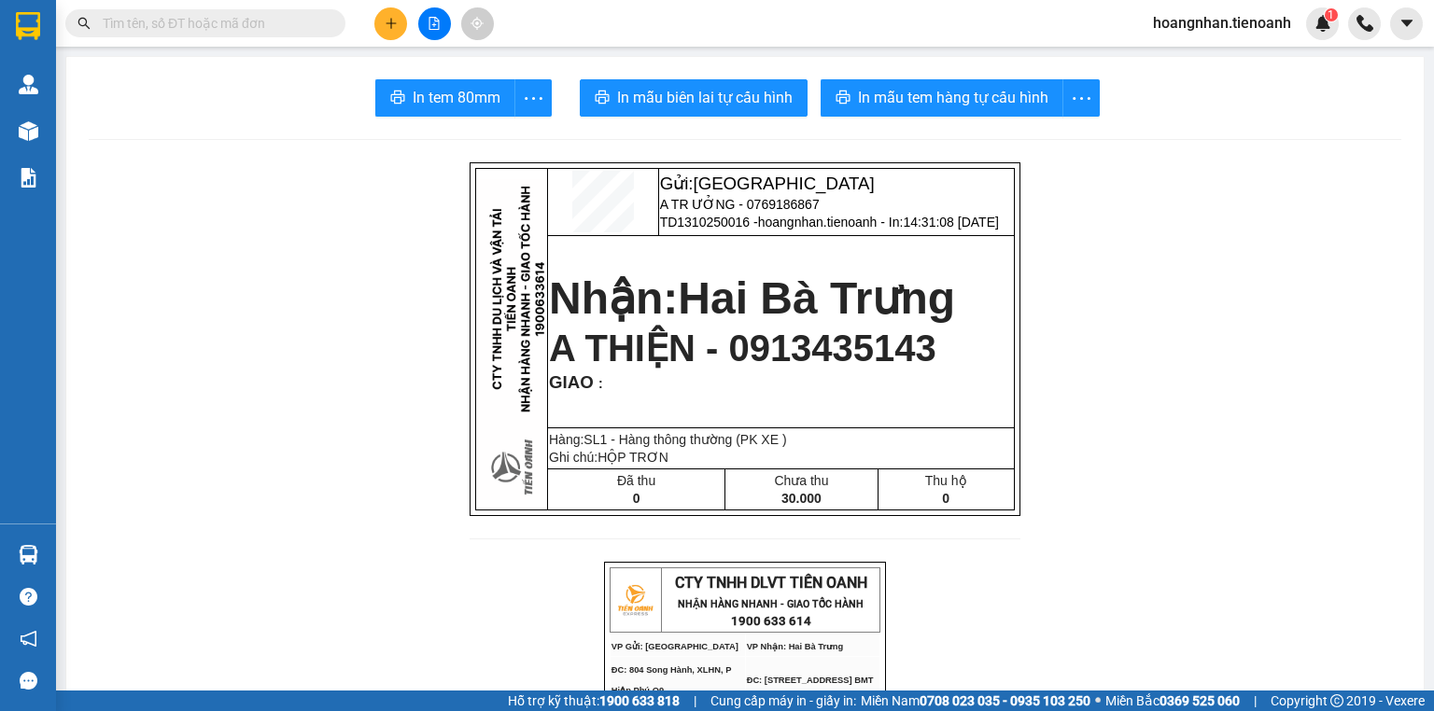
click at [385, 15] on button at bounding box center [390, 23] width 33 height 33
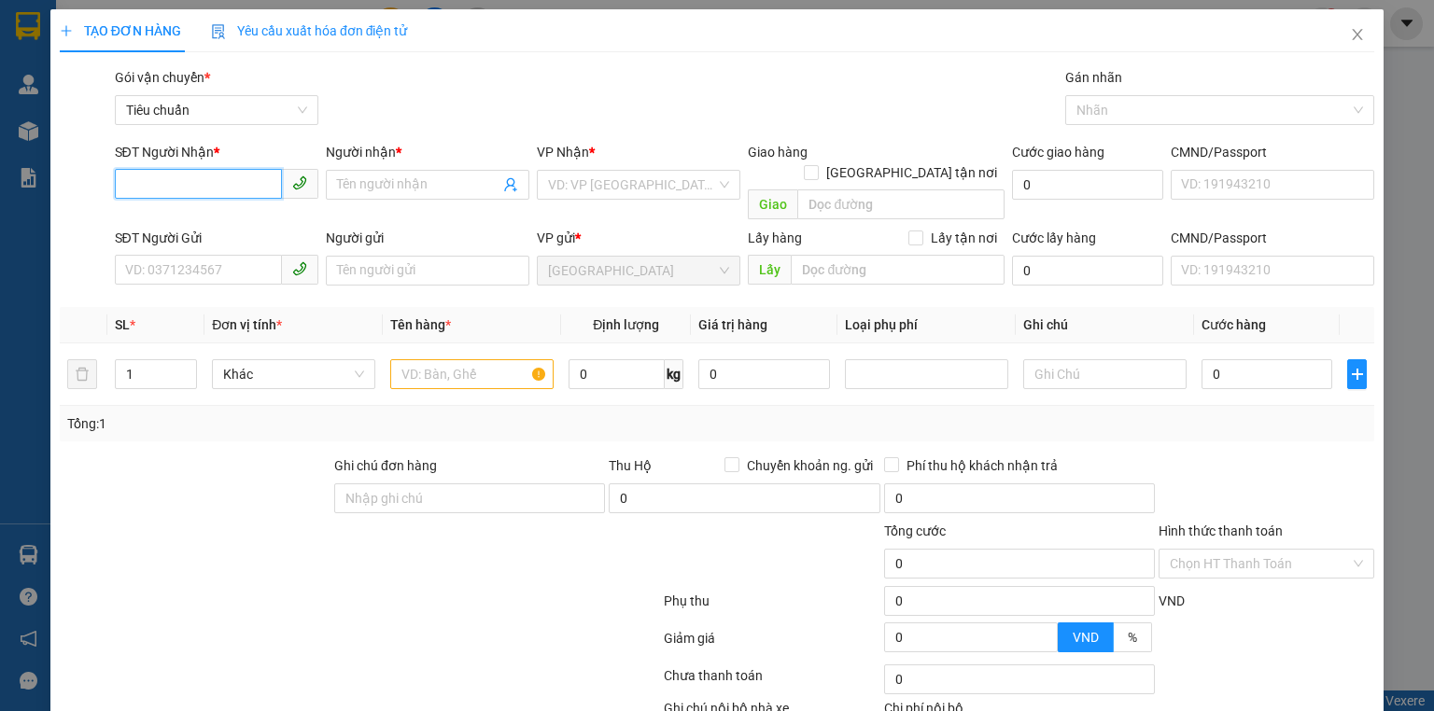
click at [233, 180] on input "SĐT Người Nhận *" at bounding box center [198, 184] width 167 height 30
click at [243, 190] on input "SĐT Người Nhận *" at bounding box center [198, 184] width 167 height 30
type input "0384776913"
click at [361, 181] on input "Người nhận *" at bounding box center [418, 185] width 162 height 21
type input "C"
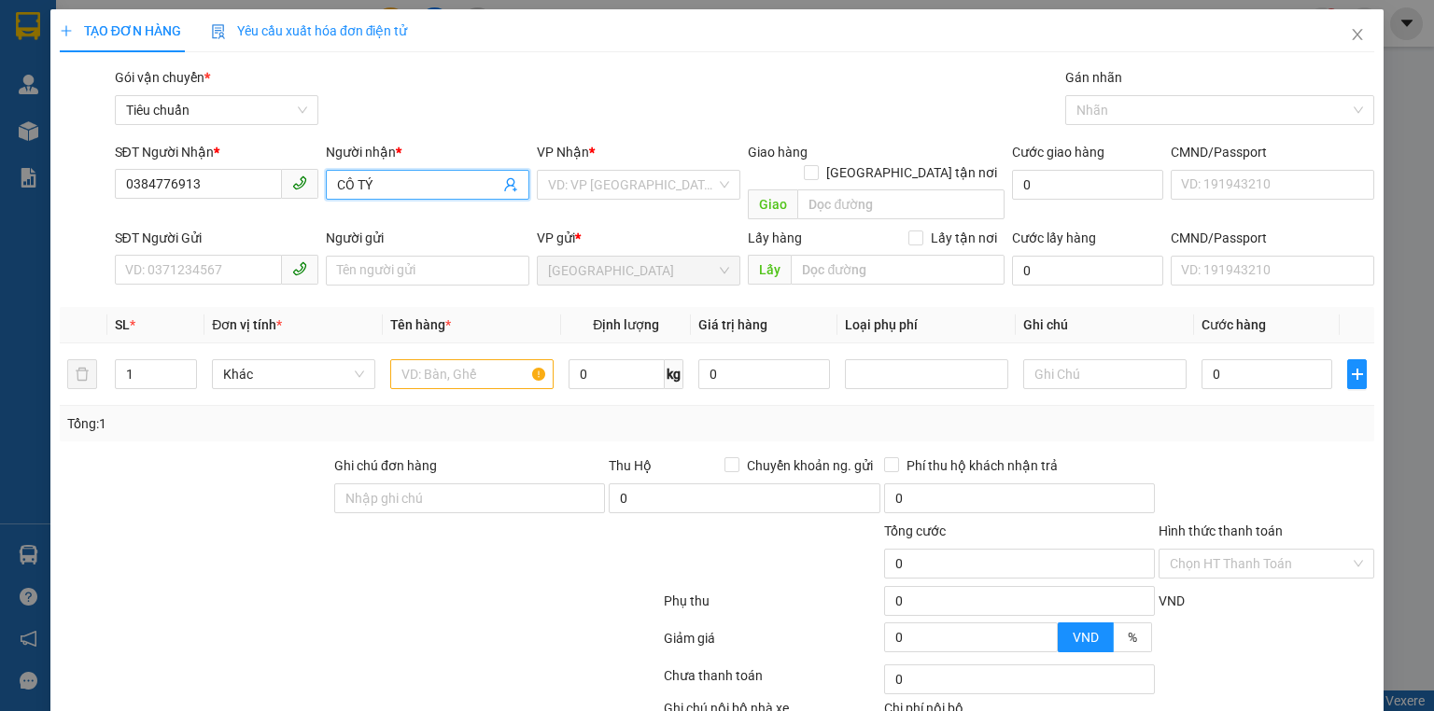
type input "CÔ TÝ"
drag, startPoint x: 508, startPoint y: 138, endPoint x: 576, endPoint y: 165, distance: 73.3
click at [509, 138] on div "Transit Pickup Surcharge Ids Transit Deliver Surcharge Ids Transit Deliver Surc…" at bounding box center [717, 433] width 1315 height 733
click at [621, 181] on input "search" at bounding box center [632, 185] width 168 height 28
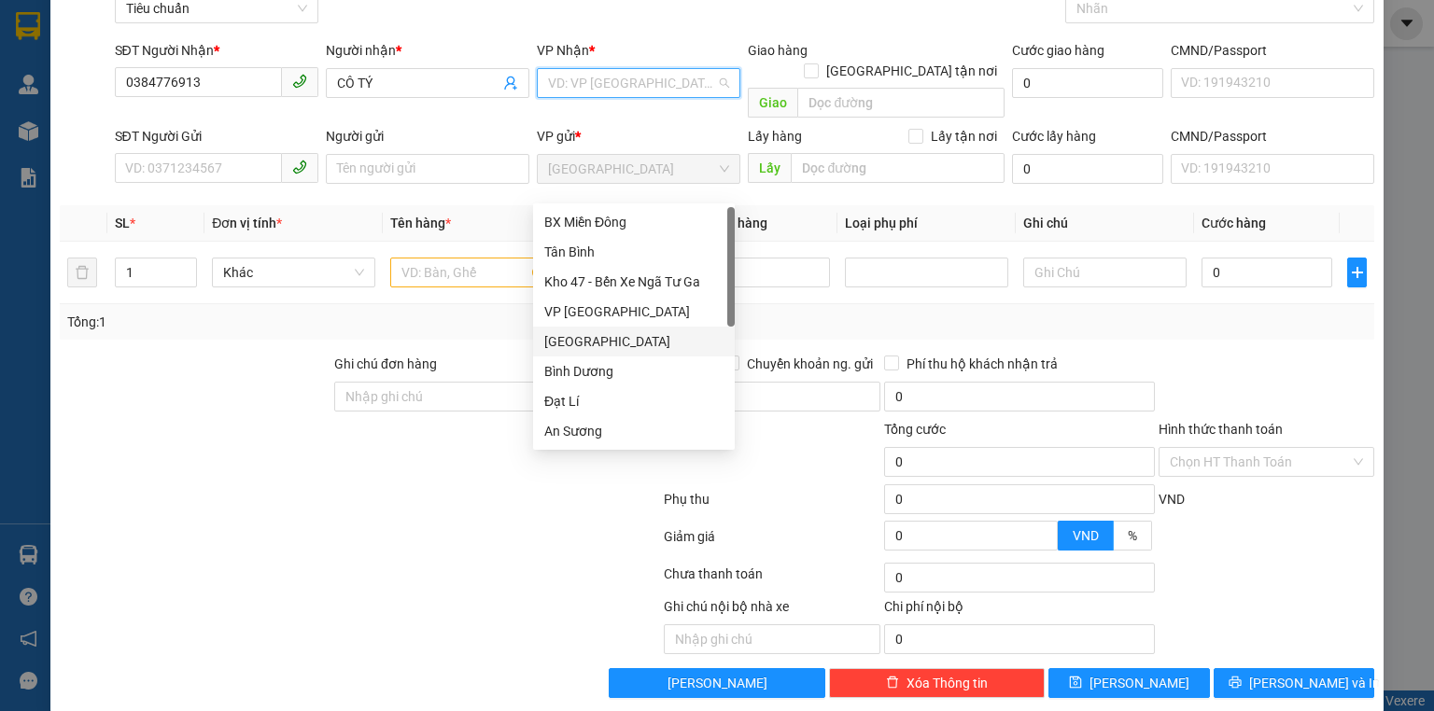
scroll to position [179, 0]
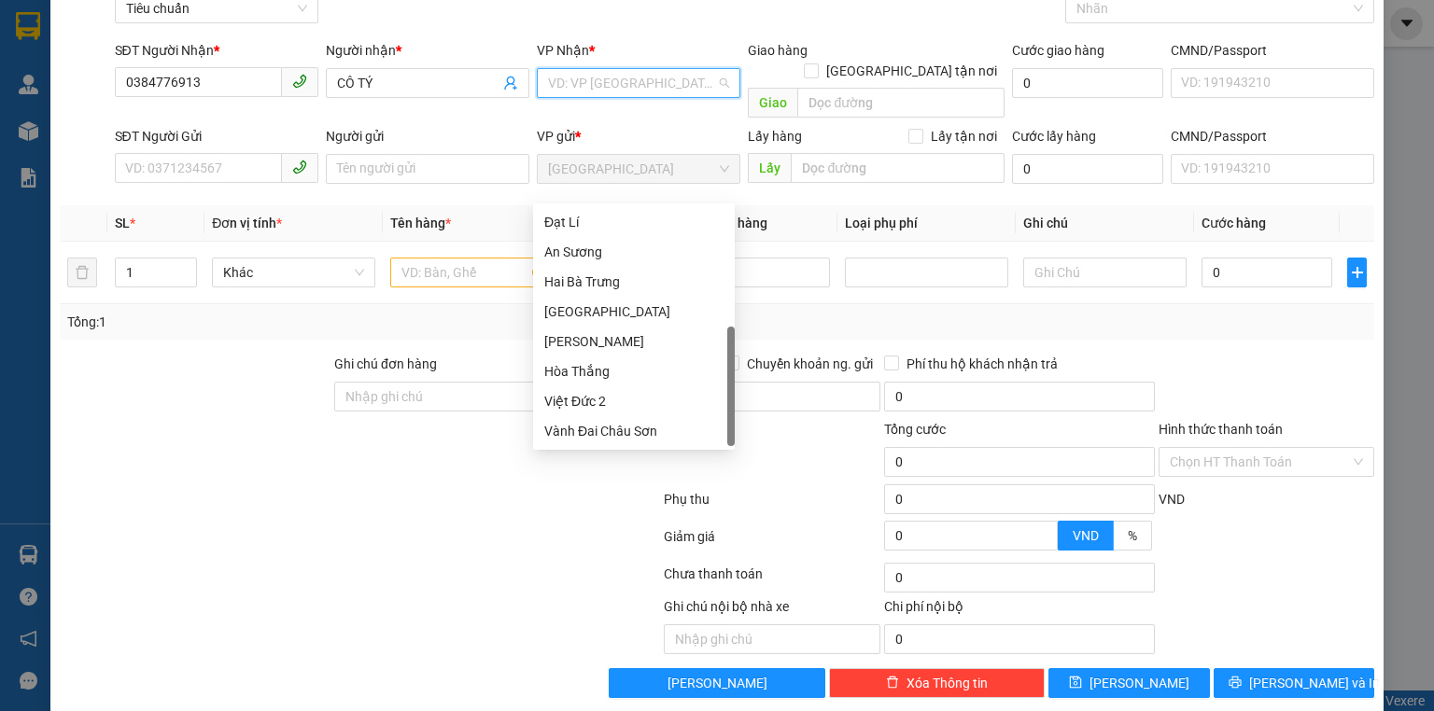
click at [591, 349] on div "[PERSON_NAME]" at bounding box center [633, 341] width 179 height 21
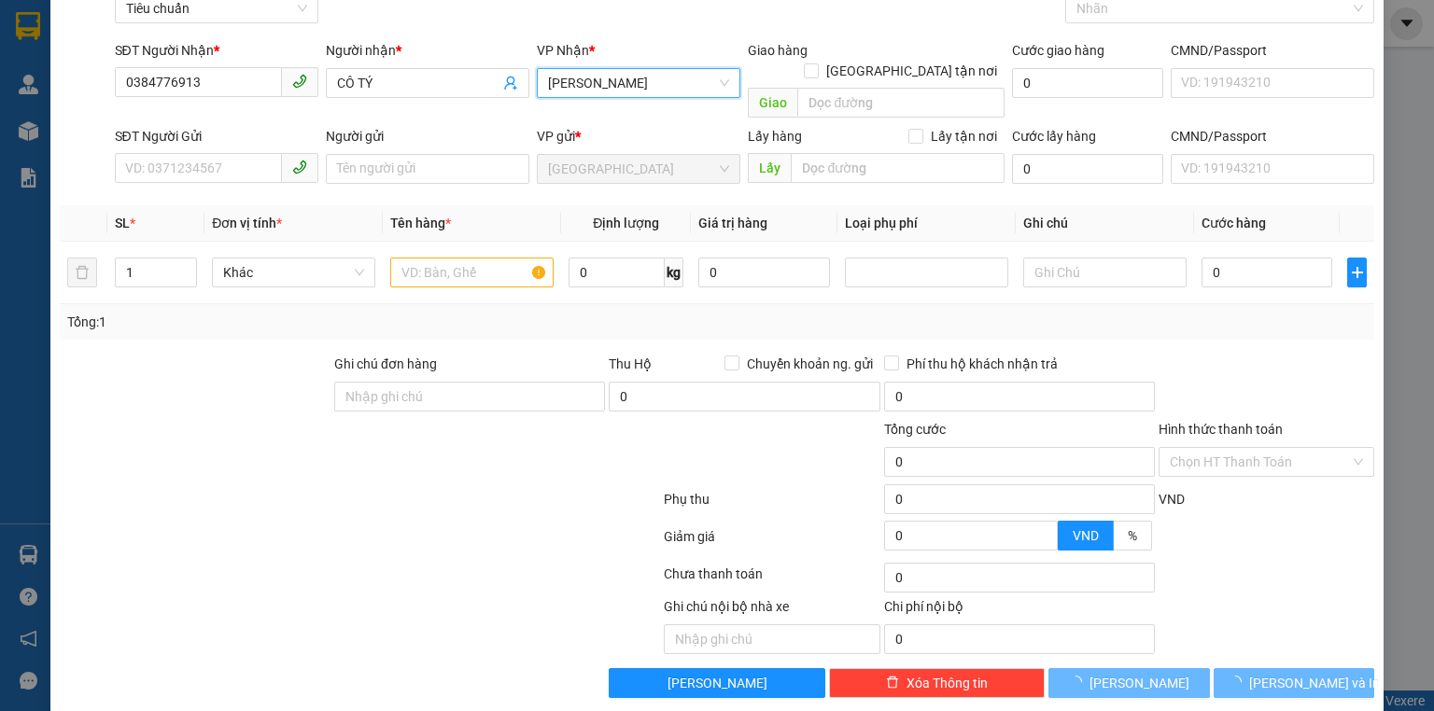
click at [224, 419] on div at bounding box center [250, 451] width 385 height 65
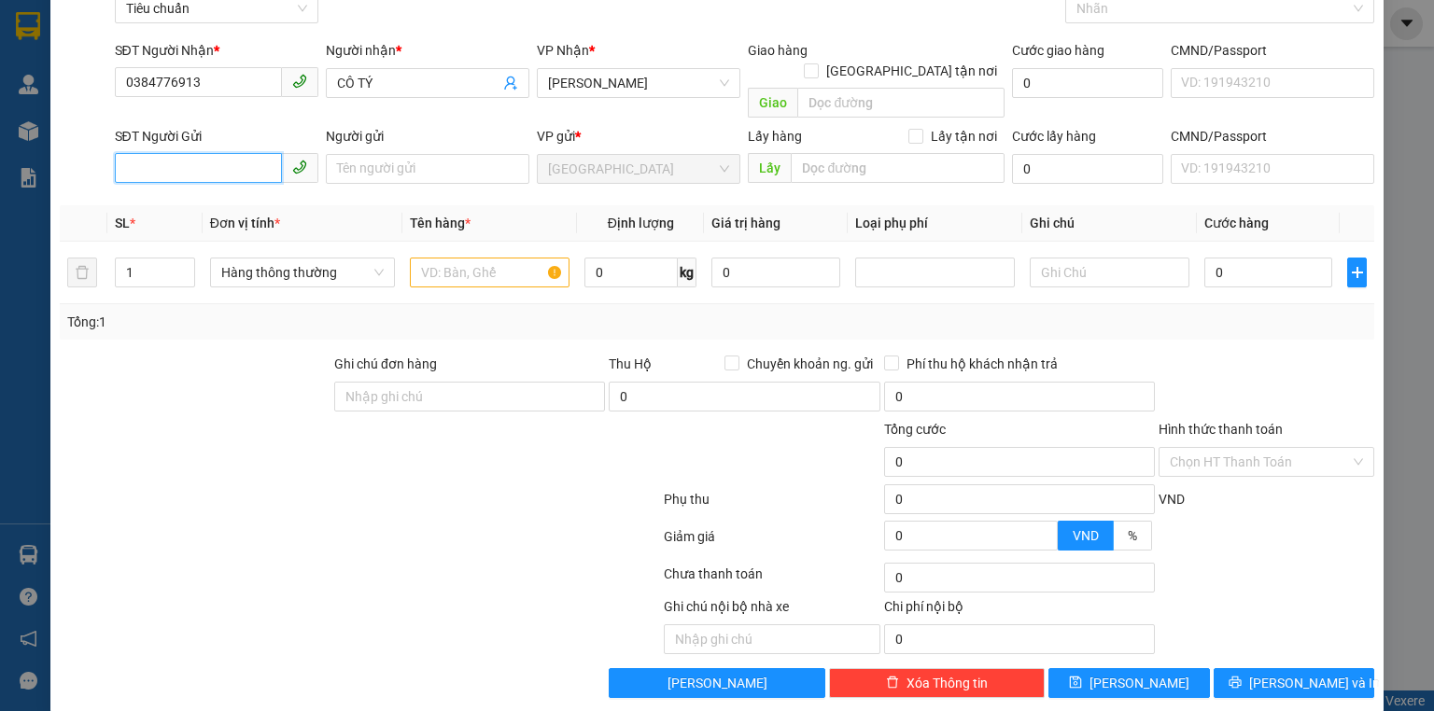
click at [205, 153] on input "SĐT Người Gửi" at bounding box center [198, 168] width 167 height 30
type input "1"
type input "0984212808"
click at [365, 154] on input "Người gửi" at bounding box center [428, 169] width 204 height 30
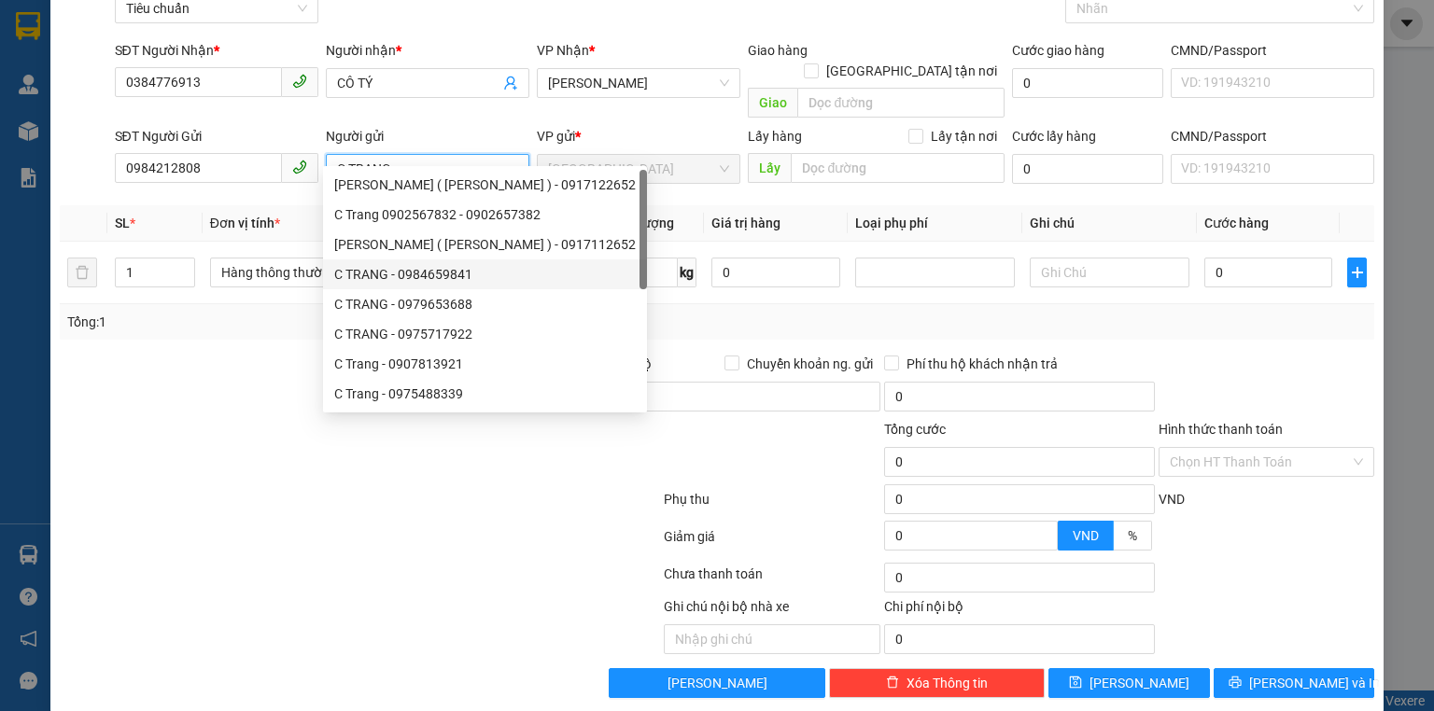
type input "C TRANG"
click at [209, 354] on div at bounding box center [195, 386] width 275 height 65
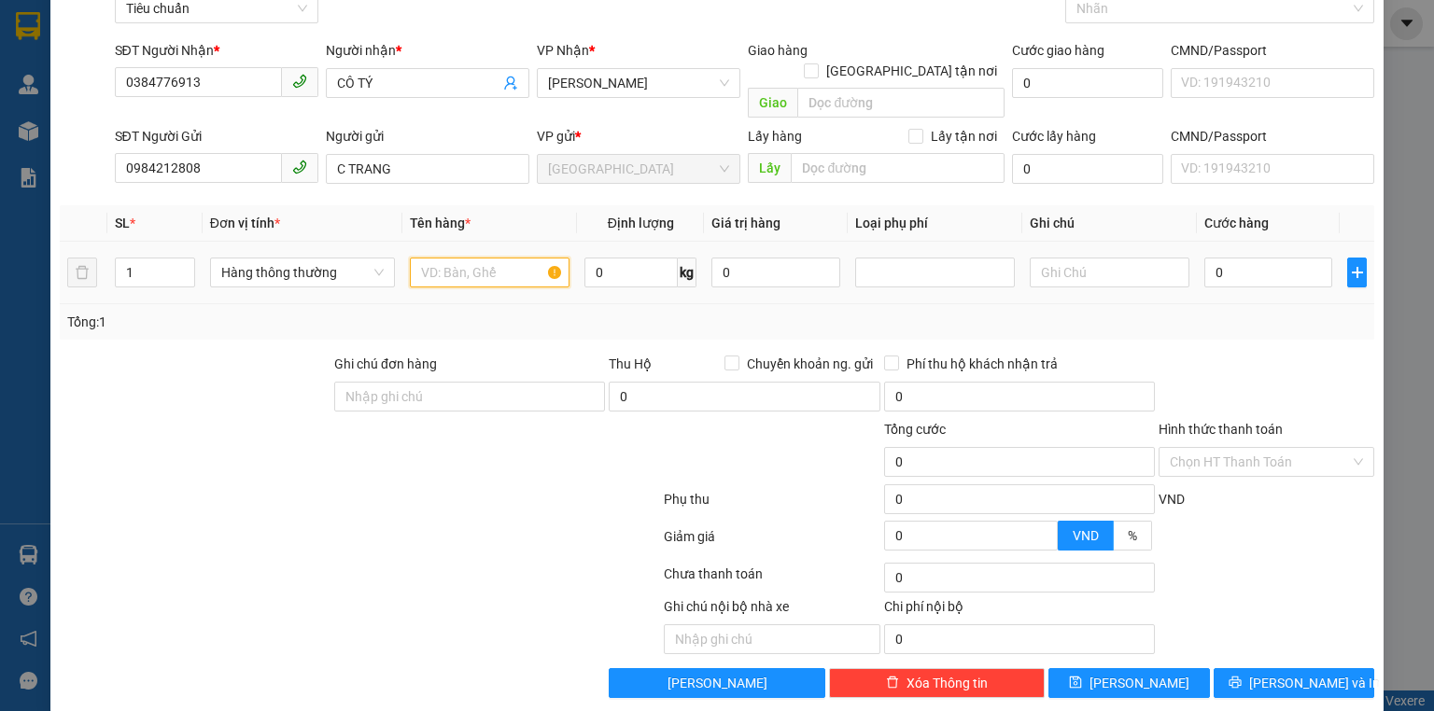
click at [441, 258] on input "text" at bounding box center [490, 273] width 160 height 30
type input "GIẤY TỜ"
click at [1084, 258] on input "text" at bounding box center [1110, 273] width 160 height 30
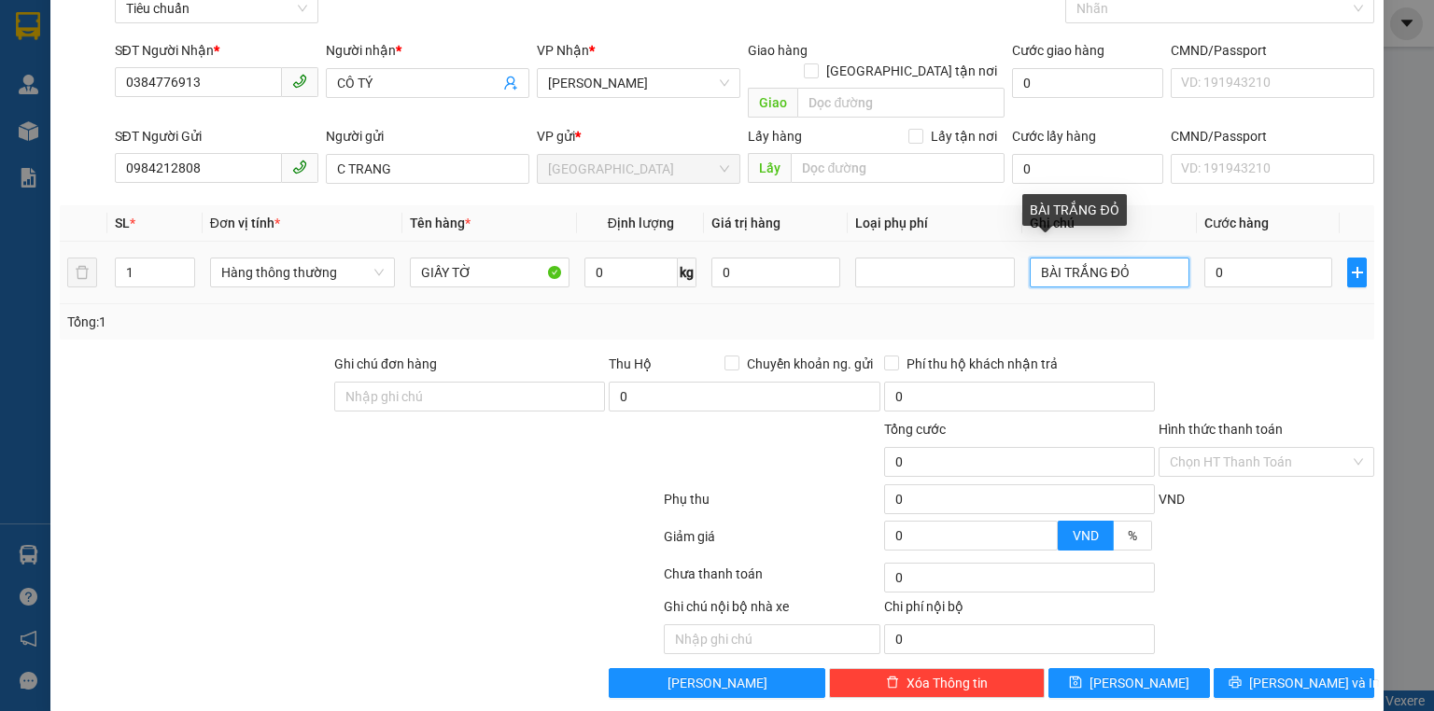
click at [1051, 259] on input "BÀI TRẮNG ĐỎ" at bounding box center [1110, 273] width 160 height 30
type input "BÌA TRẮNG ĐỎ"
drag, startPoint x: 1188, startPoint y: 296, endPoint x: 1232, endPoint y: 275, distance: 49.3
click at [1189, 312] on div "Tổng: 1" at bounding box center [717, 322] width 1300 height 21
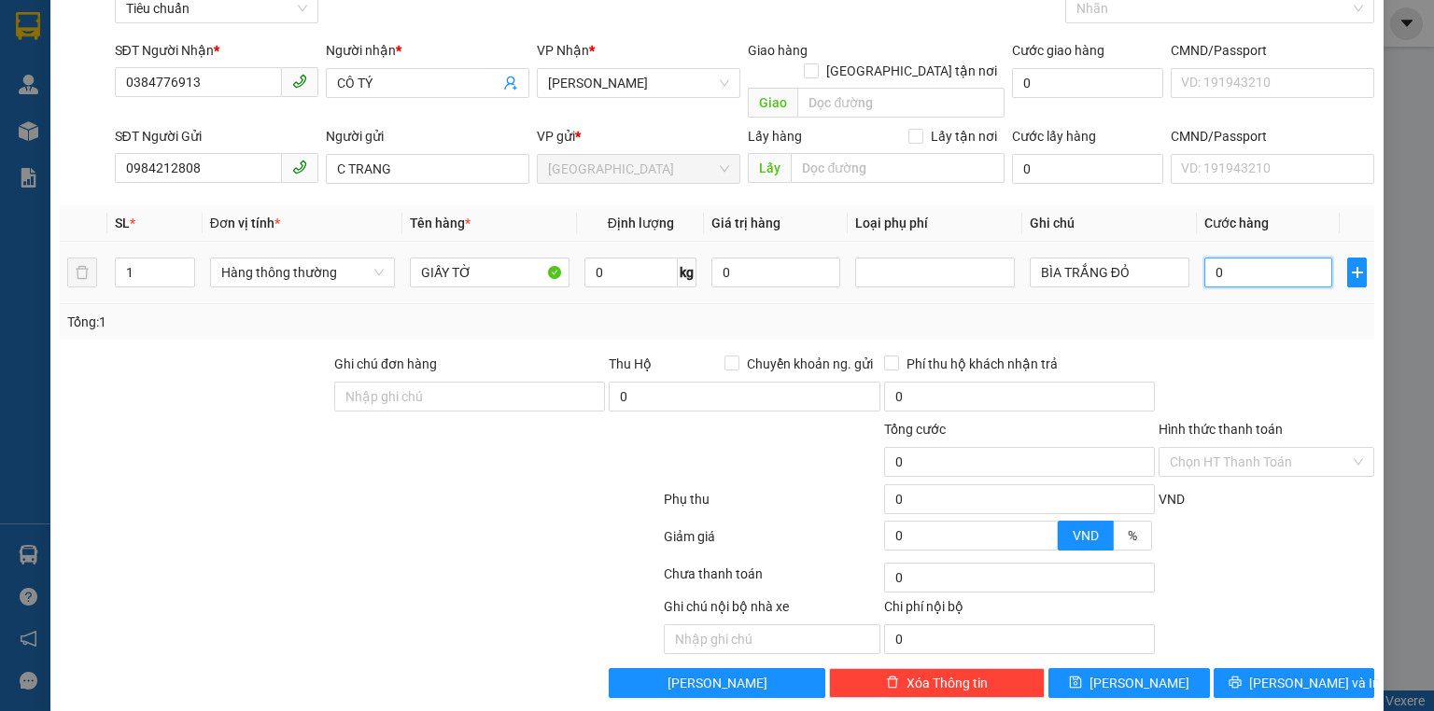
click at [1251, 258] on input "0" at bounding box center [1268, 273] width 128 height 30
type input "03"
type input "3"
type input "030"
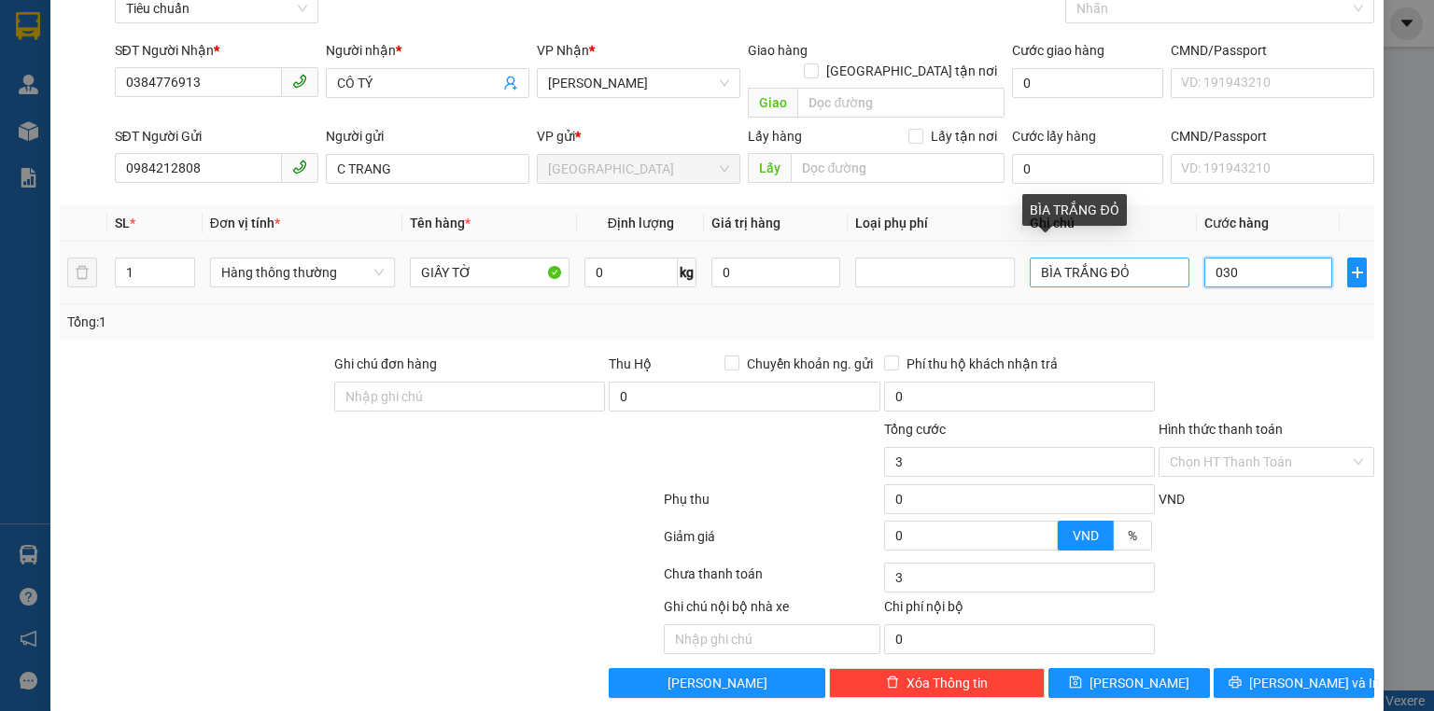
type input "30"
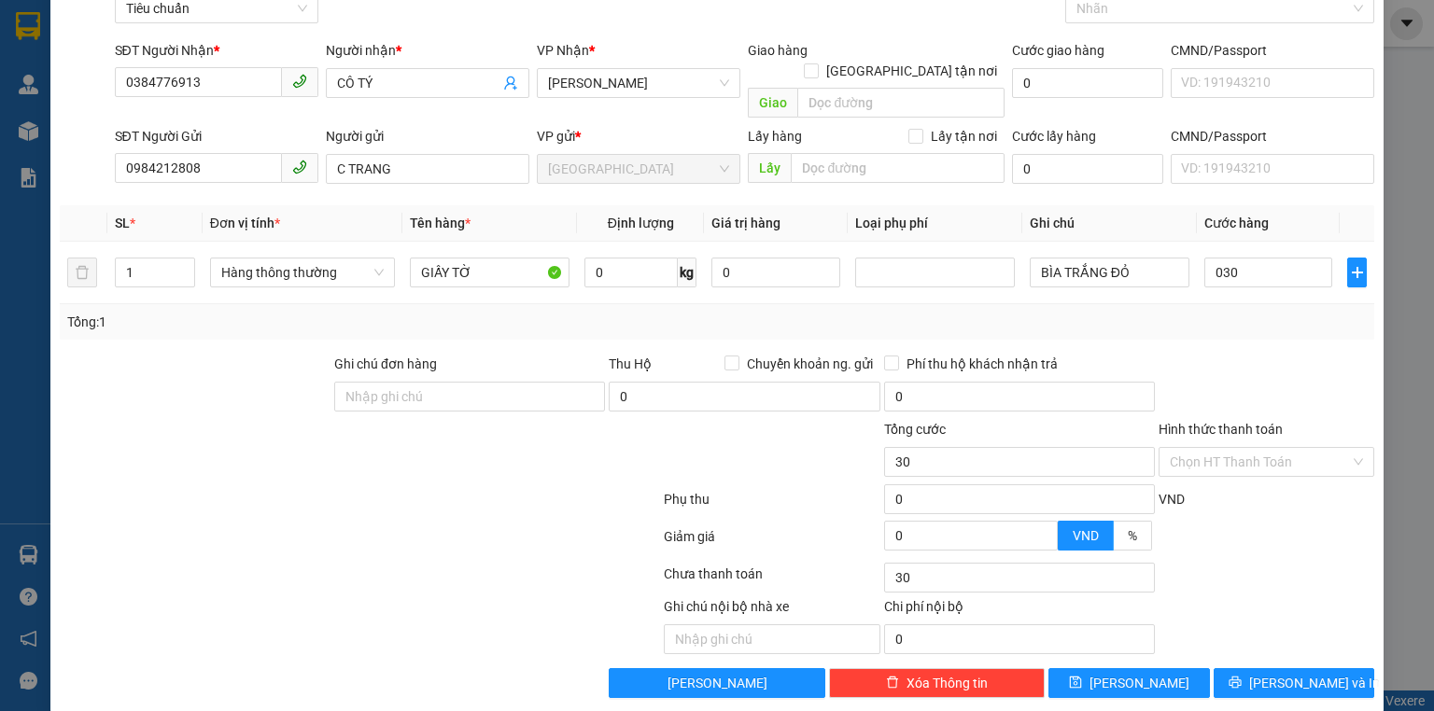
type input "30.000"
click at [1221, 312] on div "Tổng: 1" at bounding box center [717, 322] width 1300 height 21
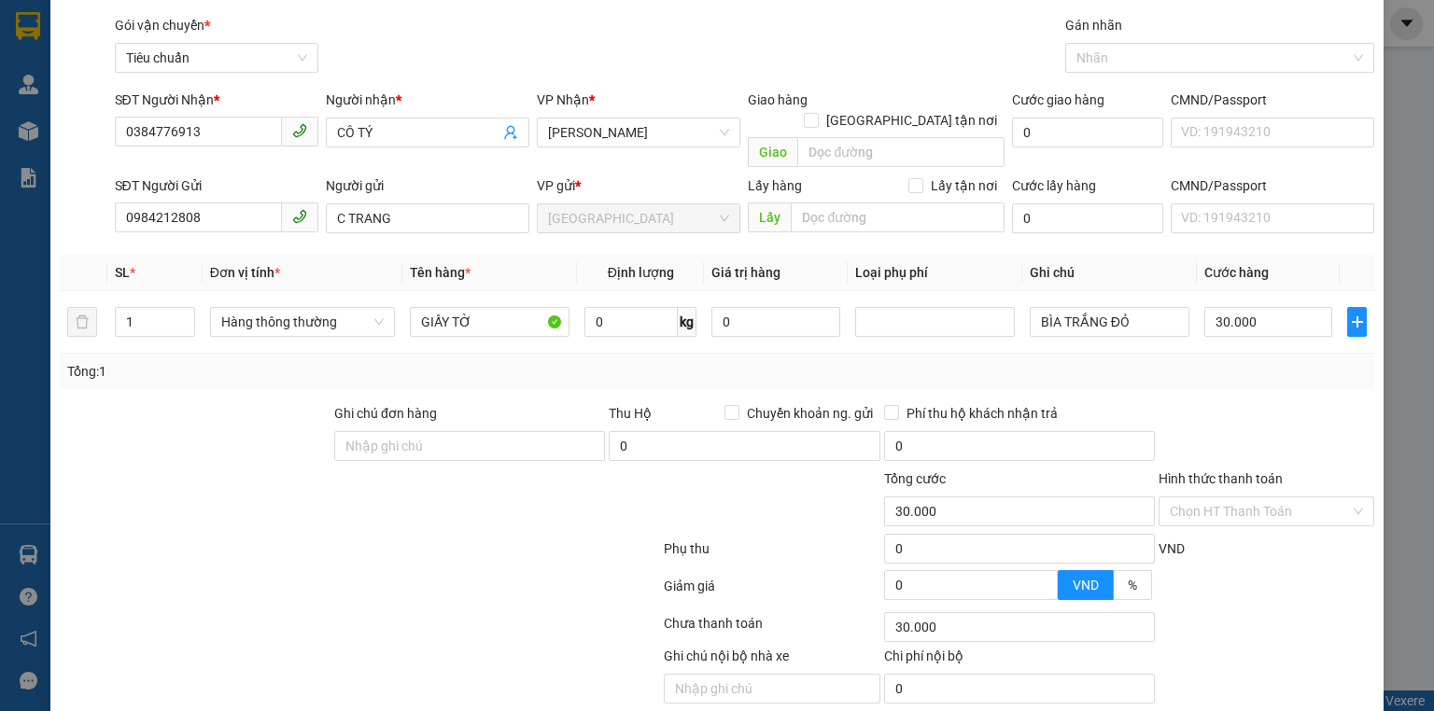
scroll to position [102, 0]
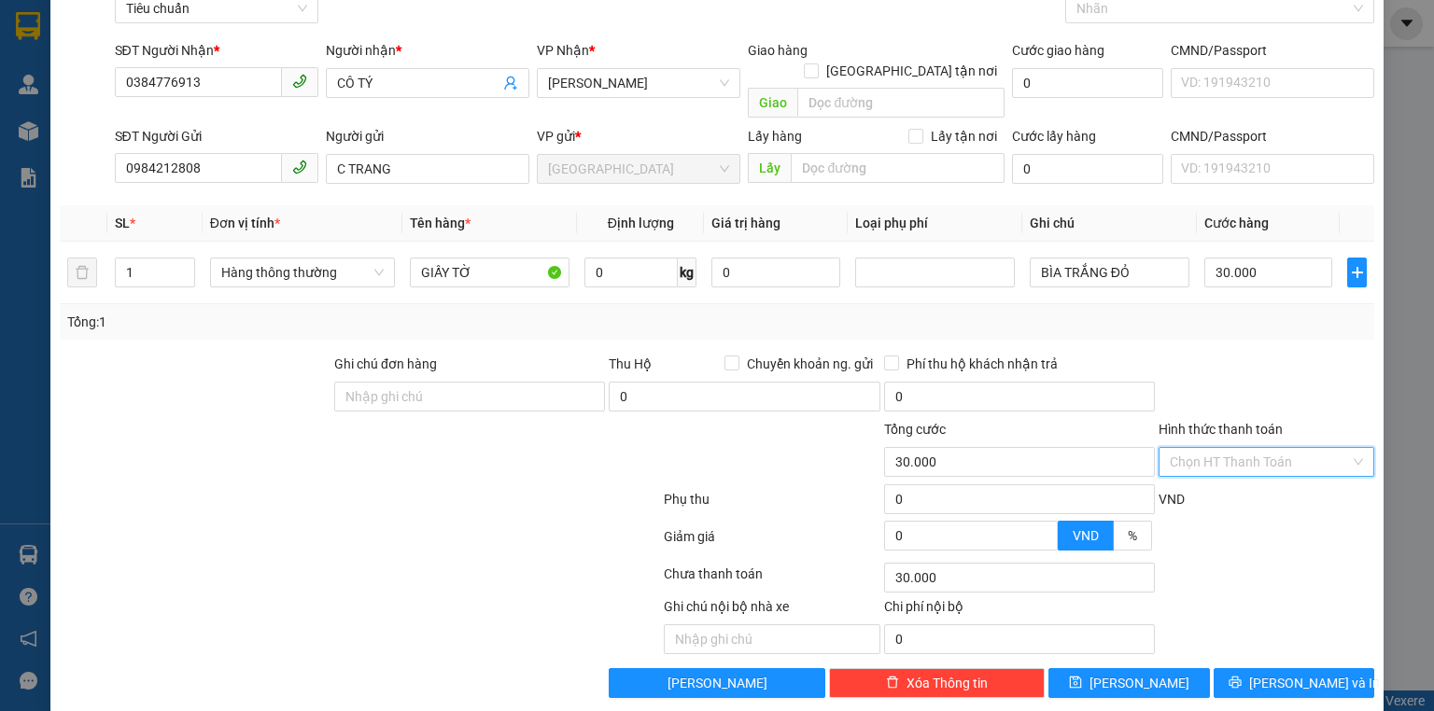
drag, startPoint x: 1247, startPoint y: 438, endPoint x: 1247, endPoint y: 448, distance: 10.3
click at [1247, 448] on input "Hình thức thanh toán" at bounding box center [1260, 462] width 180 height 28
click at [1250, 478] on div "Tại văn phòng" at bounding box center [1257, 478] width 192 height 21
type input "0"
click at [1269, 673] on span "[PERSON_NAME] và In" at bounding box center [1314, 683] width 131 height 21
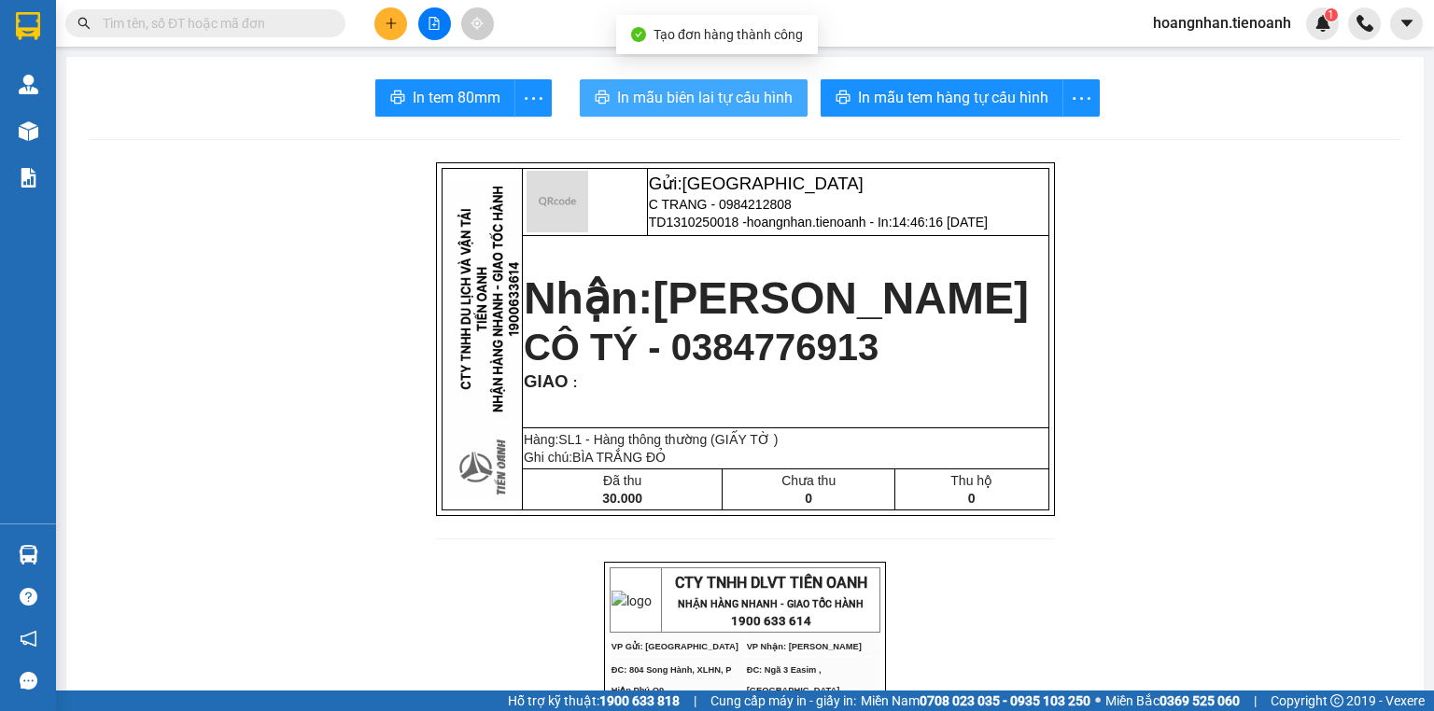
click at [730, 106] on span "In mẫu biên lai tự cấu hình" at bounding box center [705, 97] width 176 height 23
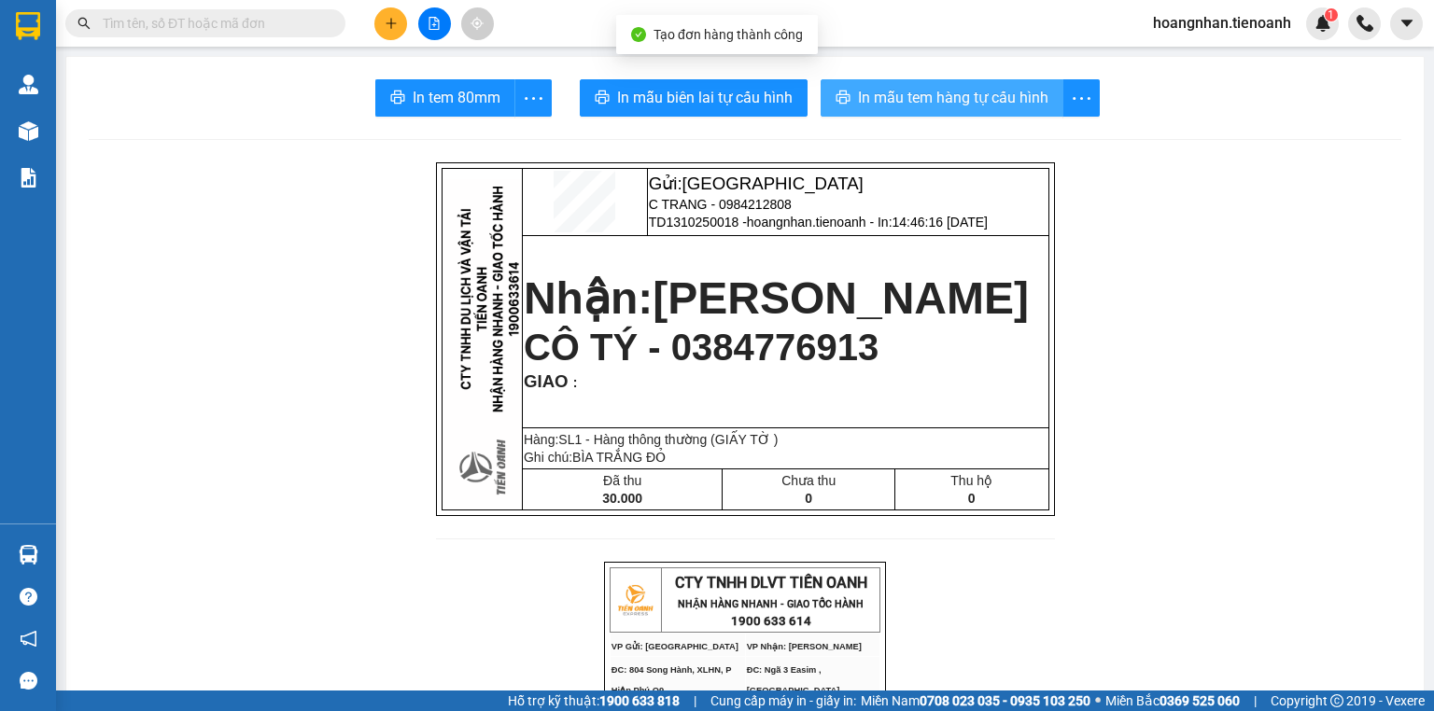
click at [971, 91] on span "In mẫu tem hàng tự cấu hình" at bounding box center [953, 97] width 190 height 23
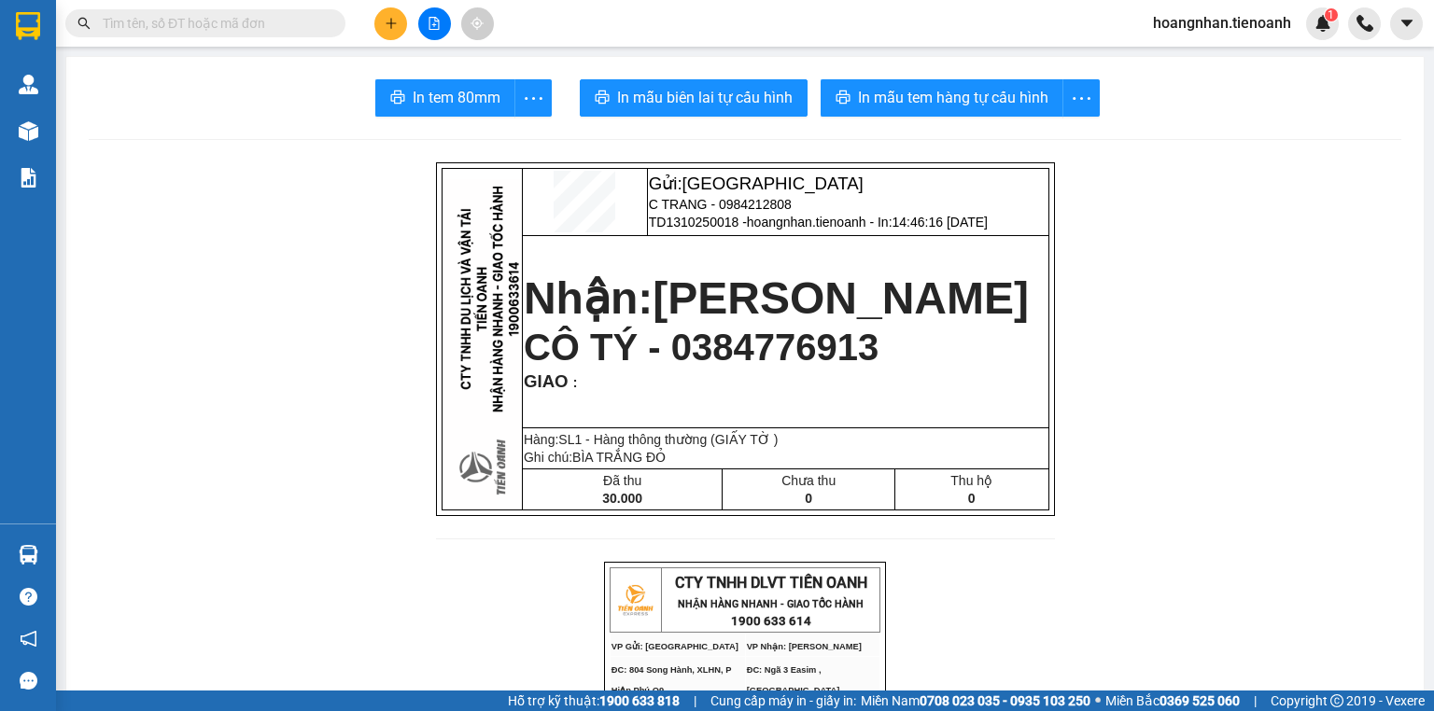
click at [382, 26] on button at bounding box center [390, 23] width 33 height 33
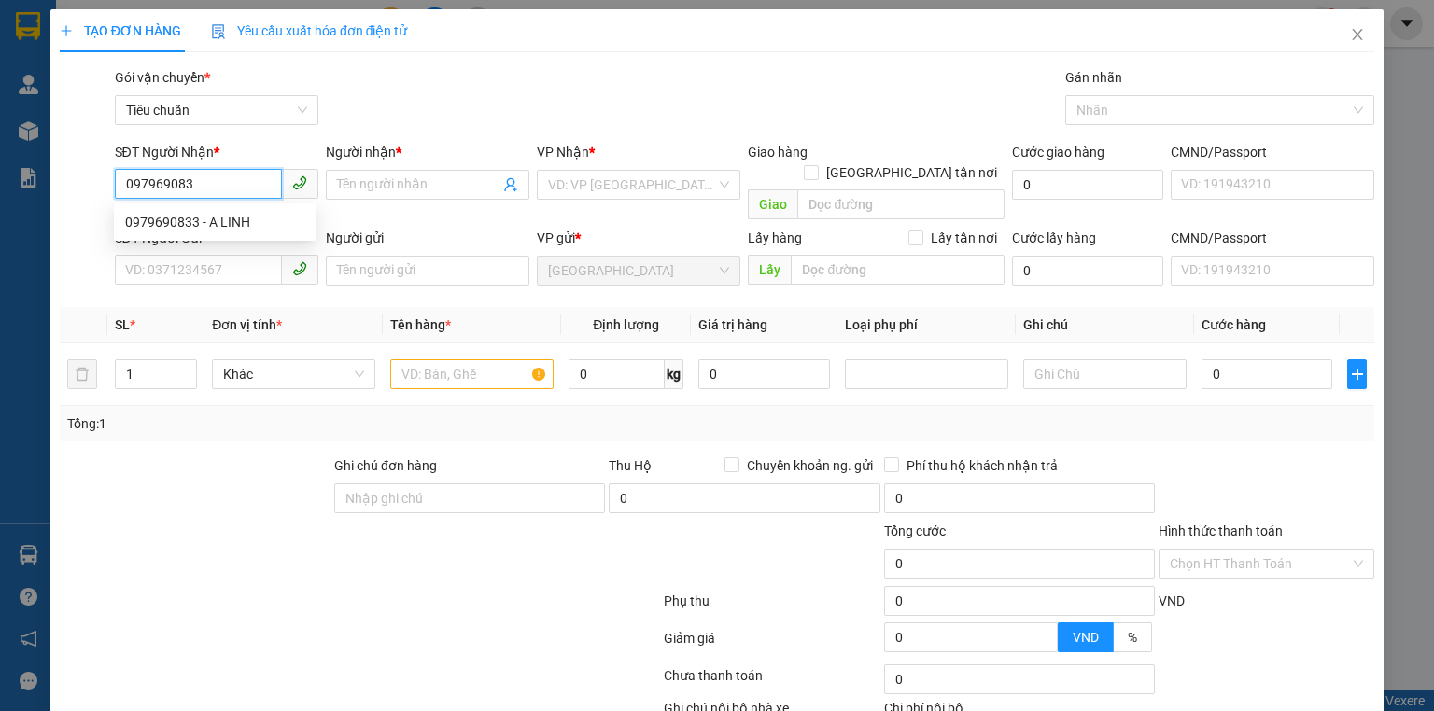
type input "0979690833"
click at [207, 222] on div "0979690833 - A LINH" at bounding box center [214, 222] width 179 height 21
type input "A LINH"
type input "150.000"
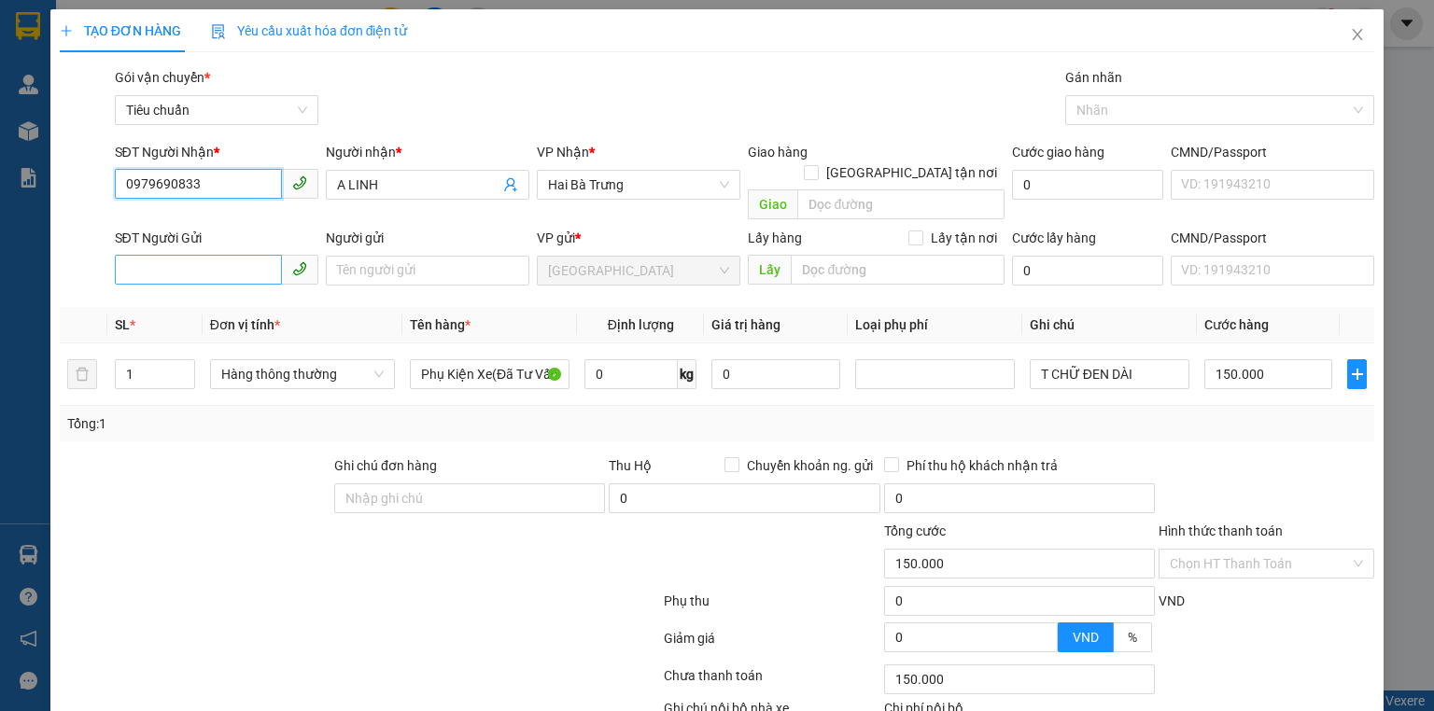
type input "0979690833"
click at [215, 255] on input "SĐT Người Gửi" at bounding box center [198, 270] width 167 height 30
click at [251, 255] on input "SĐT Người Gửi" at bounding box center [198, 270] width 167 height 30
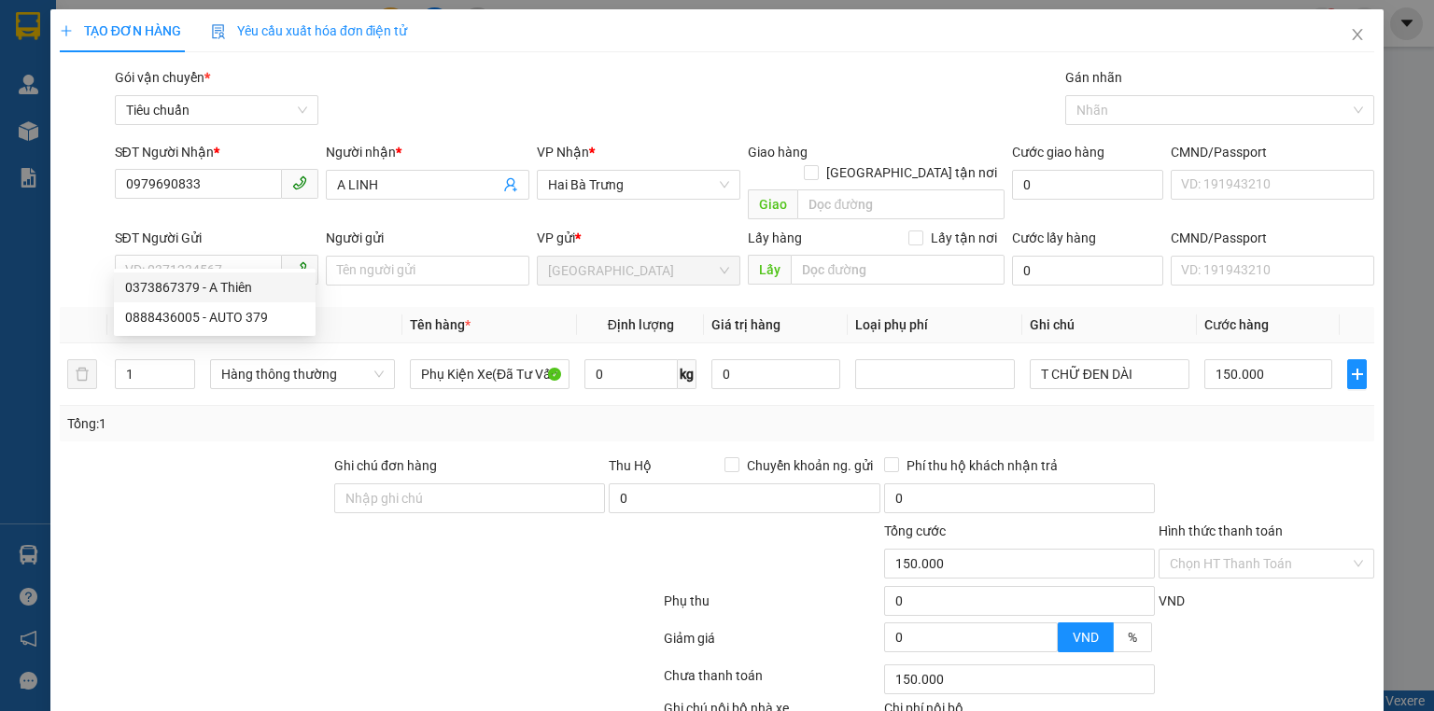
drag, startPoint x: 290, startPoint y: 515, endPoint x: 250, endPoint y: 315, distance: 204.7
click at [290, 521] on div at bounding box center [250, 553] width 385 height 65
click at [246, 255] on input "SĐT Người Gửi" at bounding box center [198, 270] width 167 height 30
click at [269, 457] on div at bounding box center [195, 488] width 275 height 65
click at [220, 231] on div "SĐT Người Gửi" at bounding box center [217, 242] width 204 height 28
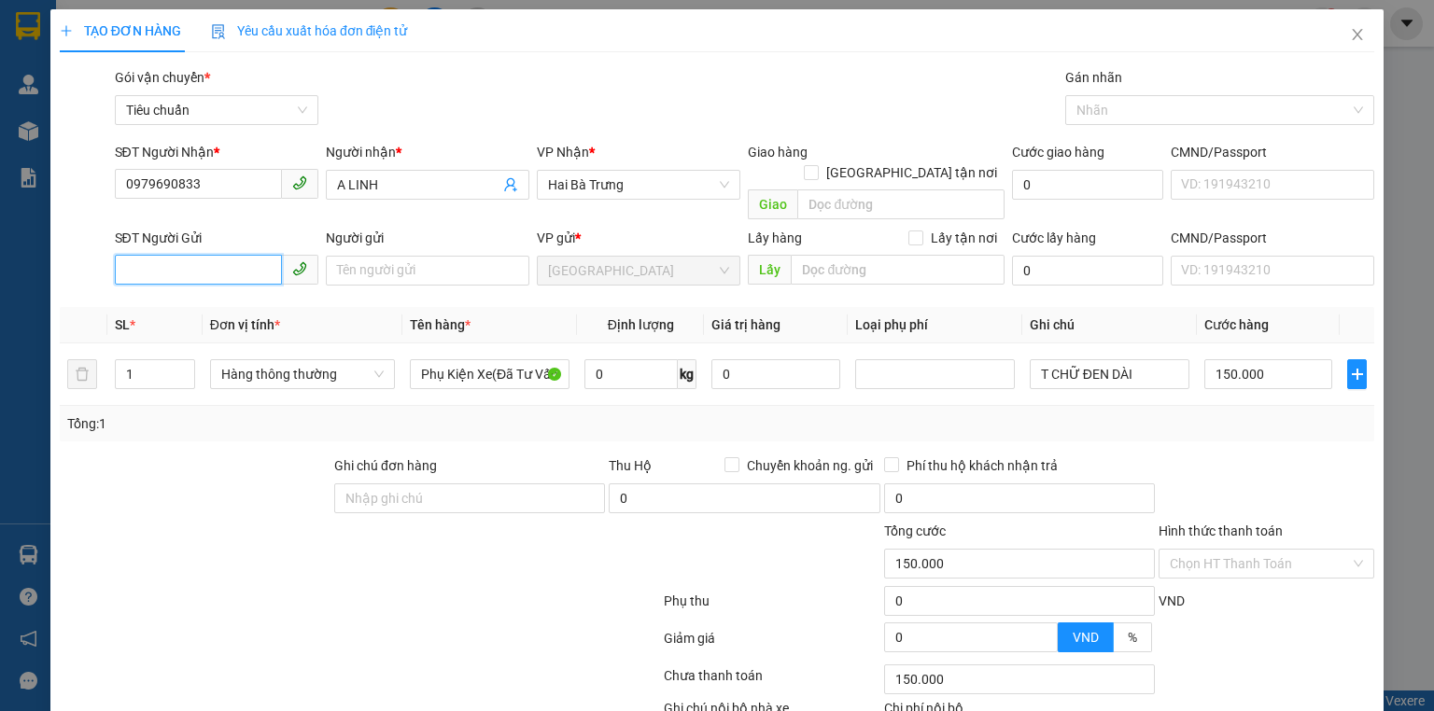
click at [220, 255] on input "SĐT Người Gửi" at bounding box center [198, 270] width 167 height 30
click at [151, 261] on input "088836005" at bounding box center [198, 270] width 167 height 30
type input "0888436005"
click at [232, 290] on div "0888436005 - AUTO 379" at bounding box center [214, 287] width 179 height 21
type input "AUTO 379"
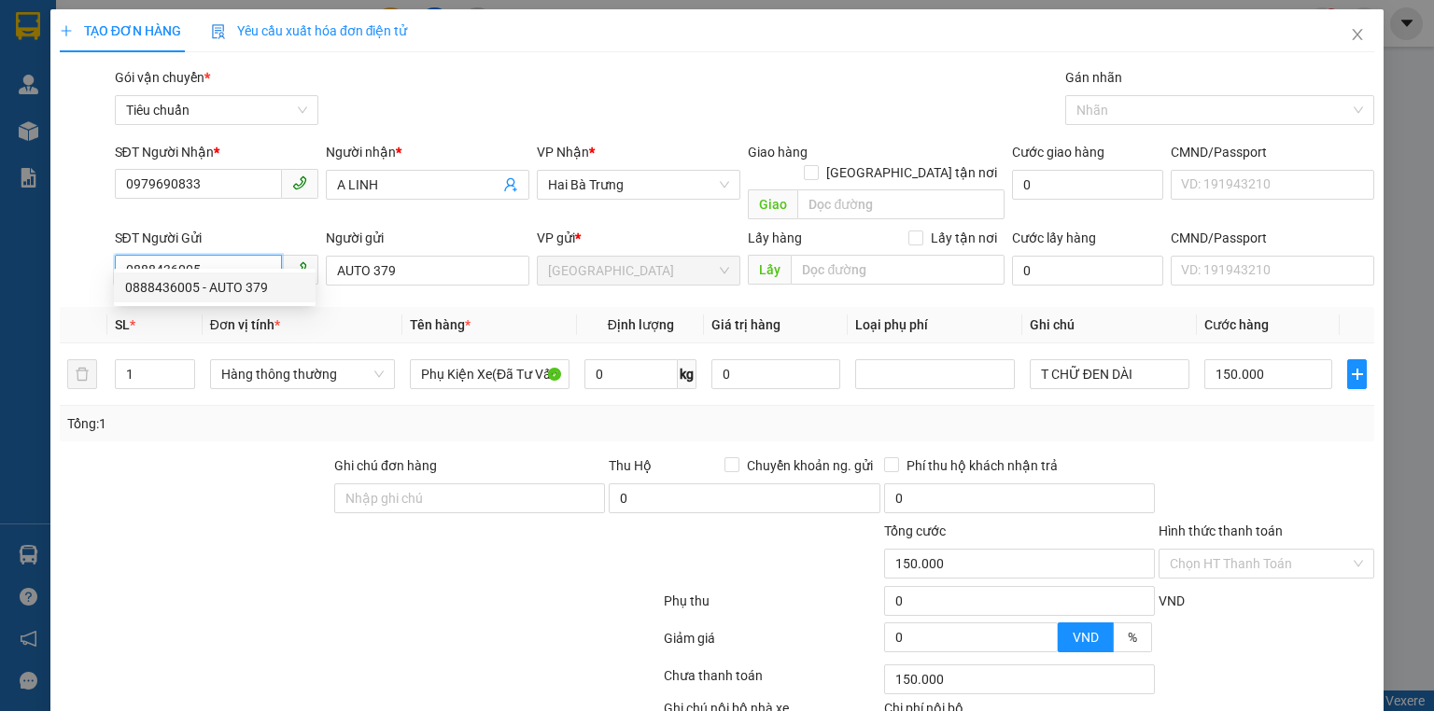
type input "300.000"
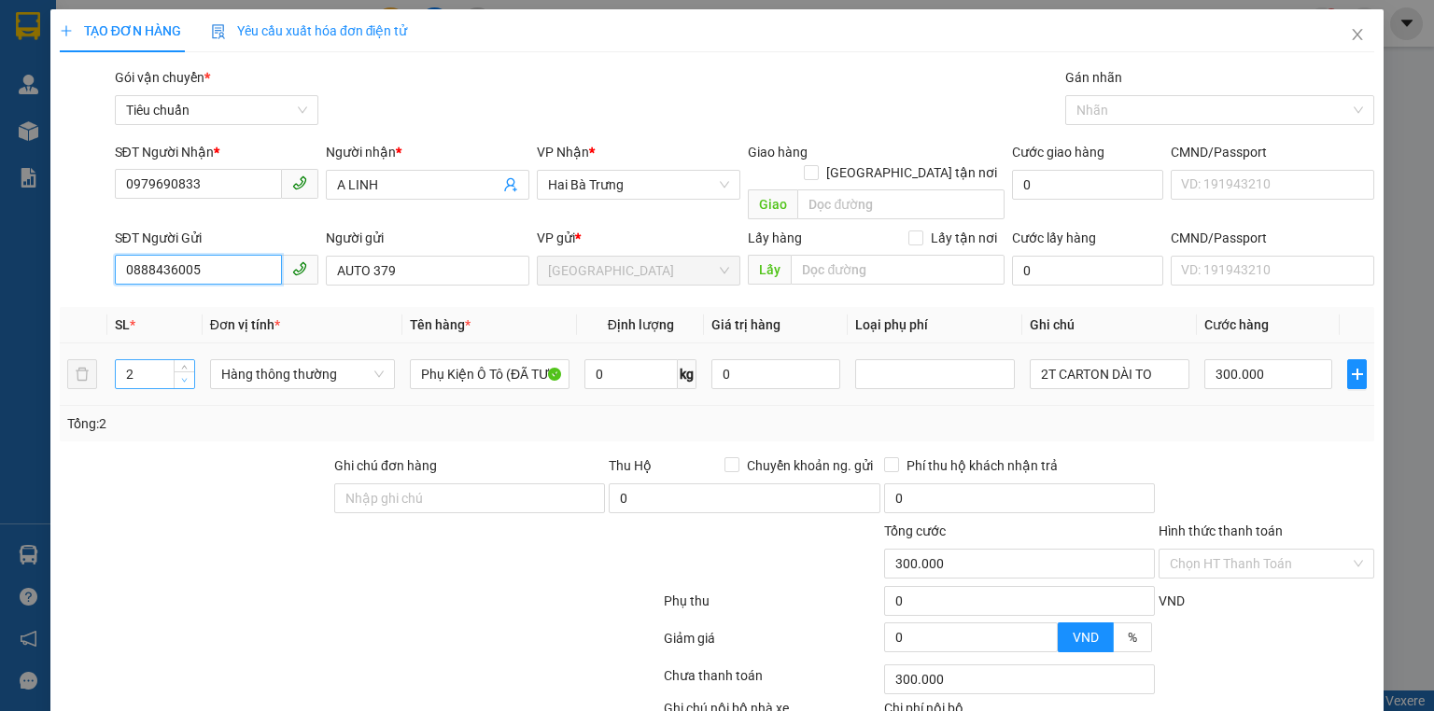
type input "0888436005"
type input "1"
drag, startPoint x: 186, startPoint y: 360, endPoint x: 204, endPoint y: 486, distance: 126.5
click at [186, 367] on div "1" at bounding box center [155, 374] width 80 height 30
drag, startPoint x: 223, startPoint y: 527, endPoint x: 1135, endPoint y: 399, distance: 921.2
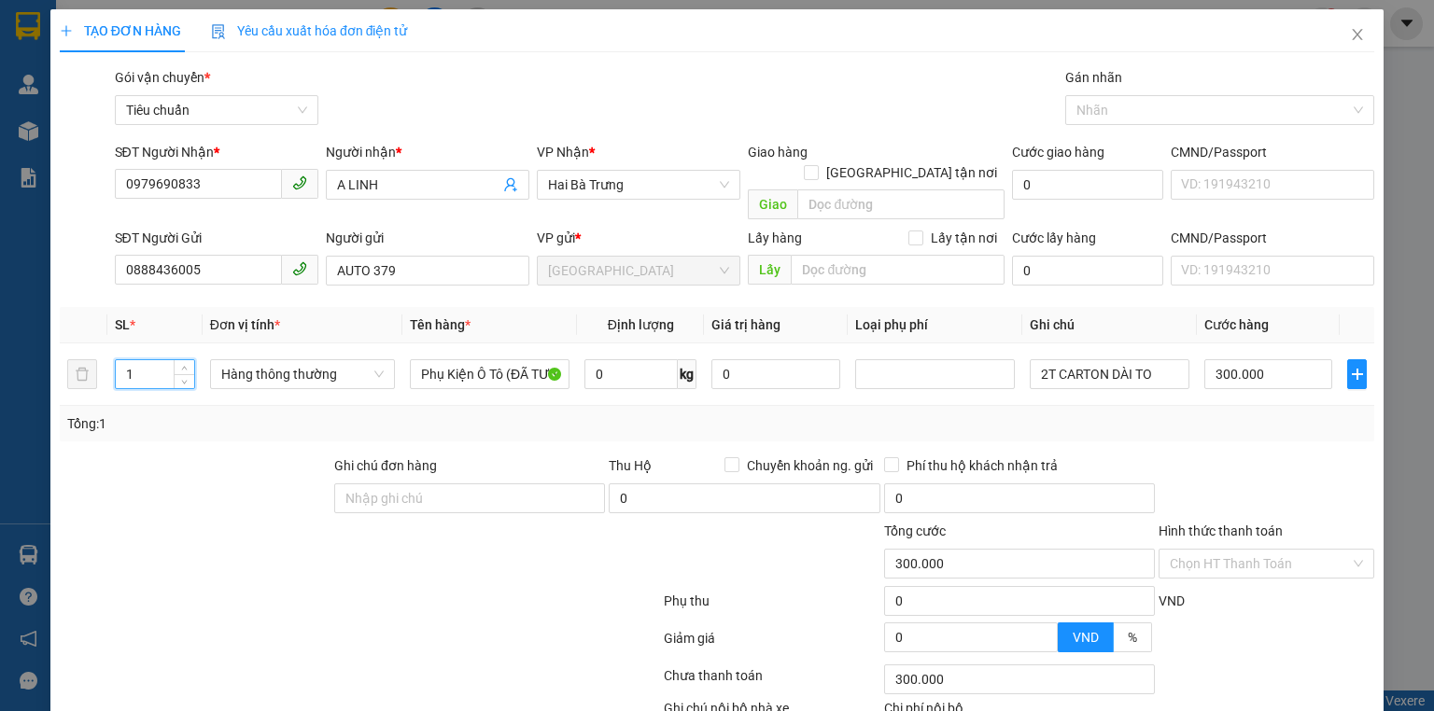
click at [232, 528] on div at bounding box center [250, 553] width 385 height 65
type input "0"
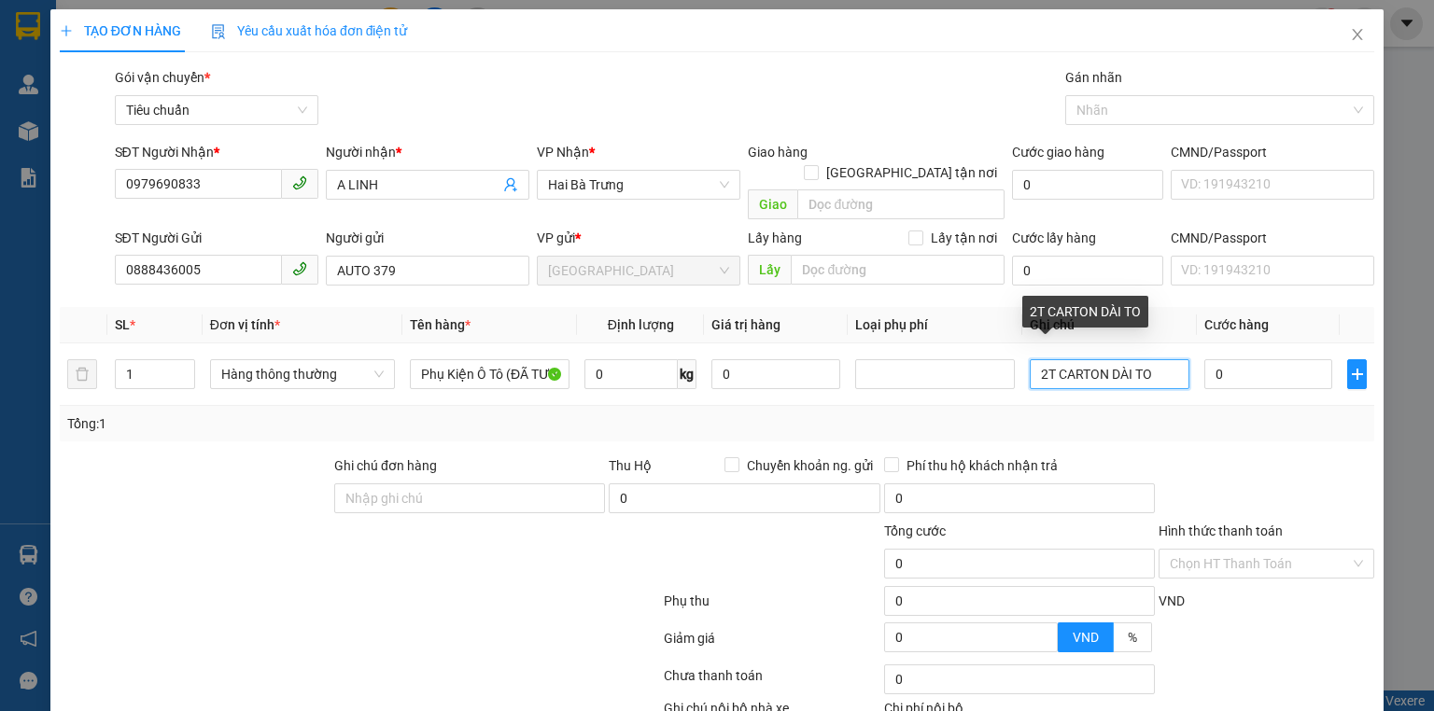
drag, startPoint x: 1155, startPoint y: 360, endPoint x: 775, endPoint y: 426, distance: 385.6
click at [775, 426] on div "Transit Pickup Surcharge Ids Transit Deliver Surcharge Ids Transit Deliver Surc…" at bounding box center [717, 433] width 1315 height 733
type input "KIỆN CARTON DẸP DC"
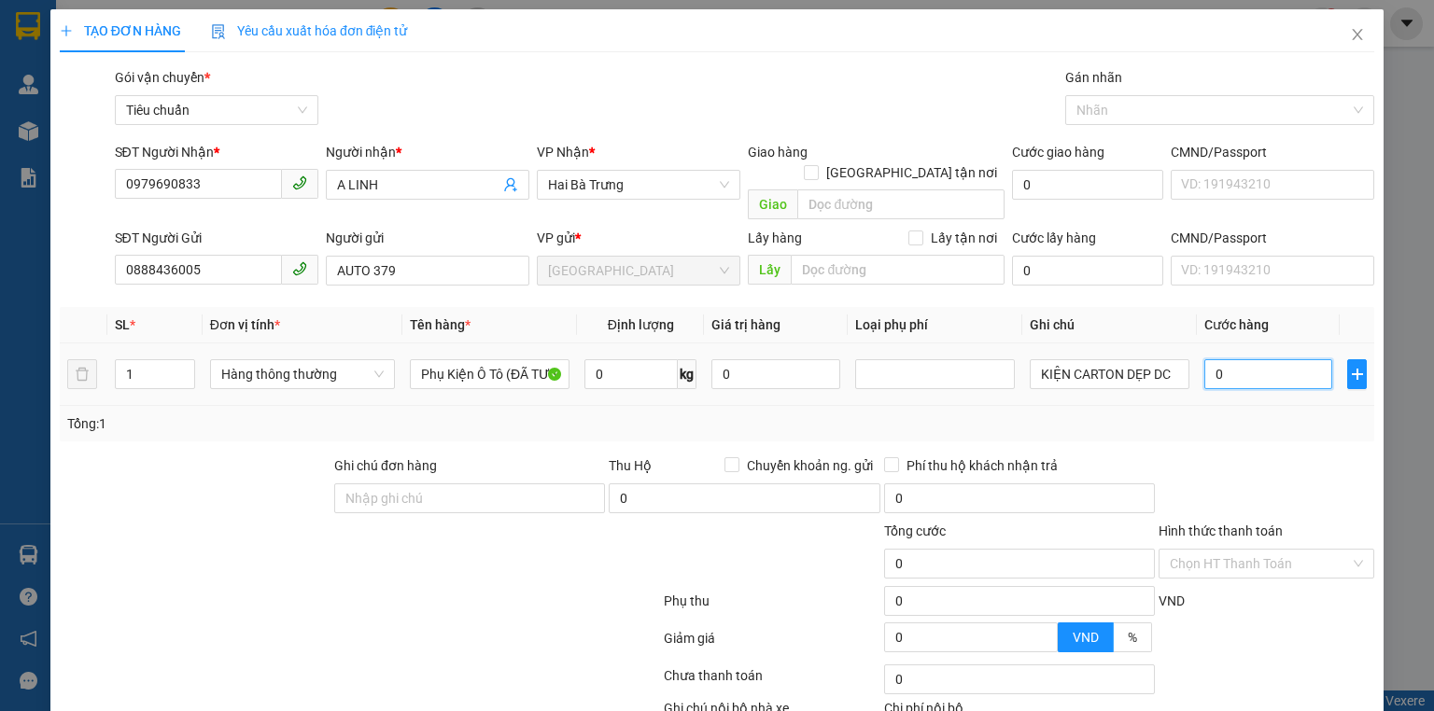
click at [1234, 362] on input "0" at bounding box center [1268, 374] width 128 height 30
type input "6"
type input "60"
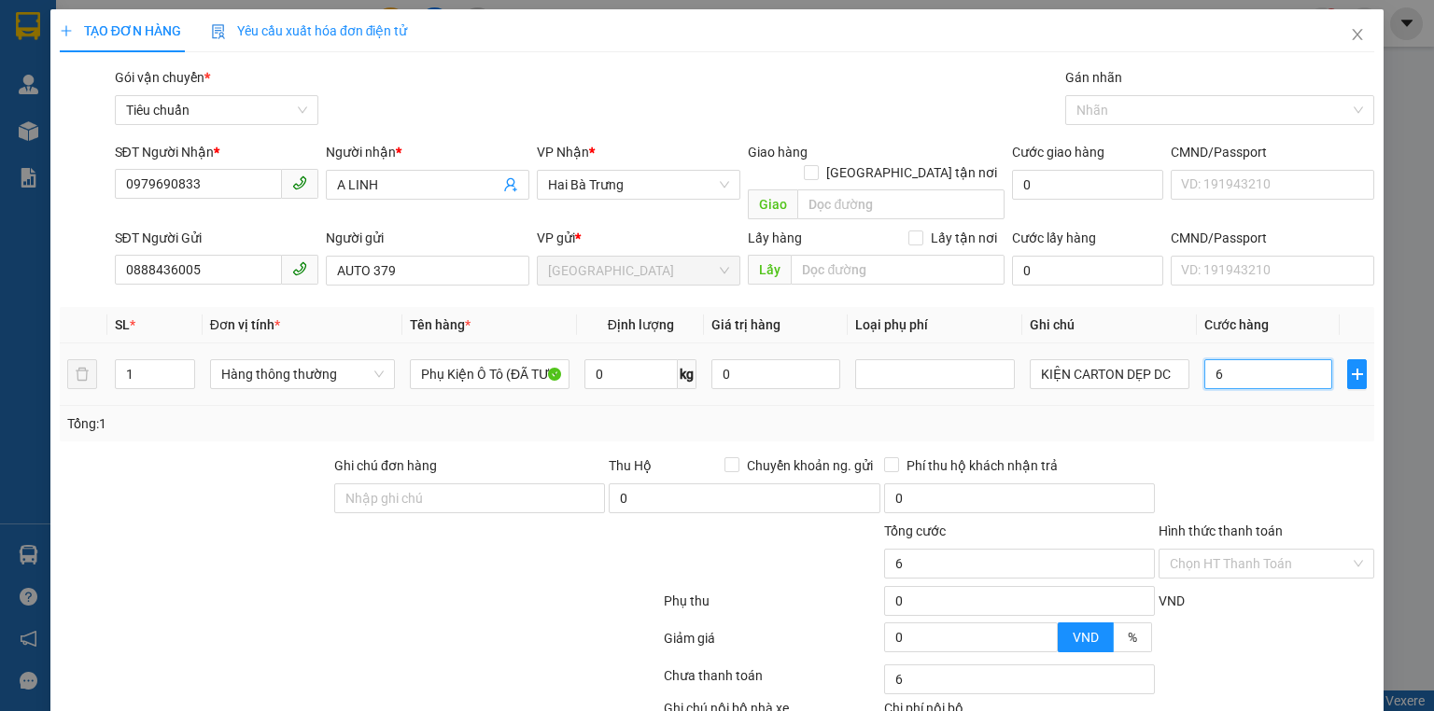
type input "60"
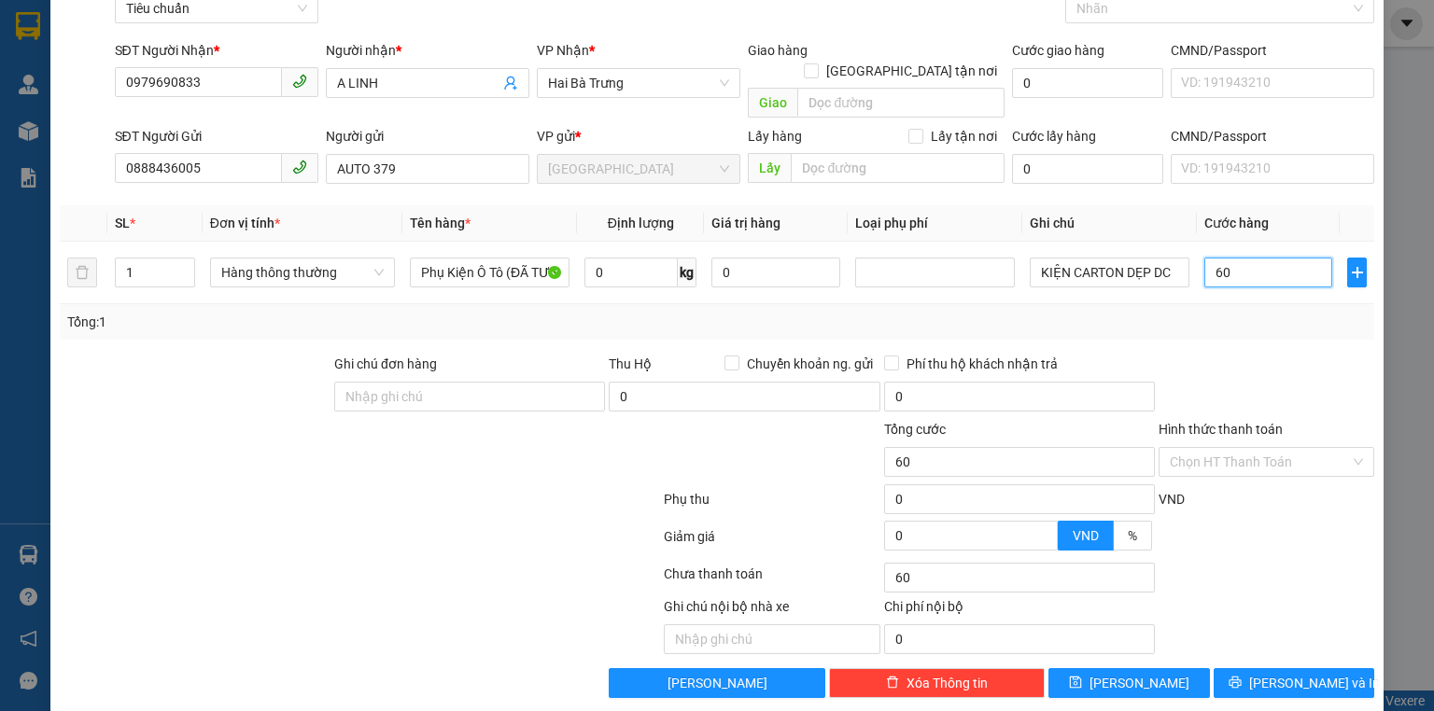
type input "60"
type input "60.000"
drag, startPoint x: 1247, startPoint y: 481, endPoint x: 1207, endPoint y: 659, distance: 182.8
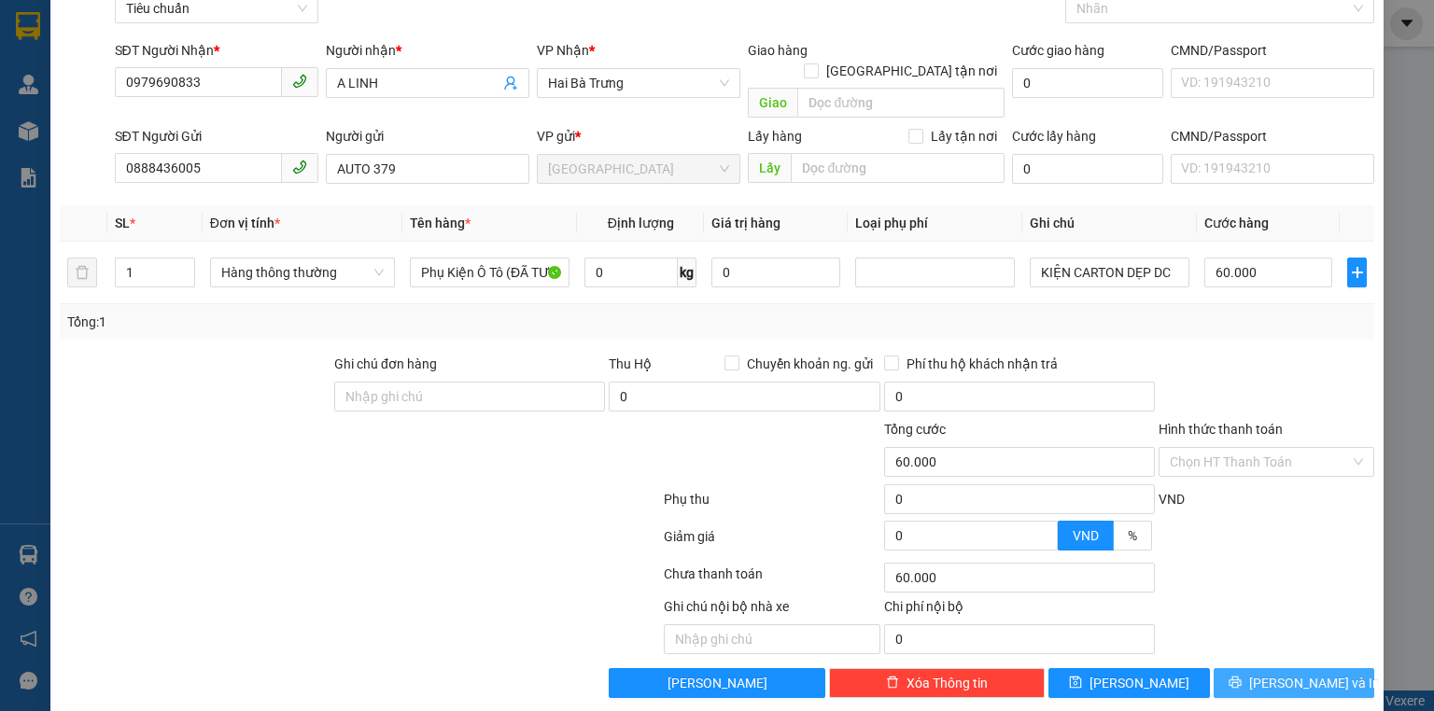
click at [1227, 575] on div "Transit Pickup Surcharge Ids Transit Deliver Surcharge Ids Transit Deliver Surc…" at bounding box center [717, 331] width 1315 height 733
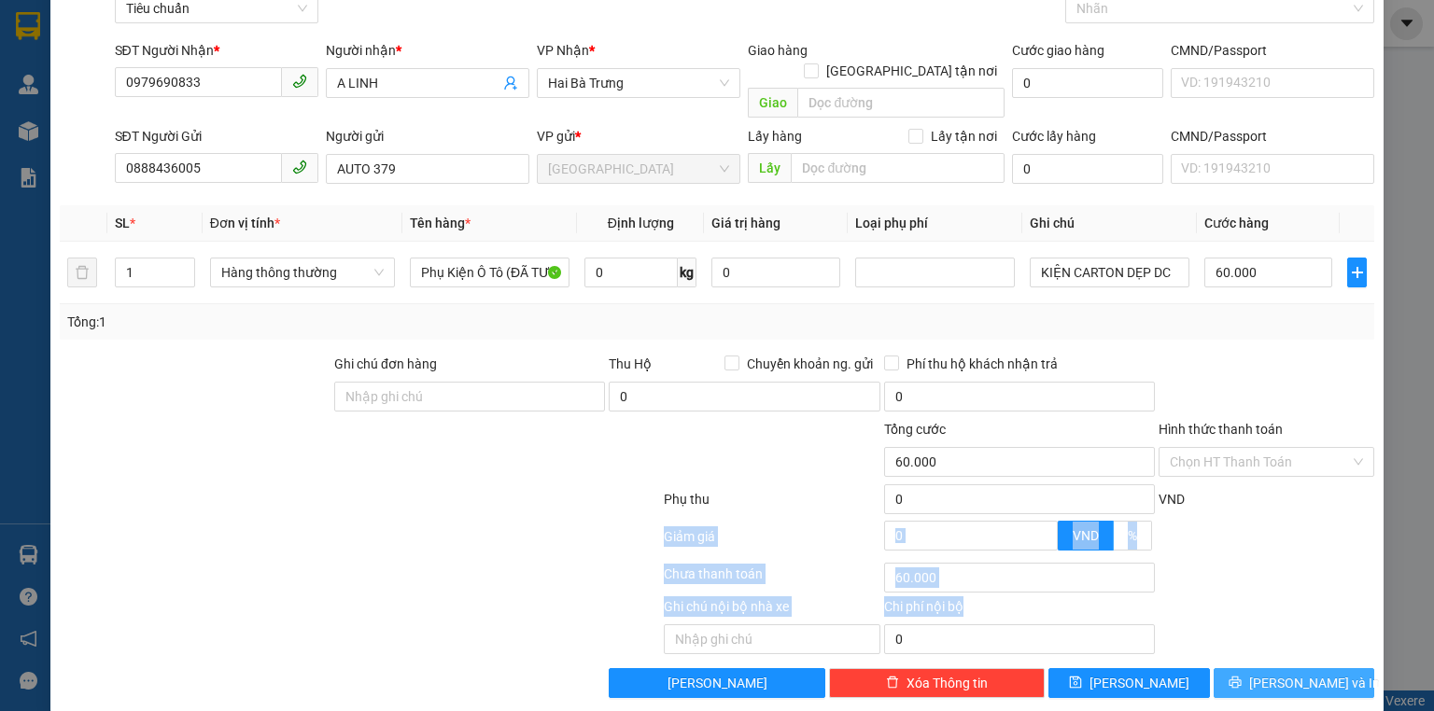
drag, startPoint x: 1224, startPoint y: 661, endPoint x: 1211, endPoint y: 589, distance: 73.1
click at [1224, 669] on button "[PERSON_NAME] và In" at bounding box center [1295, 684] width 162 height 30
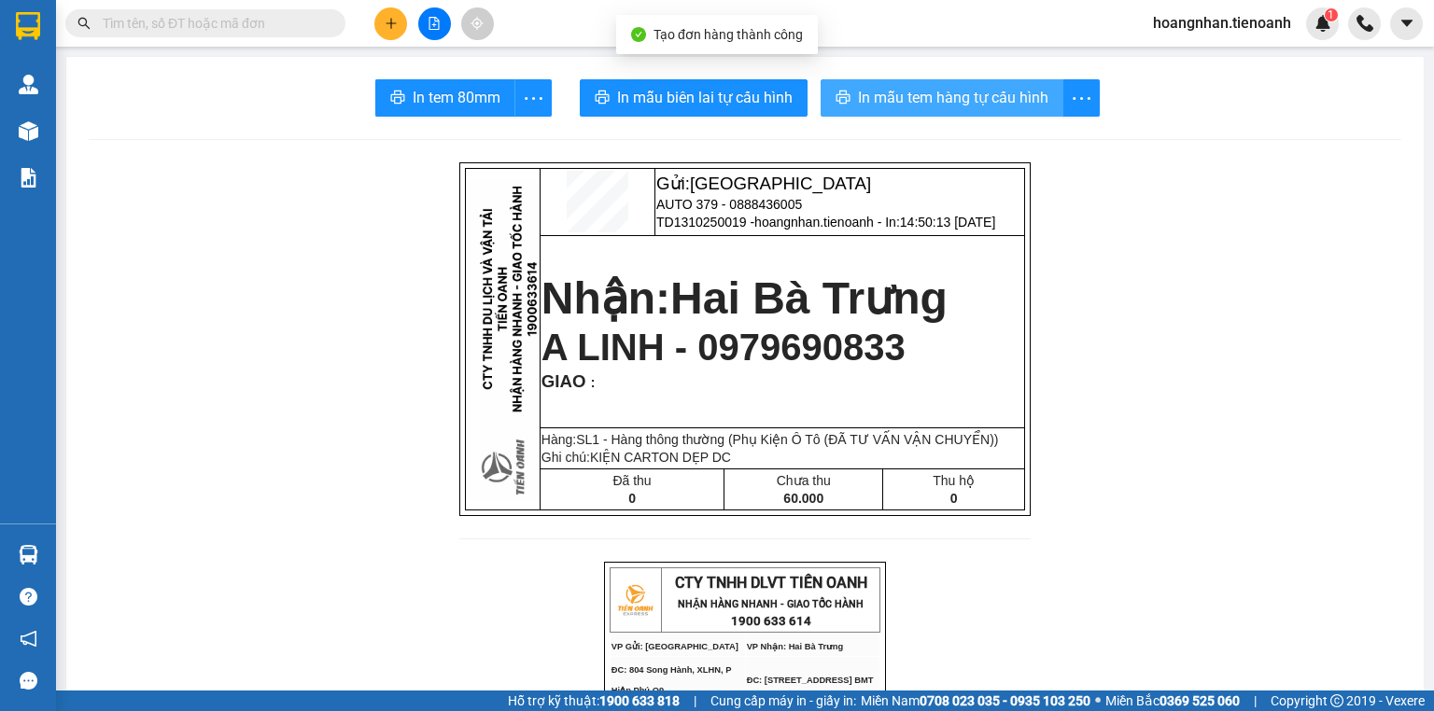
click at [858, 92] on span "In mẫu tem hàng tự cấu hình" at bounding box center [953, 97] width 190 height 23
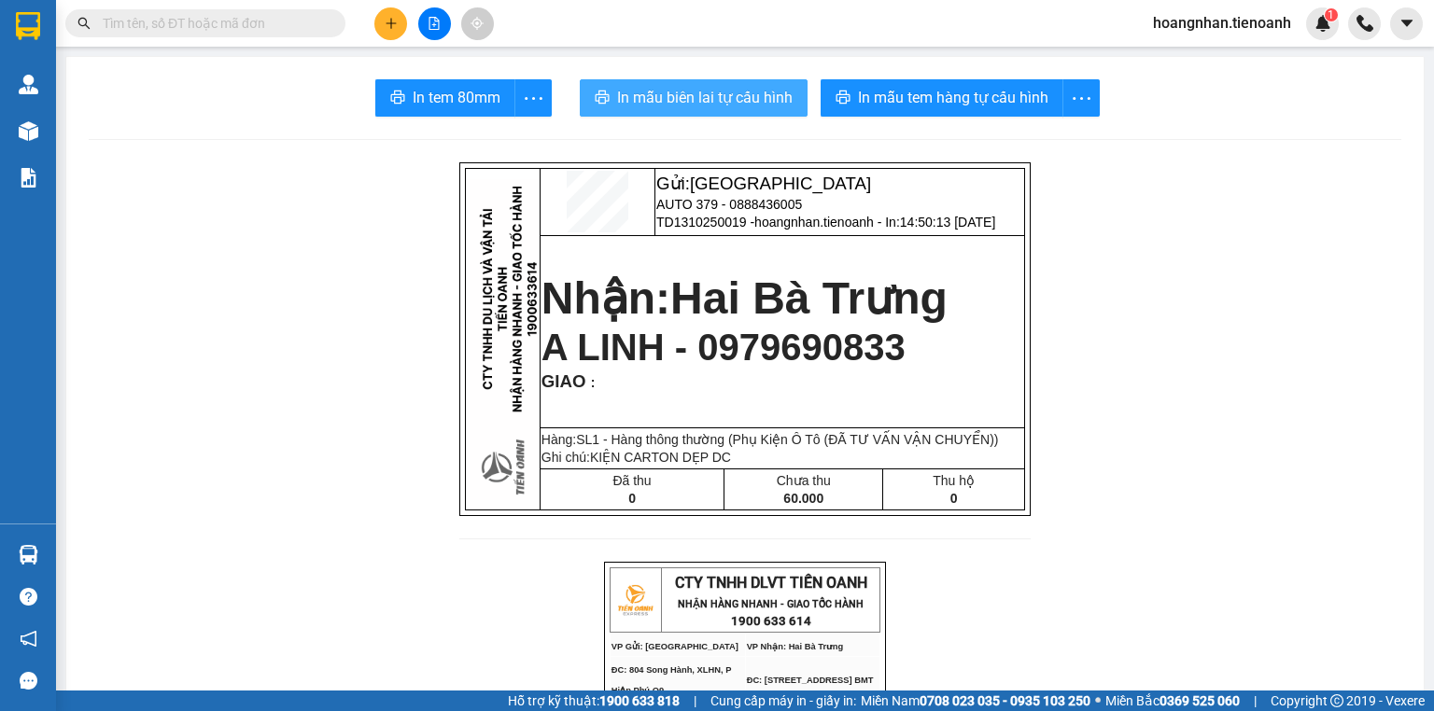
click at [747, 90] on span "In mẫu biên lai tự cấu hình" at bounding box center [705, 97] width 176 height 23
click at [390, 30] on button at bounding box center [390, 23] width 33 height 33
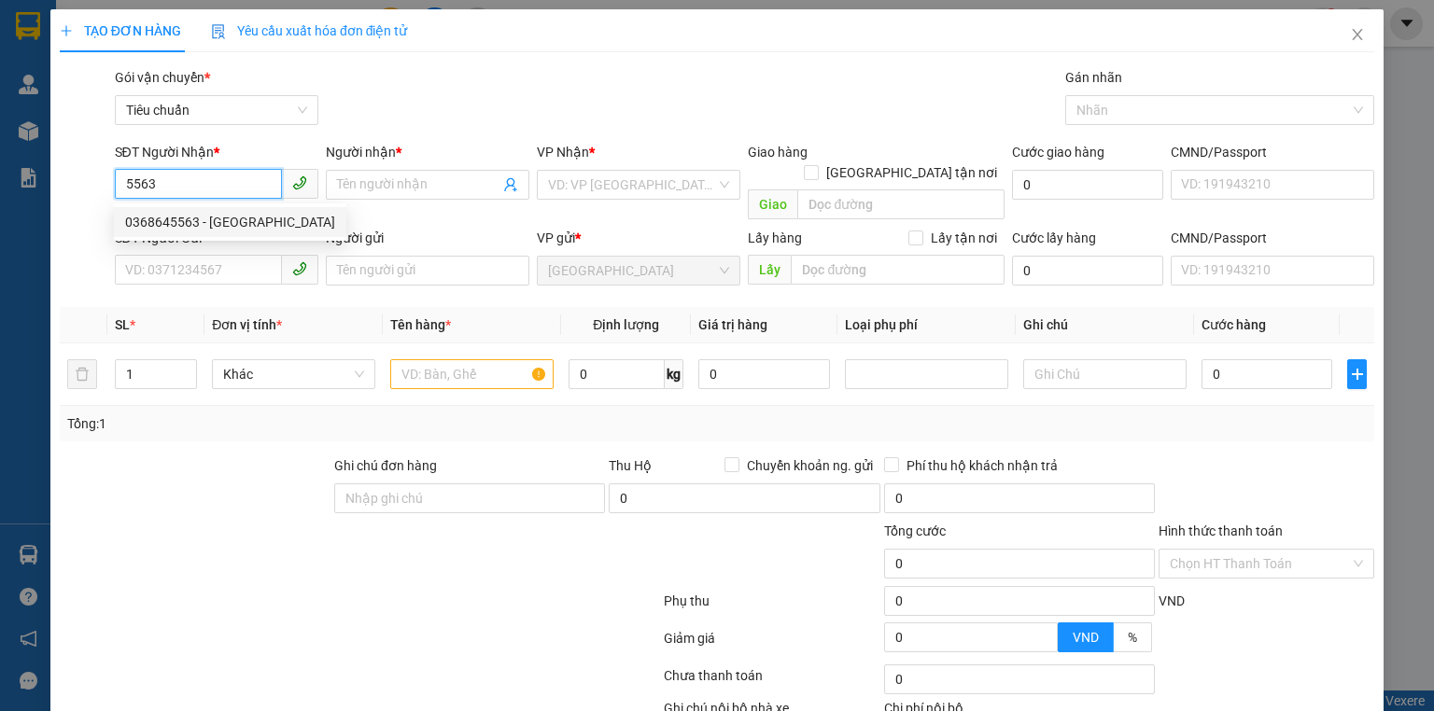
click at [217, 229] on div "0368645563 - [GEOGRAPHIC_DATA]" at bounding box center [230, 222] width 210 height 21
type input "0368645563"
type input "[PERSON_NAME]"
type input "044094009488"
type input "70.000"
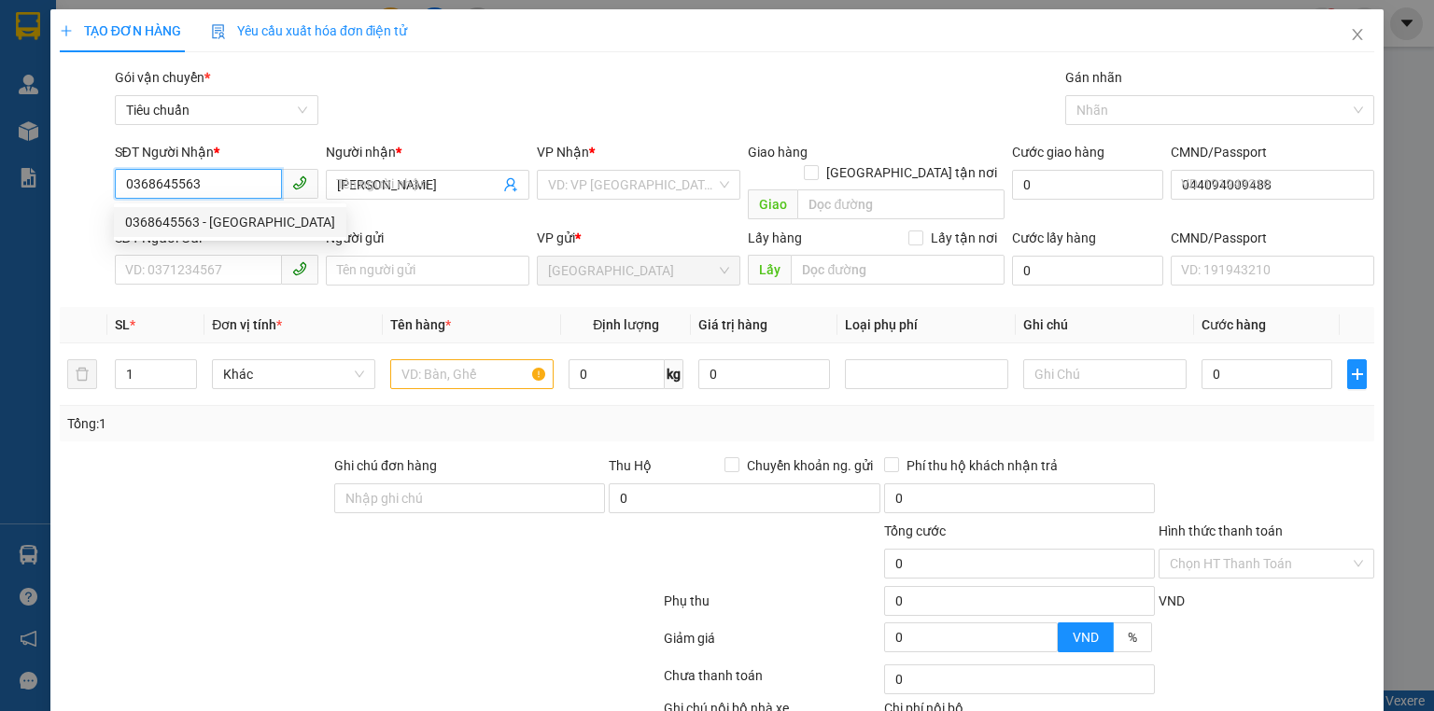
type input "70.000"
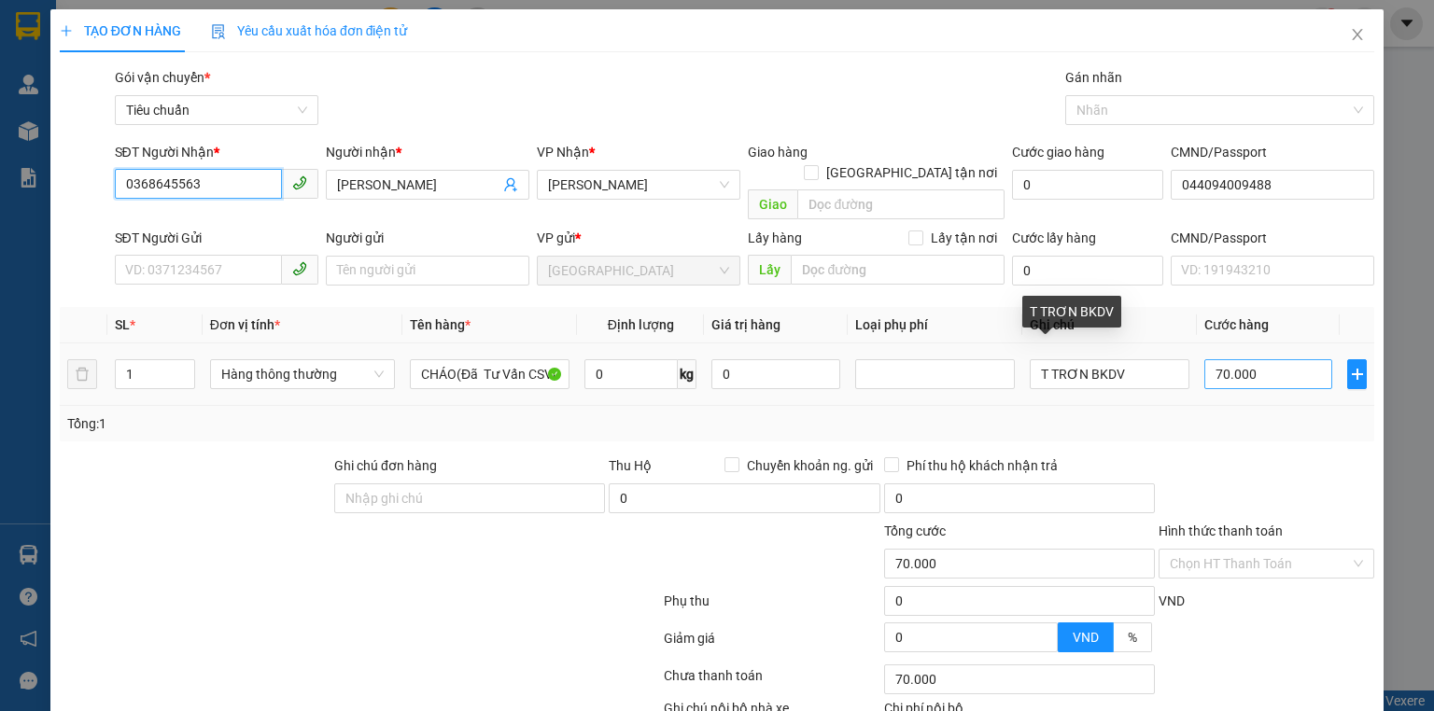
type input "0368645563"
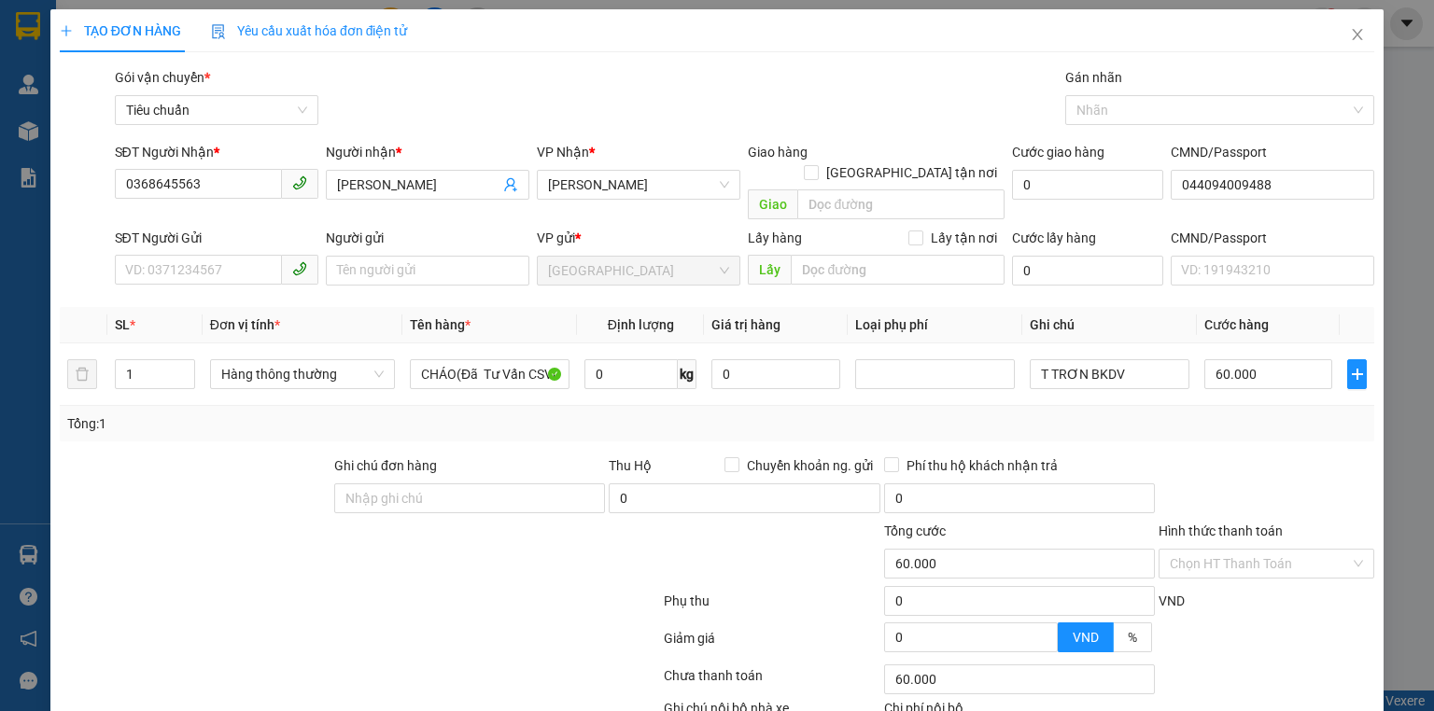
click at [1232, 414] on div "Tổng: 1" at bounding box center [717, 424] width 1300 height 21
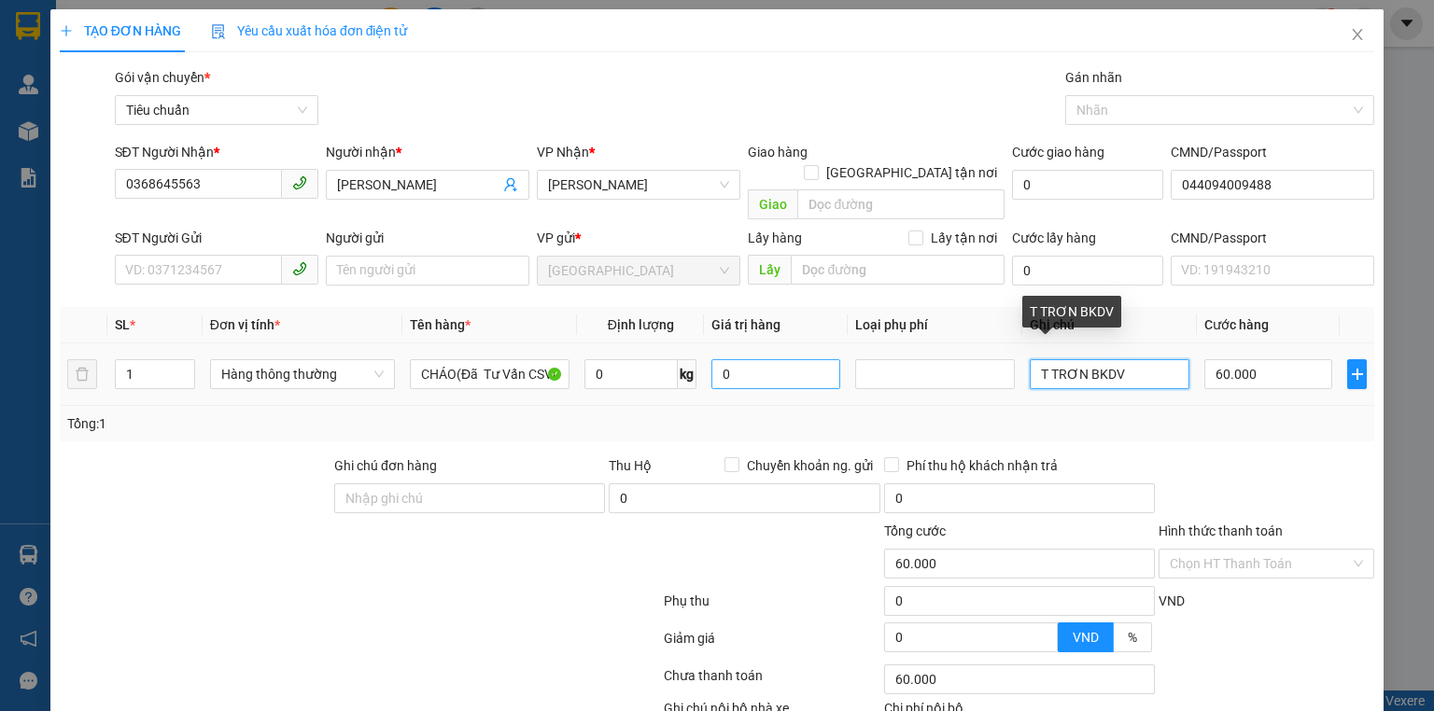
drag, startPoint x: 1131, startPoint y: 355, endPoint x: 780, endPoint y: 355, distance: 351.1
click at [780, 355] on tr "1 Hàng thông thường CHÁO(Đã Tư Vấn CSVC) 0 kg 0 T TRƠN BKDV 60.000" at bounding box center [717, 375] width 1315 height 63
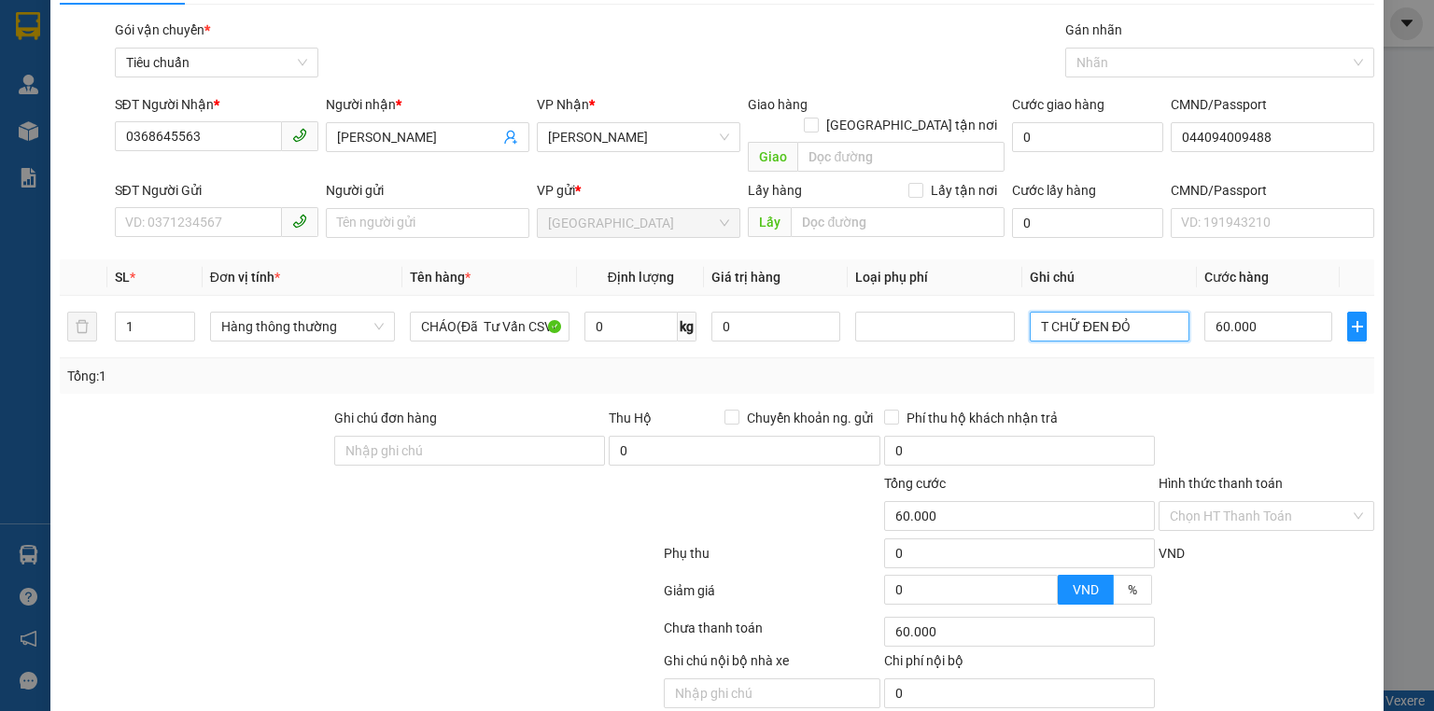
scroll to position [75, 0]
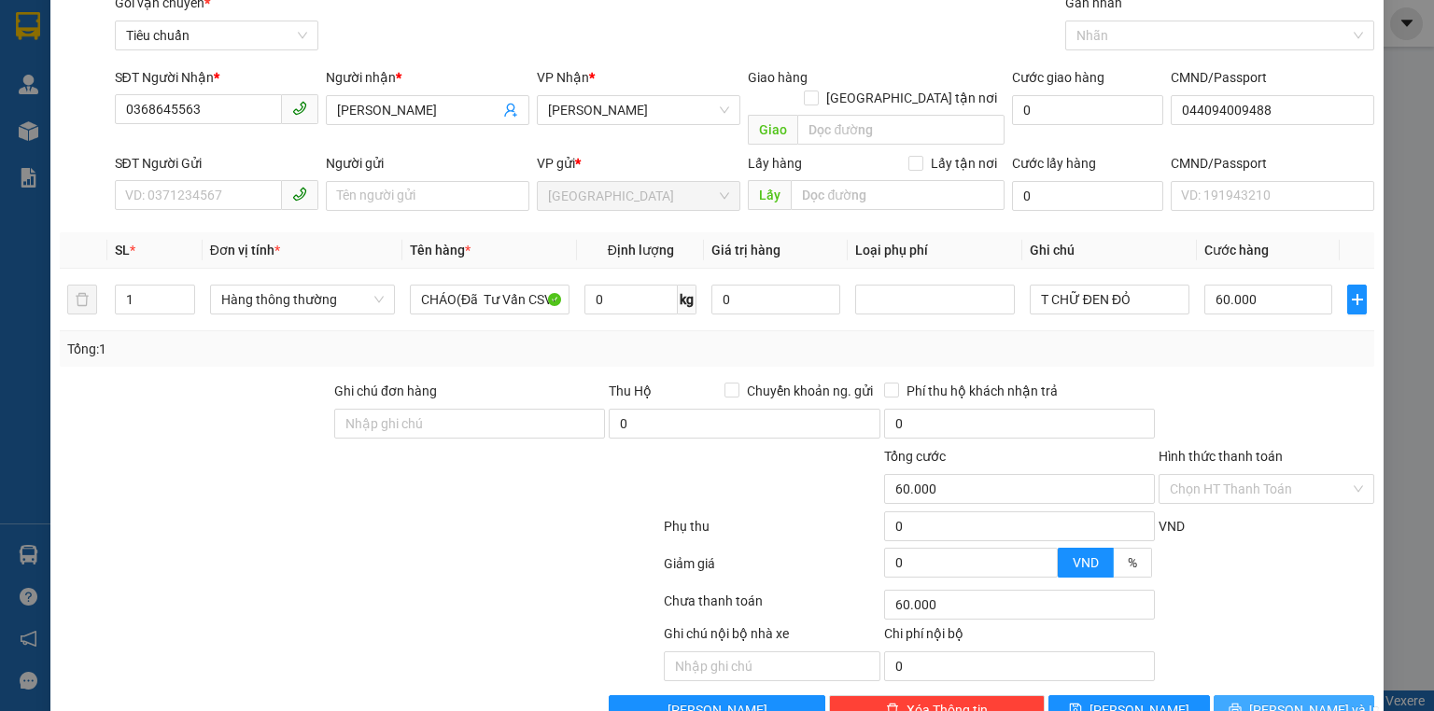
drag, startPoint x: 1221, startPoint y: 683, endPoint x: 1007, endPoint y: 600, distance: 230.3
click at [1221, 696] on button "[PERSON_NAME] và In" at bounding box center [1295, 711] width 162 height 30
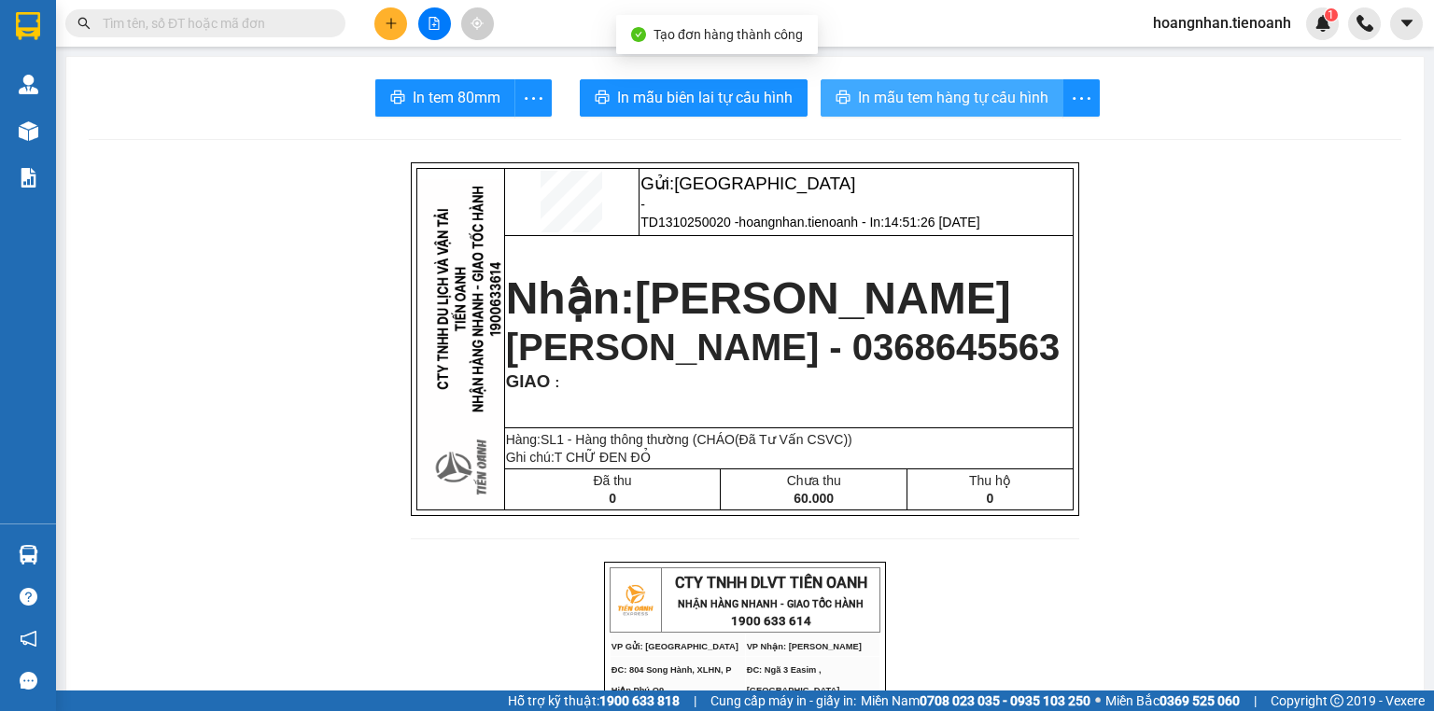
click at [909, 98] on span "In mẫu tem hàng tự cấu hình" at bounding box center [953, 97] width 190 height 23
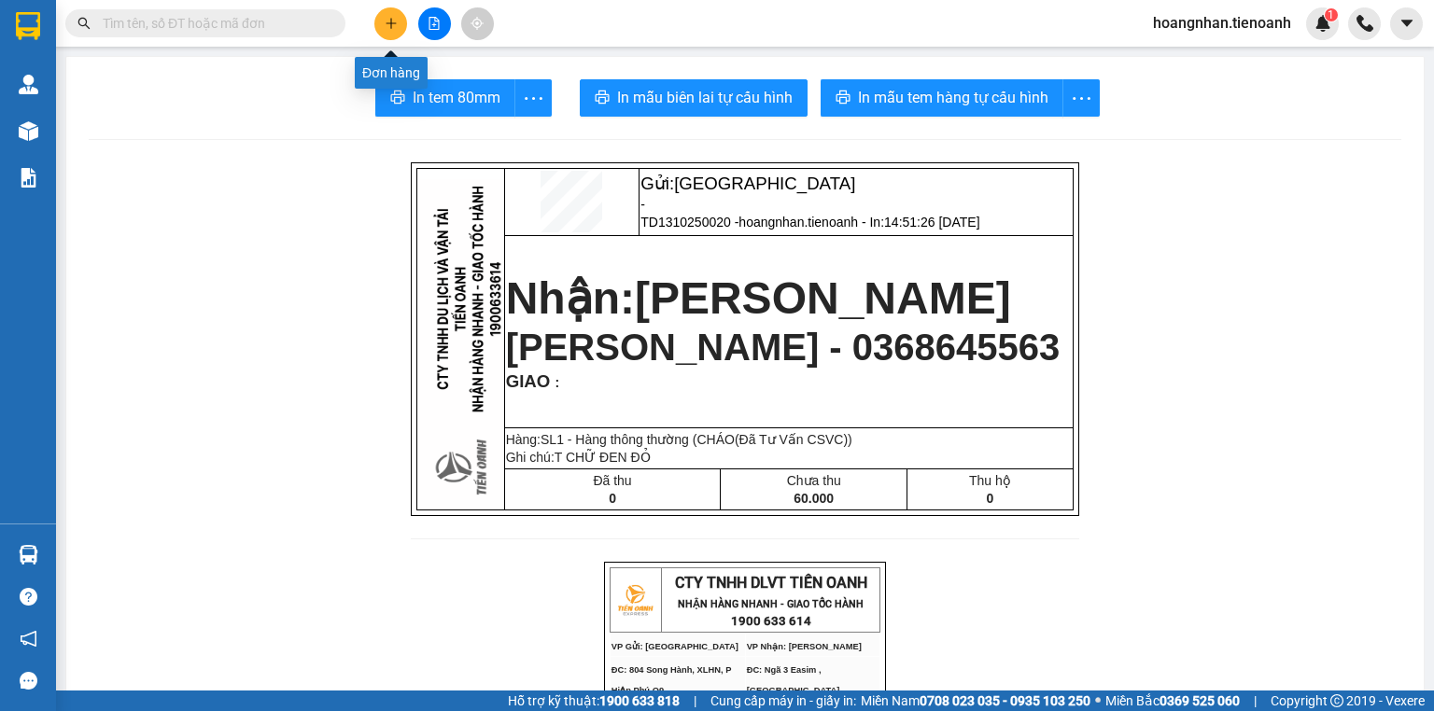
click at [385, 21] on icon "plus" at bounding box center [391, 23] width 13 height 13
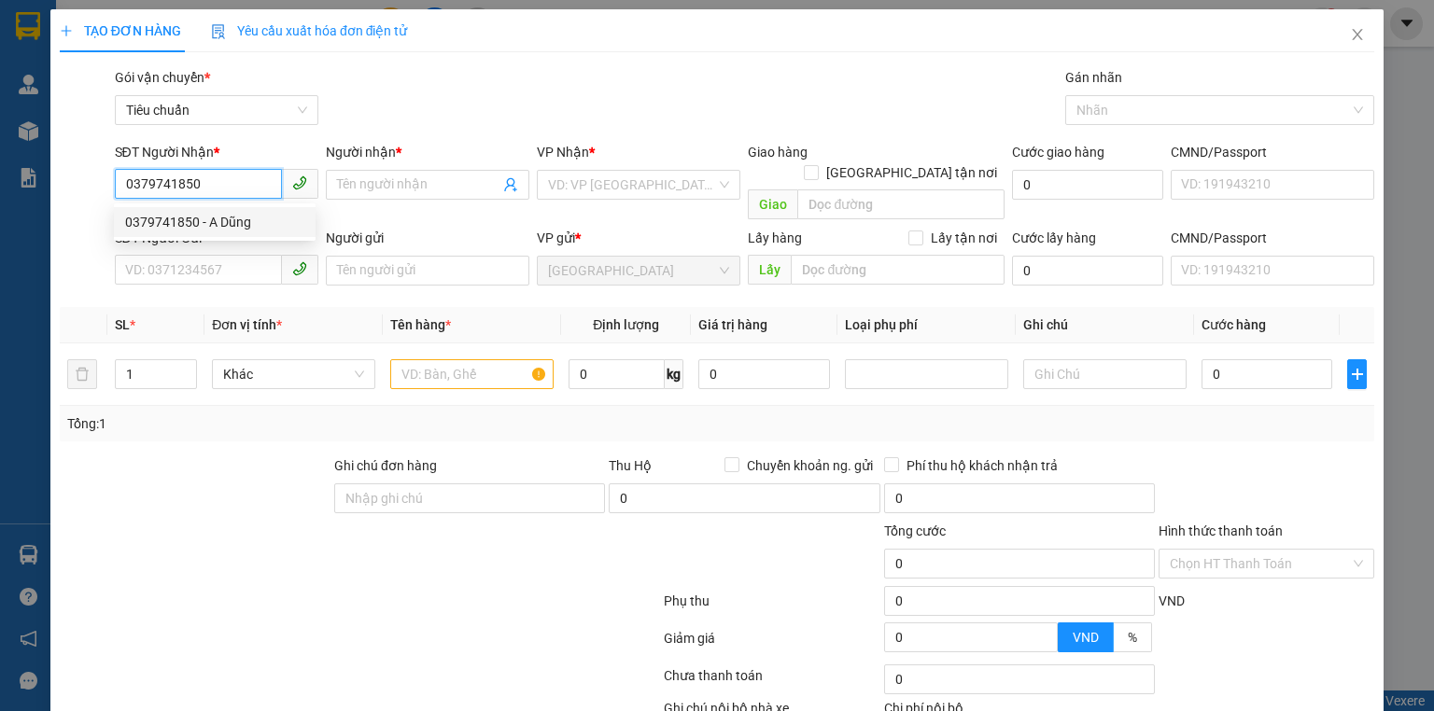
click at [176, 220] on div "0379741850 - A Dũng" at bounding box center [214, 222] width 179 height 21
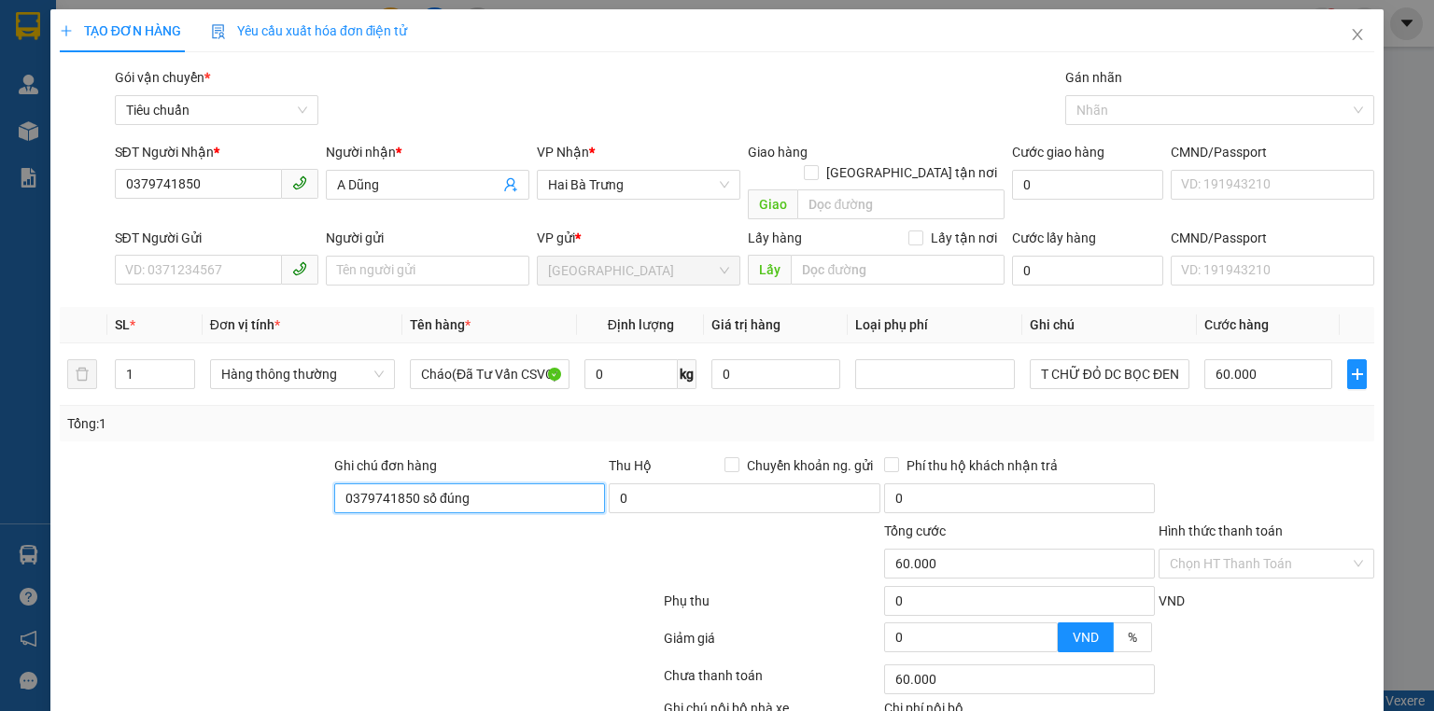
drag, startPoint x: 209, startPoint y: 491, endPoint x: 56, endPoint y: 510, distance: 154.3
click at [60, 510] on form "Ghi chú đơn hàng 0379741850 số đúng Thu Hộ Chuyển khoản ng. gửi 0 Phí thu hộ kh…" at bounding box center [717, 558] width 1315 height 205
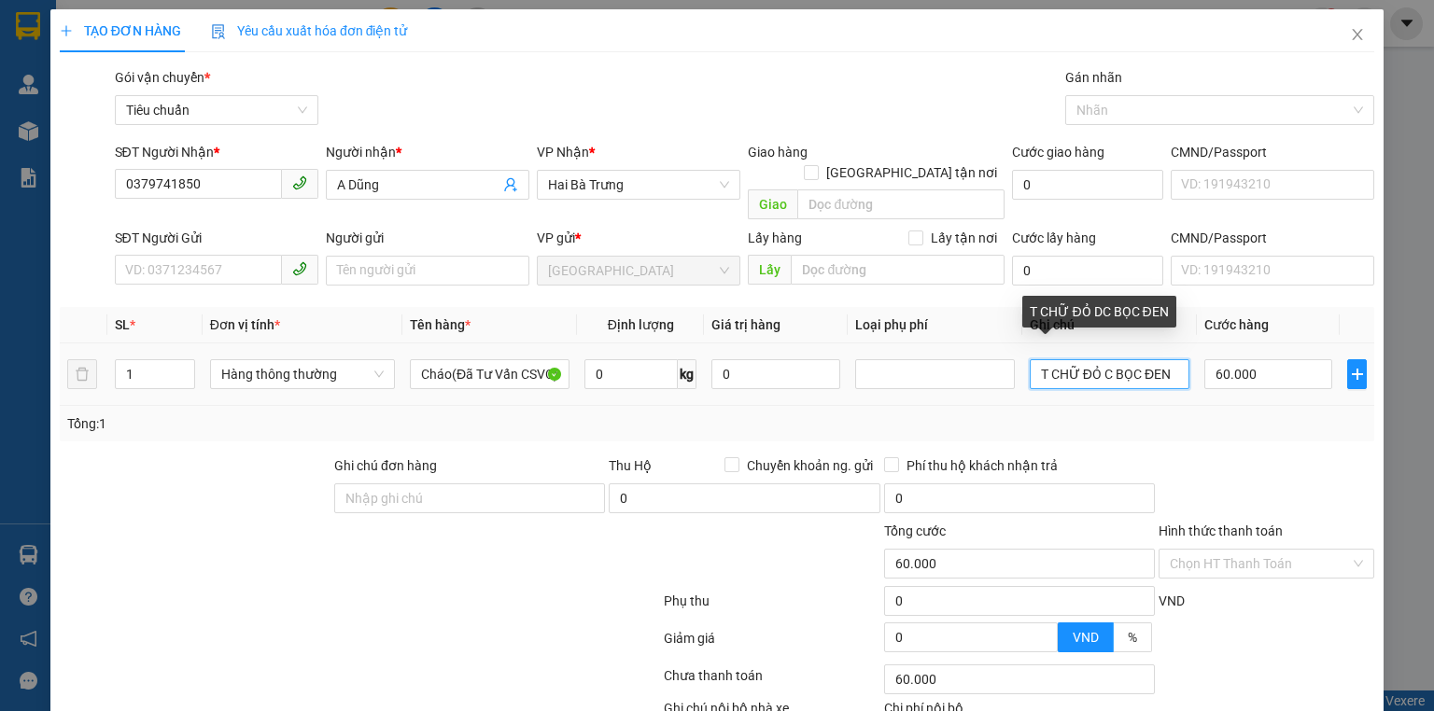
click at [1103, 359] on input "T CHỮ ĐỎ C BỌC ĐEN" at bounding box center [1110, 374] width 160 height 30
click at [1103, 359] on input "T CHỮ ĐỎ CBỌC ĐEN" at bounding box center [1110, 374] width 160 height 30
click at [1103, 359] on input "text" at bounding box center [1110, 374] width 160 height 30
click at [1104, 359] on input "text" at bounding box center [1110, 374] width 160 height 30
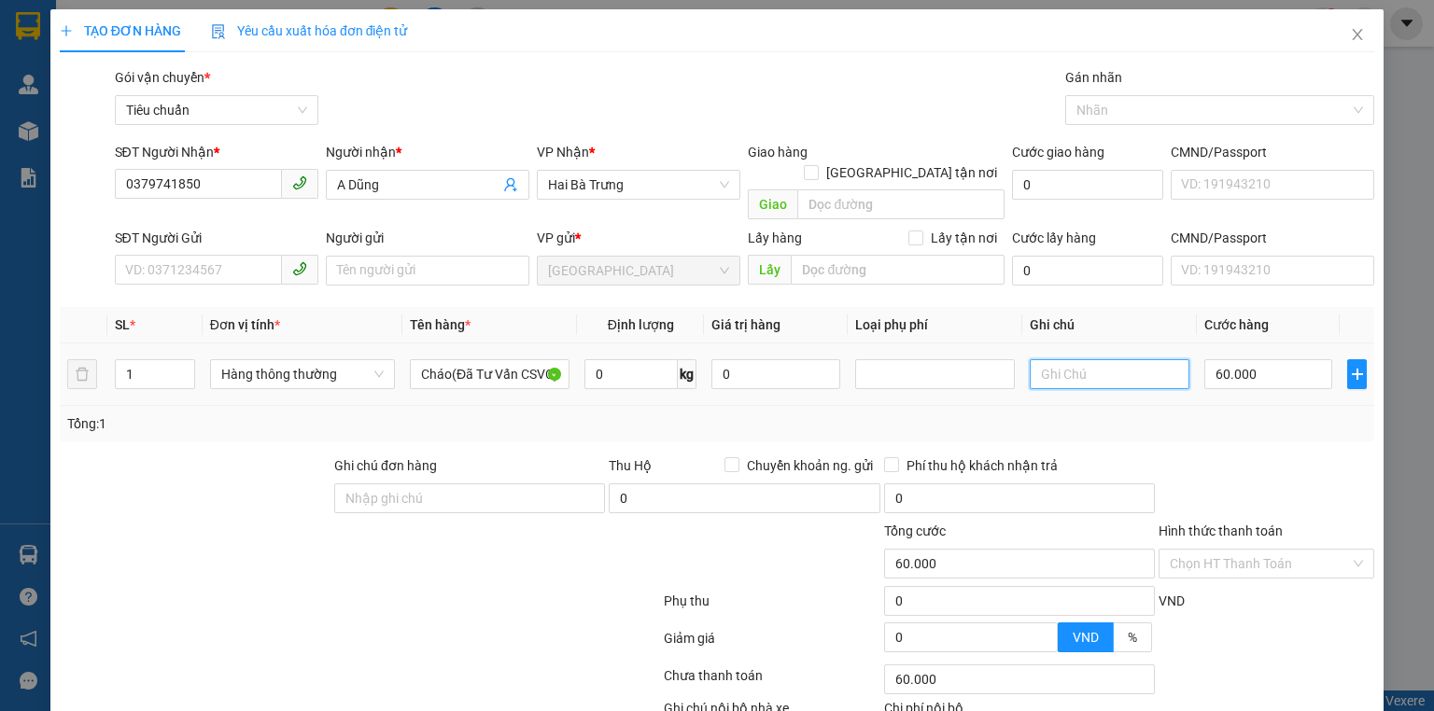
click at [1104, 359] on input "text" at bounding box center [1110, 374] width 160 height 30
click at [642, 359] on input "0" at bounding box center [630, 374] width 93 height 30
click at [1240, 370] on div "60.000" at bounding box center [1268, 374] width 128 height 37
click at [1236, 359] on input "65.000" at bounding box center [1268, 374] width 128 height 30
click at [1250, 414] on div "Tổng: 1" at bounding box center [717, 424] width 1300 height 21
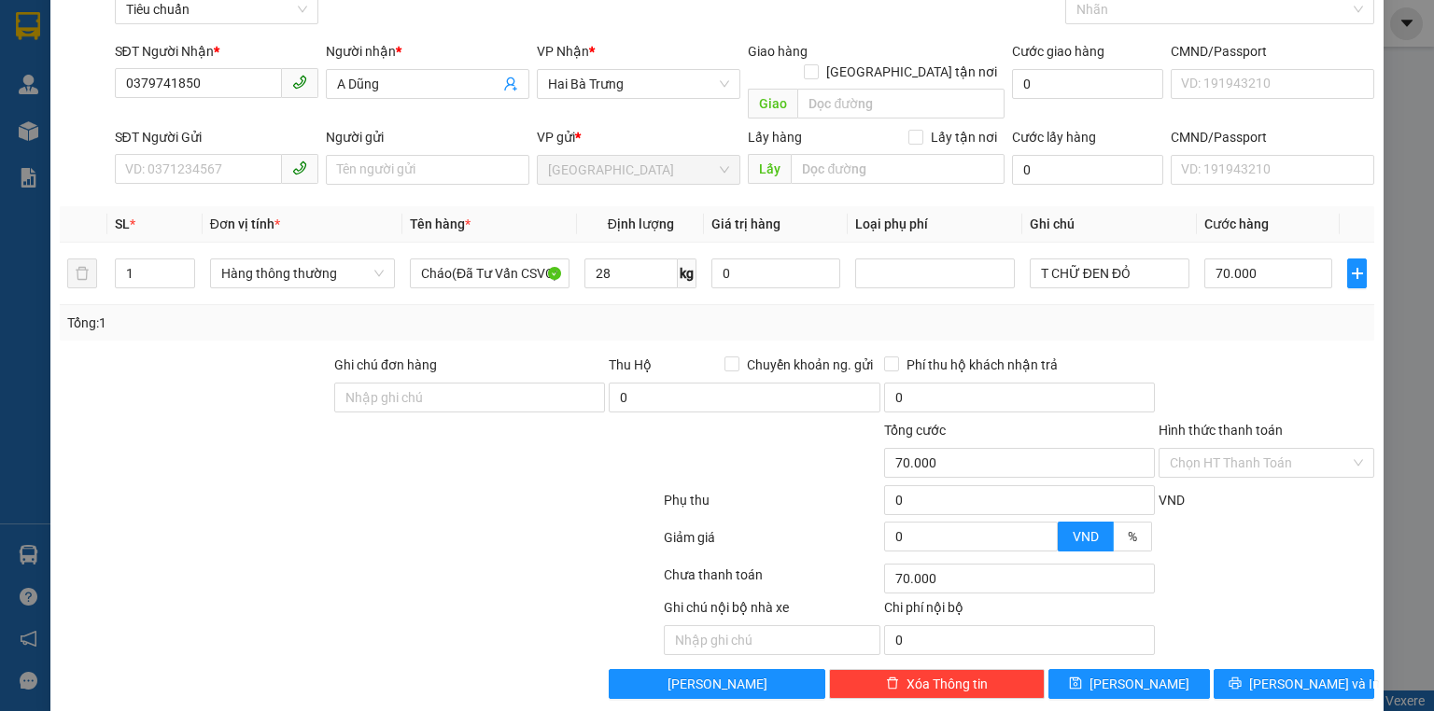
scroll to position [102, 0]
drag, startPoint x: 1266, startPoint y: 654, endPoint x: 1067, endPoint y: 296, distance: 409.2
click at [1266, 669] on button "[PERSON_NAME] và In" at bounding box center [1295, 684] width 162 height 30
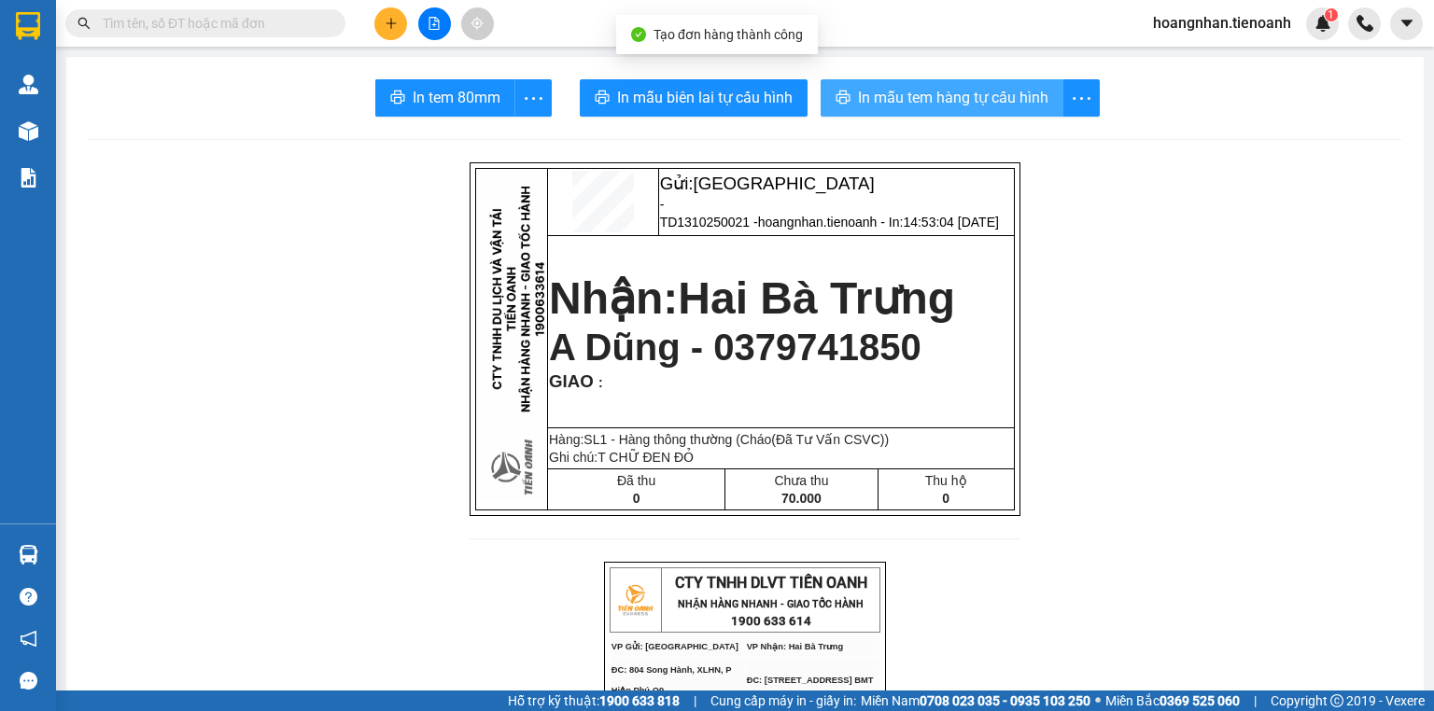
click at [979, 112] on button "In mẫu tem hàng tự cấu hình" at bounding box center [942, 97] width 243 height 37
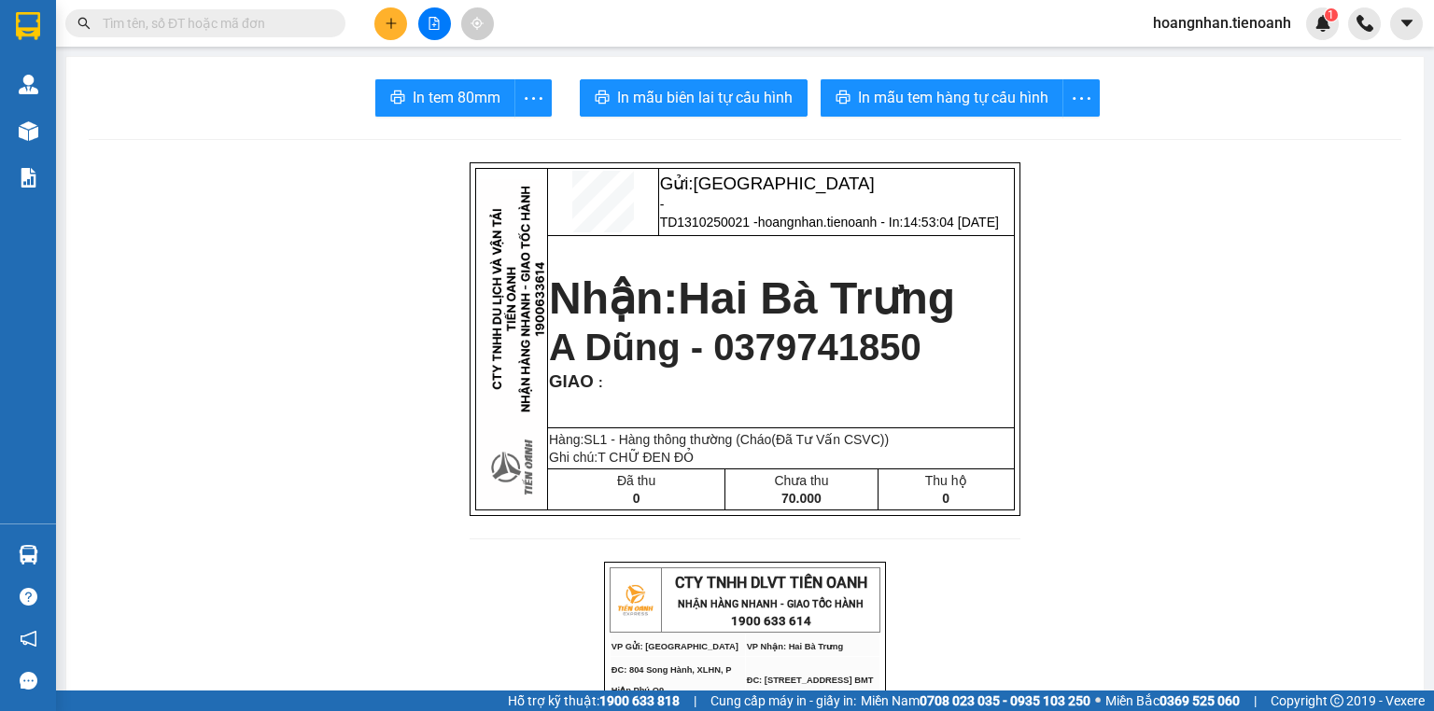
click at [373, 25] on div at bounding box center [434, 23] width 140 height 33
click at [392, 21] on icon "plus" at bounding box center [391, 23] width 13 height 13
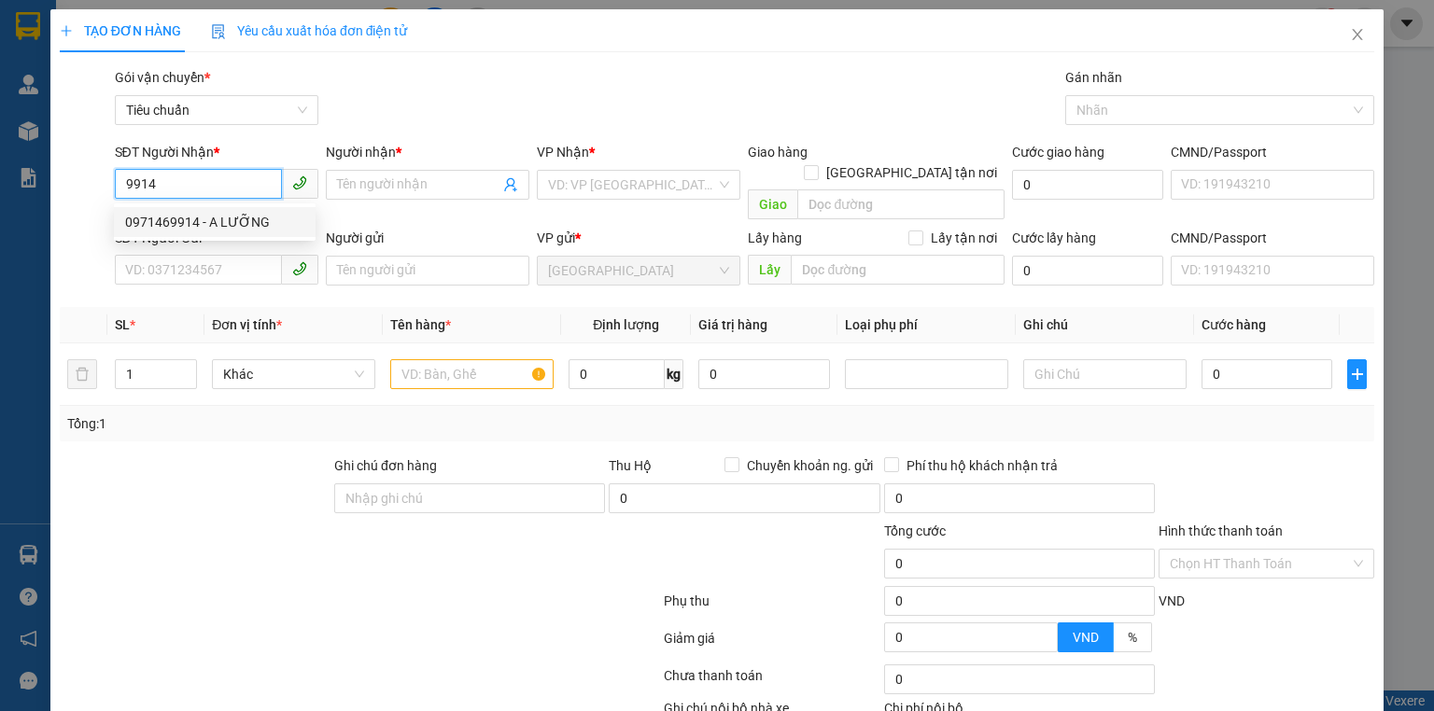
click at [250, 213] on div "0971469914 - A LƯỠNG" at bounding box center [214, 222] width 179 height 21
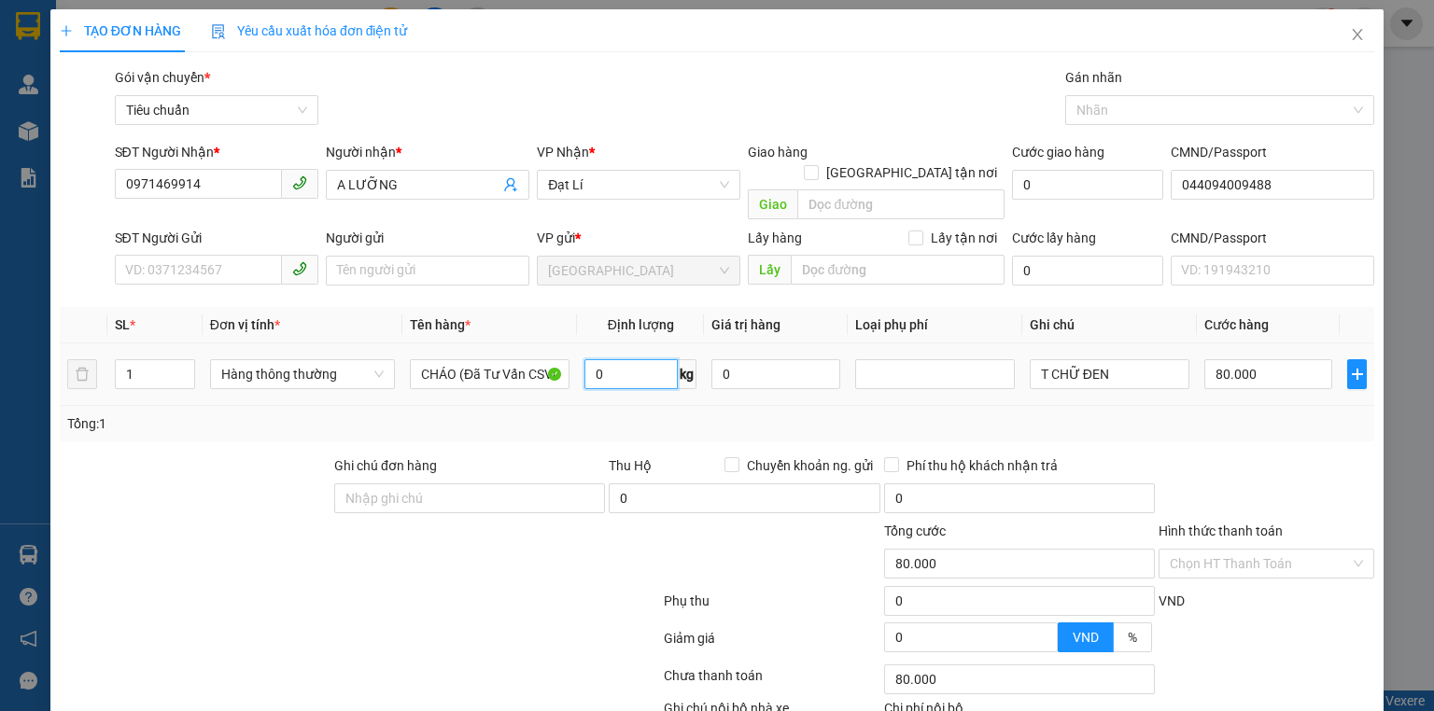
click at [608, 359] on input "0" at bounding box center [630, 374] width 93 height 30
click at [1266, 359] on input "80.000" at bounding box center [1268, 374] width 128 height 30
click at [1241, 414] on div "Tổng: 1" at bounding box center [717, 424] width 1300 height 21
drag, startPoint x: 1137, startPoint y: 355, endPoint x: 1073, endPoint y: 370, distance: 66.1
click at [1073, 370] on div "T CHỮ ĐEN" at bounding box center [1110, 374] width 160 height 37
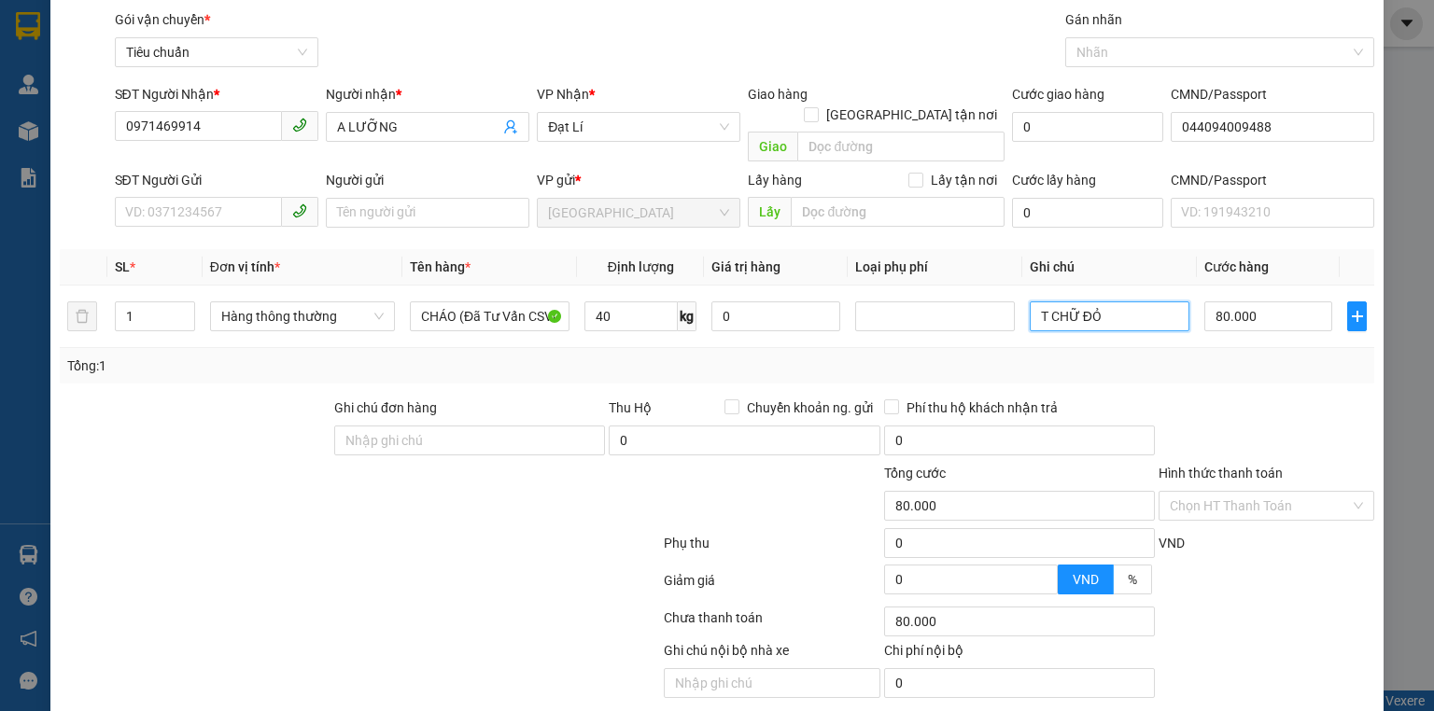
scroll to position [102, 0]
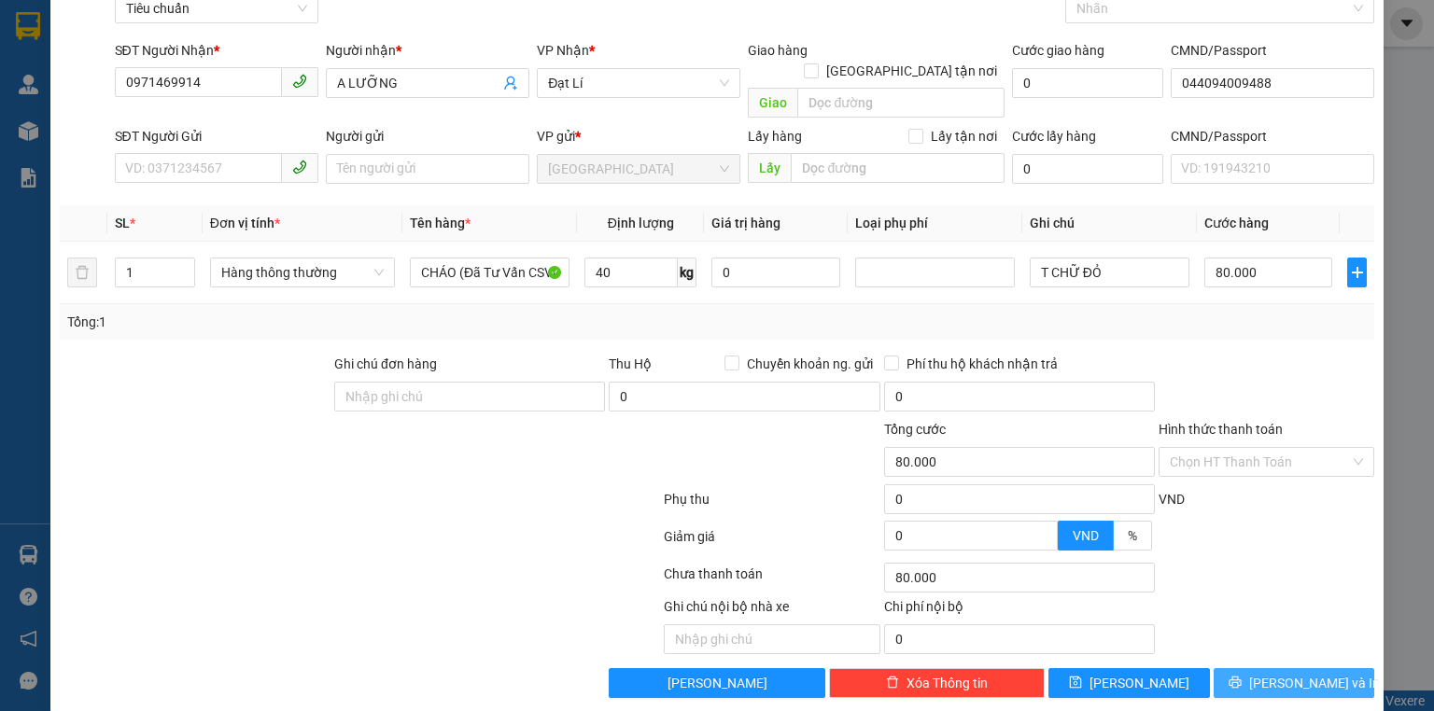
click at [1270, 673] on span "[PERSON_NAME] và In" at bounding box center [1314, 683] width 131 height 21
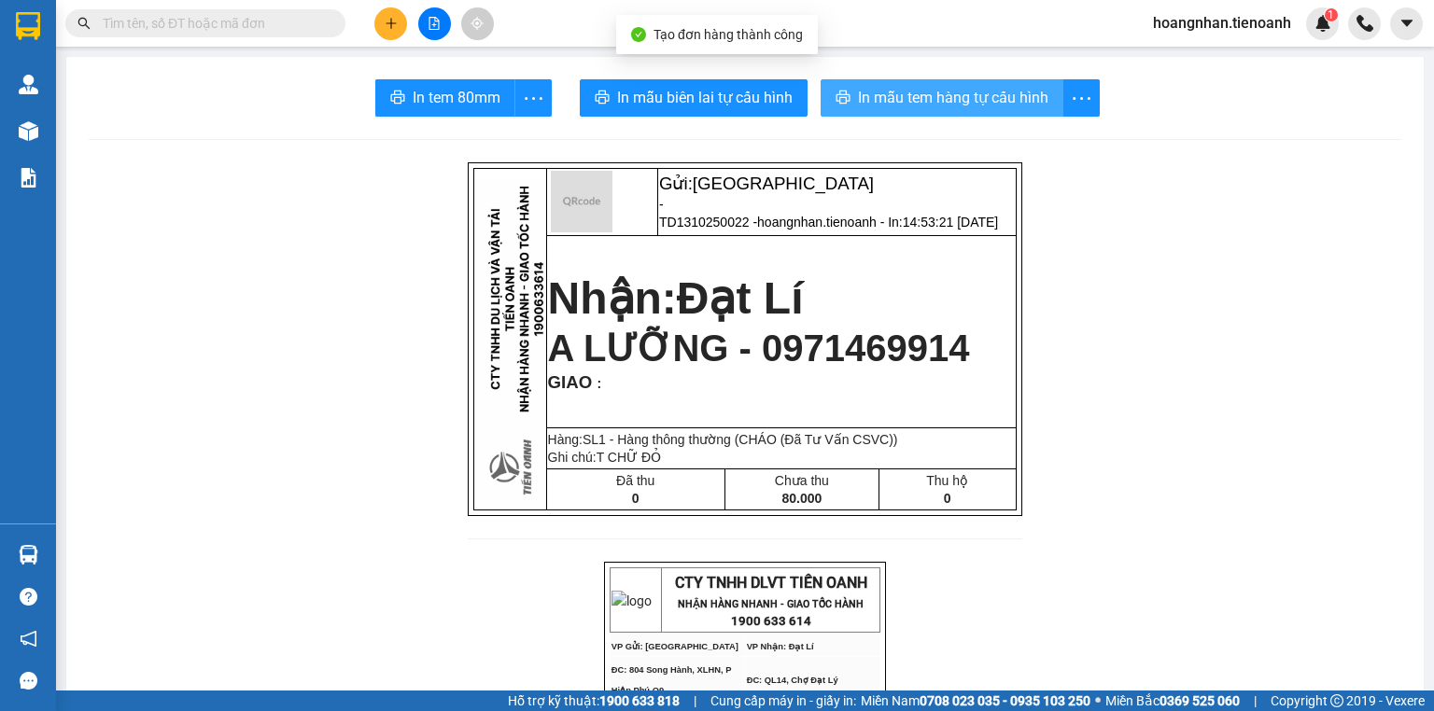
click at [1020, 92] on span "In mẫu tem hàng tự cấu hình" at bounding box center [953, 97] width 190 height 23
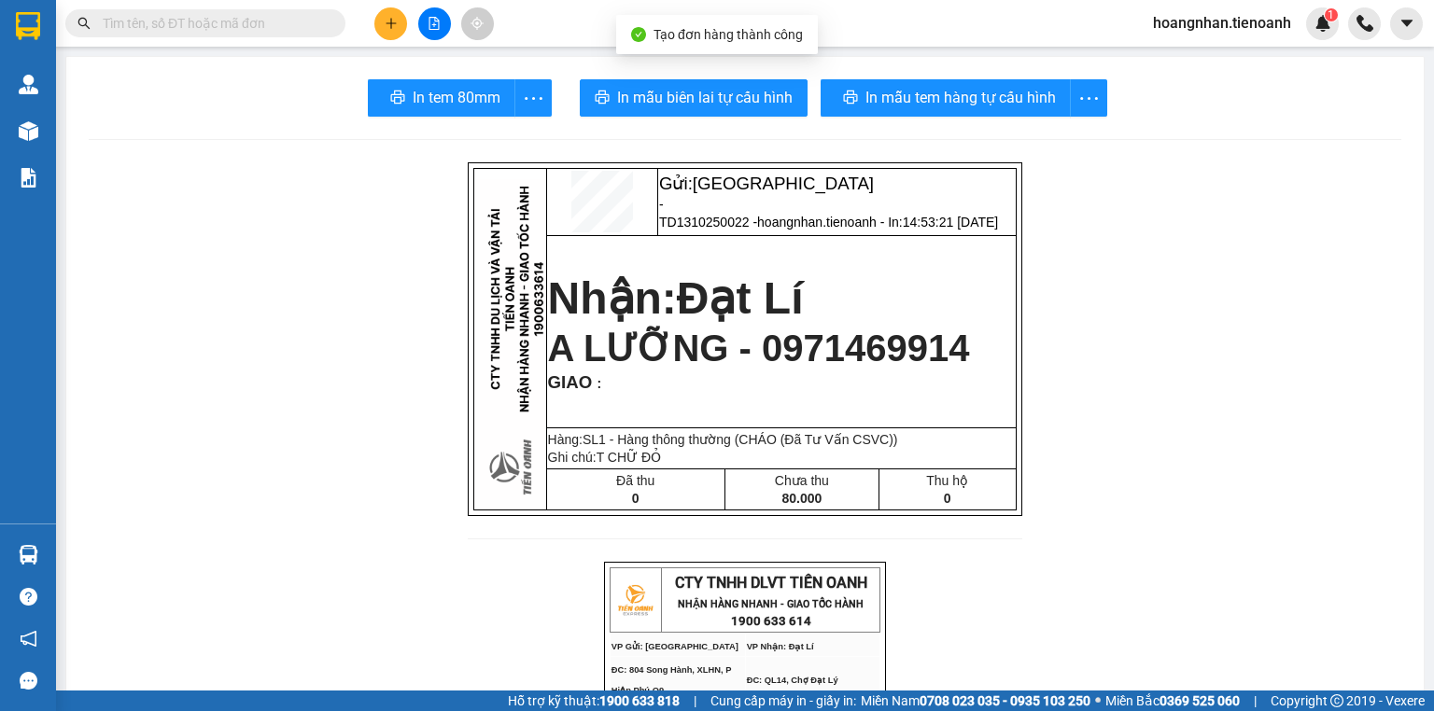
drag, startPoint x: 296, startPoint y: 157, endPoint x: 400, endPoint y: 0, distance: 188.0
drag, startPoint x: 285, startPoint y: 246, endPoint x: 210, endPoint y: 26, distance: 232.7
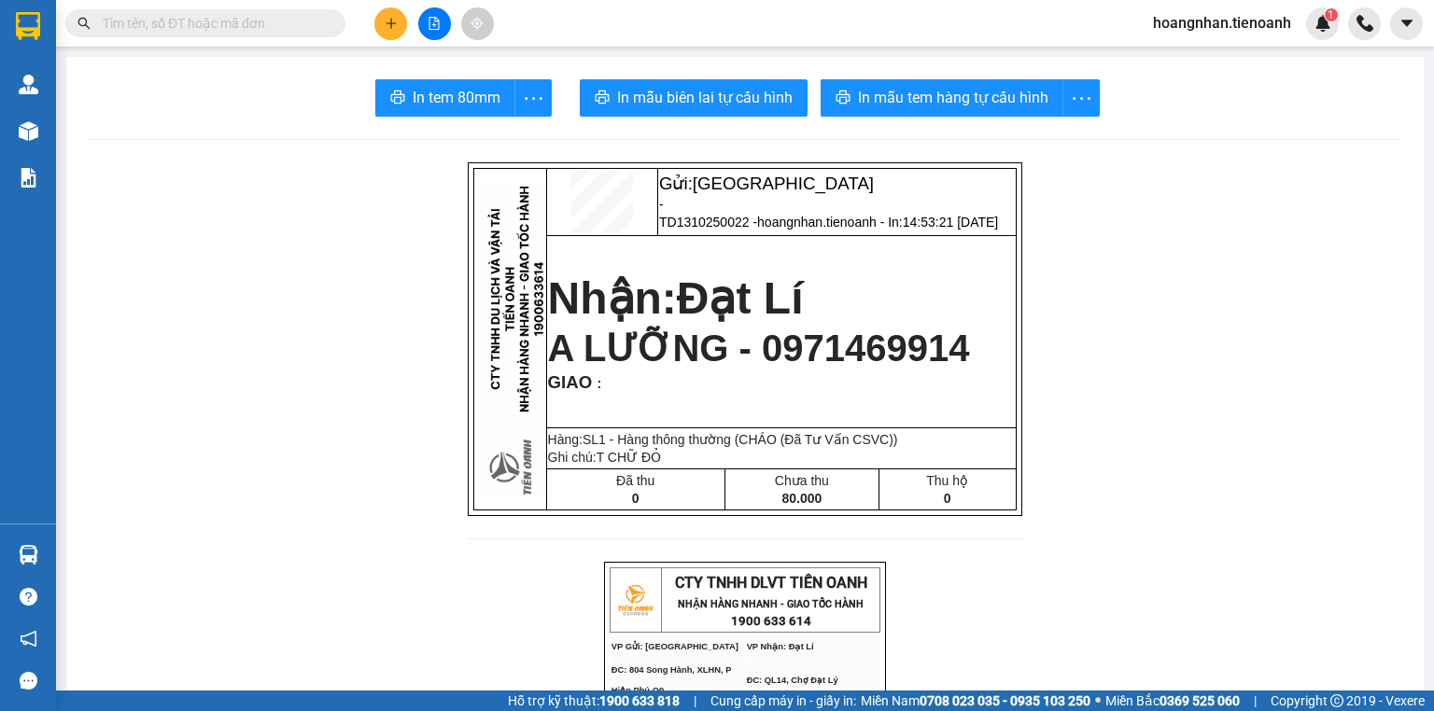
drag, startPoint x: 383, startPoint y: 190, endPoint x: 432, endPoint y: 32, distance: 165.4
click at [381, 18] on button at bounding box center [390, 23] width 33 height 33
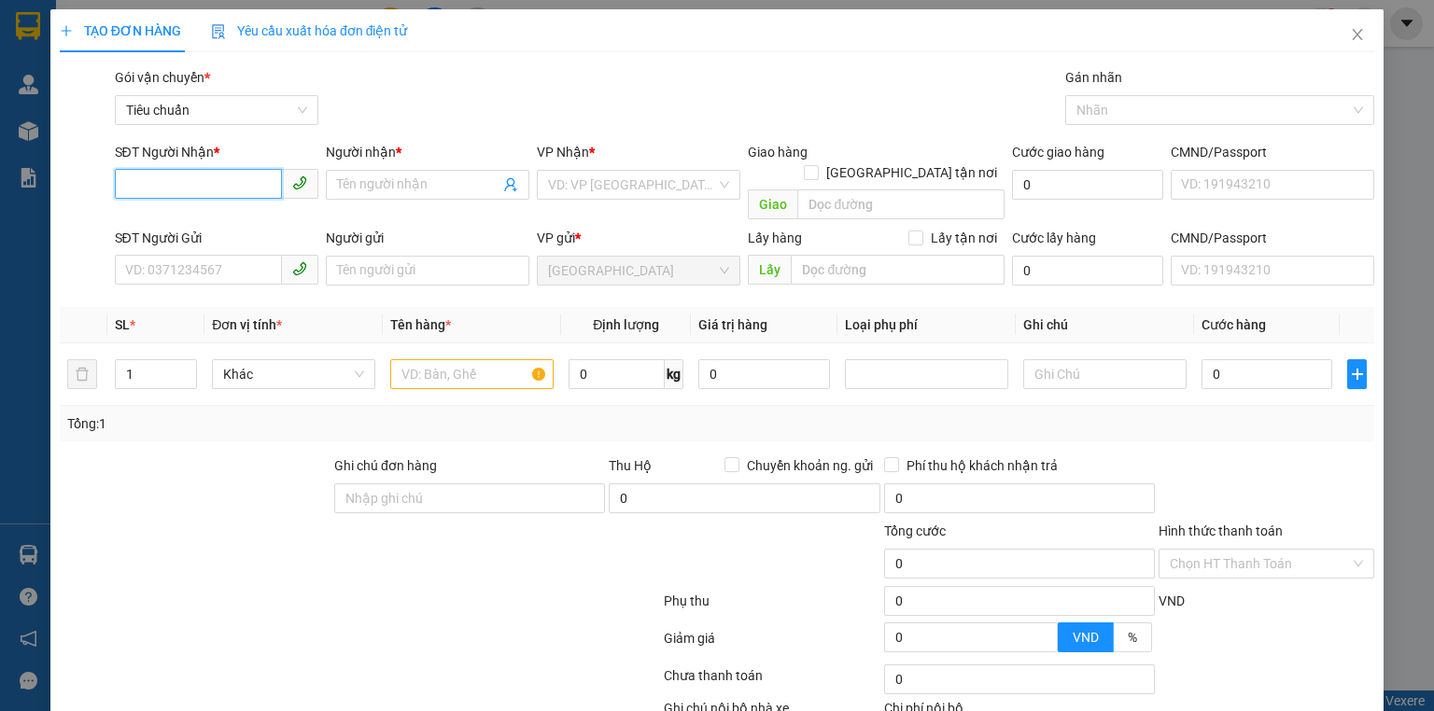
click at [261, 175] on input "SĐT Người Nhận *" at bounding box center [198, 184] width 167 height 30
click at [263, 176] on input "SĐT Người Nhận *" at bounding box center [198, 184] width 167 height 30
click at [258, 456] on div at bounding box center [195, 488] width 275 height 65
click at [250, 181] on input "SĐT Người Nhận *" at bounding box center [198, 184] width 167 height 30
click at [278, 430] on div "Transit Pickup Surcharge Ids Transit Deliver Surcharge Ids Transit Deliver Surc…" at bounding box center [717, 433] width 1315 height 733
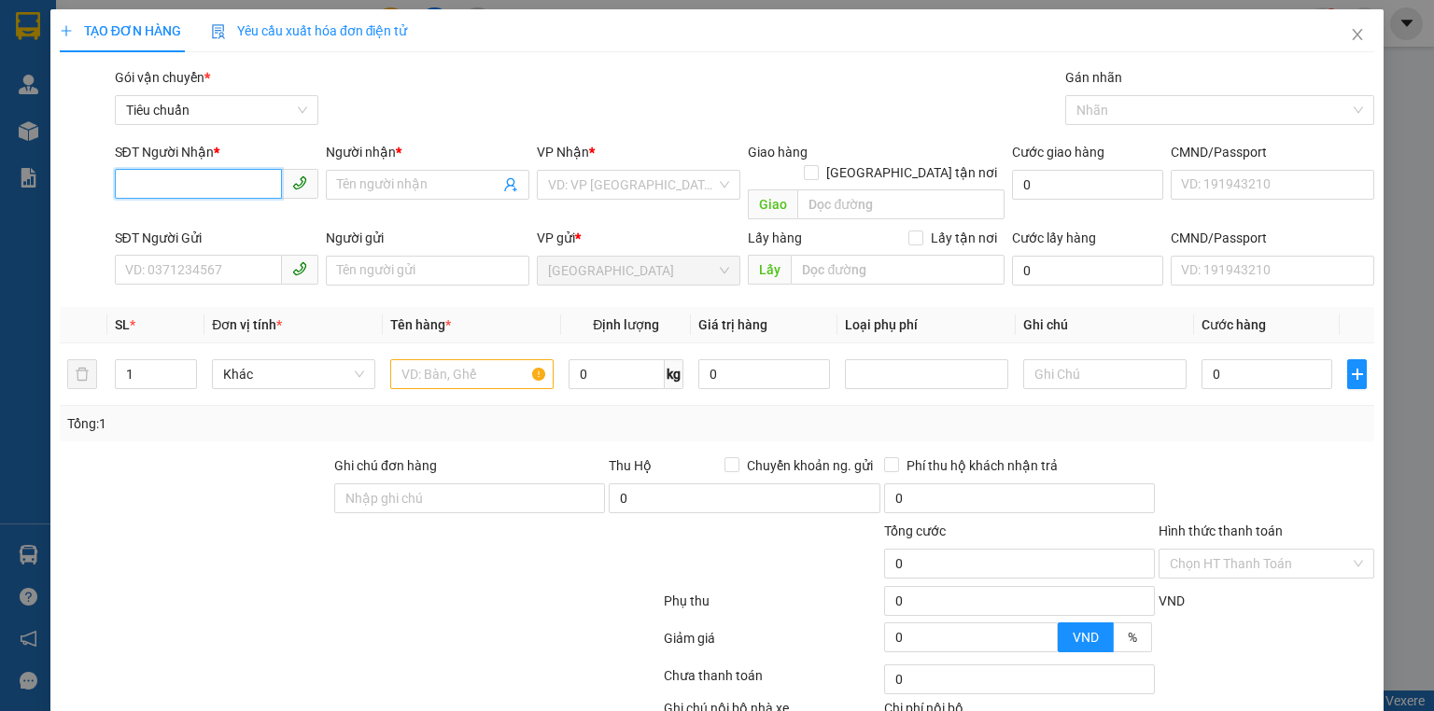
click at [219, 186] on input "SĐT Người Nhận *" at bounding box center [198, 184] width 167 height 30
drag, startPoint x: 261, startPoint y: 418, endPoint x: 239, endPoint y: 162, distance: 256.8
click at [261, 409] on div "Tổng: 1" at bounding box center [717, 423] width 1315 height 35
click at [239, 177] on input "SĐT Người Nhận *" at bounding box center [198, 184] width 167 height 30
click at [206, 177] on input "0357002193" at bounding box center [198, 184] width 167 height 30
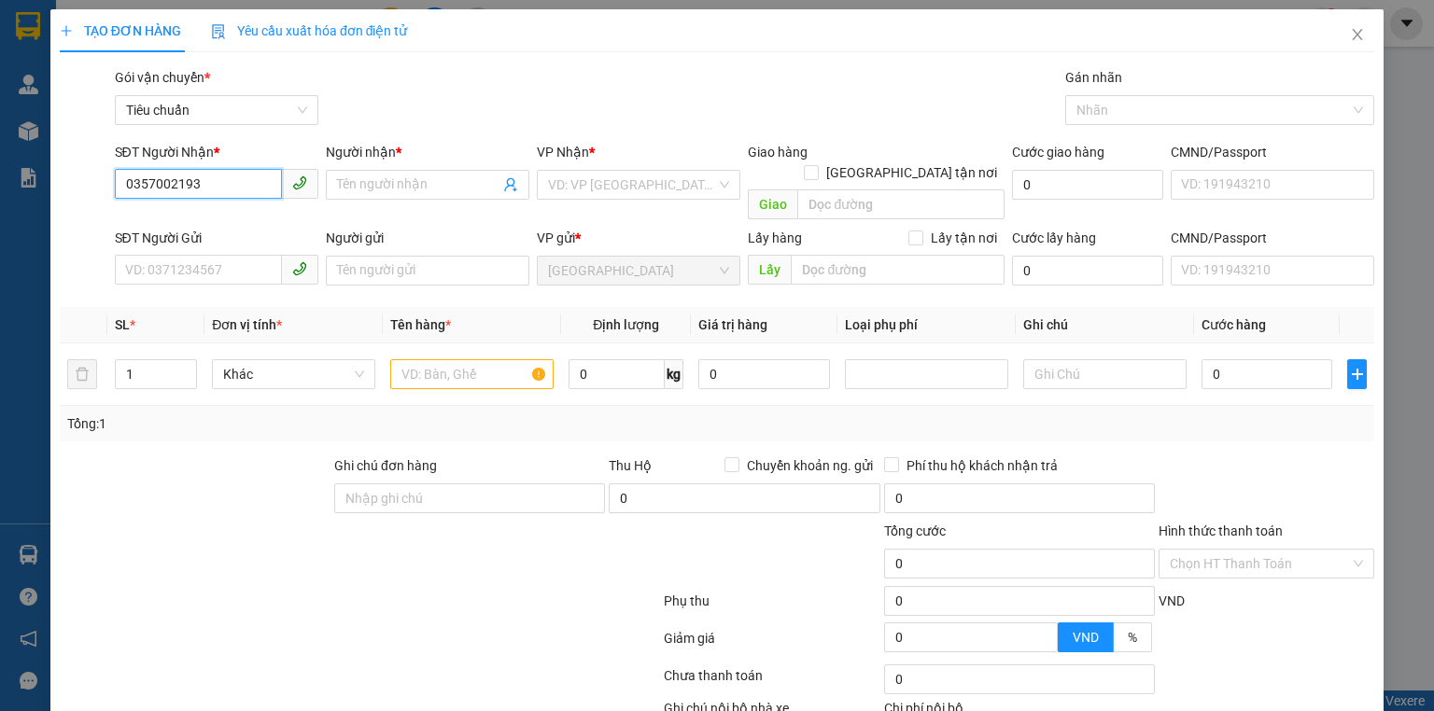
click at [206, 177] on input "0357002193" at bounding box center [198, 184] width 167 height 30
click at [213, 232] on div "SĐT Người Gửi" at bounding box center [217, 242] width 204 height 28
click at [213, 255] on input "SĐT Người Gửi" at bounding box center [198, 270] width 167 height 30
paste input "0357002193"
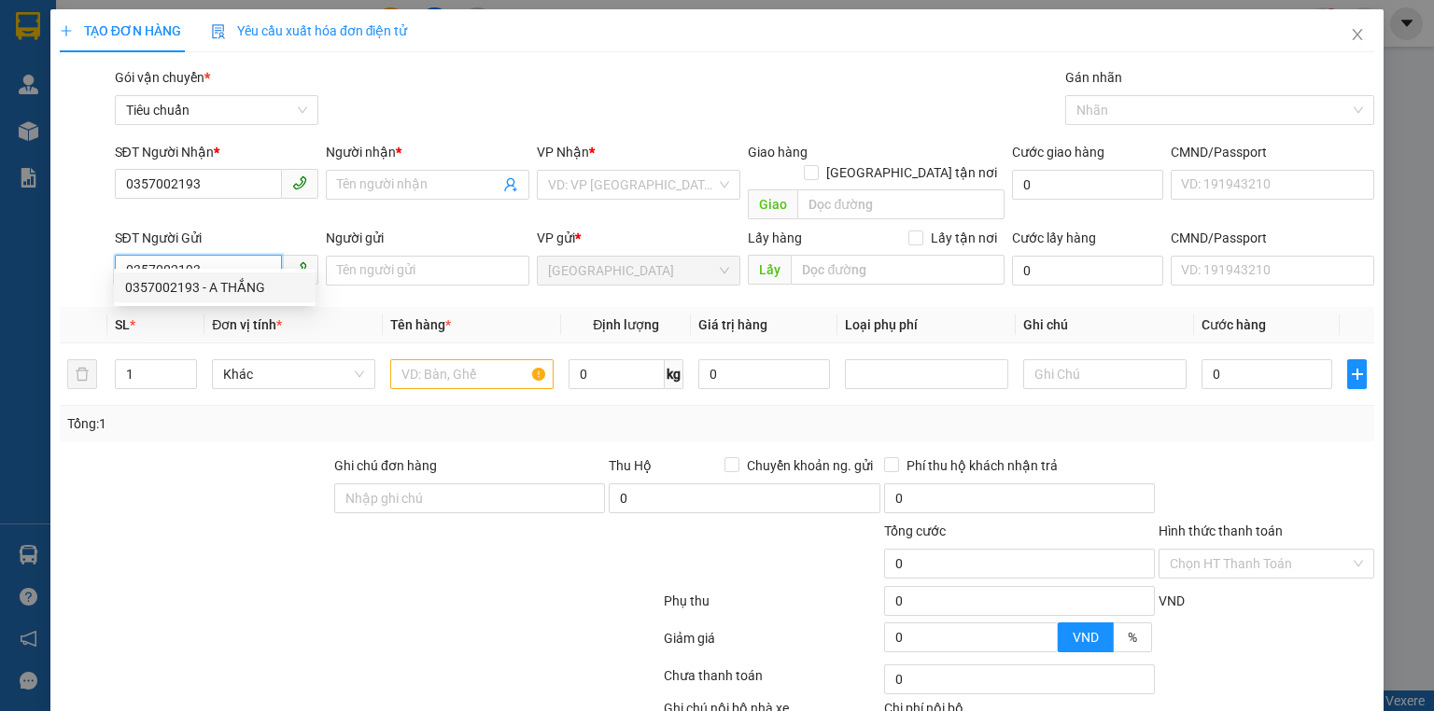
drag, startPoint x: 247, startPoint y: 284, endPoint x: 243, endPoint y: 244, distance: 40.4
click at [246, 285] on div "0357002193 - A THẮNG" at bounding box center [214, 287] width 179 height 21
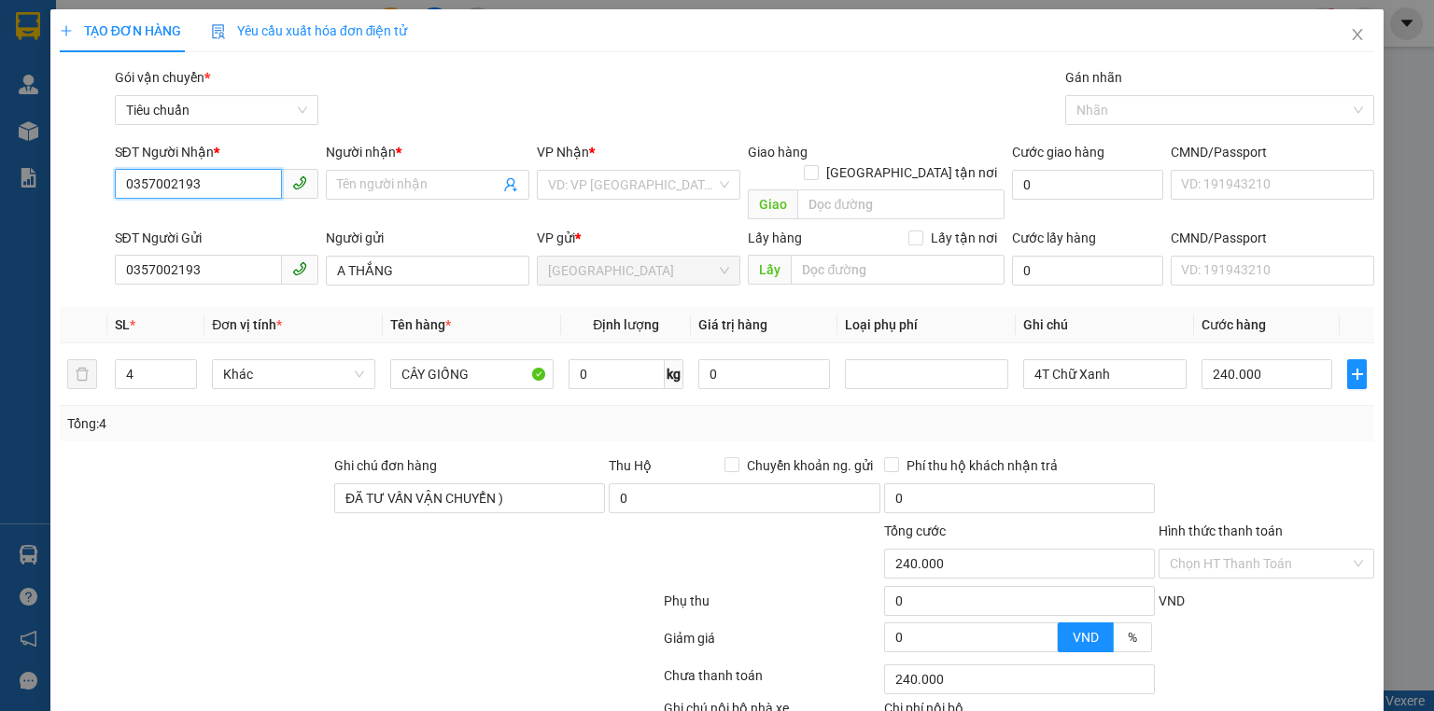
drag, startPoint x: 245, startPoint y: 181, endPoint x: 71, endPoint y: 183, distance: 173.7
click at [71, 183] on div "SĐT Người Nhận * 0357002193 0357002193 Người nhận * Tên người nhận VP Nhận * VD…" at bounding box center [717, 185] width 1318 height 86
click at [212, 214] on div "0963371402 - [PERSON_NAME]" at bounding box center [217, 222] width 184 height 21
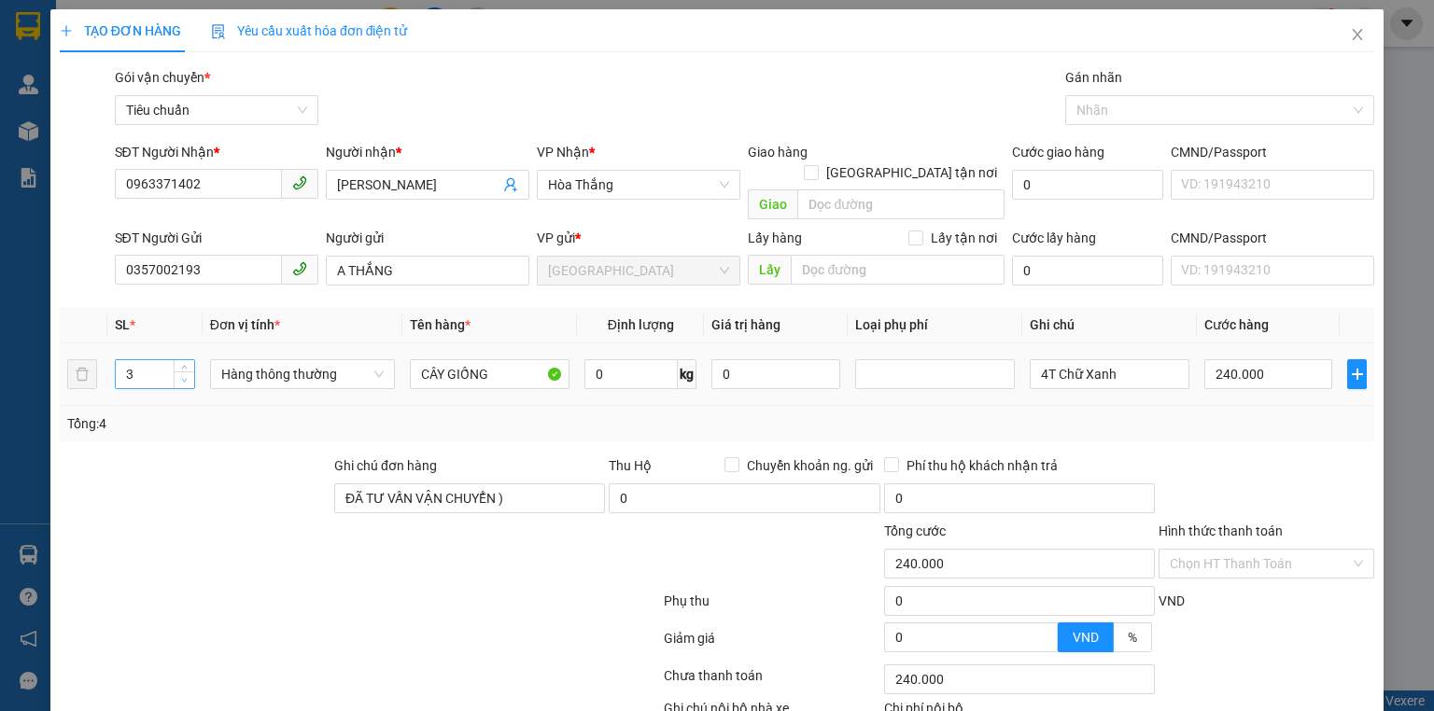
click at [189, 375] on span "down" at bounding box center [184, 380] width 11 height 11
drag, startPoint x: 1042, startPoint y: 365, endPoint x: 1010, endPoint y: 369, distance: 32.0
click at [1010, 369] on tr "2 Hàng thông thường CÂY GIỐNG 0 kg 0 4T Chữ Xanh 240.000" at bounding box center [717, 375] width 1315 height 63
click at [1218, 359] on input "0" at bounding box center [1268, 374] width 128 height 30
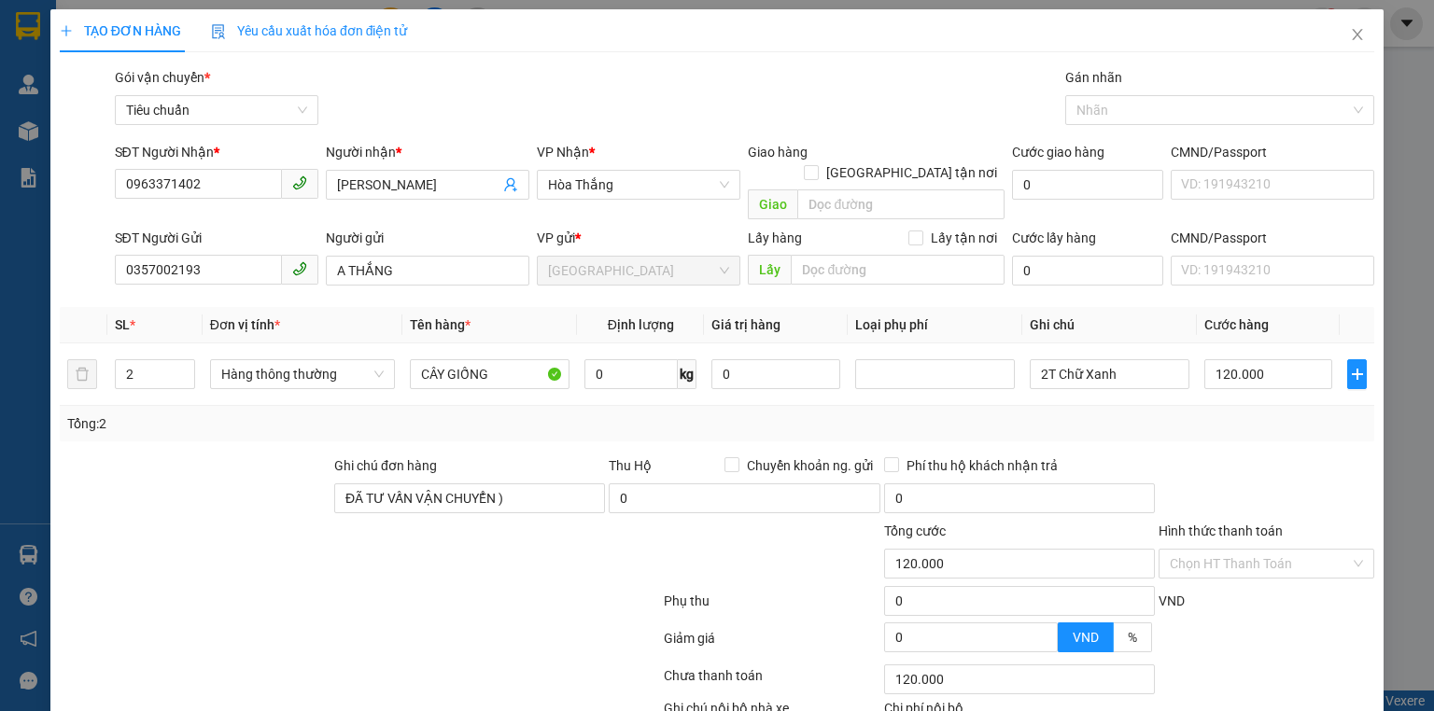
drag, startPoint x: 1251, startPoint y: 393, endPoint x: 1239, endPoint y: 377, distance: 20.0
click at [1247, 406] on div "Tổng: 2" at bounding box center [717, 423] width 1315 height 35
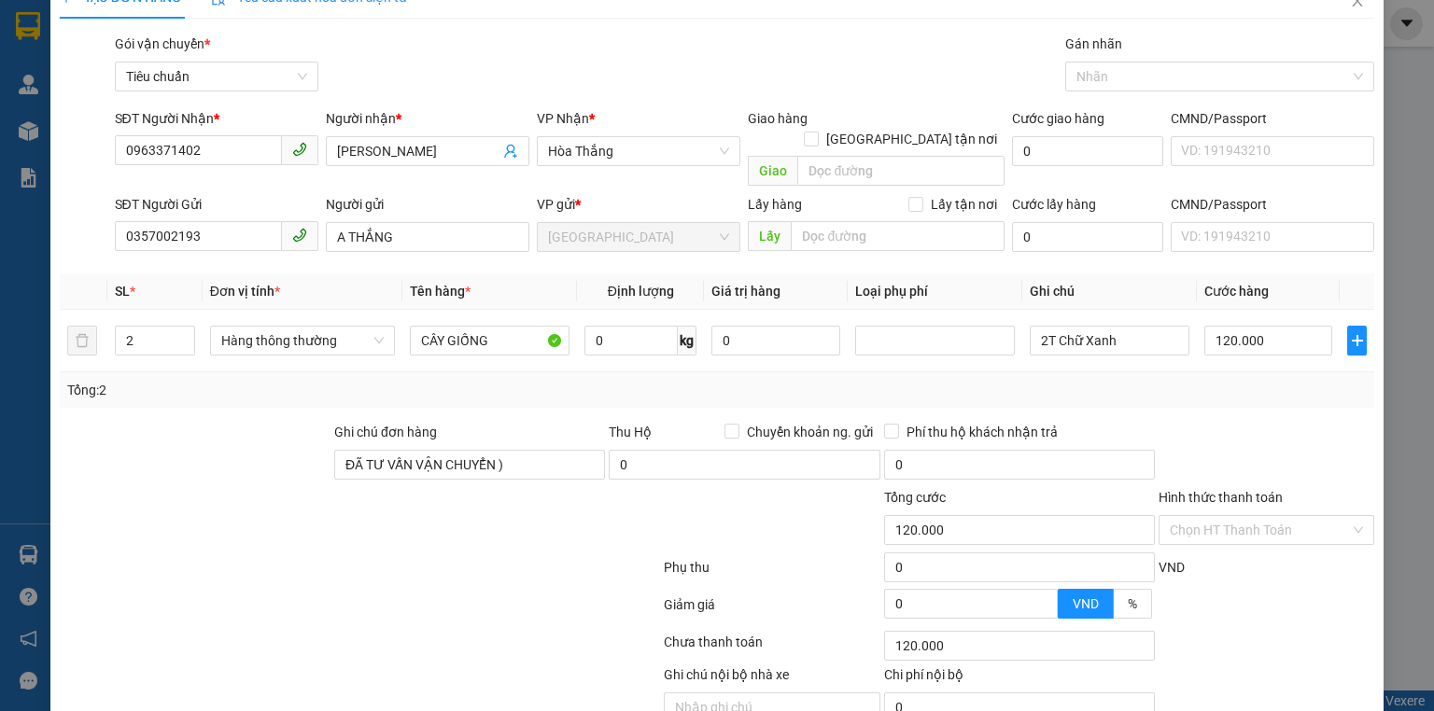
scroll to position [102, 0]
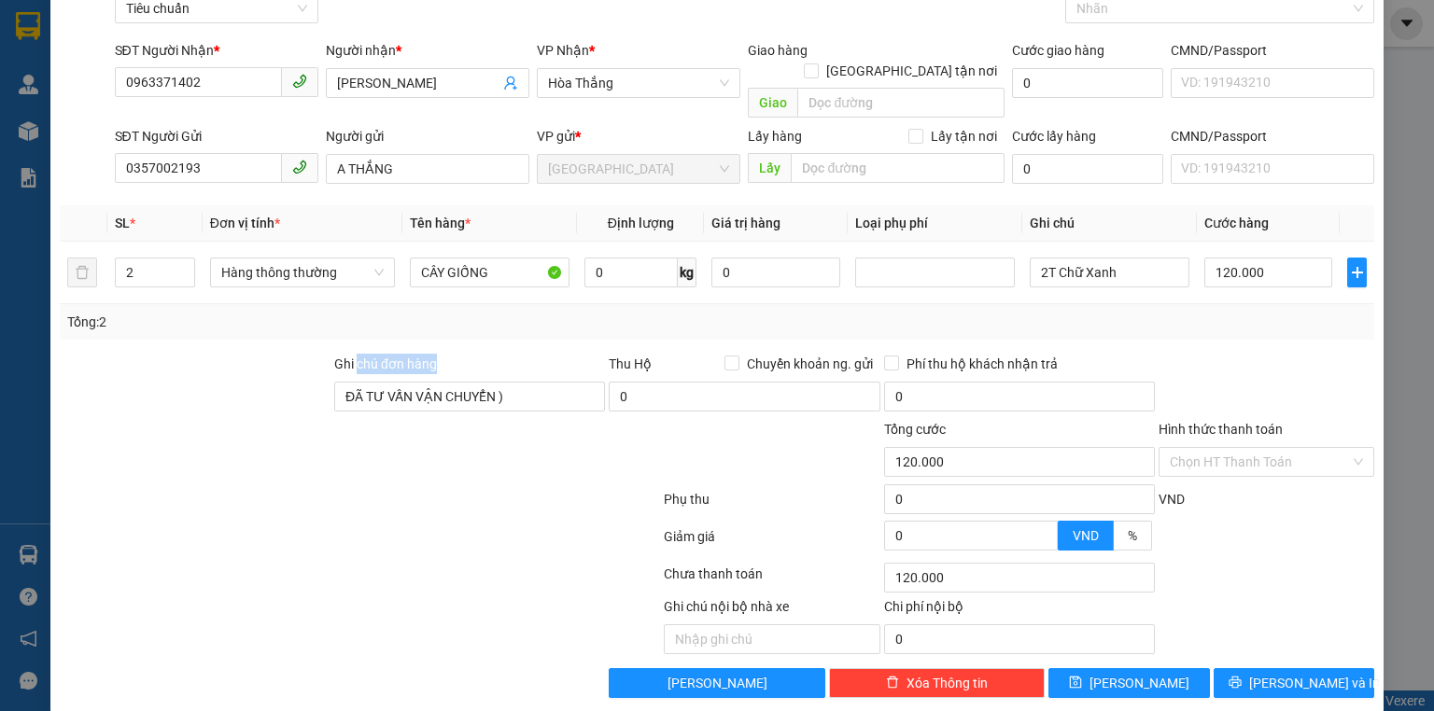
drag, startPoint x: 354, startPoint y: 345, endPoint x: 459, endPoint y: 486, distance: 175.3
click at [471, 362] on div "Ghi chú đơn hàng ĐÃ TƯ VẤN VẬN CHUYỂN )" at bounding box center [469, 386] width 271 height 65
click at [453, 522] on div at bounding box center [360, 540] width 604 height 37
drag, startPoint x: 497, startPoint y: 328, endPoint x: 106, endPoint y: 328, distance: 391.2
click at [106, 328] on div "Transit Pickup Surcharge Ids Transit Deliver Surcharge Ids Transit Deliver Surc…" at bounding box center [717, 331] width 1315 height 733
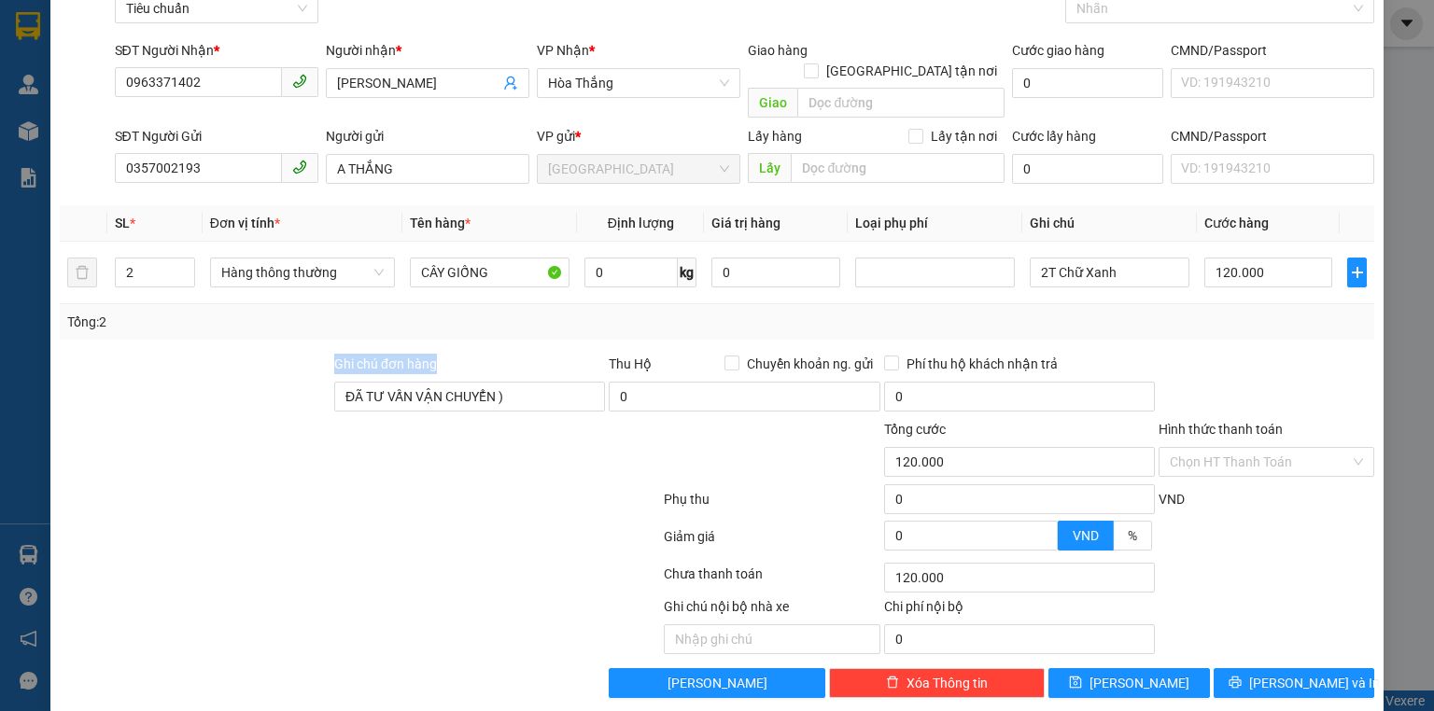
click at [105, 328] on div "Transit Pickup Surcharge Ids Transit Deliver Surcharge Ids Transit Deliver Surc…" at bounding box center [717, 331] width 1315 height 733
drag, startPoint x: 1281, startPoint y: 435, endPoint x: 1286, endPoint y: 463, distance: 28.4
click at [1281, 448] on input "Hình thức thanh toán" at bounding box center [1260, 462] width 180 height 28
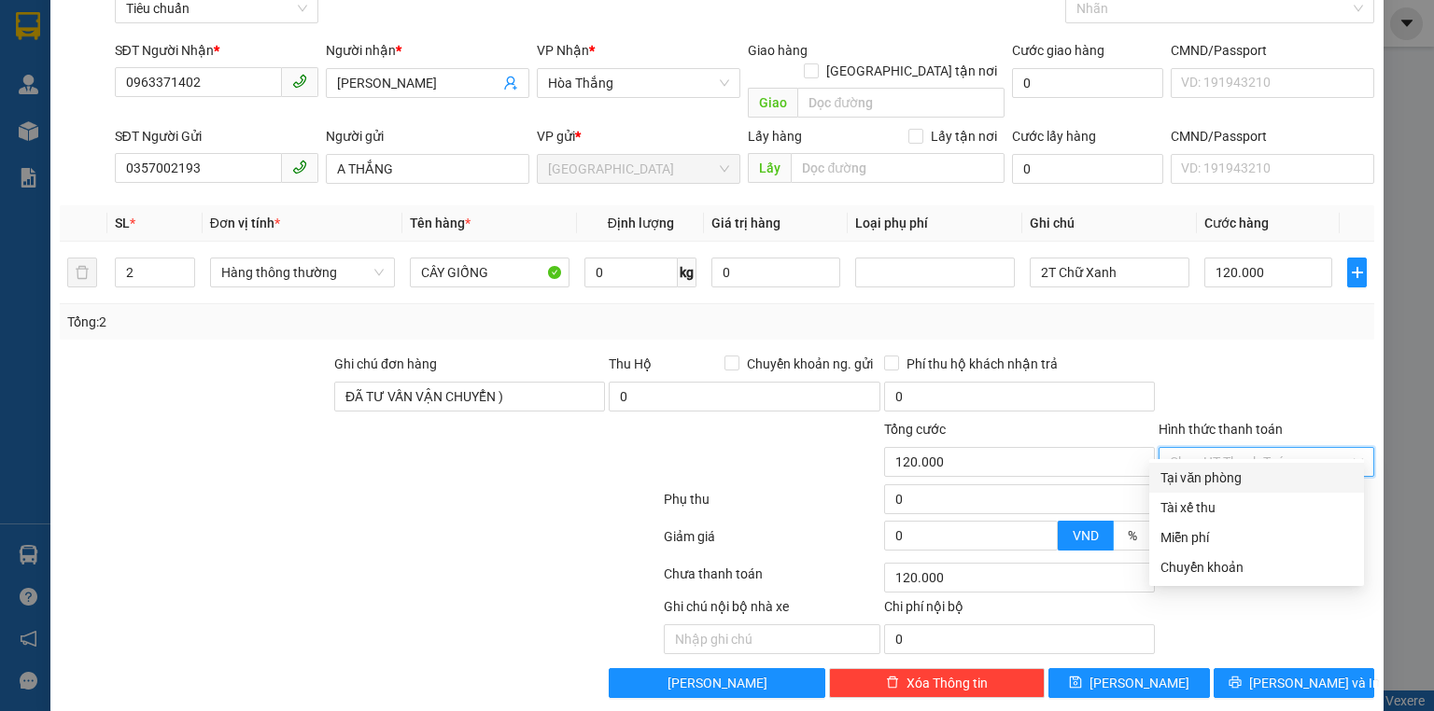
click at [1286, 473] on div "Tại văn phòng" at bounding box center [1257, 478] width 192 height 21
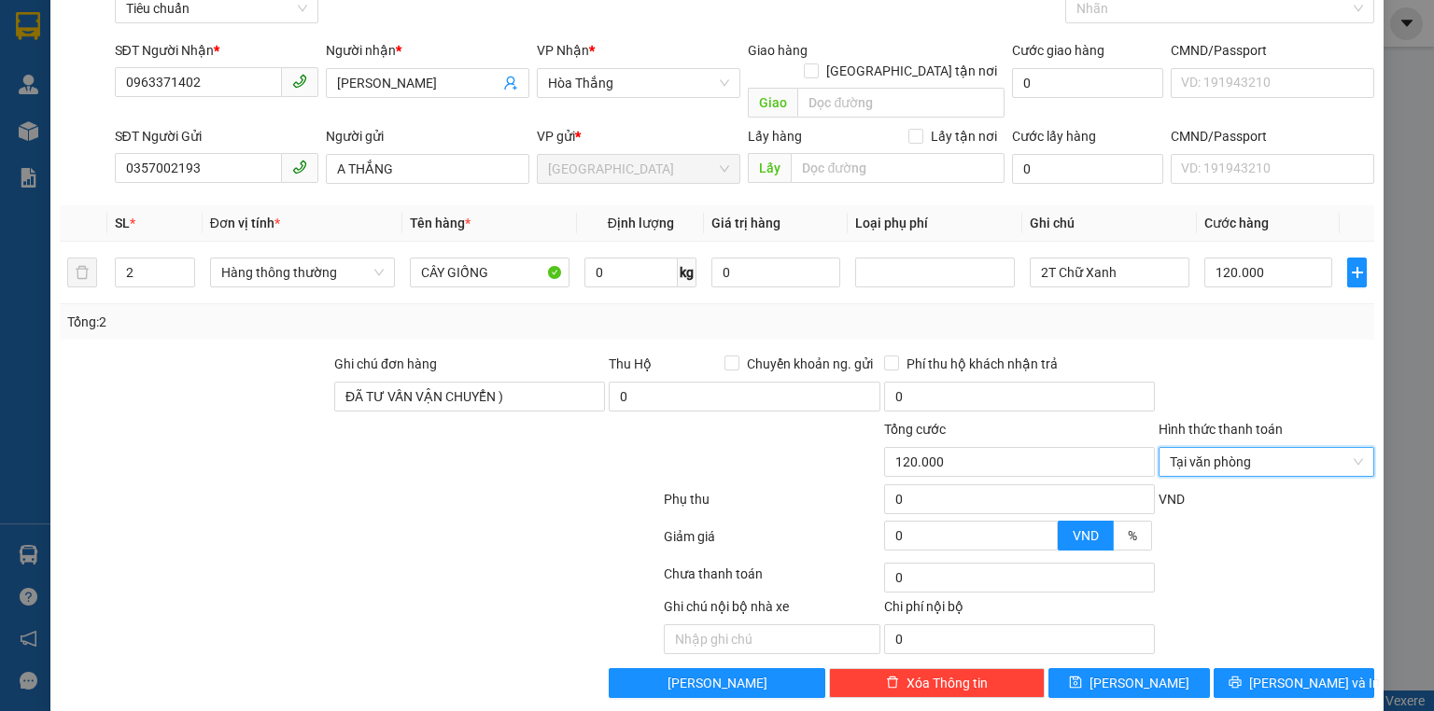
click at [1269, 354] on div at bounding box center [1266, 386] width 219 height 65
drag, startPoint x: 1269, startPoint y: 654, endPoint x: 876, endPoint y: 304, distance: 525.8
click at [1262, 669] on button "[PERSON_NAME] và In" at bounding box center [1295, 684] width 162 height 30
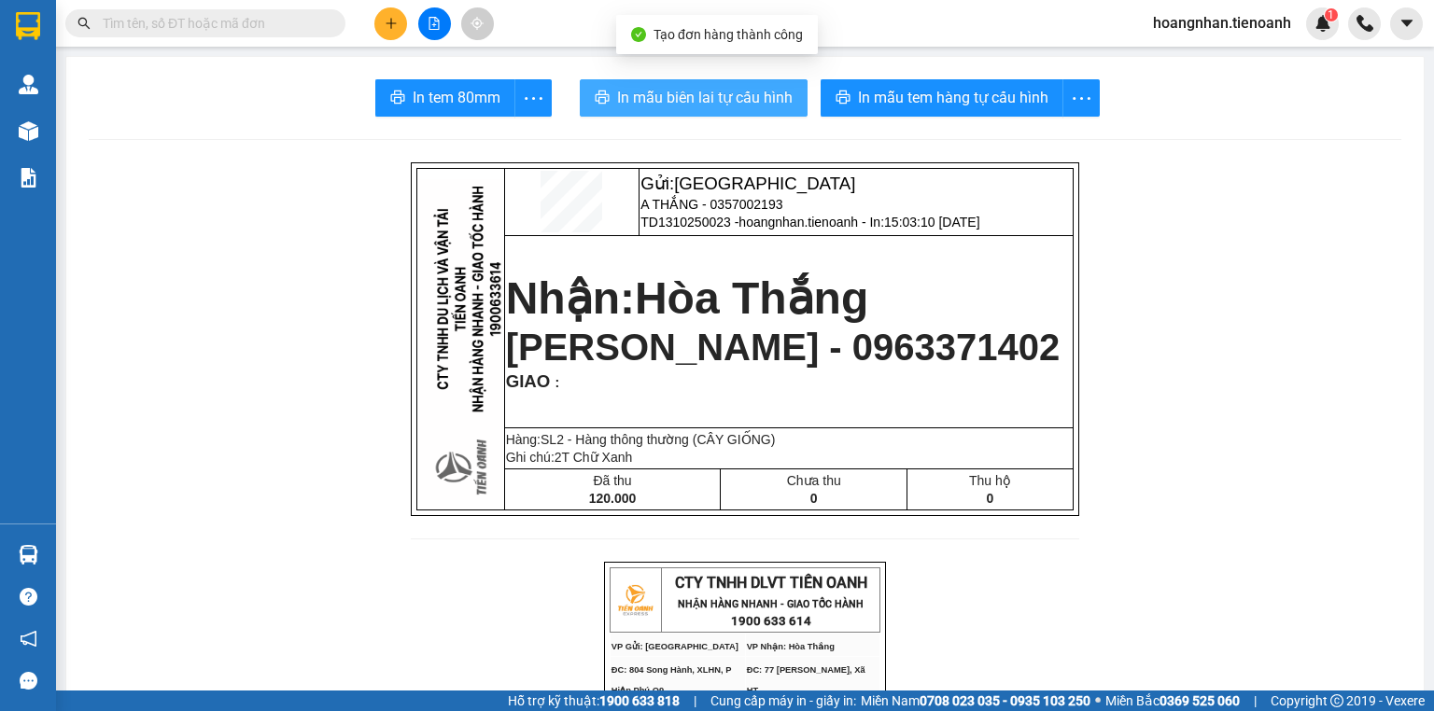
click at [702, 96] on span "In mẫu biên lai tự cấu hình" at bounding box center [705, 97] width 176 height 23
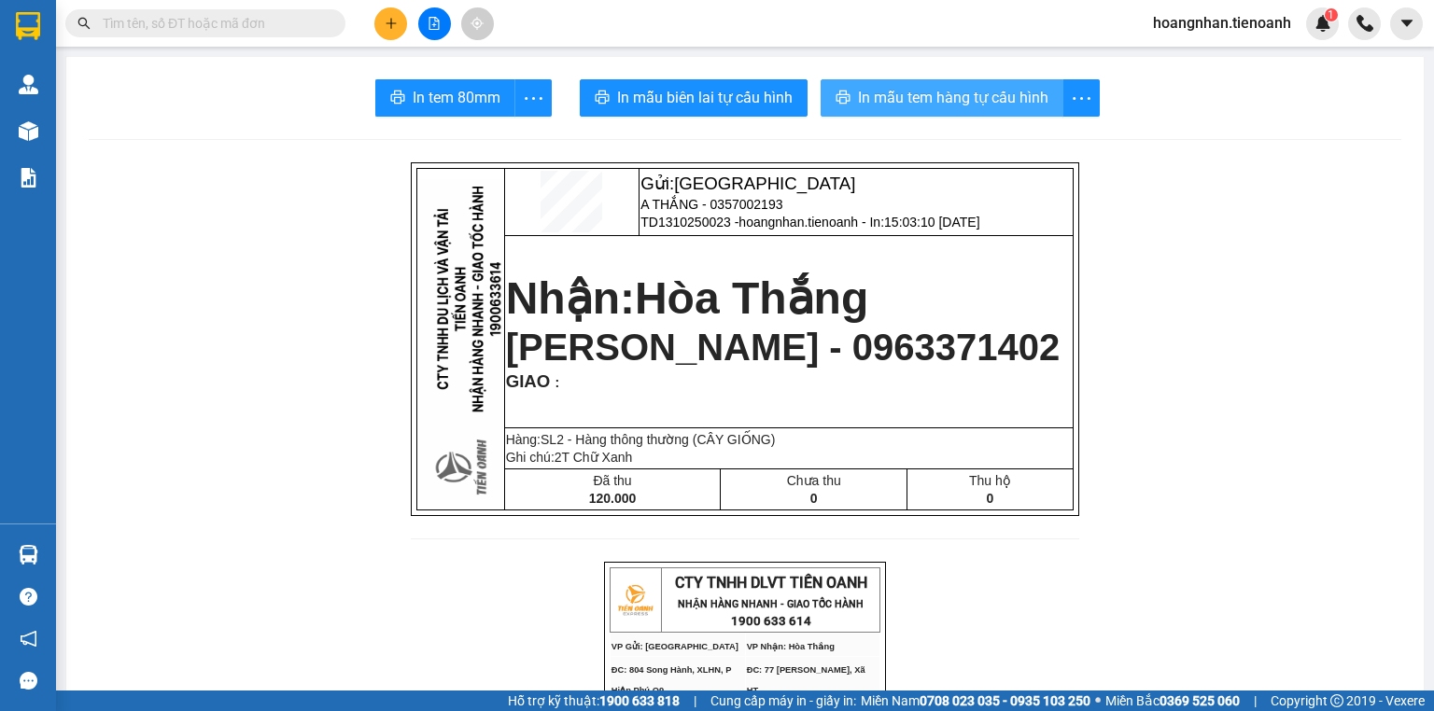
click at [970, 106] on span "In mẫu tem hàng tự cấu hình" at bounding box center [953, 97] width 190 height 23
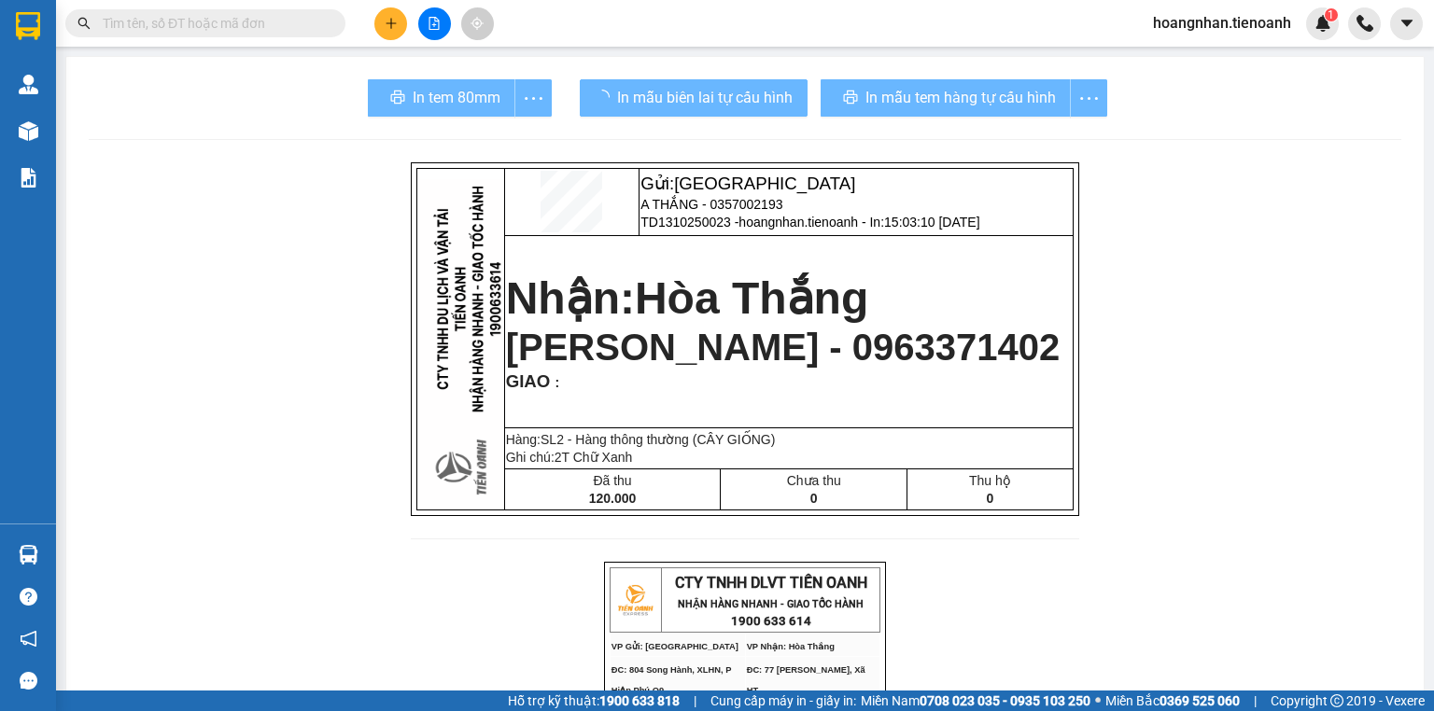
drag, startPoint x: 1285, startPoint y: 449, endPoint x: 754, endPoint y: 393, distance: 533.3
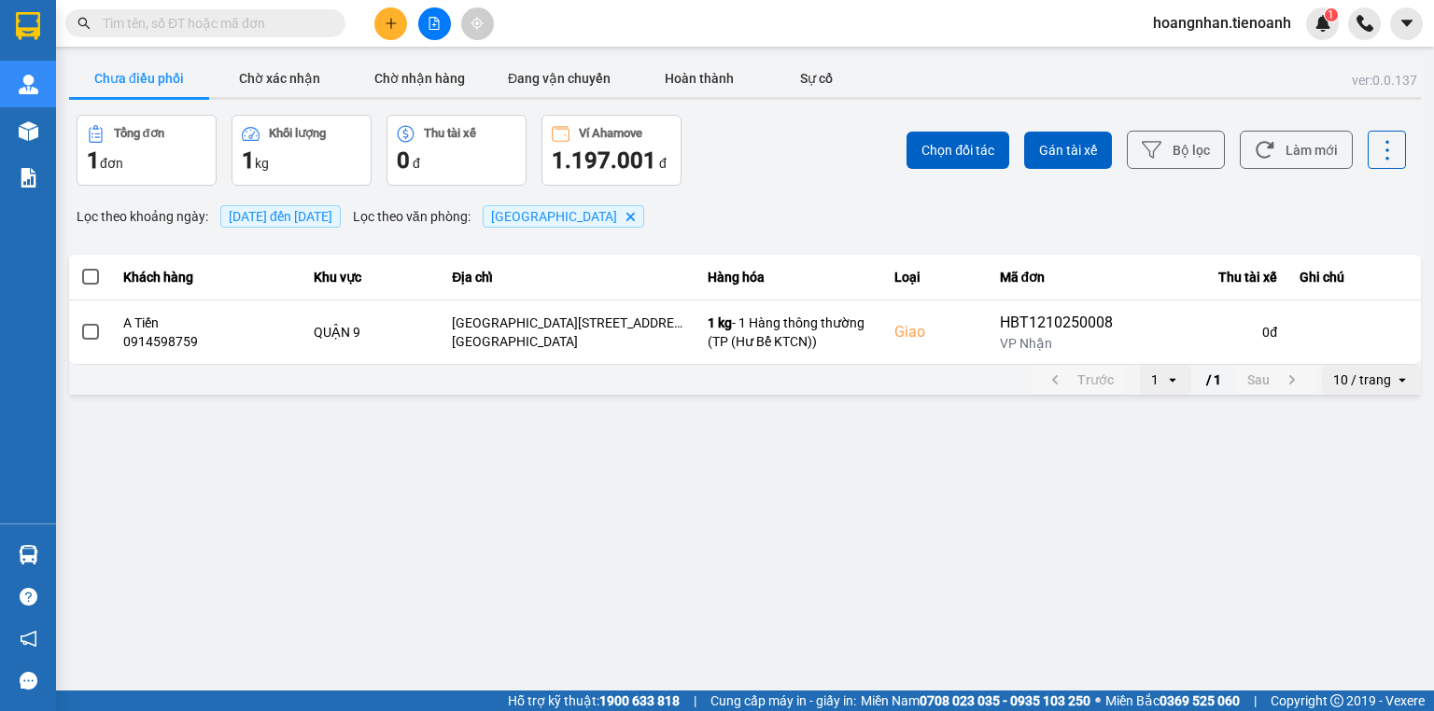
drag, startPoint x: 599, startPoint y: 545, endPoint x: 655, endPoint y: 438, distance: 121.1
click at [603, 538] on main "ver: 0.0.137 Chưa điều phối Chờ xác nhận Chờ nhận hàng Đang vận chuyển Hoàn thà…" at bounding box center [717, 345] width 1434 height 691
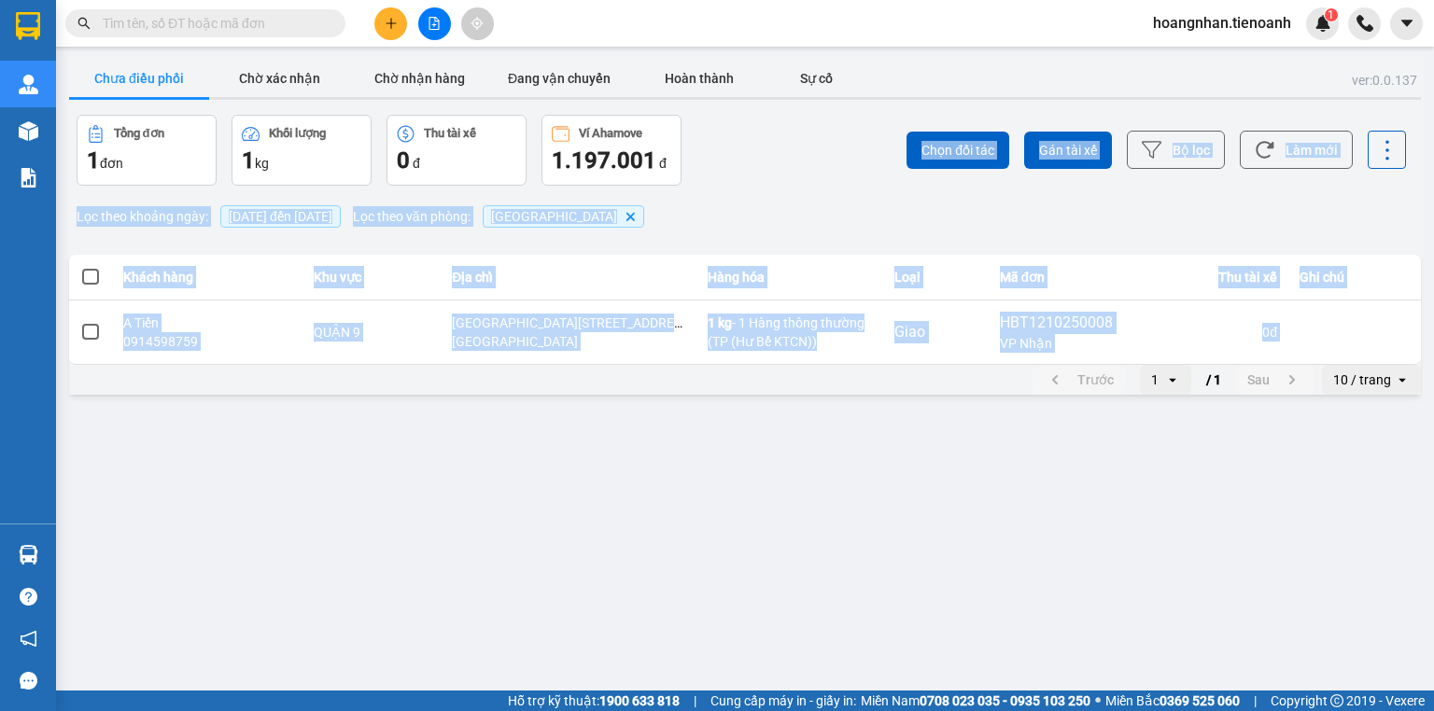
drag, startPoint x: 777, startPoint y: 176, endPoint x: 778, endPoint y: 442, distance: 266.1
click at [778, 439] on main "ver: 0.0.137 Chưa điều phối Chờ xác nhận Chờ nhận hàng Đang vận chuyển Hoàn thà…" at bounding box center [717, 345] width 1434 height 691
click at [819, 192] on div "ver: 0.0.137 Chưa điều phối Chờ xác nhận Chờ nhận hàng Đang vận chuyển Hoàn thà…" at bounding box center [744, 227] width 1359 height 343
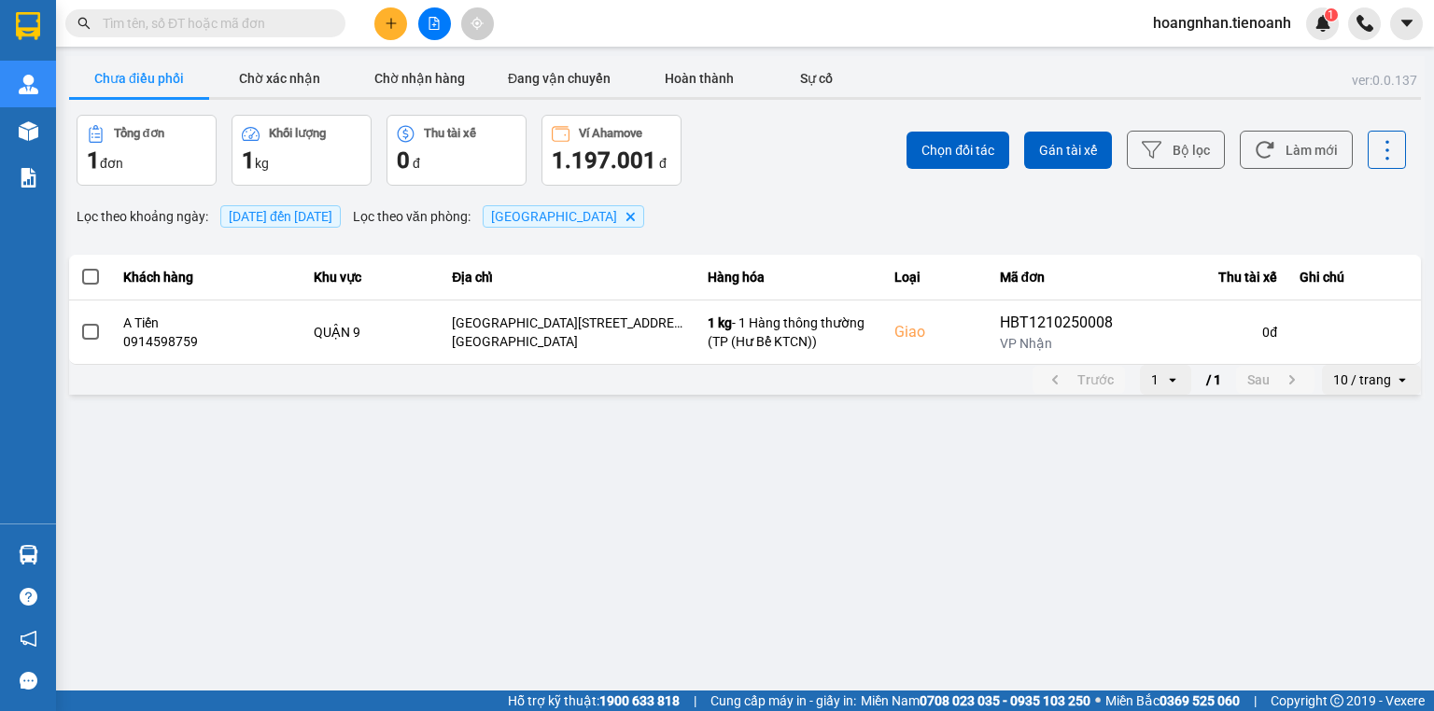
drag, startPoint x: 469, startPoint y: 543, endPoint x: 239, endPoint y: 439, distance: 252.4
click at [462, 542] on main "ver: 0.0.137 Chưa điều phối Chờ xác nhận Chờ nhận hàng Đang vận chuyển Hoàn thà…" at bounding box center [717, 345] width 1434 height 691
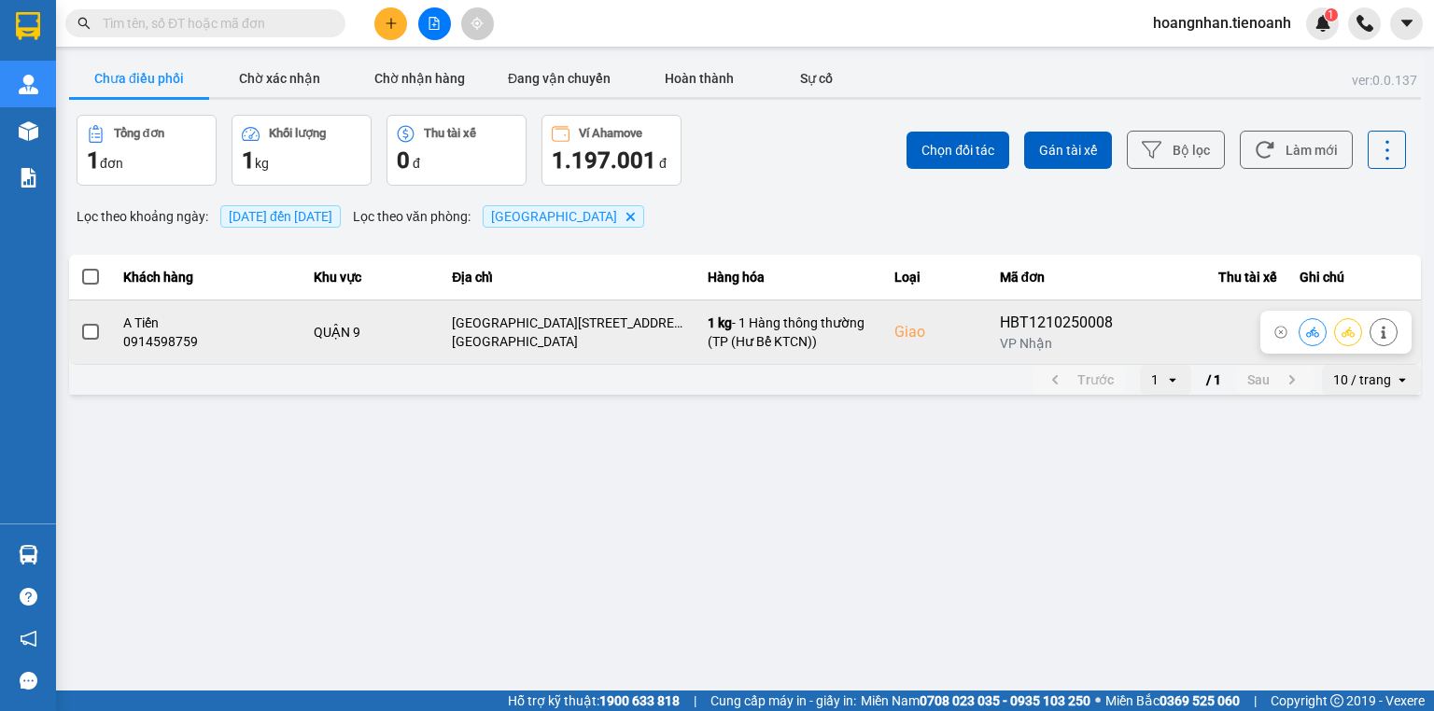
click at [90, 337] on span at bounding box center [90, 332] width 17 height 17
click at [80, 322] on input "checkbox" at bounding box center [80, 322] width 0 height 0
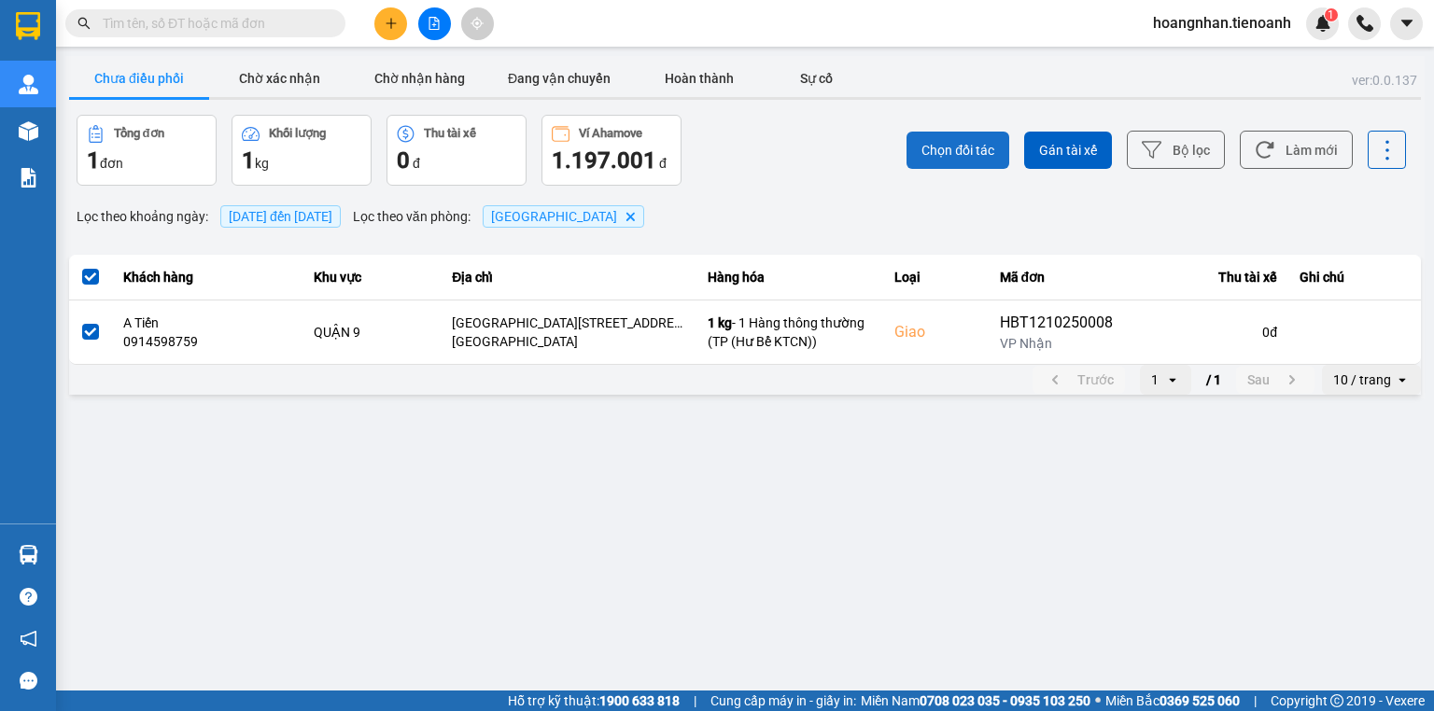
click at [933, 160] on button "Chọn đối tác" at bounding box center [958, 150] width 103 height 37
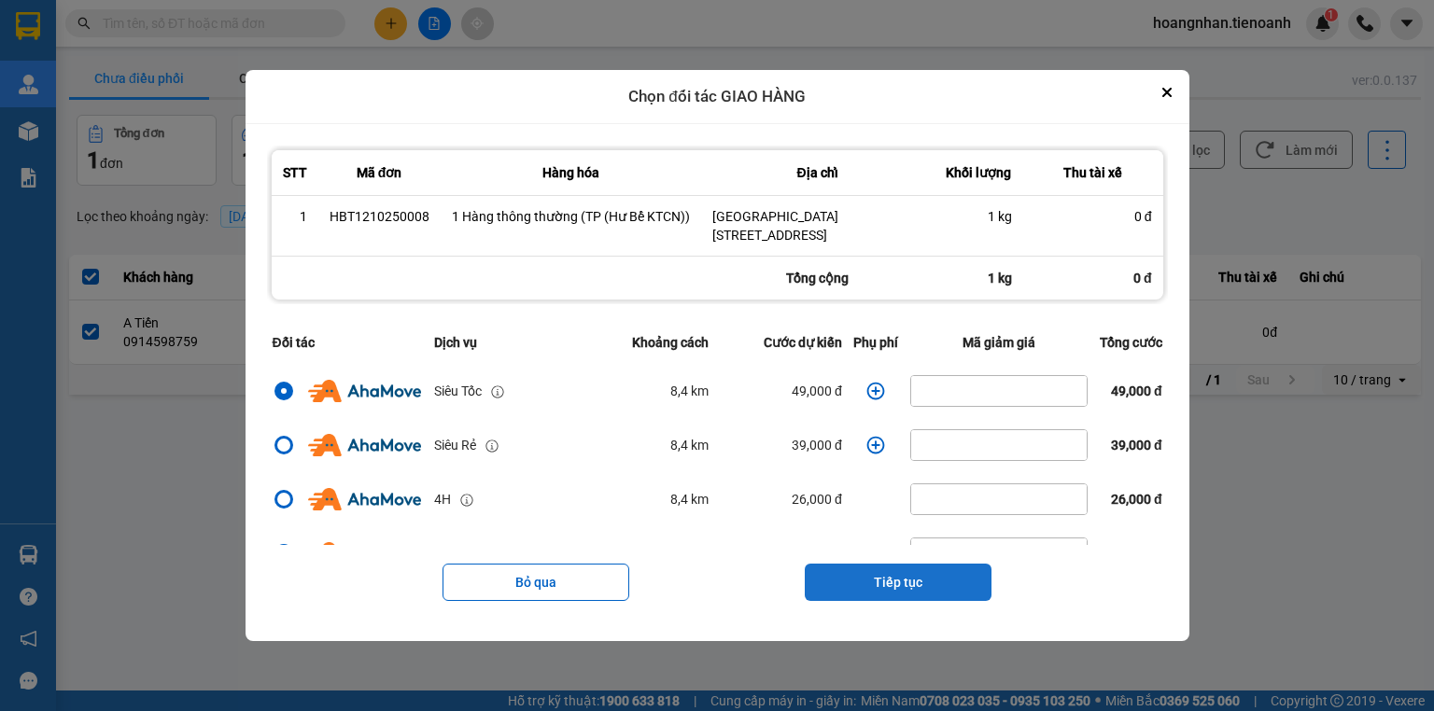
click at [894, 588] on button "Tiếp tục" at bounding box center [898, 582] width 187 height 37
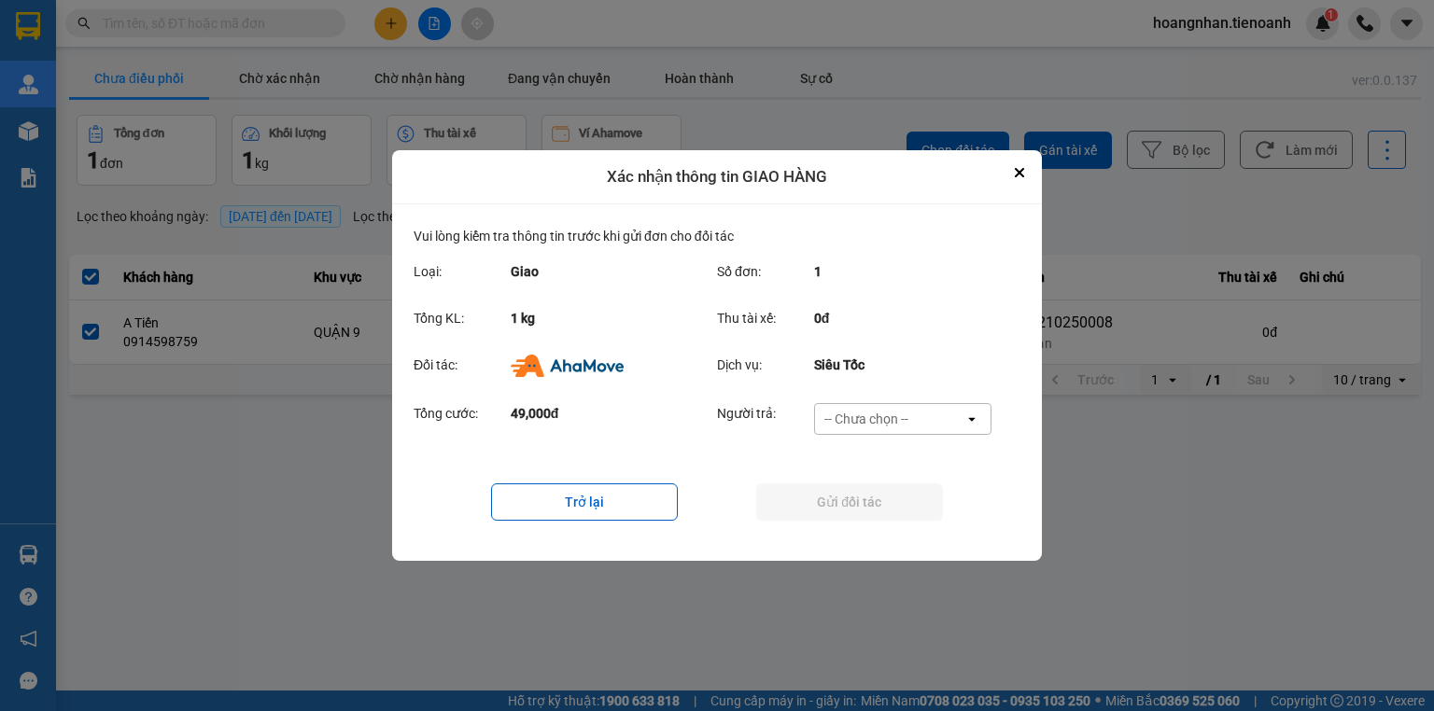
drag, startPoint x: 900, startPoint y: 418, endPoint x: 900, endPoint y: 430, distance: 12.1
click at [900, 419] on div "-- Chưa chọn --" at bounding box center [866, 419] width 84 height 19
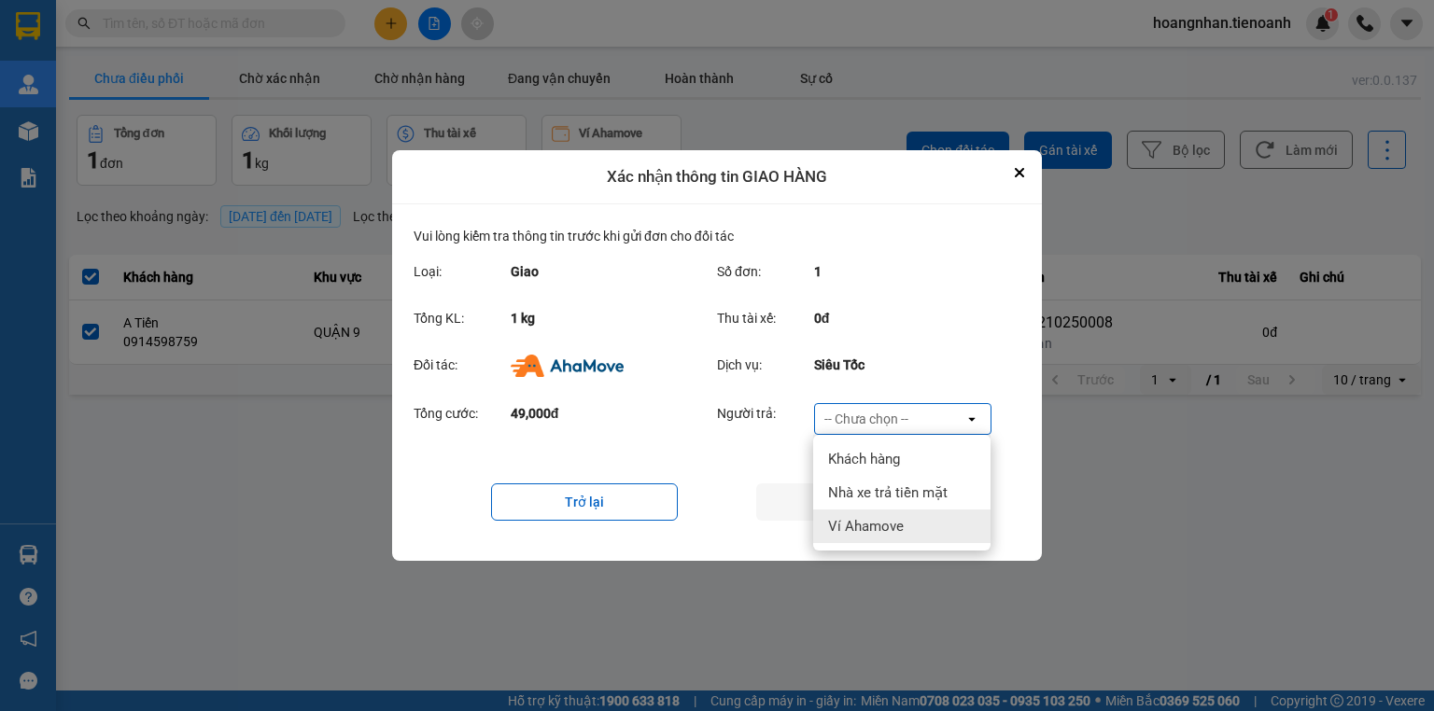
click at [888, 524] on span "Ví Ahamove" at bounding box center [866, 526] width 76 height 19
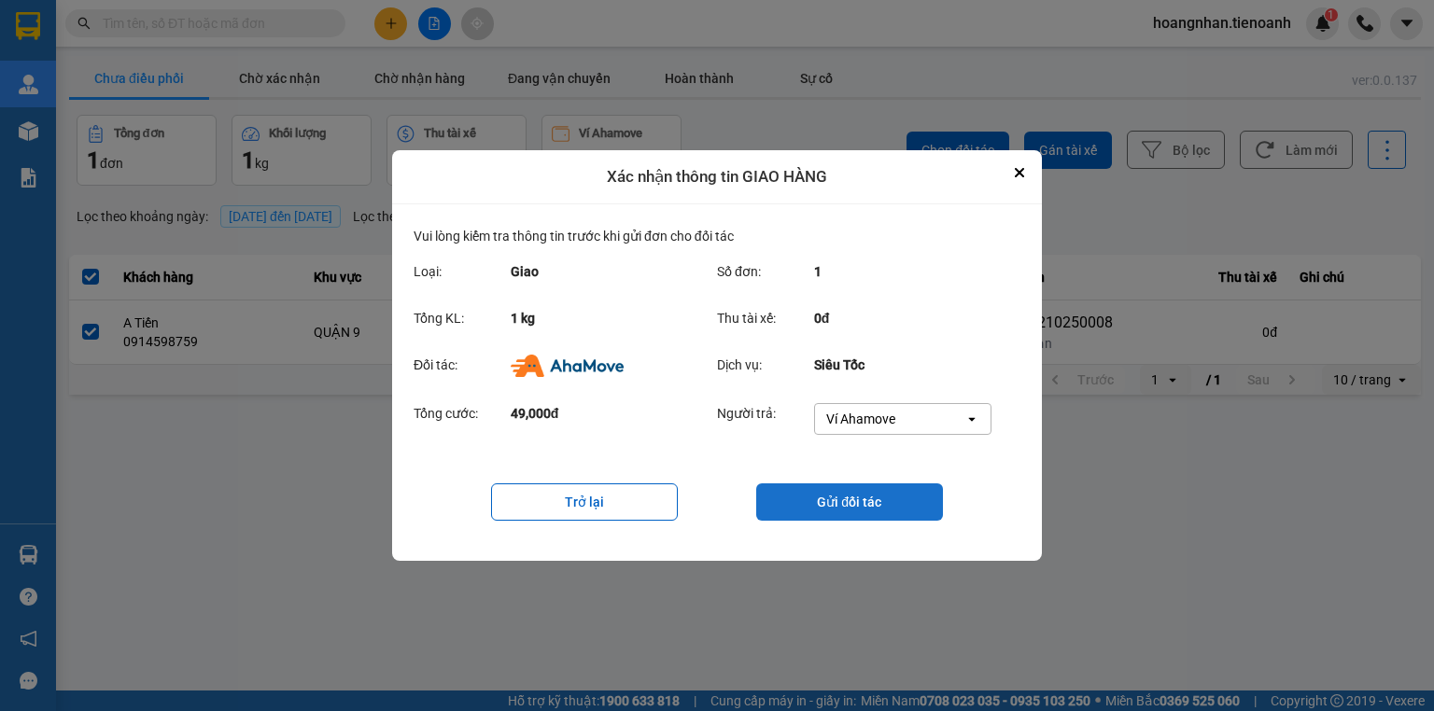
click at [853, 500] on button "Gửi đối tác" at bounding box center [849, 502] width 187 height 37
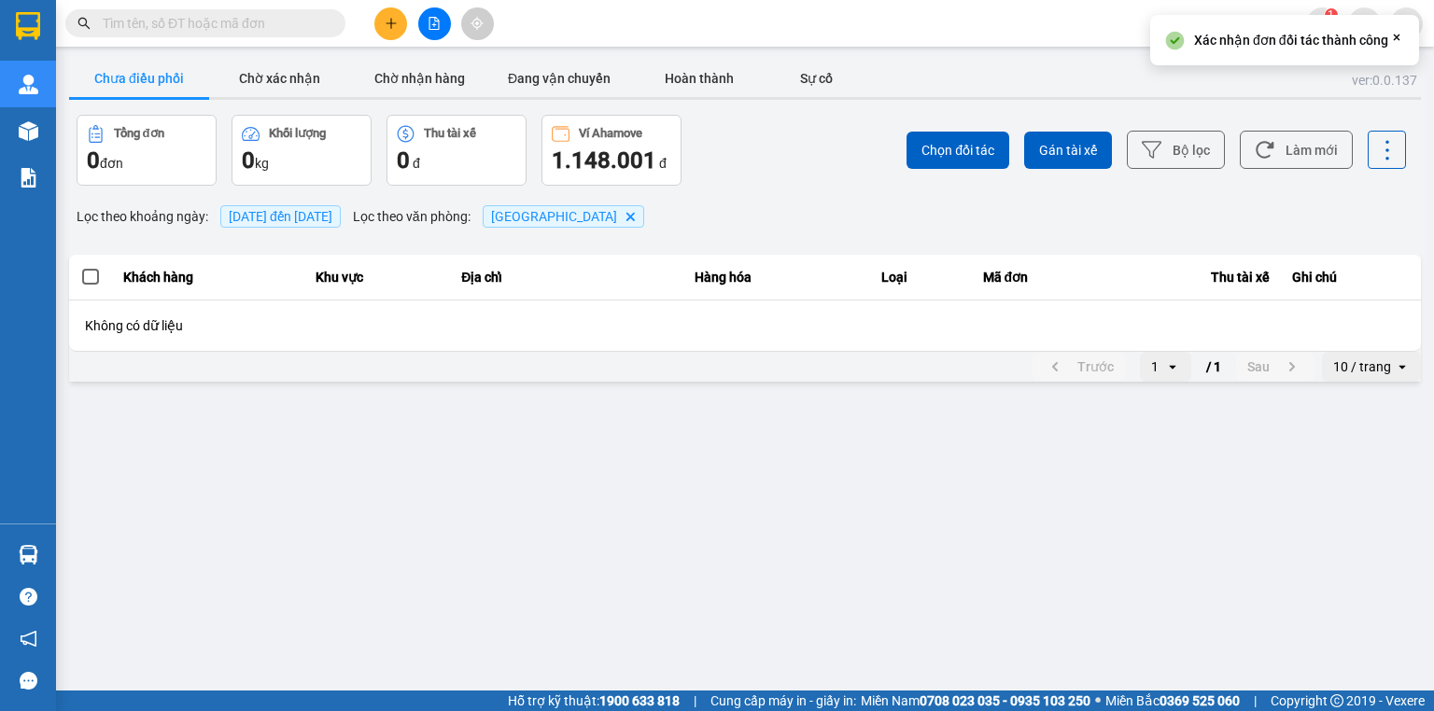
click at [759, 190] on div "ver: 0.0.137 Chưa điều phối Chờ xác nhận Chờ nhận hàng Đang vận chuyển Hoàn thà…" at bounding box center [744, 221] width 1359 height 330
drag, startPoint x: 575, startPoint y: 549, endPoint x: 386, endPoint y: 120, distance: 469.5
click at [575, 542] on main "ver: 0.0.137 Chưa điều phối Chờ xác nhận Chờ nhận hàng Đang vận chuyển Hoàn thà…" at bounding box center [717, 345] width 1434 height 691
click at [306, 71] on button "Chờ xác nhận" at bounding box center [279, 78] width 140 height 37
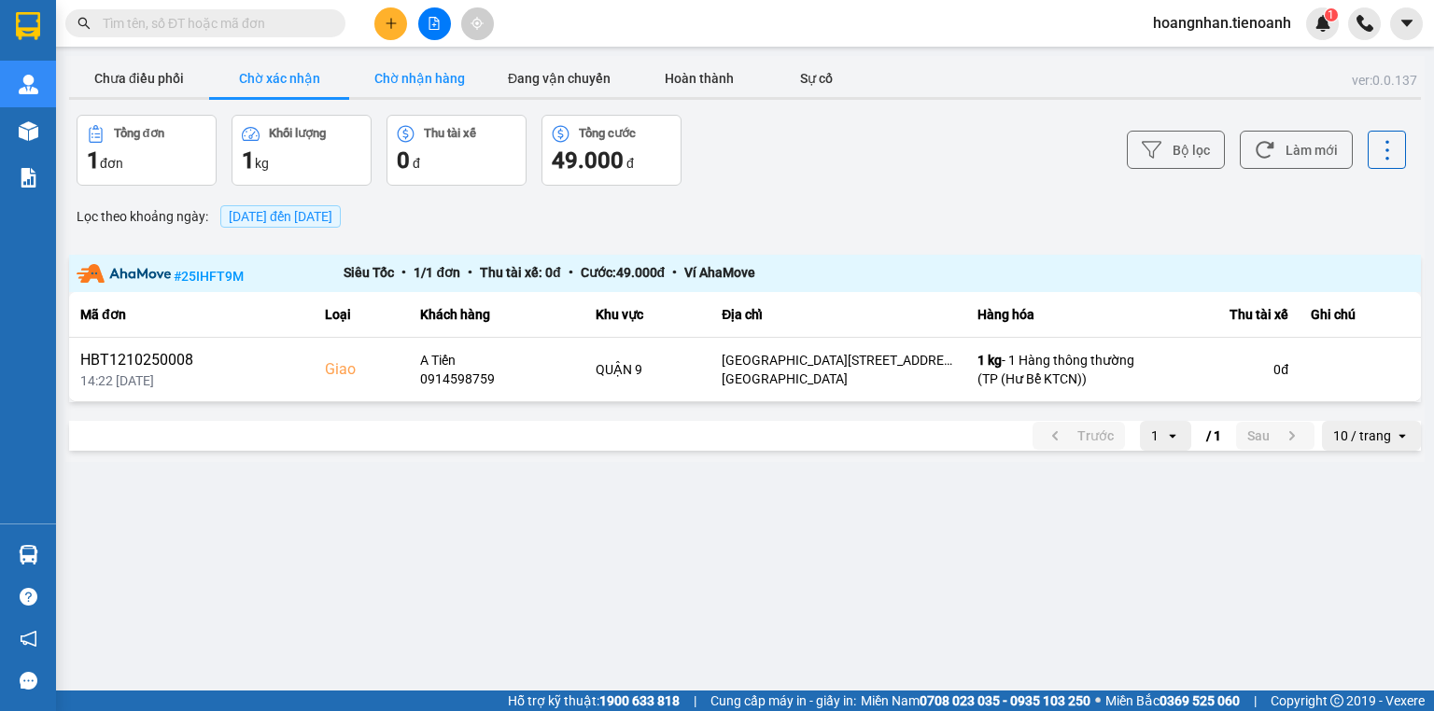
click at [439, 76] on button "Chờ nhận hàng" at bounding box center [419, 78] width 140 height 37
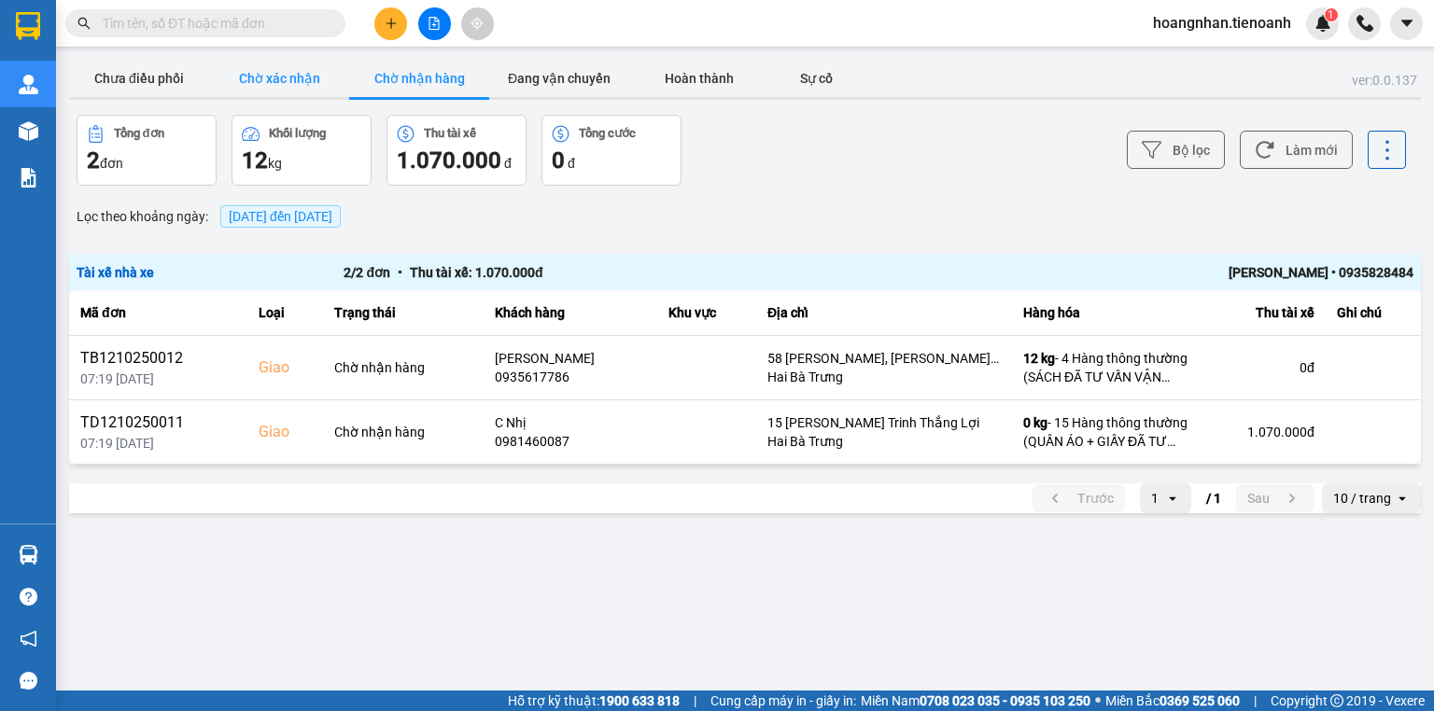
click at [306, 85] on button "Chờ xác nhận" at bounding box center [279, 78] width 140 height 37
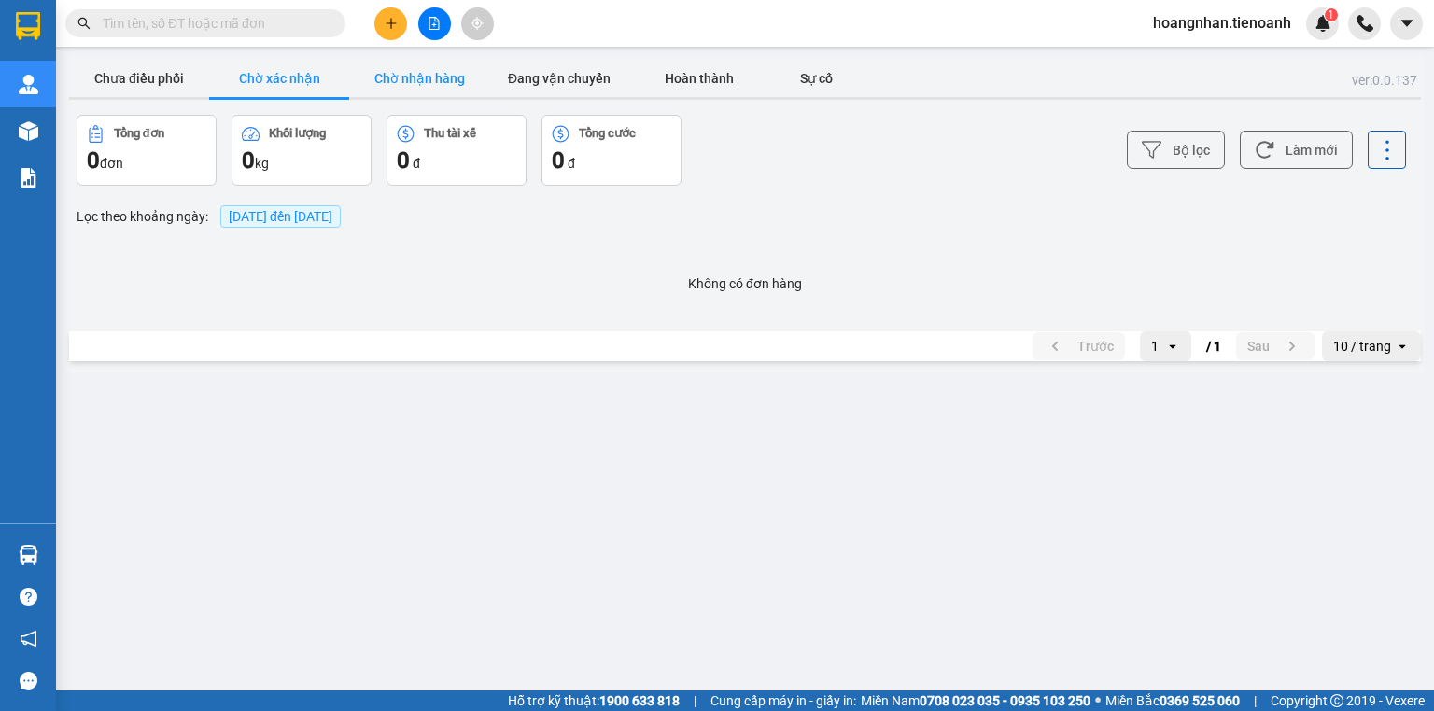
click at [415, 78] on button "Chờ nhận hàng" at bounding box center [419, 78] width 140 height 37
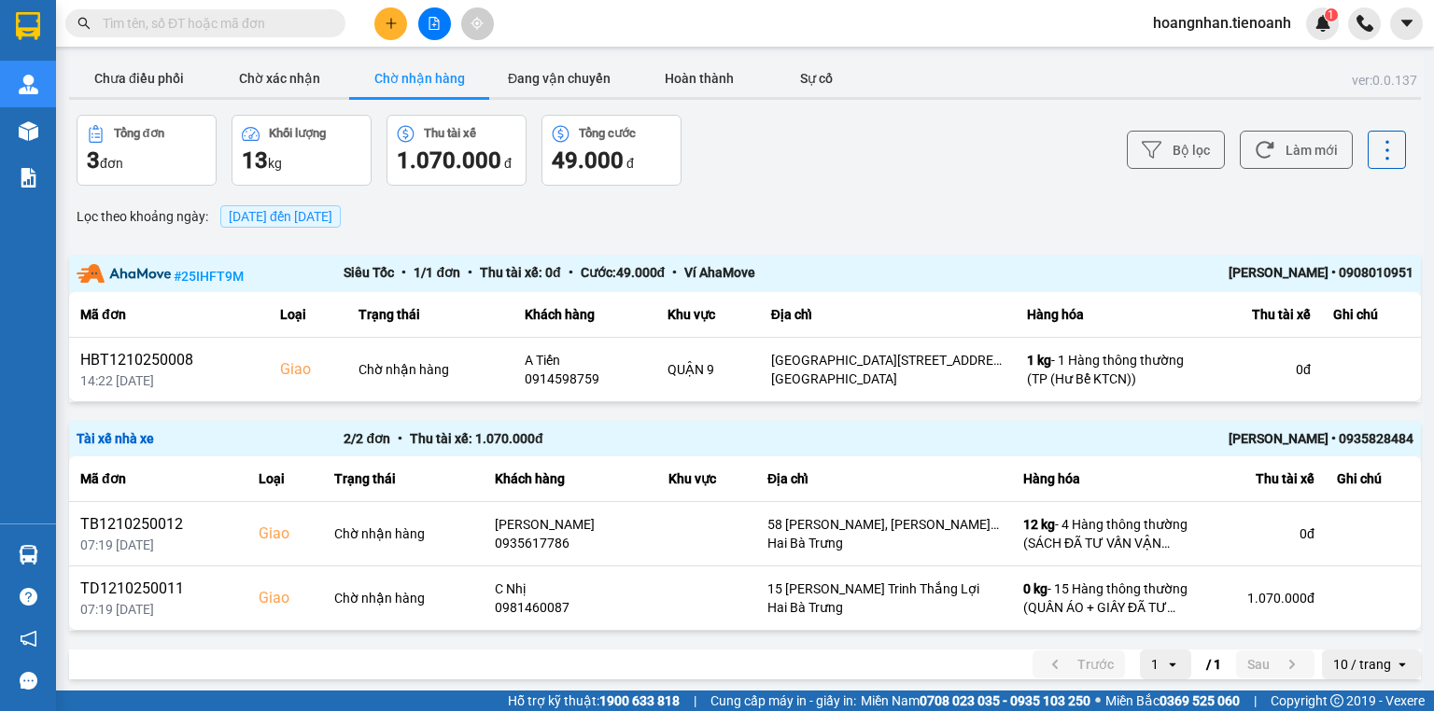
click at [930, 143] on div "Bộ lọc Làm mới" at bounding box center [1073, 150] width 665 height 71
drag, startPoint x: 472, startPoint y: 224, endPoint x: 654, endPoint y: 209, distance: 182.7
click at [485, 224] on div "Lọc theo khoảng ngày : 13/10/2025 đến 13/10/2025" at bounding box center [745, 217] width 1352 height 32
drag, startPoint x: 654, startPoint y: 209, endPoint x: 775, endPoint y: 179, distance: 125.0
click at [655, 209] on div "Lọc theo khoảng ngày : 13/10/2025 đến 13/10/2025" at bounding box center [745, 217] width 1352 height 32
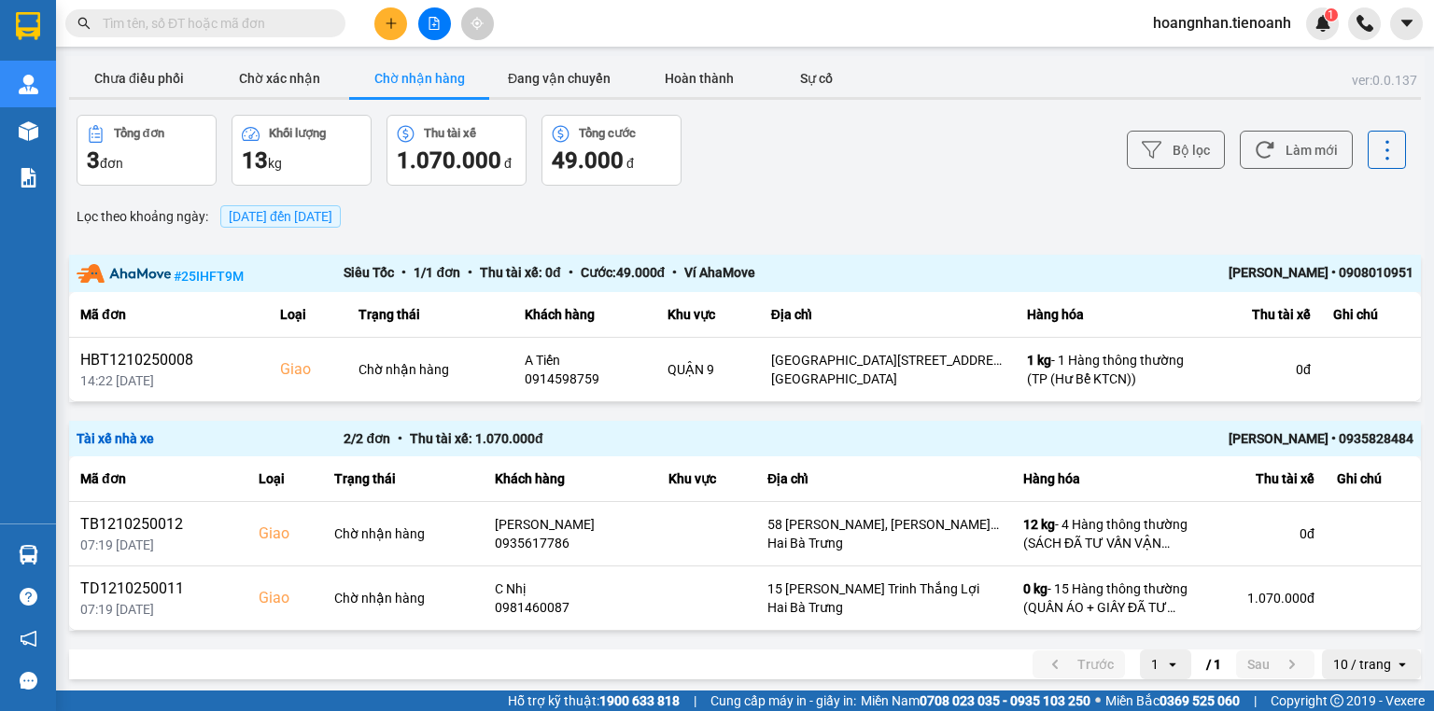
click at [777, 179] on div "Bộ lọc Làm mới" at bounding box center [1073, 150] width 665 height 71
drag, startPoint x: 510, startPoint y: 211, endPoint x: 617, endPoint y: 213, distance: 107.4
click at [515, 212] on div "Lọc theo khoảng ngày : 13/10/2025 đến 13/10/2025" at bounding box center [745, 217] width 1352 height 32
drag, startPoint x: 617, startPoint y: 213, endPoint x: 841, endPoint y: 172, distance: 227.8
click at [619, 213] on div "Lọc theo khoảng ngày : 13/10/2025 đến 13/10/2025" at bounding box center [745, 217] width 1352 height 32
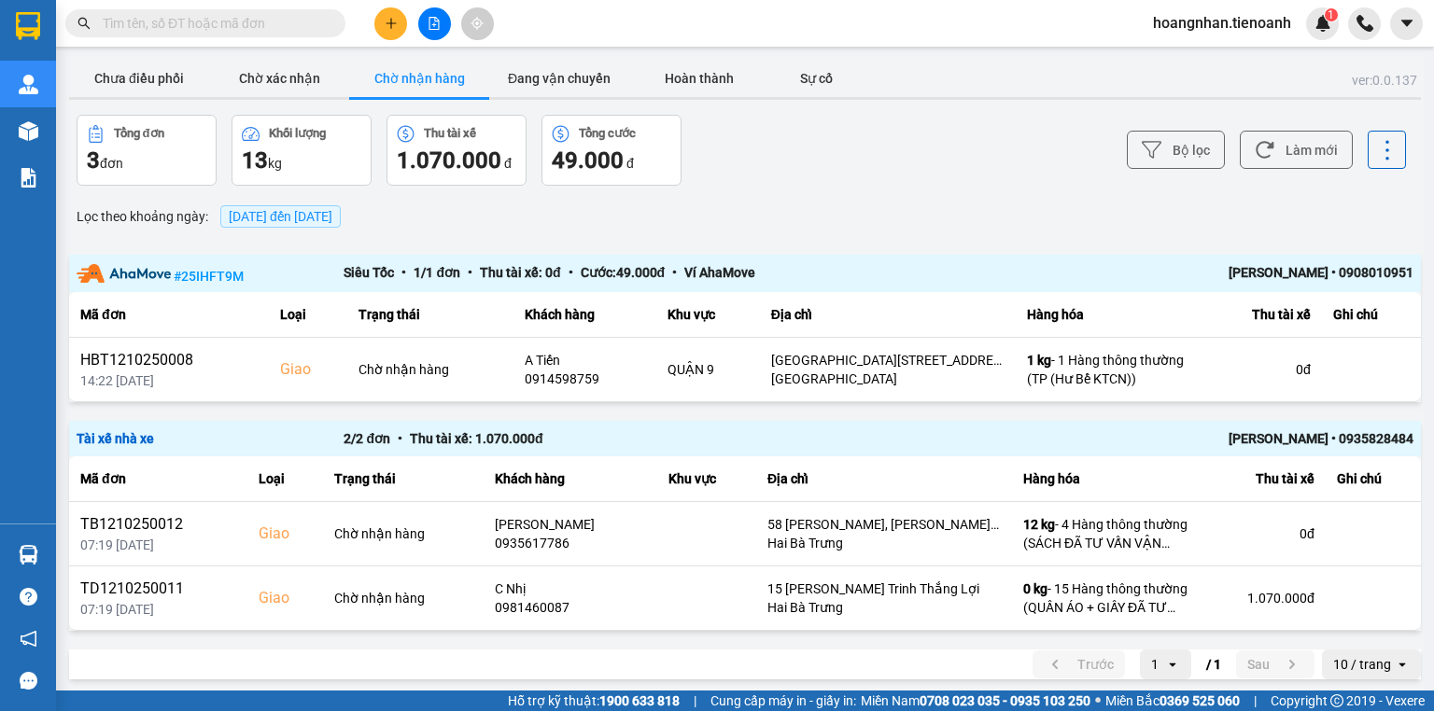
click at [845, 172] on div "Bộ lọc Làm mới" at bounding box center [1073, 150] width 665 height 71
drag, startPoint x: 524, startPoint y: 211, endPoint x: 584, endPoint y: 220, distance: 61.4
click at [544, 215] on div "Lọc theo khoảng ngày : 13/10/2025 đến 13/10/2025" at bounding box center [745, 217] width 1352 height 32
drag, startPoint x: 584, startPoint y: 220, endPoint x: 779, endPoint y: 194, distance: 196.0
click at [590, 220] on div "Lọc theo khoảng ngày : 13/10/2025 đến 13/10/2025" at bounding box center [745, 217] width 1352 height 32
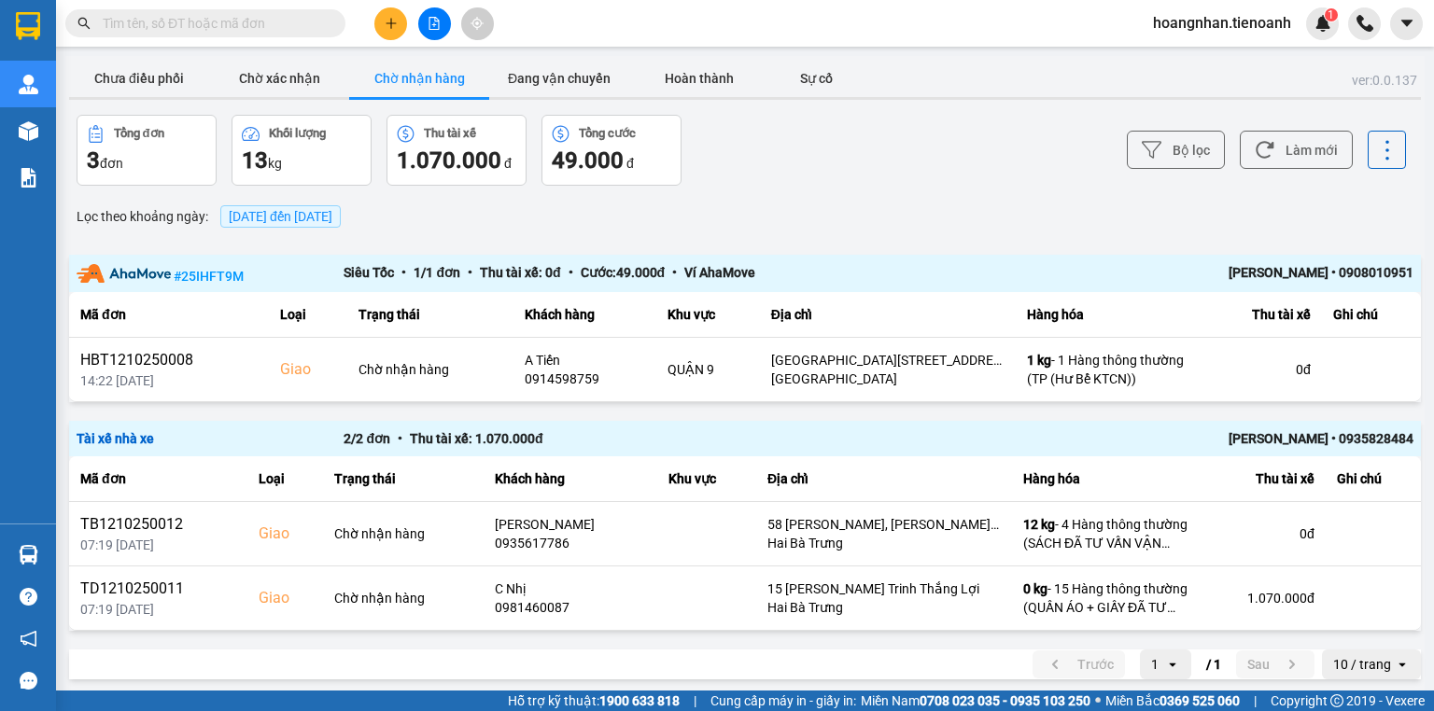
click at [788, 194] on div "ver: 0.0.137 Chưa điều phối Chờ xác nhận Chờ nhận hàng Đang vận chuyển Hoàn thà…" at bounding box center [744, 373] width 1359 height 635
click at [169, 92] on button "Chưa điều phối" at bounding box center [139, 78] width 140 height 37
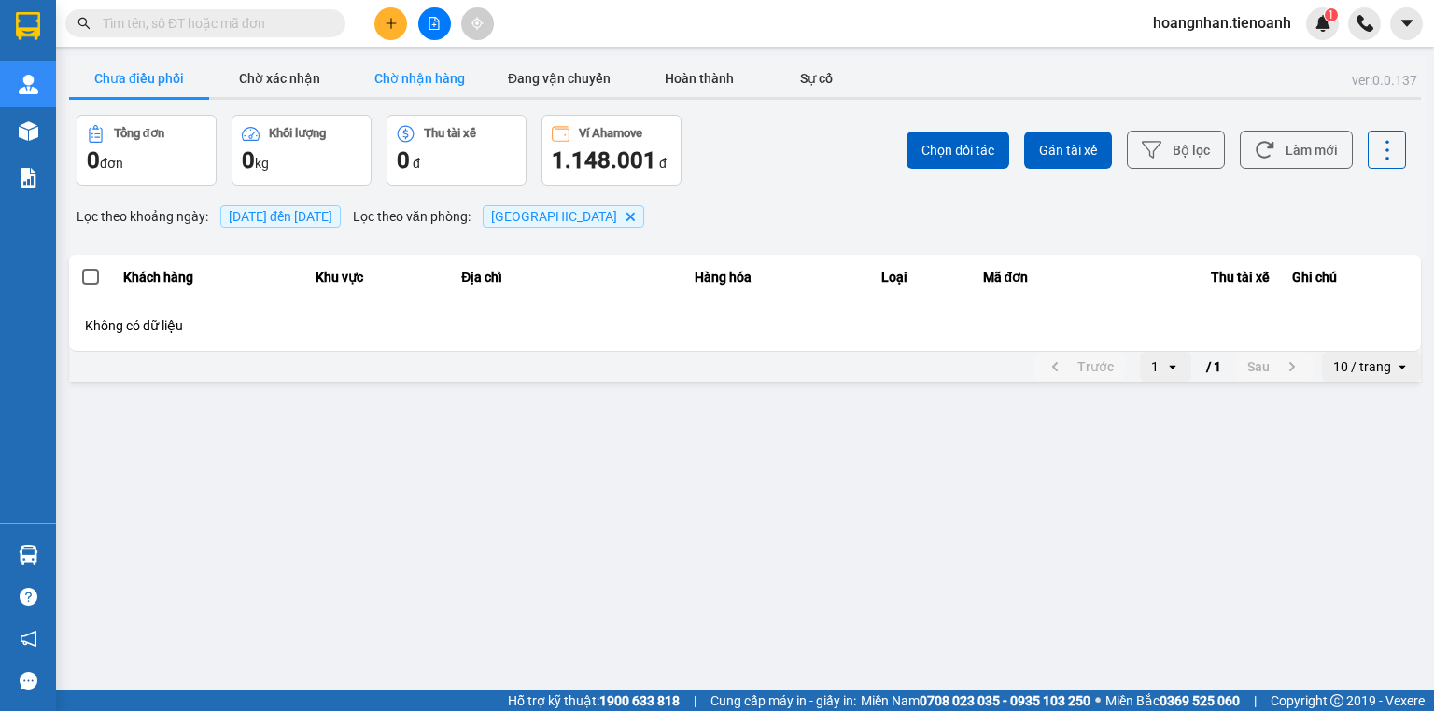
click at [391, 90] on button "Chờ nhận hàng" at bounding box center [419, 78] width 140 height 37
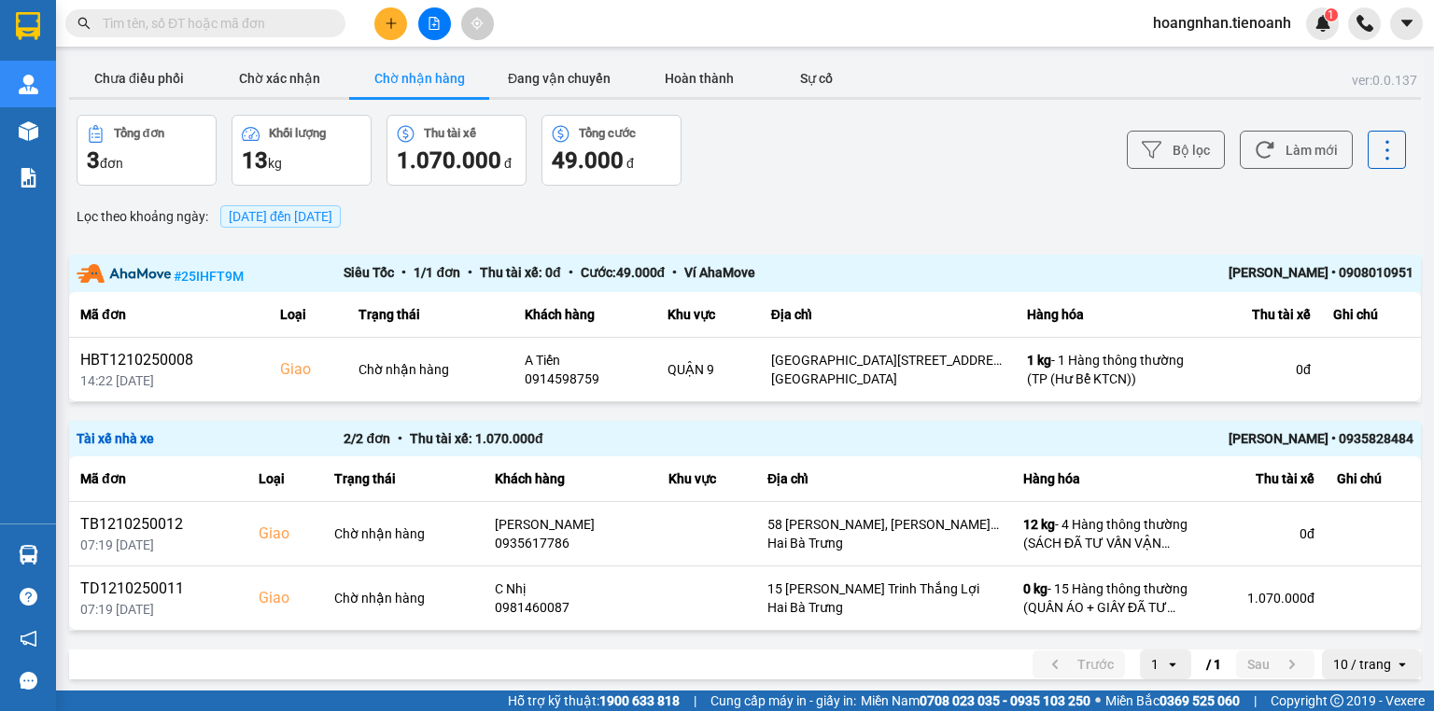
drag, startPoint x: 494, startPoint y: 221, endPoint x: 607, endPoint y: 218, distance: 113.0
click at [508, 221] on div "Lọc theo khoảng ngày : 13/10/2025 đến 13/10/2025" at bounding box center [745, 217] width 1352 height 32
drag, startPoint x: 639, startPoint y: 218, endPoint x: 772, endPoint y: 192, distance: 136.1
click at [642, 217] on div "Lọc theo khoảng ngày : 13/10/2025 đến 13/10/2025" at bounding box center [745, 217] width 1352 height 32
click at [785, 190] on div "ver: 0.0.137 Chưa điều phối Chờ xác nhận Chờ nhận hàng Đang vận chuyển Hoàn thà…" at bounding box center [744, 373] width 1359 height 635
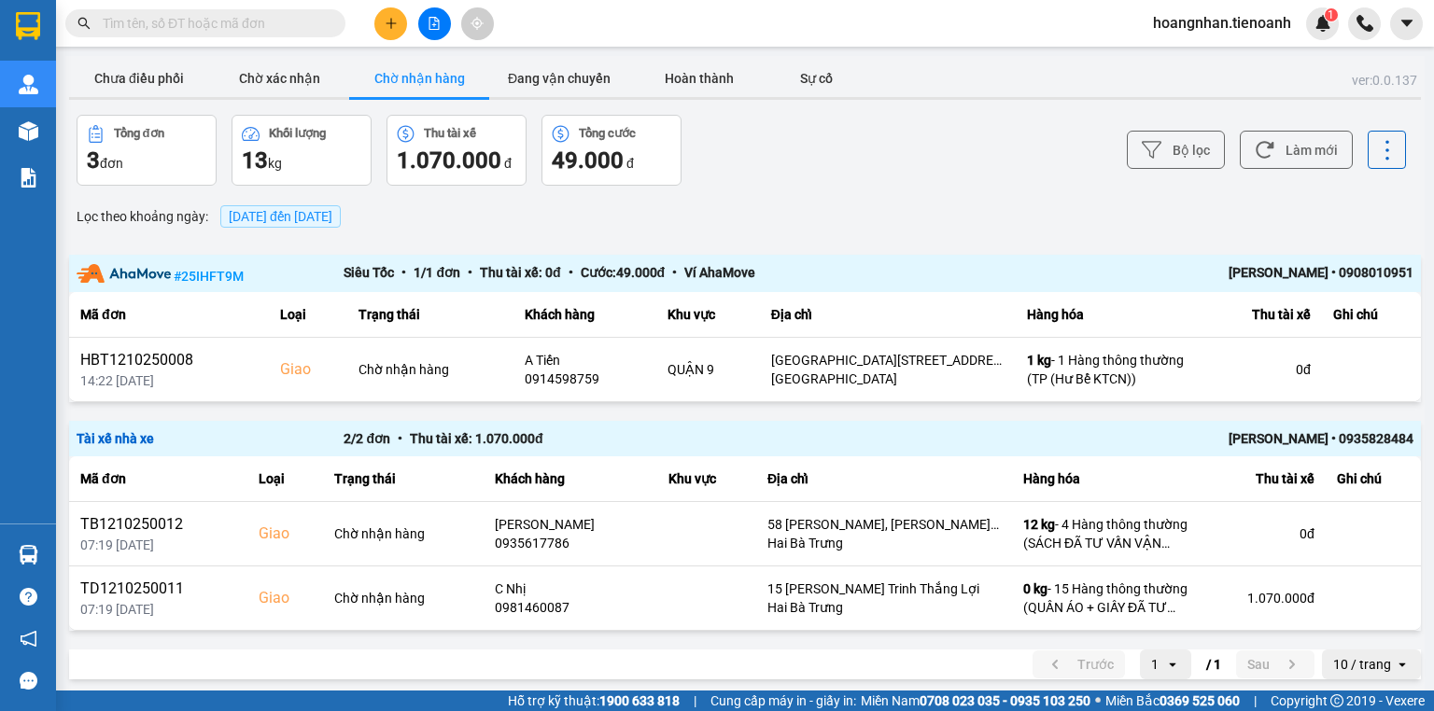
click at [828, 184] on div "Bộ lọc Làm mới" at bounding box center [1073, 150] width 665 height 71
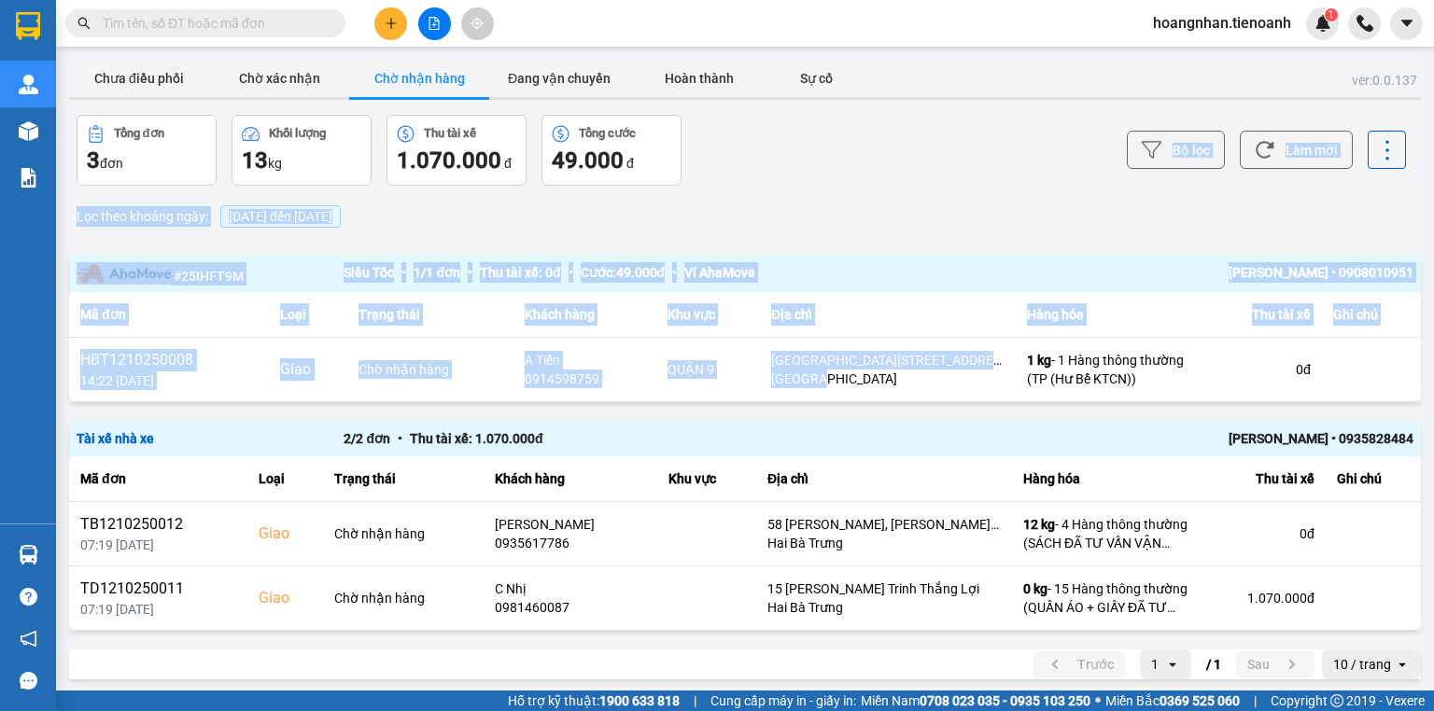
drag, startPoint x: 828, startPoint y: 184, endPoint x: 857, endPoint y: 205, distance: 36.0
click at [878, 377] on div "ver: 0.0.137 Chưa điều phối Chờ xác nhận Chờ nhận hàng Đang vận chuyển Hoàn thà…" at bounding box center [744, 373] width 1359 height 635
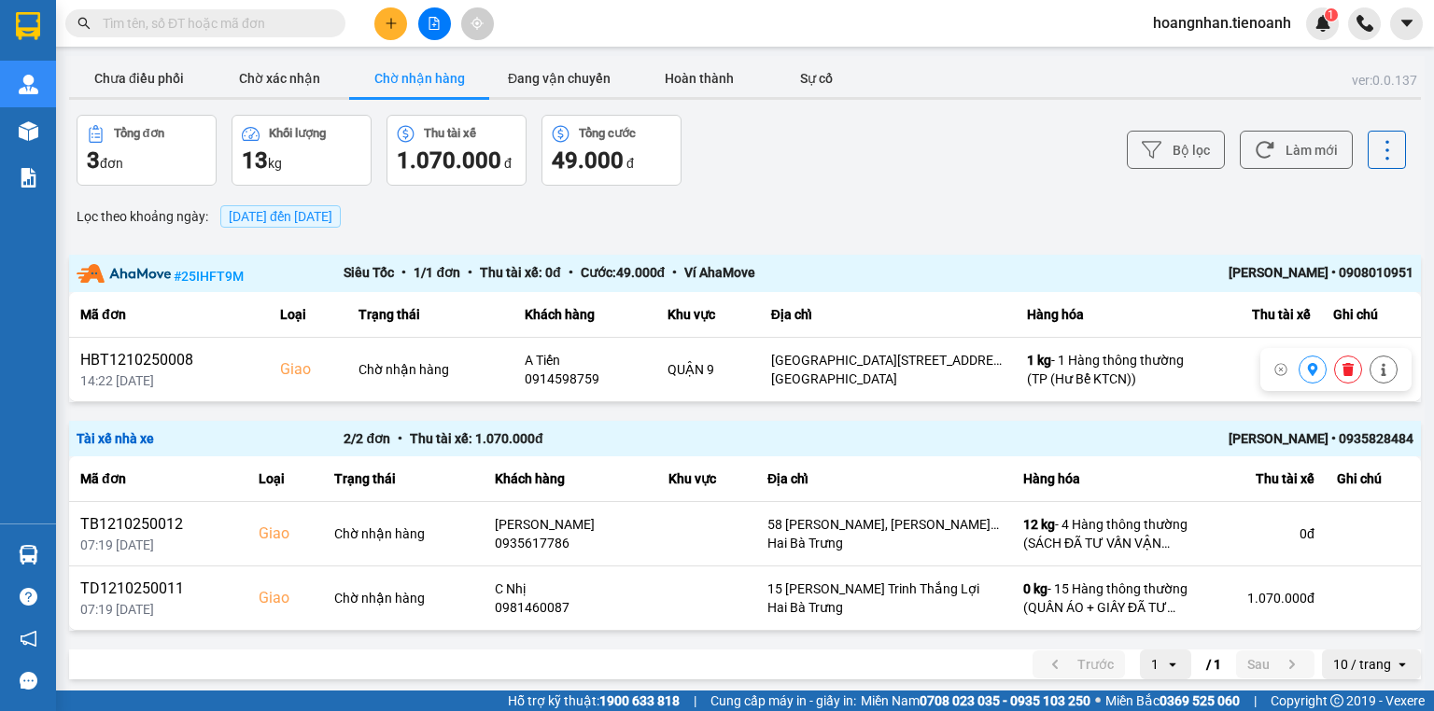
click at [855, 159] on div "Bộ lọc Làm mới" at bounding box center [1073, 150] width 665 height 71
click at [781, 183] on div "Bộ lọc Làm mới" at bounding box center [1073, 150] width 665 height 71
click at [168, 74] on button "Chưa điều phối" at bounding box center [139, 78] width 140 height 37
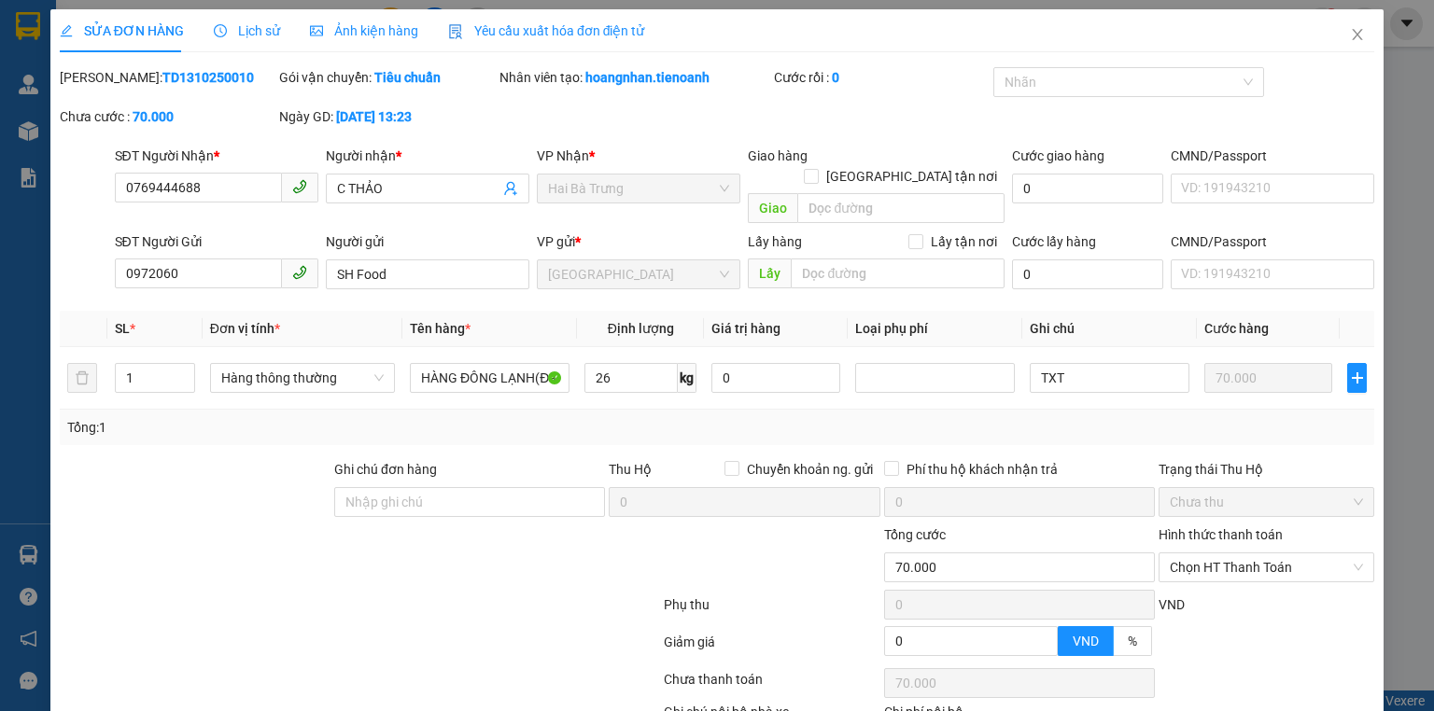
click at [354, 23] on span "Ảnh kiện hàng" at bounding box center [364, 30] width 108 height 15
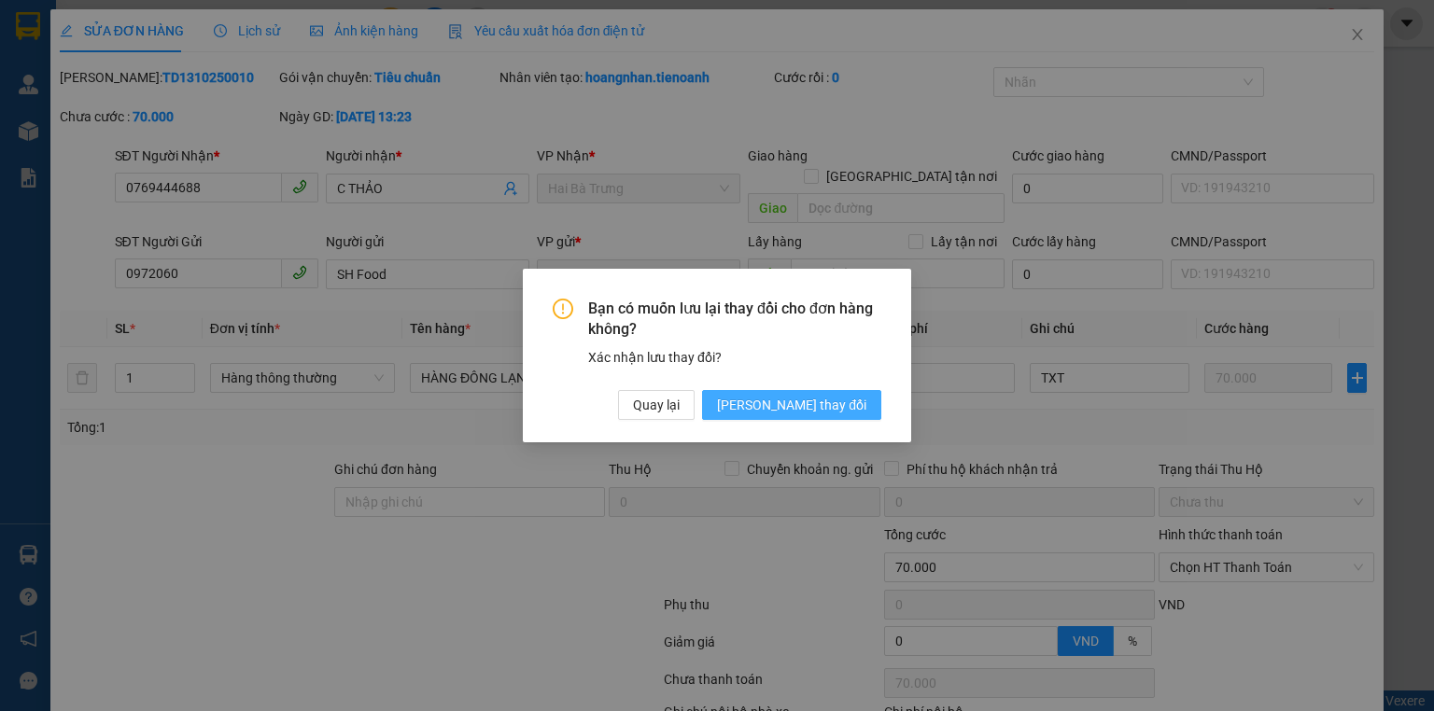
click at [795, 405] on span "[PERSON_NAME] thay đổi" at bounding box center [791, 405] width 149 height 21
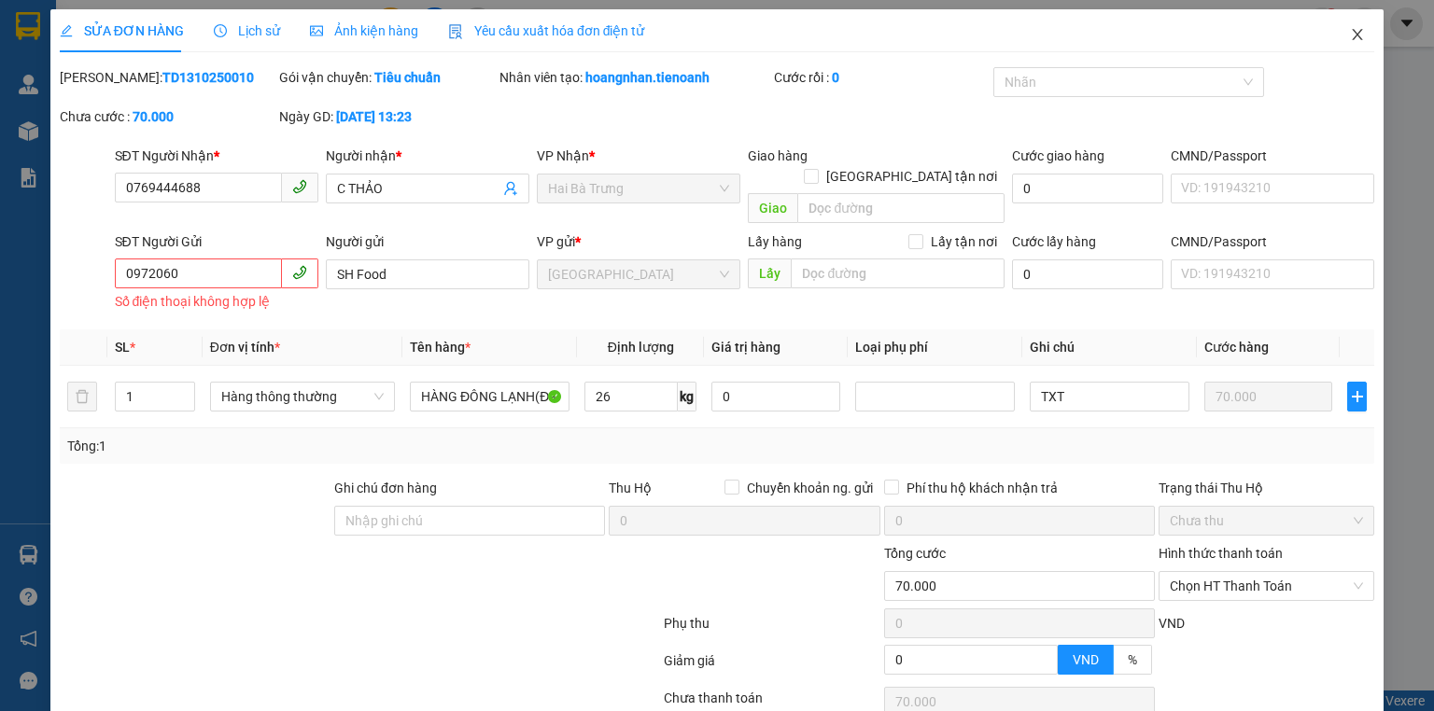
click at [1350, 36] on icon "close" at bounding box center [1357, 34] width 15 height 15
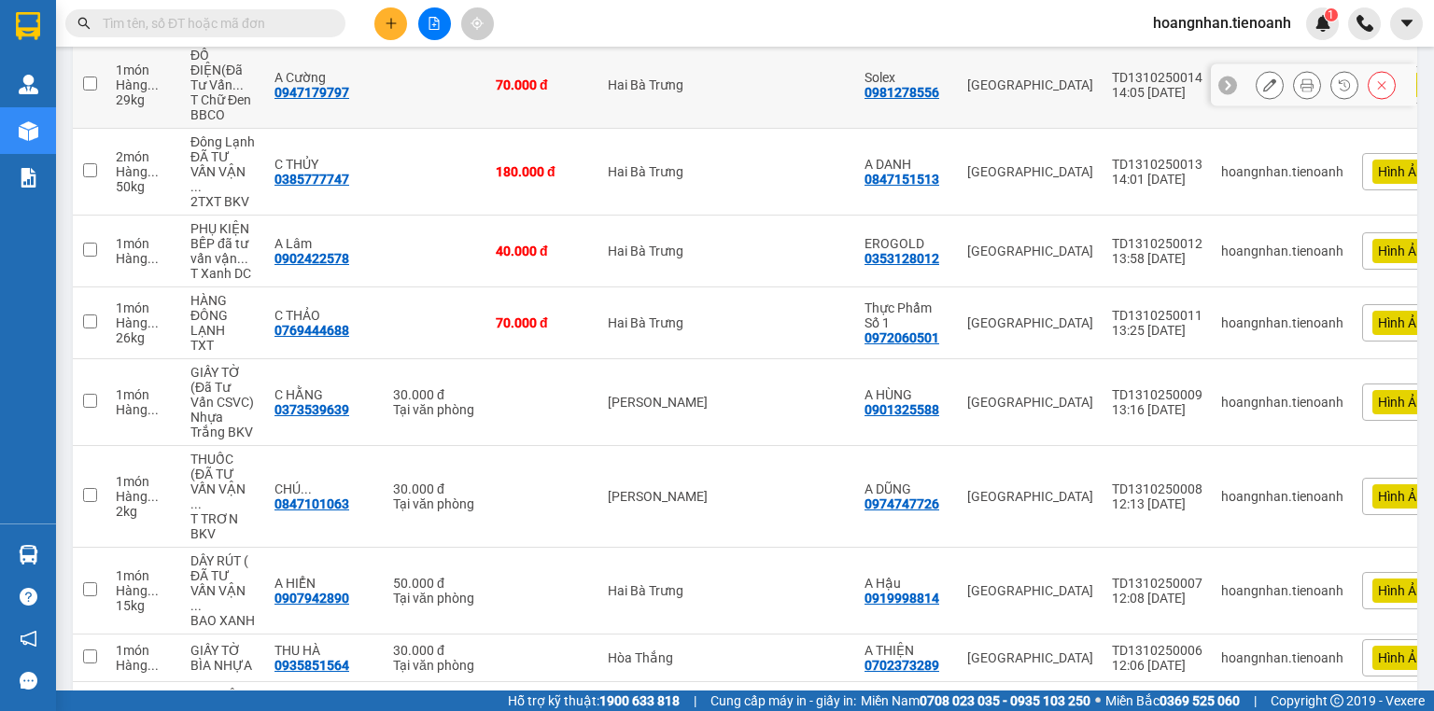
scroll to position [373, 0]
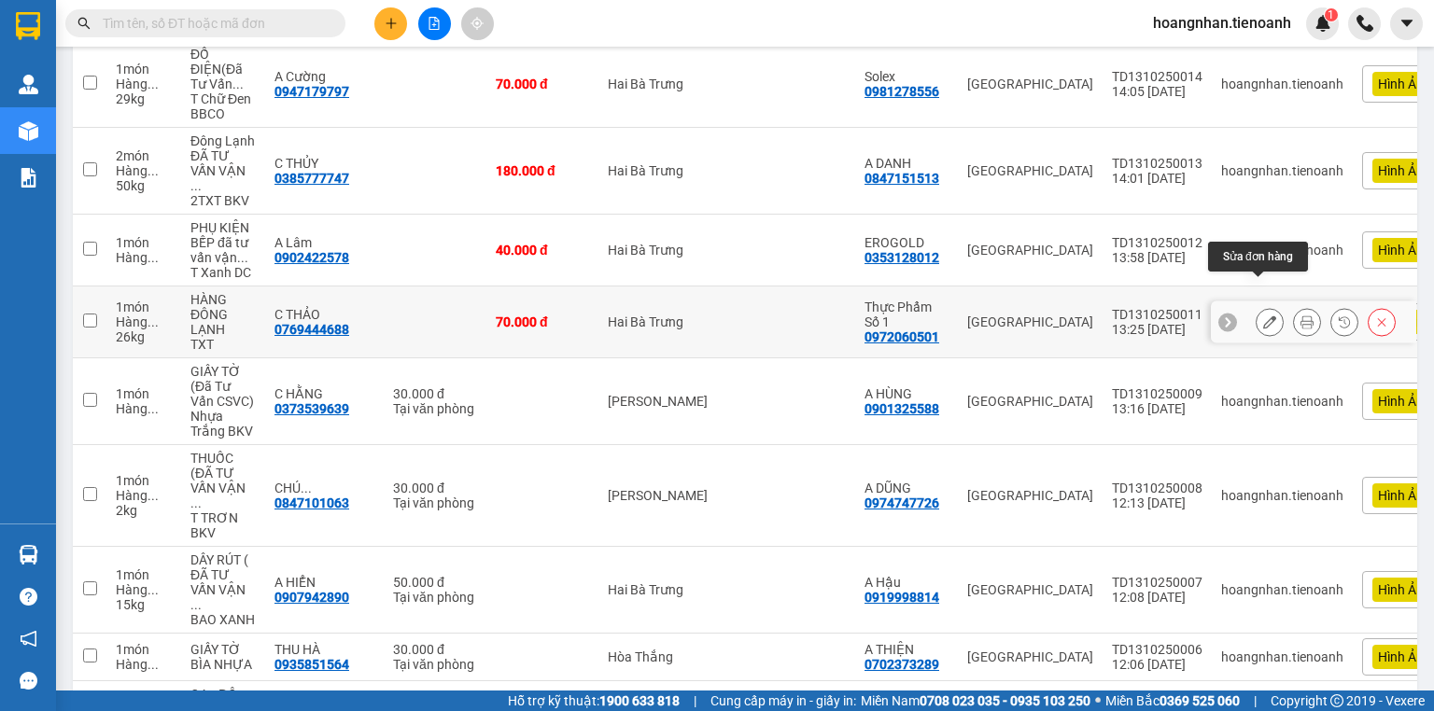
click at [1257, 306] on button at bounding box center [1270, 322] width 26 height 33
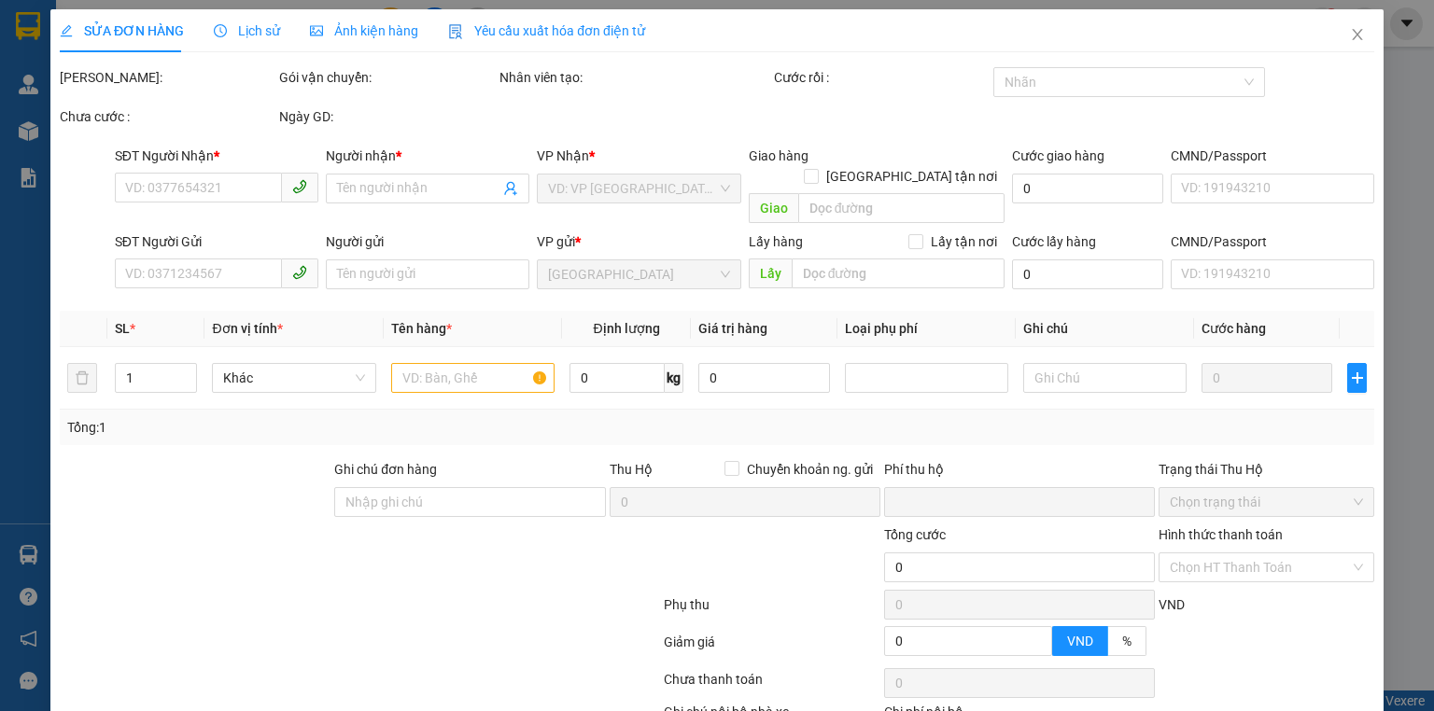
type input "0769444688"
type input "C THẢO"
type input "0972060501"
type input "Thực Phẩm Số 1"
type input "ĐÃ TƯ VẤN CSVC"
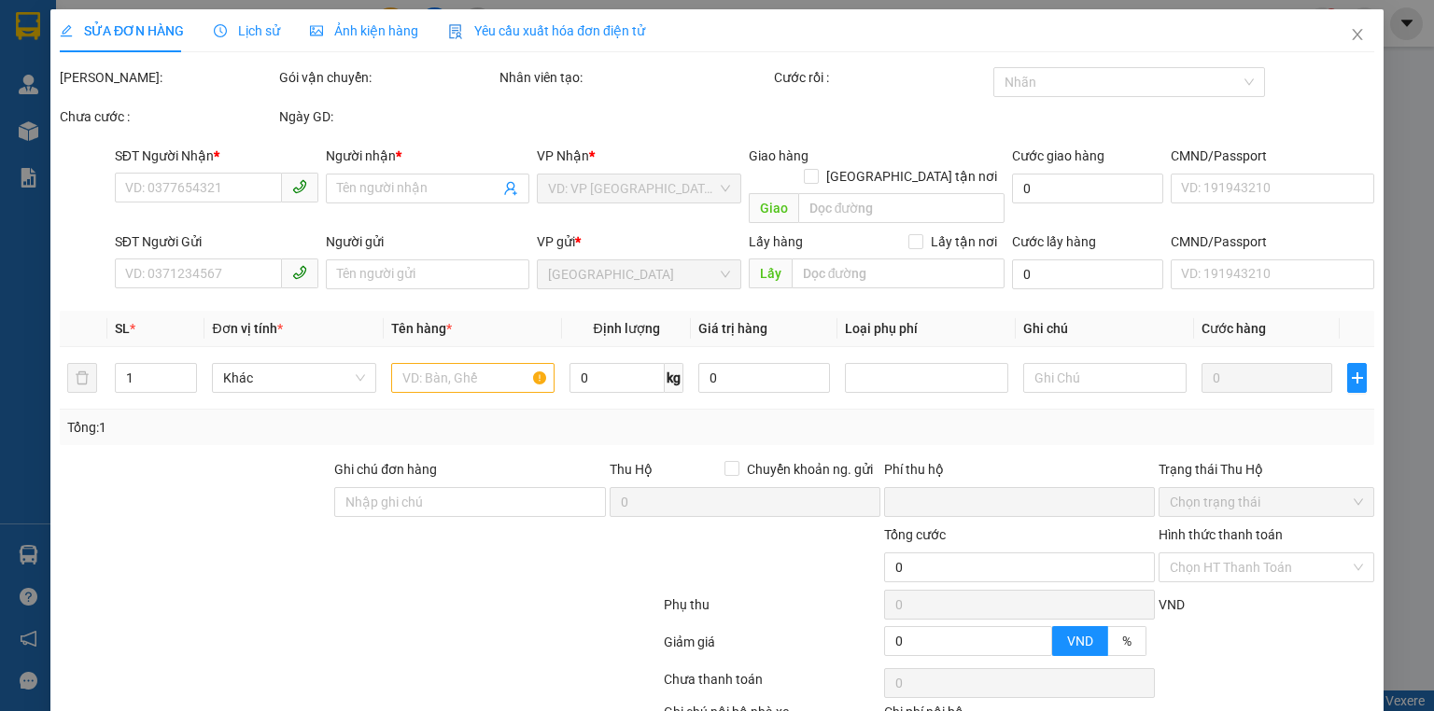
type input "0"
type input "70.000"
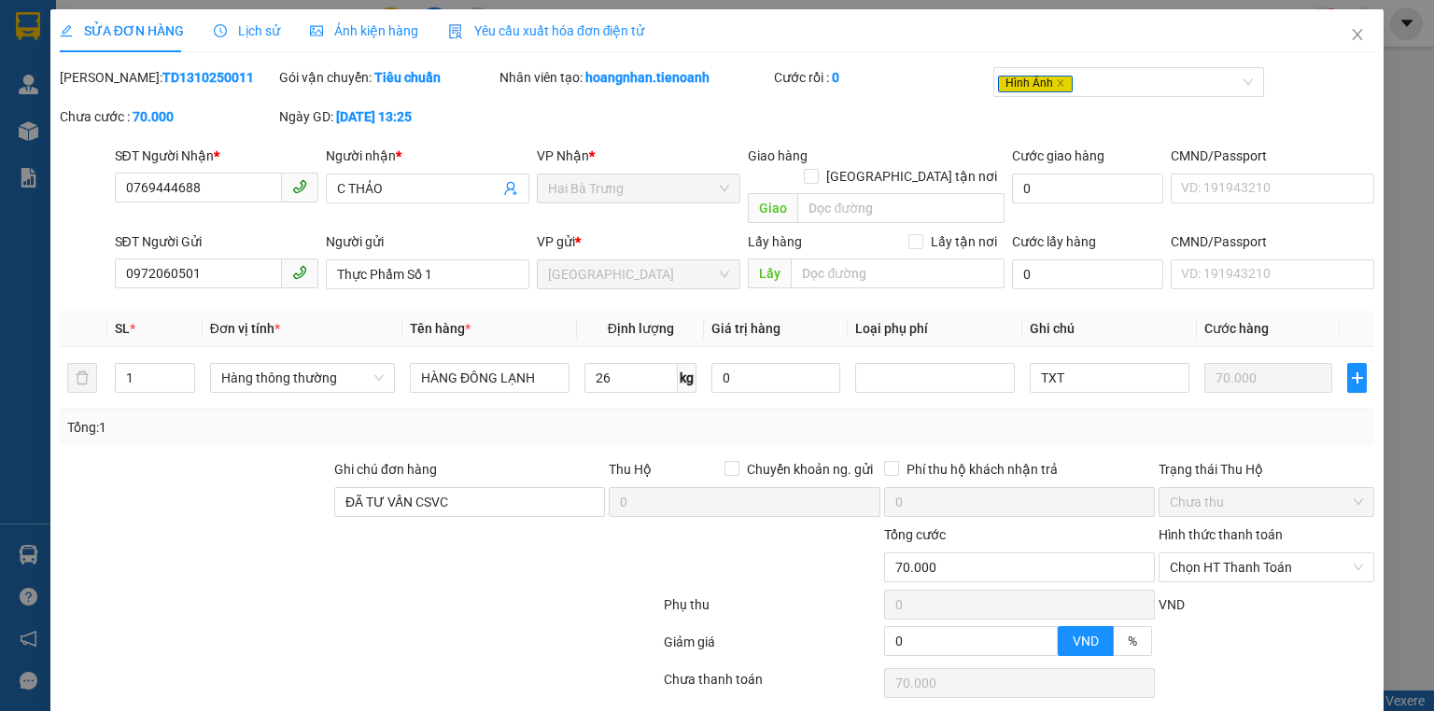
click at [344, 28] on span "Ảnh kiện hàng" at bounding box center [364, 30] width 108 height 15
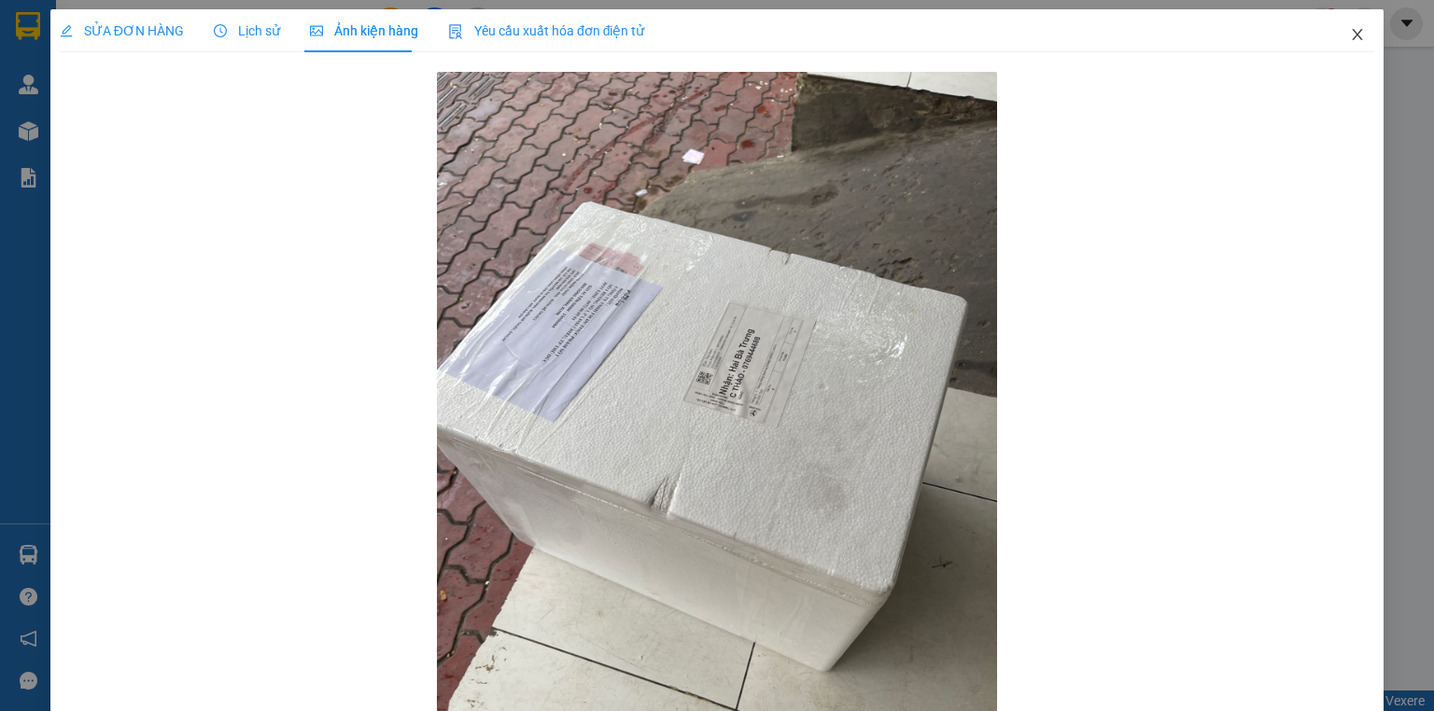
click at [1351, 42] on icon "close" at bounding box center [1357, 34] width 15 height 15
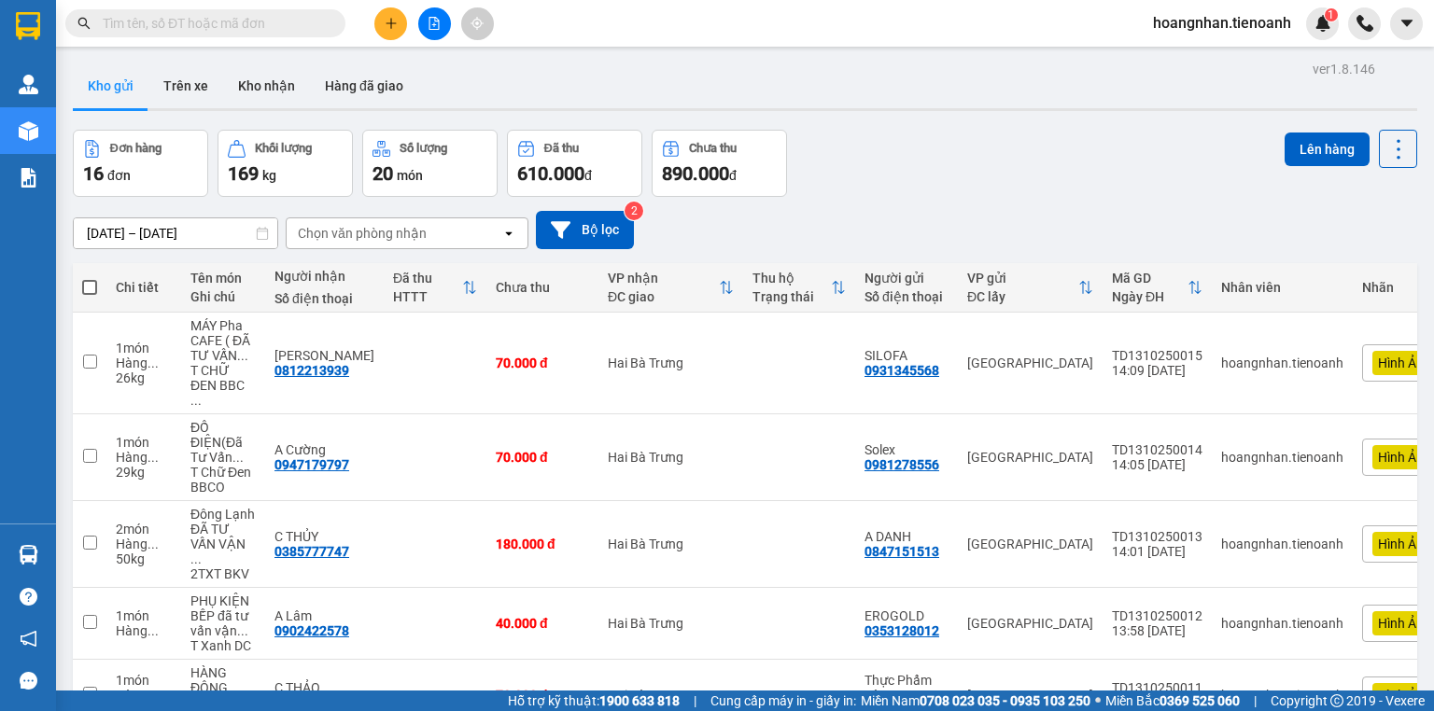
drag, startPoint x: 954, startPoint y: 176, endPoint x: 415, endPoint y: 172, distance: 538.8
click at [952, 176] on div "Đơn hàng 16 đơn Khối lượng 169 kg Số lượng 20 món Đã thu 610.000 đ Chưa thu 890…" at bounding box center [745, 163] width 1345 height 67
click at [466, 86] on div "Kho gửi Trên xe Kho nhận Hàng đã giao" at bounding box center [745, 87] width 1345 height 49
click at [479, 110] on div at bounding box center [745, 109] width 1345 height 3
click at [455, 54] on main "ver 1.8.146 Kho gửi Trên xe Kho nhận Hàng đã giao Đơn hàng 16 đơn Khối lượng 16…" at bounding box center [717, 345] width 1434 height 691
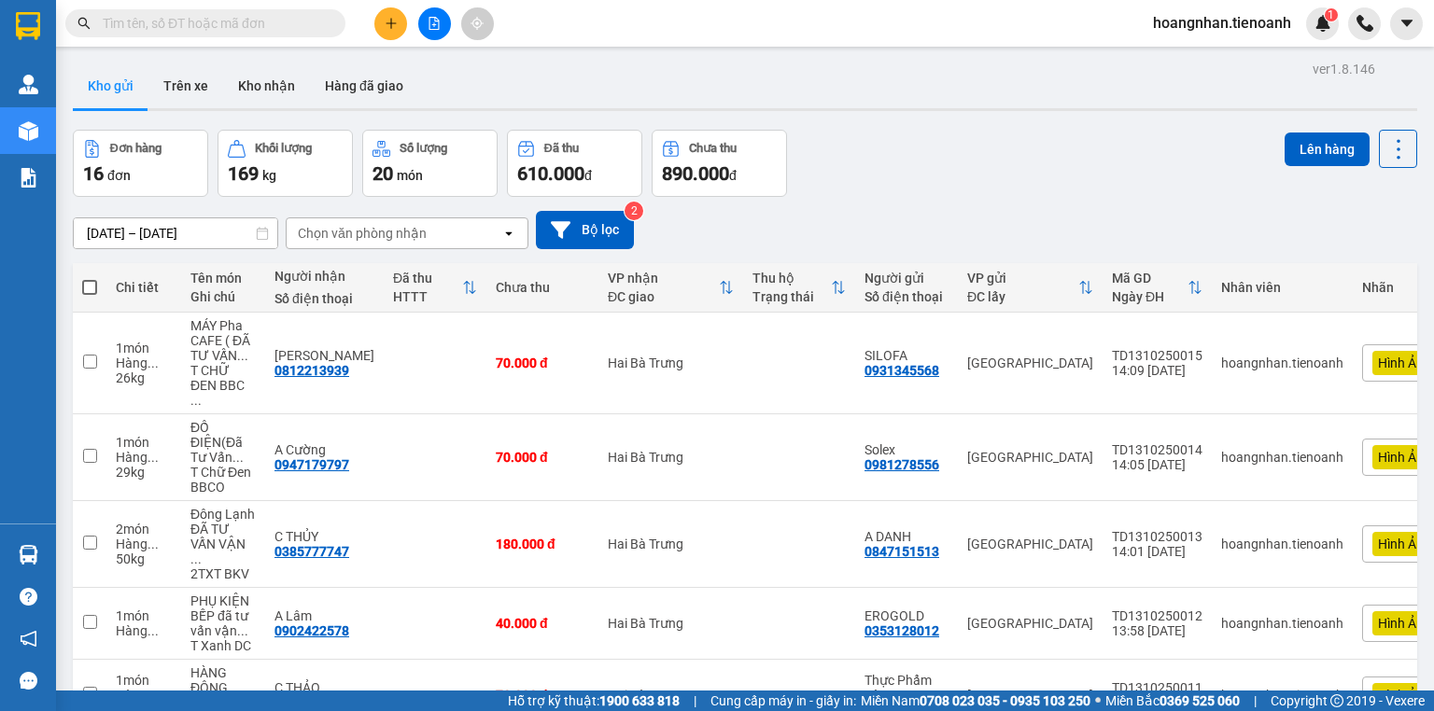
click at [531, 82] on div "Kho gửi Trên xe Kho nhận Hàng đã giao" at bounding box center [745, 87] width 1345 height 49
click at [529, 81] on div "Kho gửi Trên xe Kho nhận Hàng đã giao" at bounding box center [745, 87] width 1345 height 49
click at [543, 70] on div "Kho gửi Trên xe Kho nhận Hàng đã giao" at bounding box center [745, 87] width 1345 height 49
click at [500, 90] on div "Kho gửi Trên xe Kho nhận Hàng đã giao" at bounding box center [745, 87] width 1345 height 49
click at [392, 26] on icon "plus" at bounding box center [391, 23] width 13 height 13
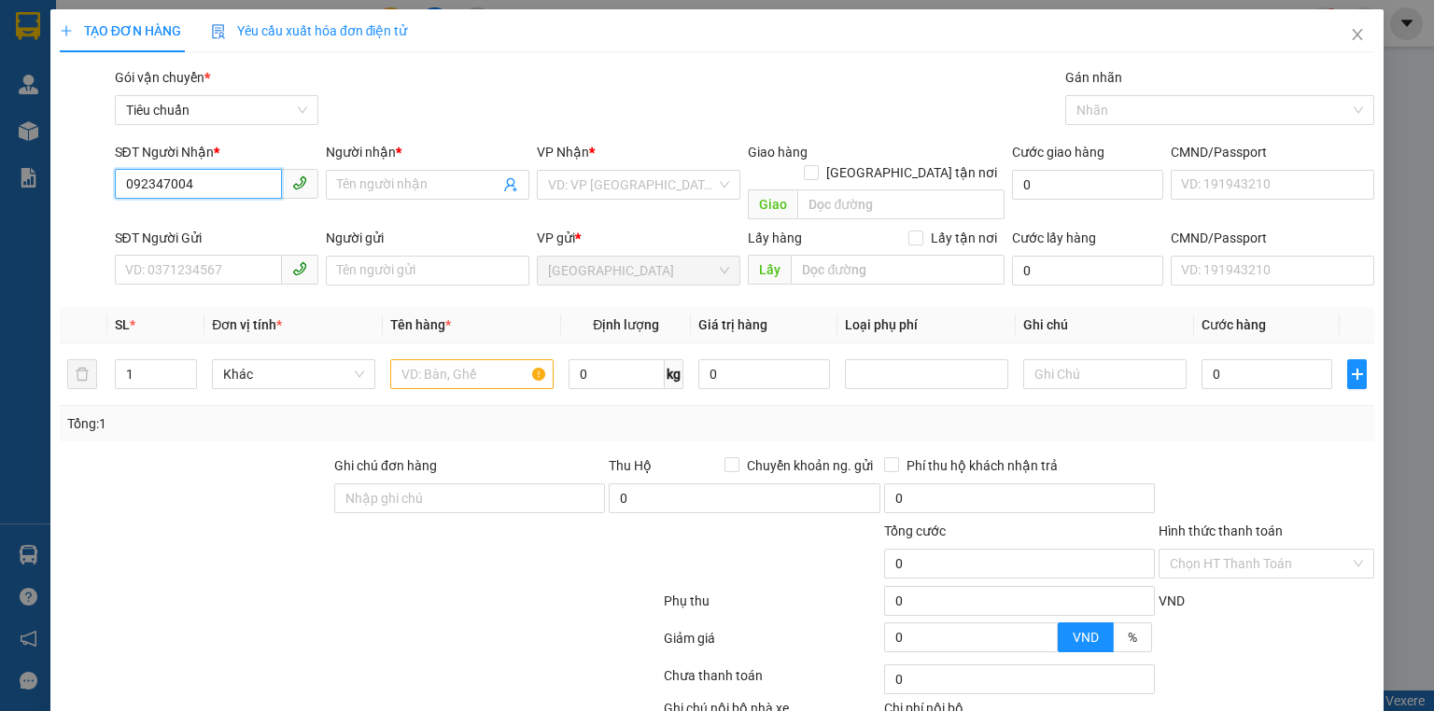
type input "0923470047"
click at [226, 225] on div "0923470047 - C NHI" at bounding box center [214, 222] width 179 height 21
type input "C NHI"
type input "30.000"
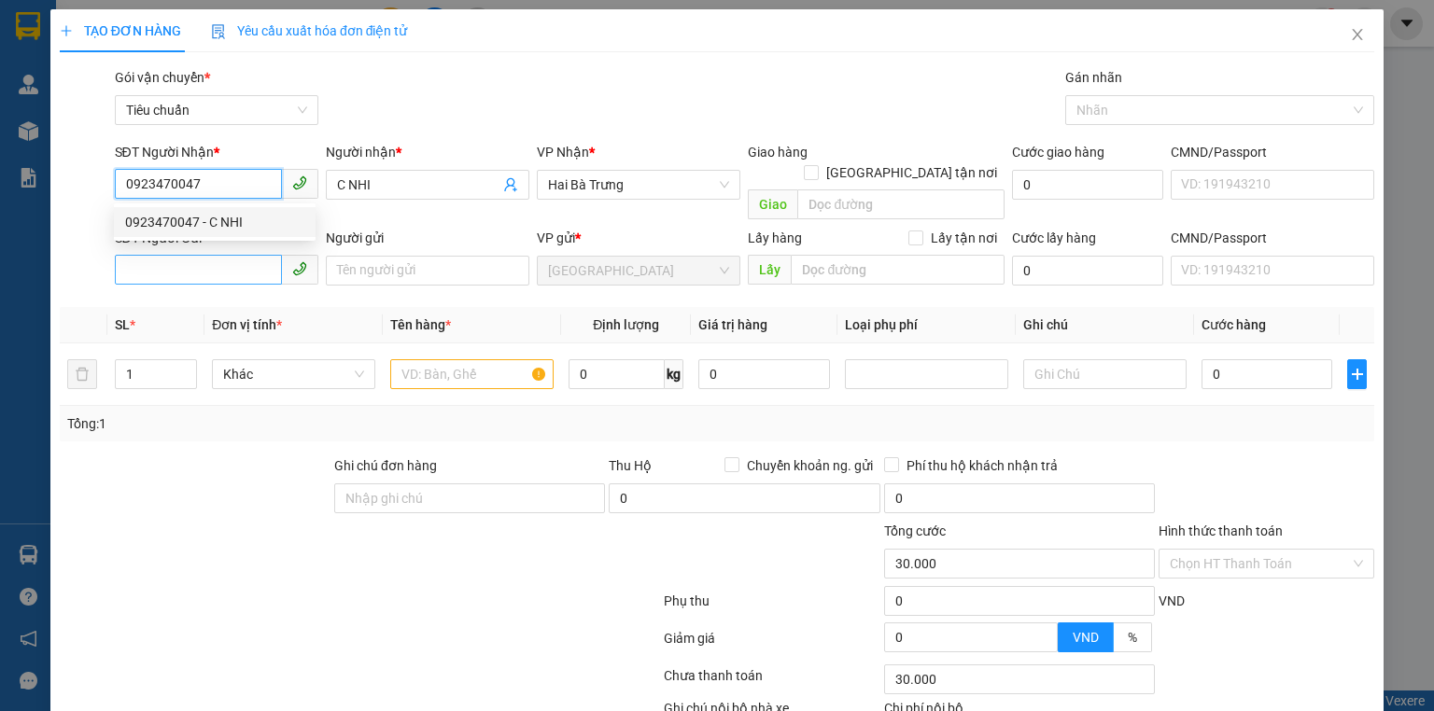
type input "0923470047"
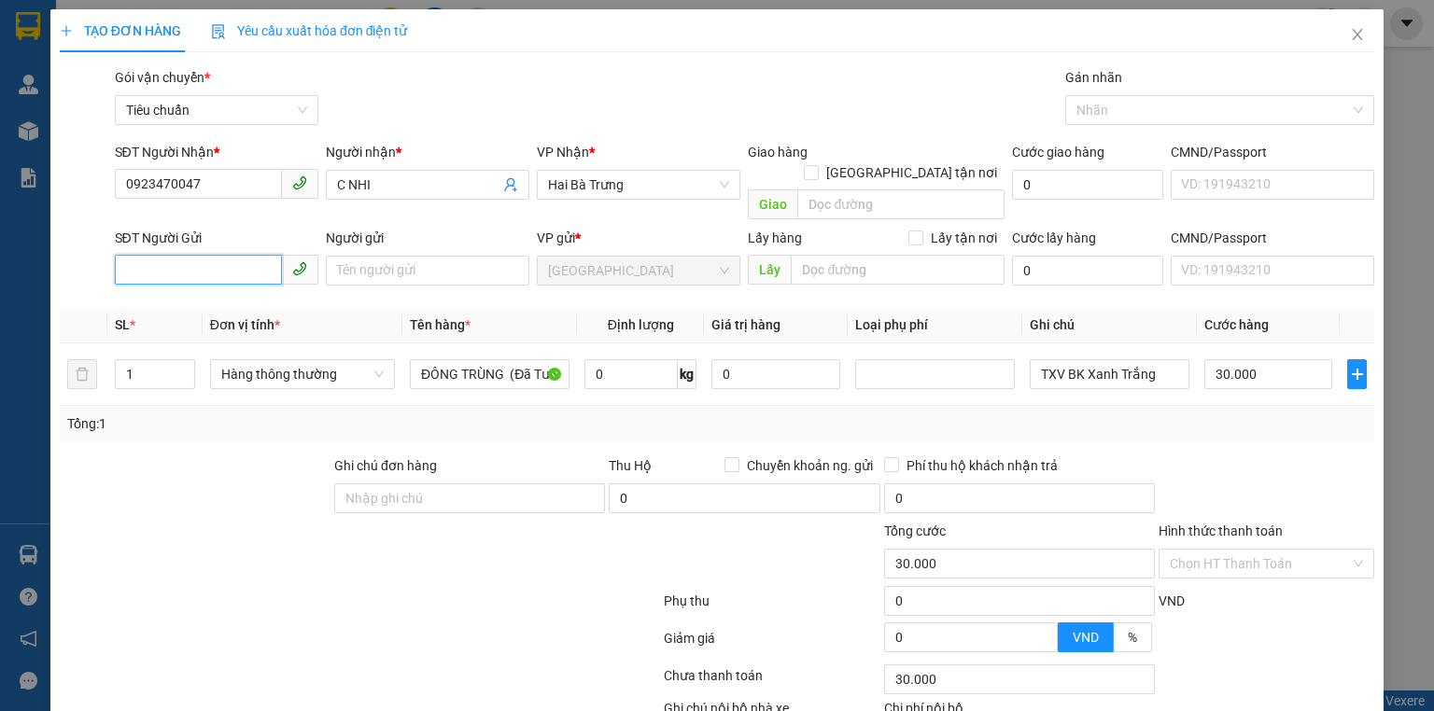
click at [239, 255] on input "SĐT Người Gửi" at bounding box center [198, 270] width 167 height 30
click at [257, 288] on div "0978094739 - C TOÁN" at bounding box center [214, 287] width 179 height 21
type input "0978094739"
type input "C TOÁN"
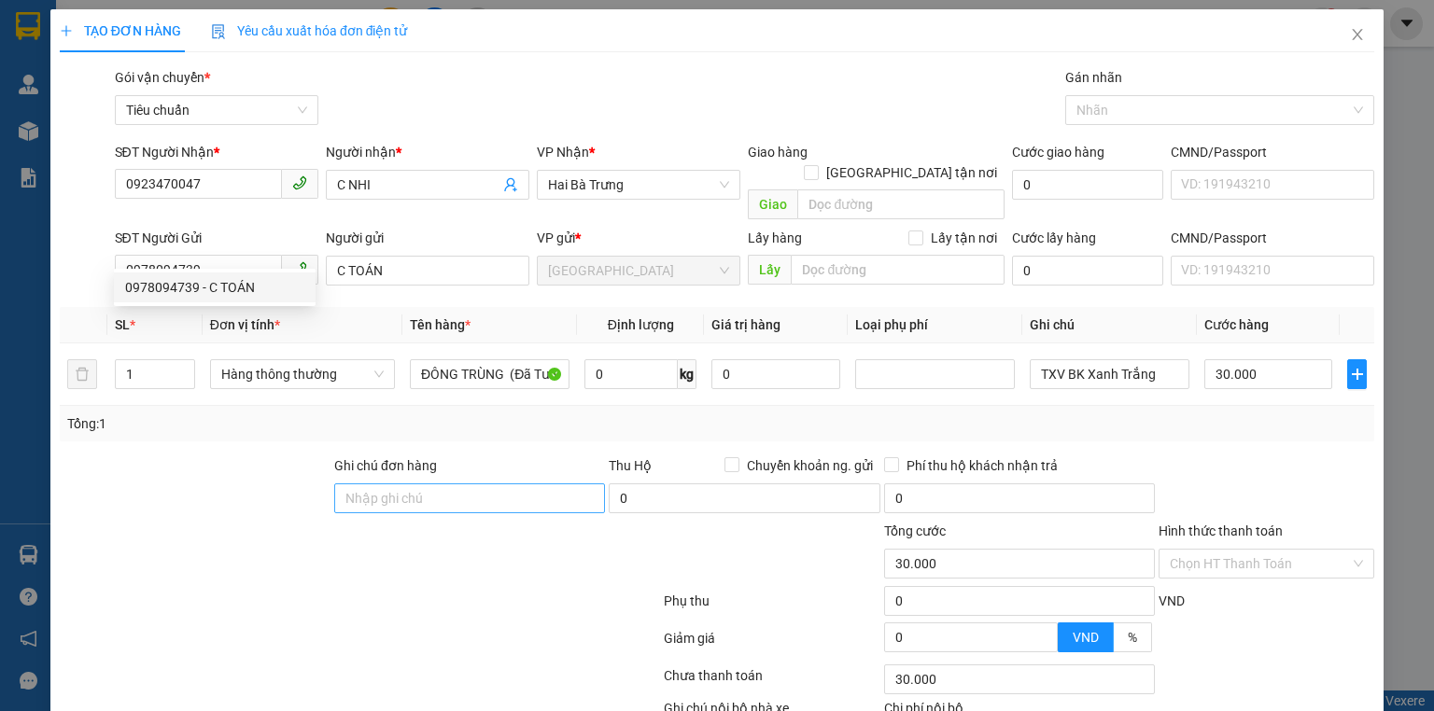
drag, startPoint x: 224, startPoint y: 478, endPoint x: 415, endPoint y: 479, distance: 190.5
click at [228, 478] on div at bounding box center [195, 488] width 275 height 65
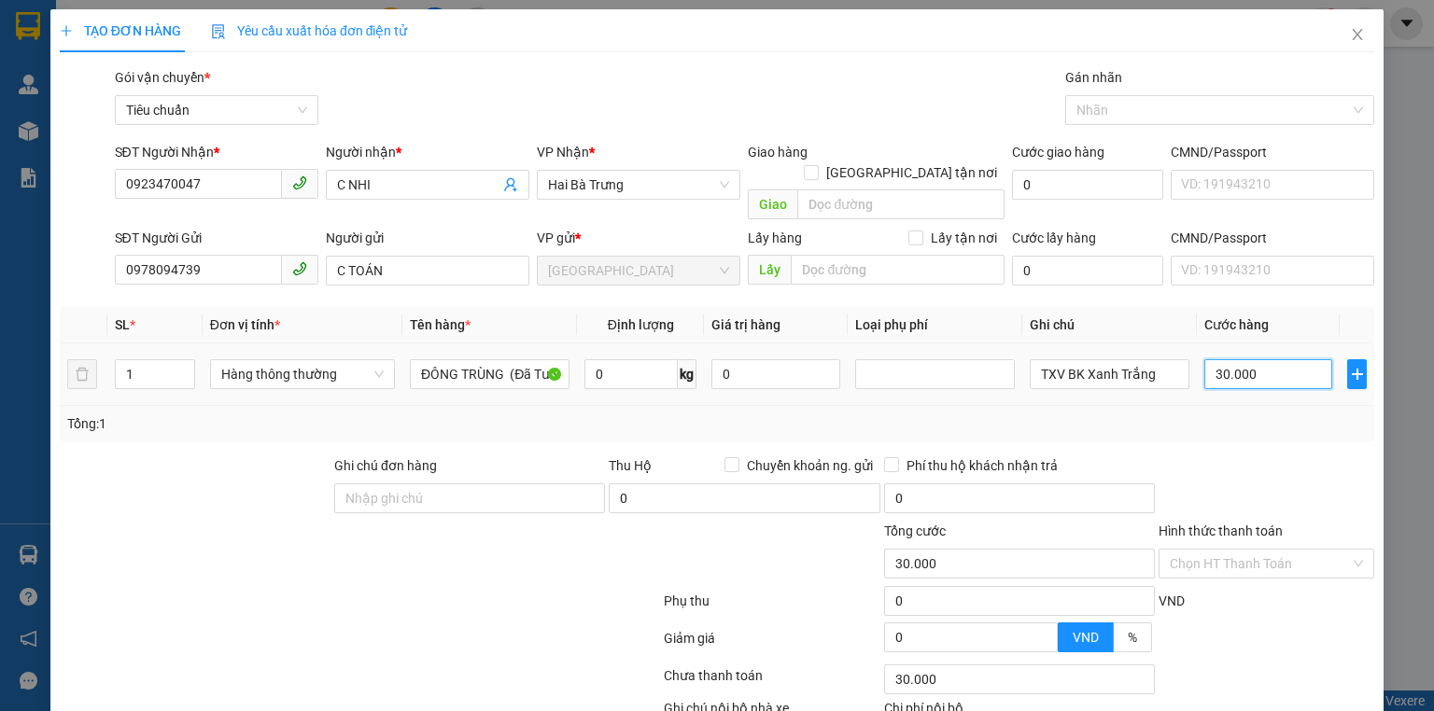
click at [1235, 359] on input "30.000" at bounding box center [1268, 374] width 128 height 30
type input "6"
type input "60"
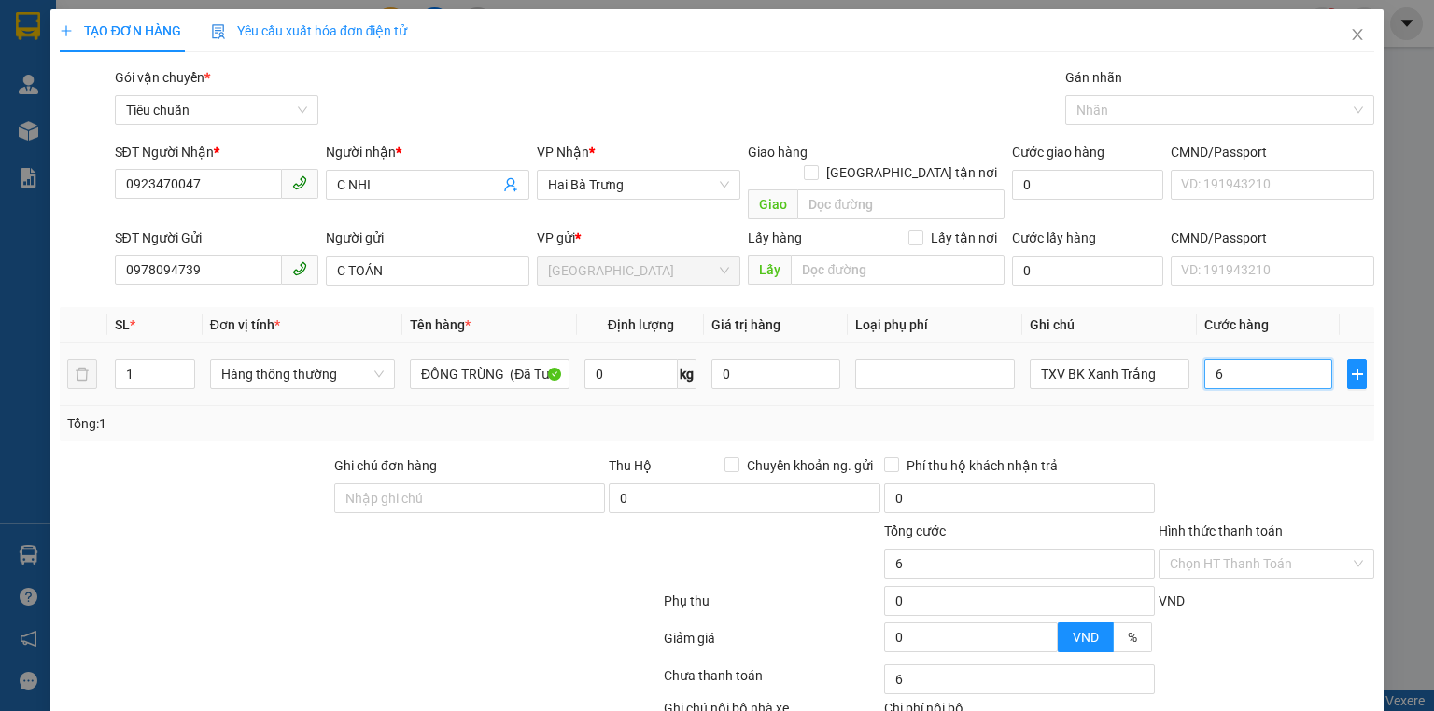
type input "60"
type input "60.000"
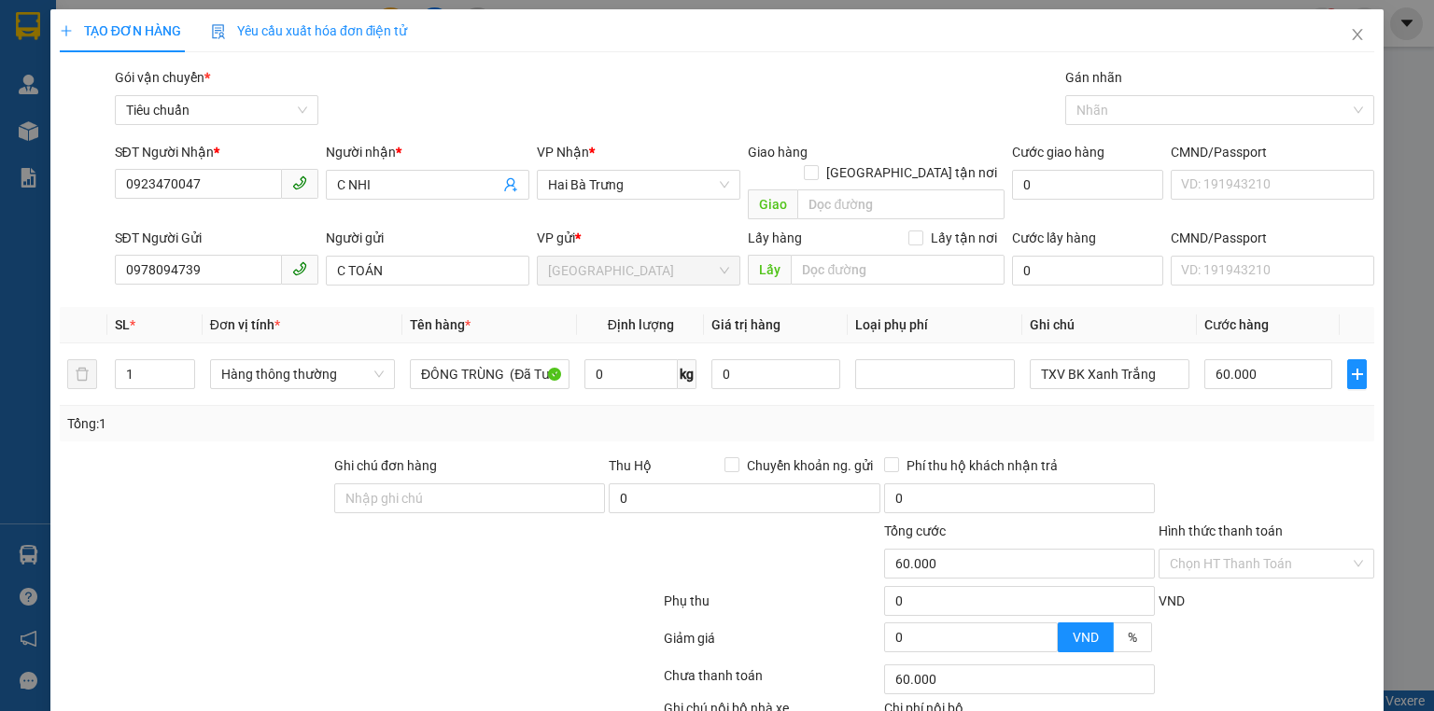
click at [1242, 414] on div "Tổng: 1" at bounding box center [717, 424] width 1300 height 21
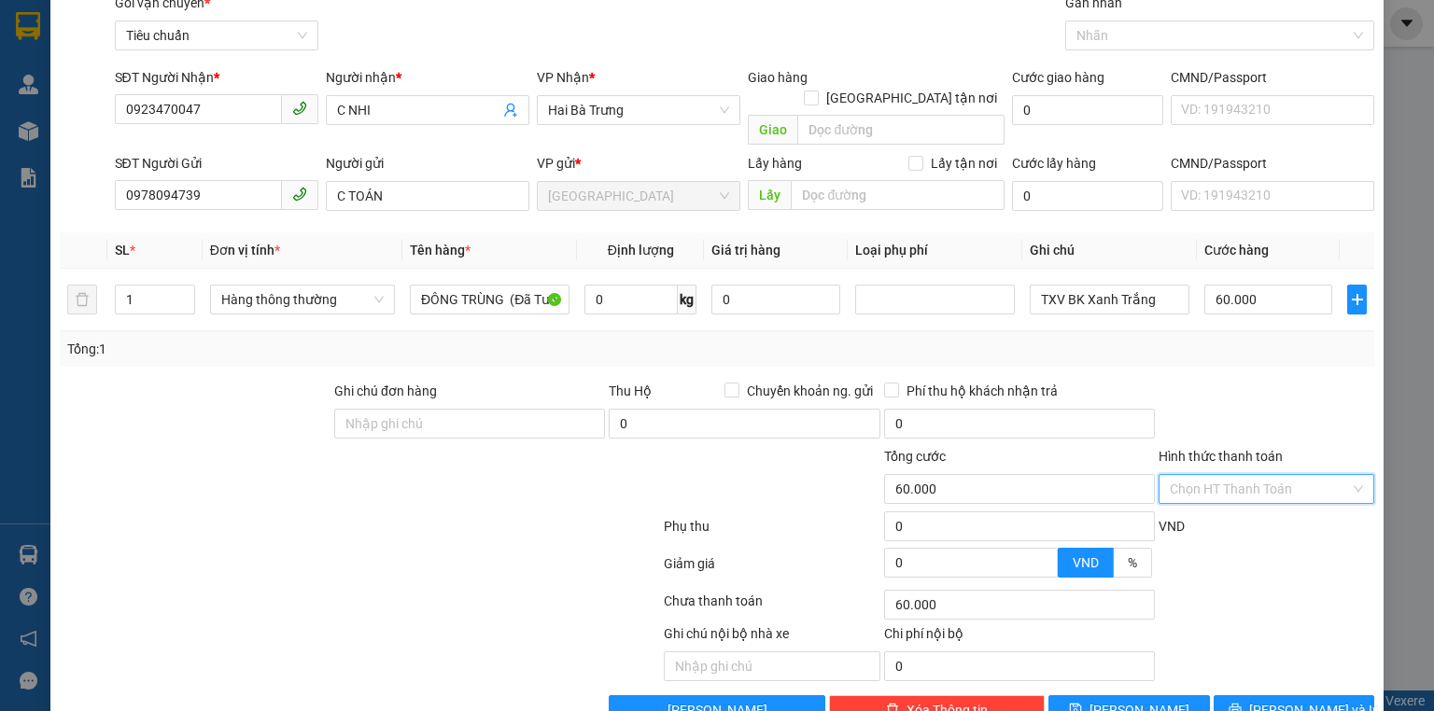
click at [1265, 475] on input "Hình thức thanh toán" at bounding box center [1260, 489] width 180 height 28
click at [1270, 500] on div "Tại văn phòng" at bounding box center [1257, 505] width 192 height 21
type input "0"
click at [1262, 696] on button "[PERSON_NAME] và In" at bounding box center [1295, 711] width 162 height 30
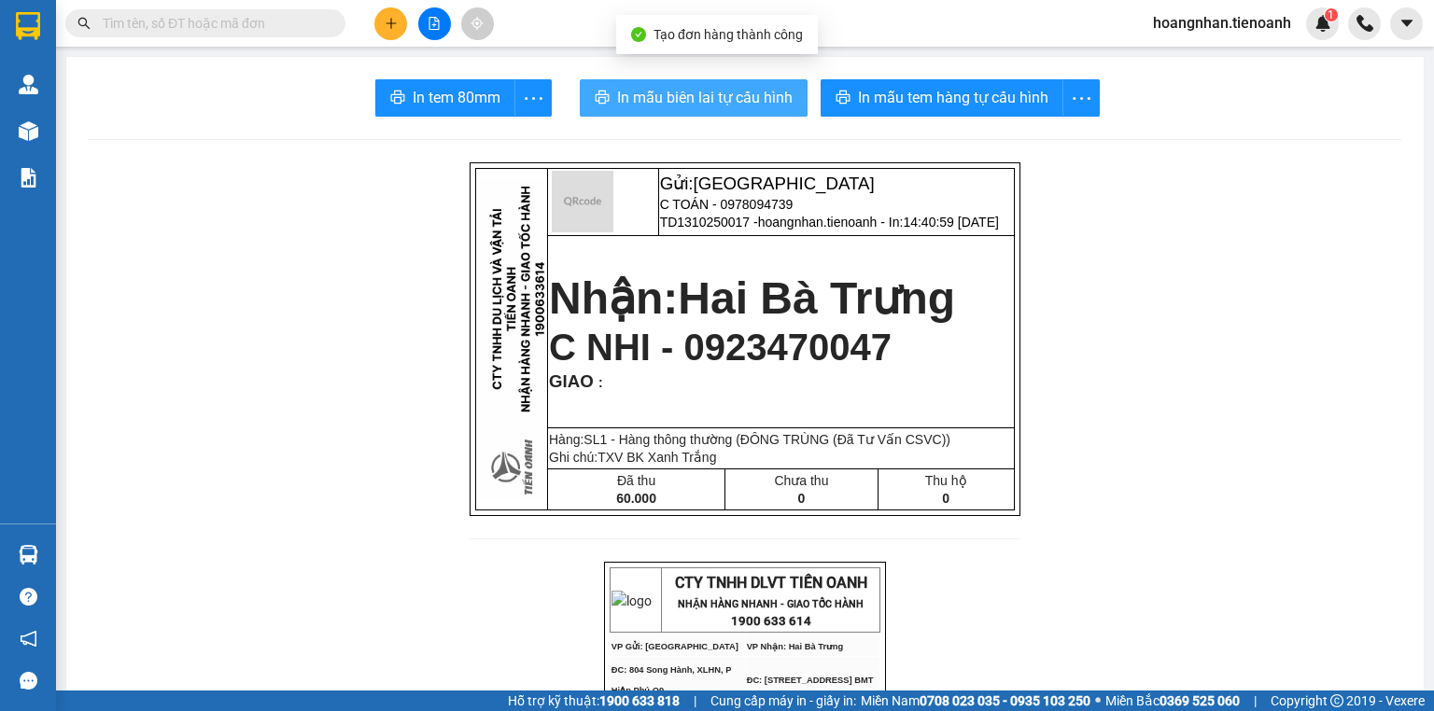
click at [710, 96] on span "In mẫu biên lai tự cấu hình" at bounding box center [705, 97] width 176 height 23
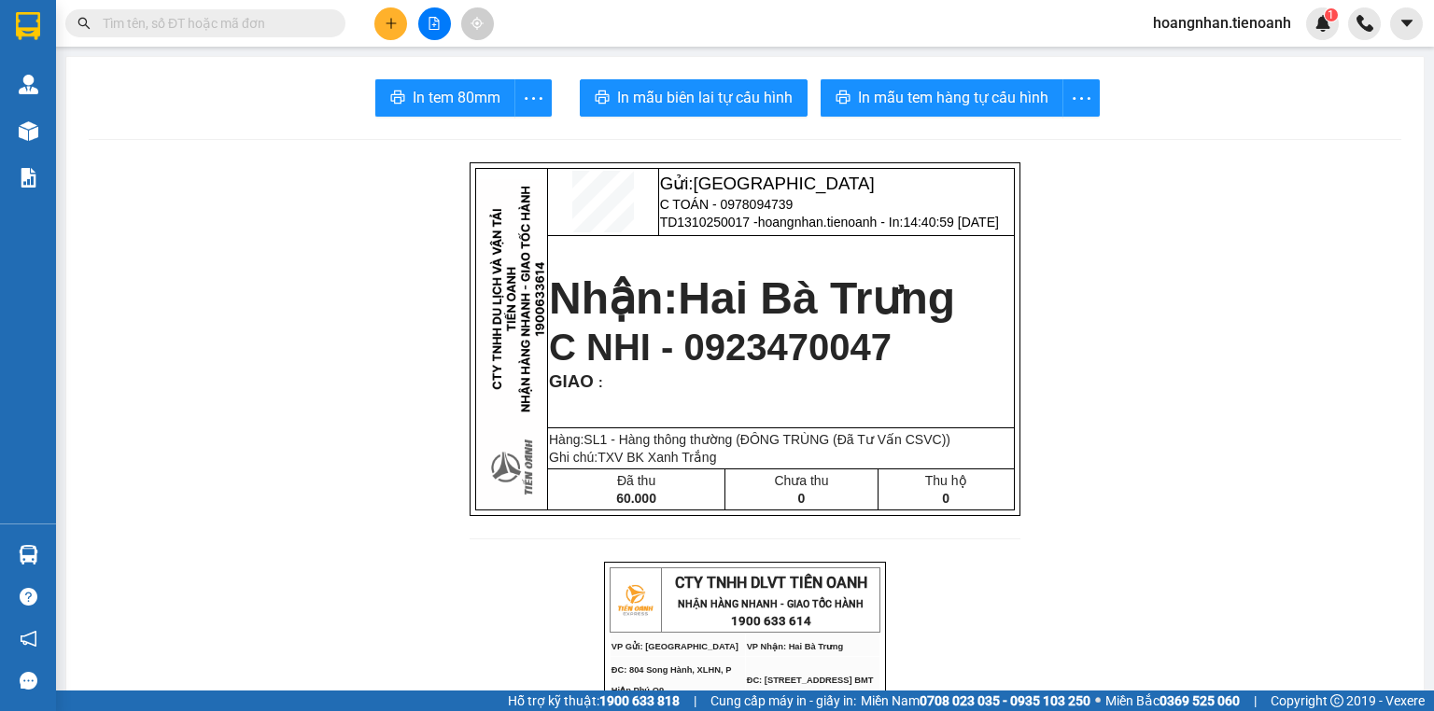
click at [1016, 90] on span "In mẫu tem hàng tự cấu hình" at bounding box center [953, 97] width 190 height 23
drag, startPoint x: 335, startPoint y: 223, endPoint x: 353, endPoint y: 52, distance: 171.8
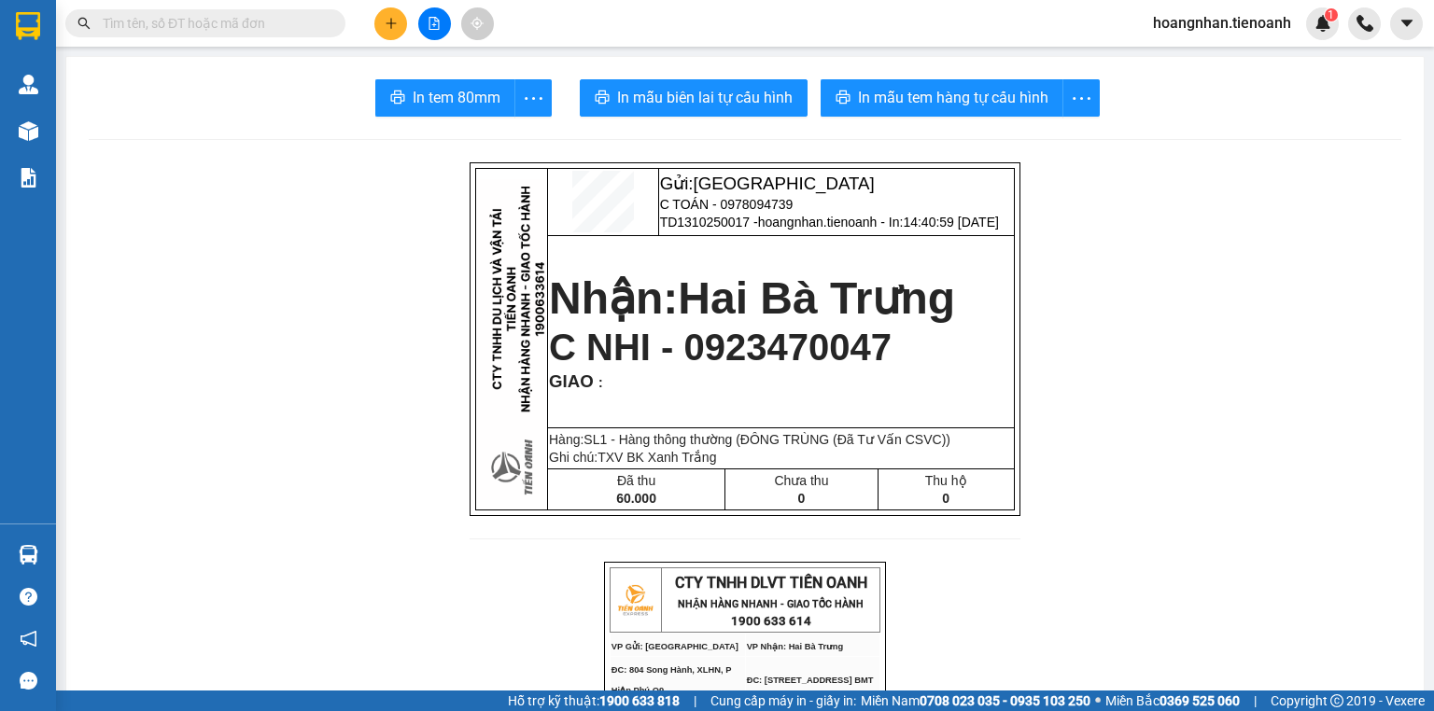
drag, startPoint x: 251, startPoint y: 353, endPoint x: 286, endPoint y: 15, distance: 339.8
